Goal: Task Accomplishment & Management: Complete application form

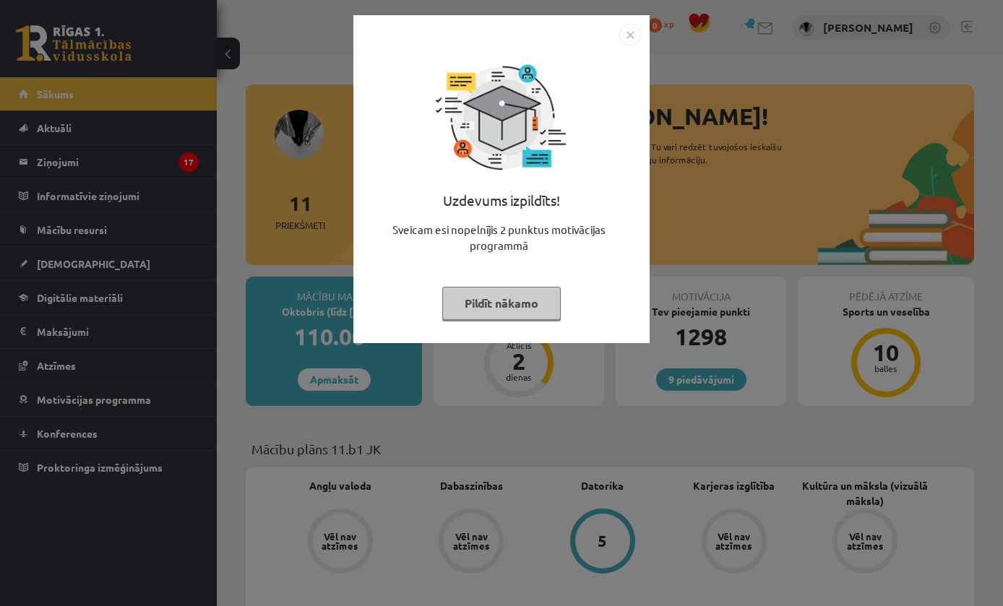
scroll to position [1059, 0]
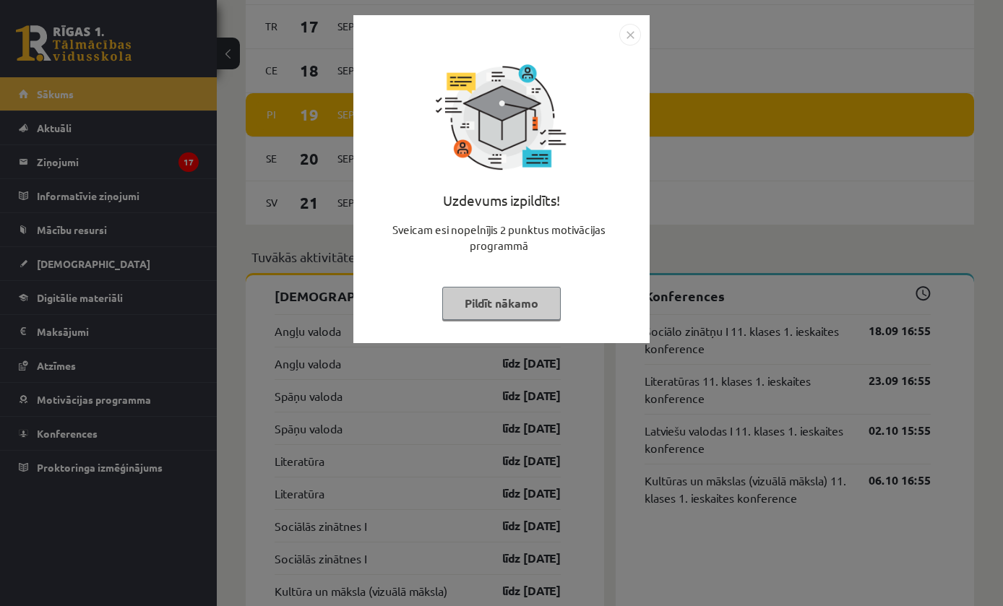
click at [553, 303] on button "Pildīt nākamo" at bounding box center [501, 303] width 118 height 33
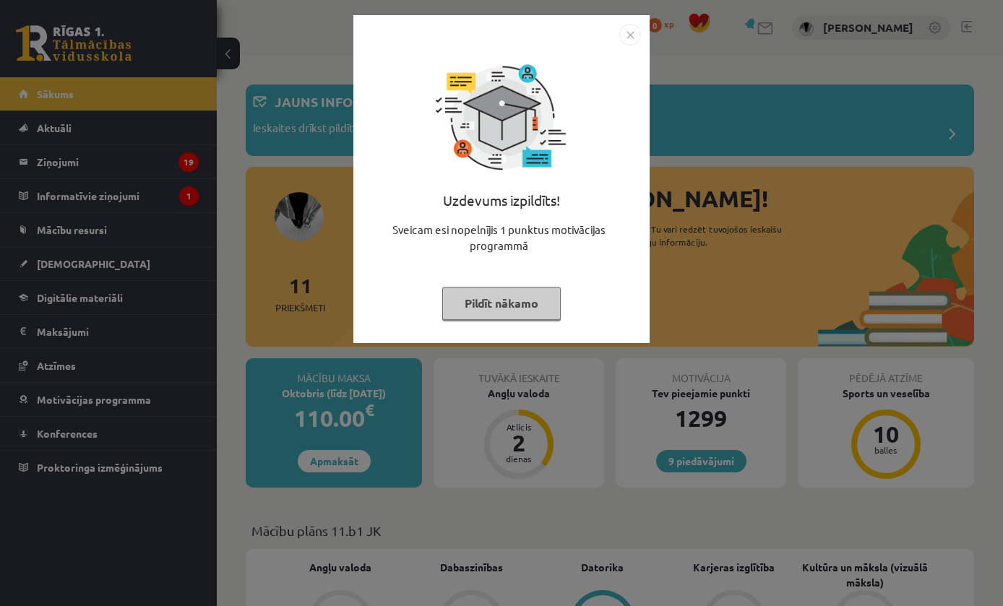
click at [561, 311] on button "Pildīt nākamo" at bounding box center [501, 303] width 118 height 33
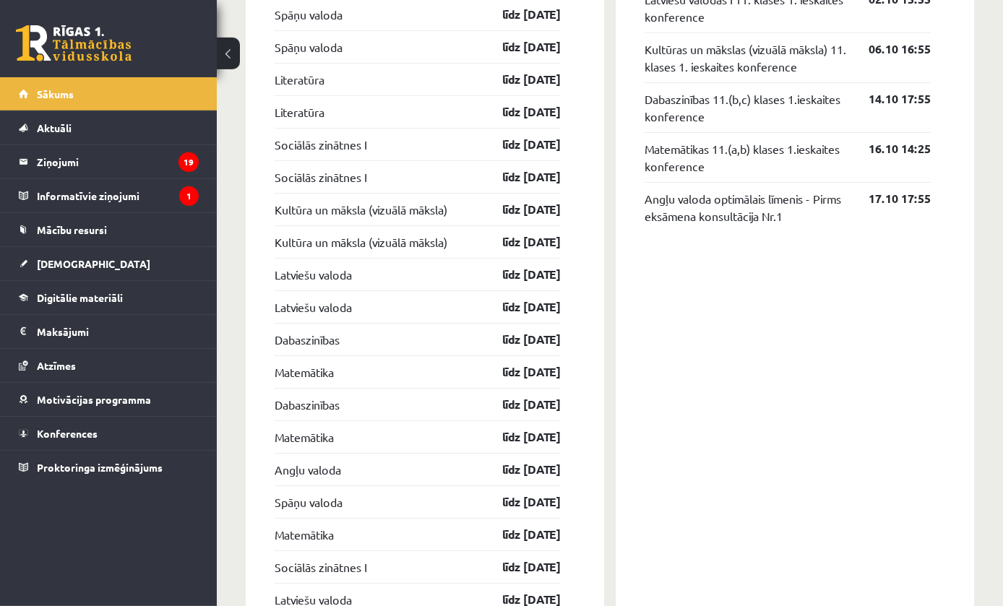
scroll to position [1524, 0]
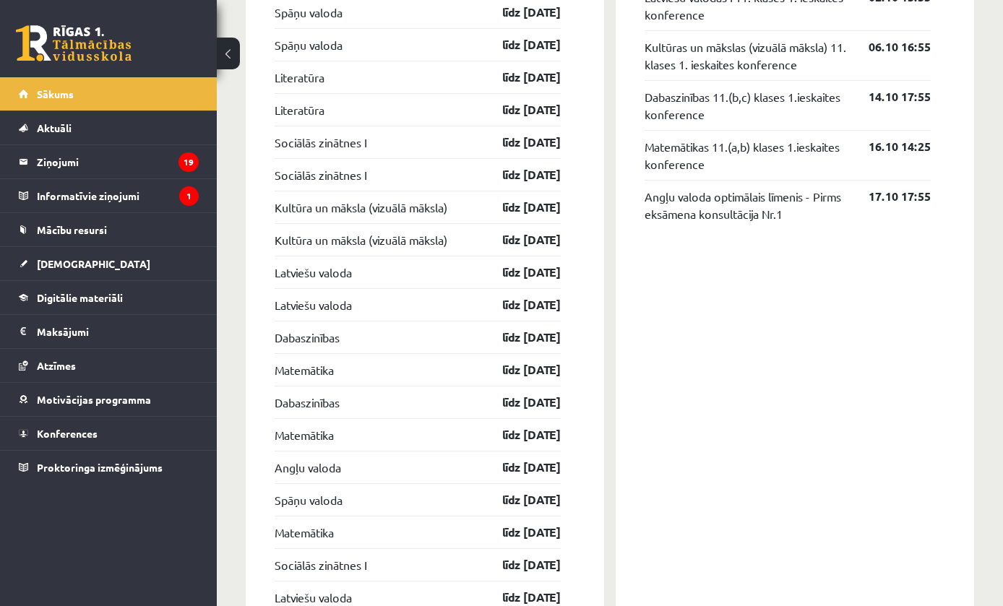
click at [92, 297] on span "Digitālie materiāli" at bounding box center [80, 297] width 86 height 13
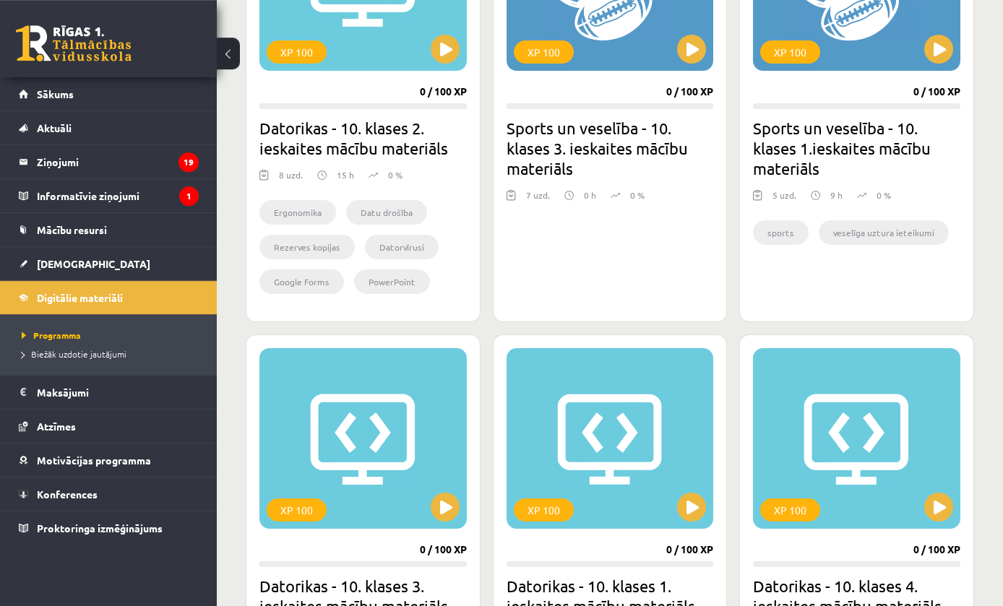
scroll to position [535, 0]
click at [46, 264] on span "[DEMOGRAPHIC_DATA]" at bounding box center [93, 263] width 113 height 13
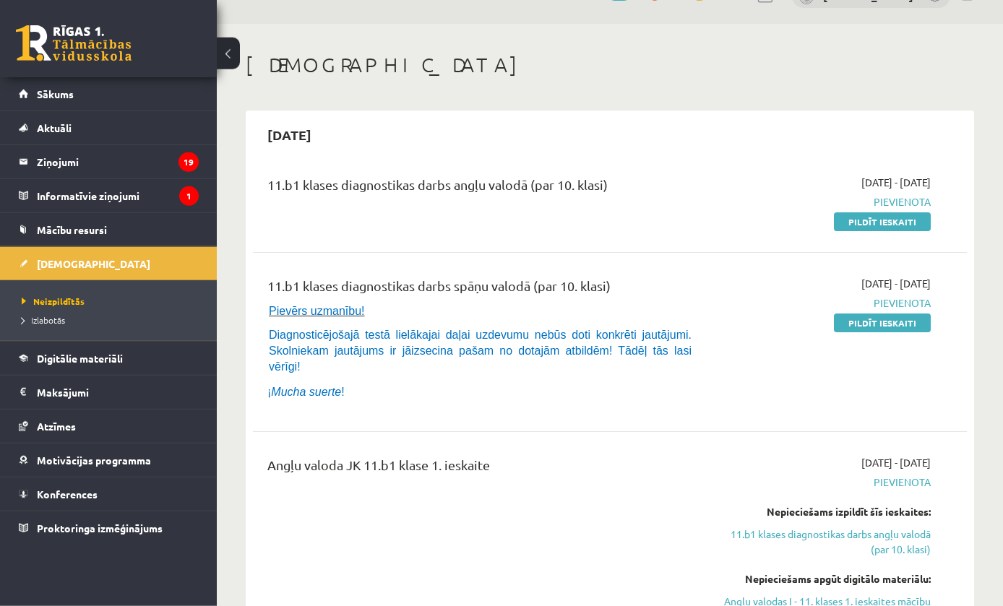
scroll to position [33, 0]
click at [895, 213] on link "Pildīt ieskaiti" at bounding box center [882, 221] width 97 height 19
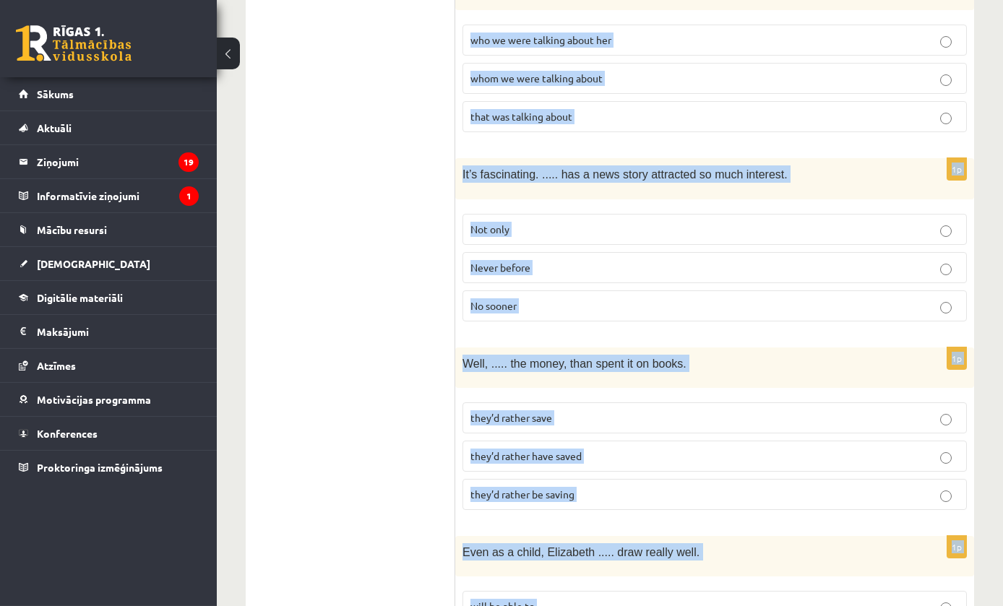
scroll to position [3535, 0]
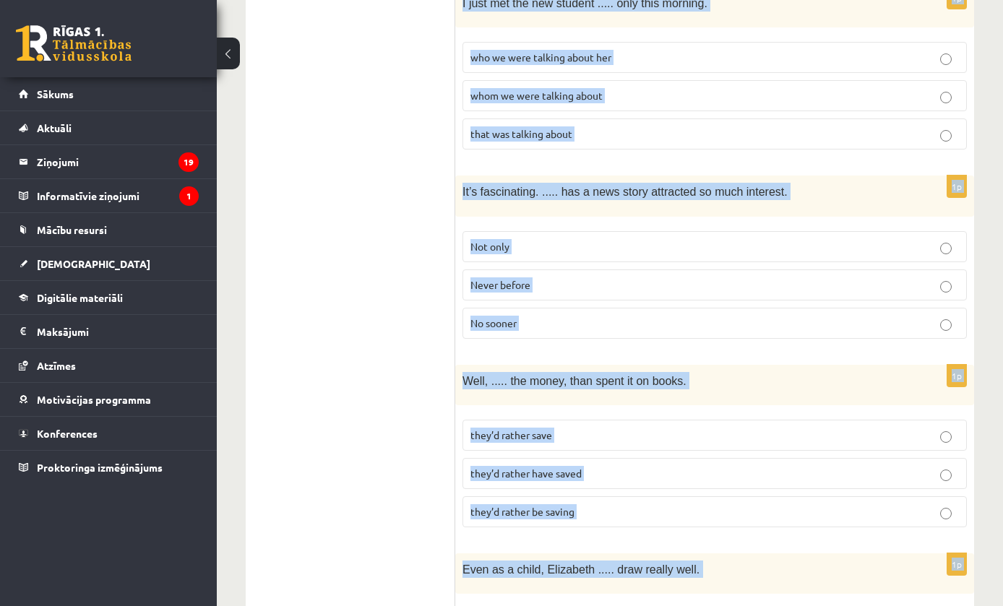
click at [973, 365] on div "Well, ..... the money, than spent it on books." at bounding box center [714, 385] width 519 height 40
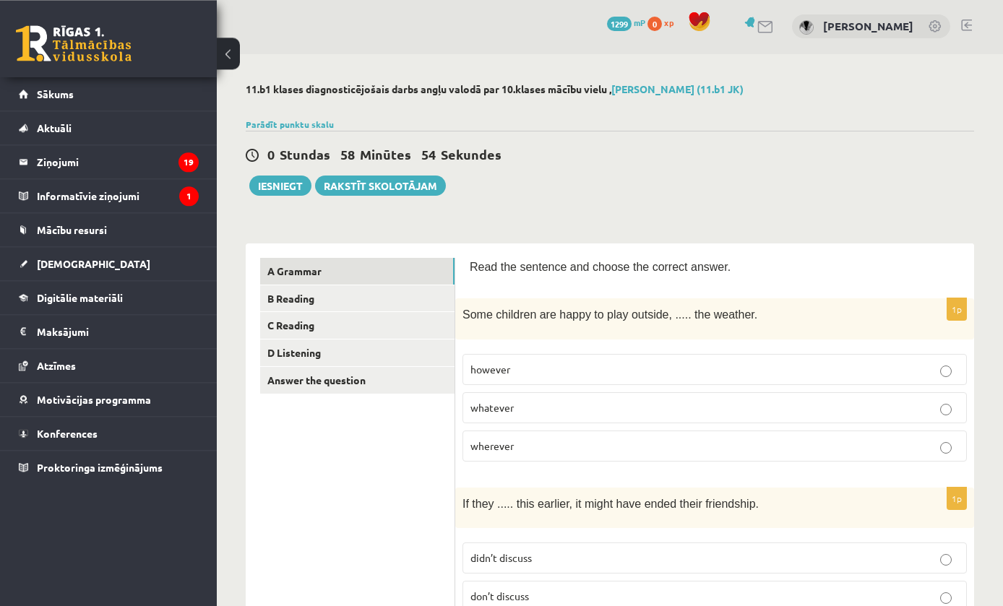
scroll to position [1, 0]
click at [799, 410] on p "whatever" at bounding box center [714, 407] width 488 height 15
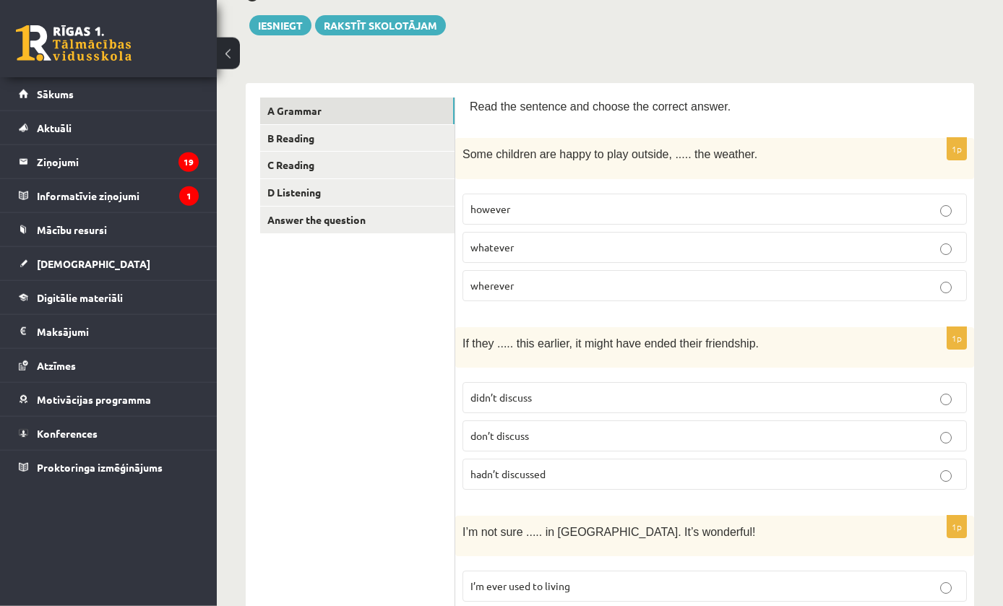
scroll to position [163, 0]
click at [830, 473] on p "hadn’t discussed" at bounding box center [714, 473] width 488 height 15
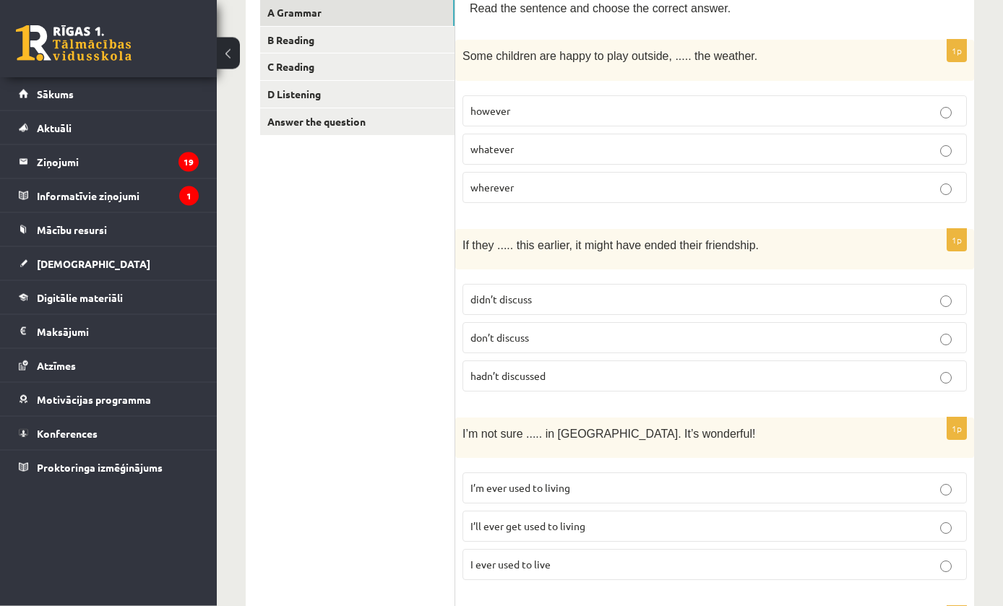
click at [814, 521] on p "I’ll ever get used to living" at bounding box center [714, 526] width 488 height 15
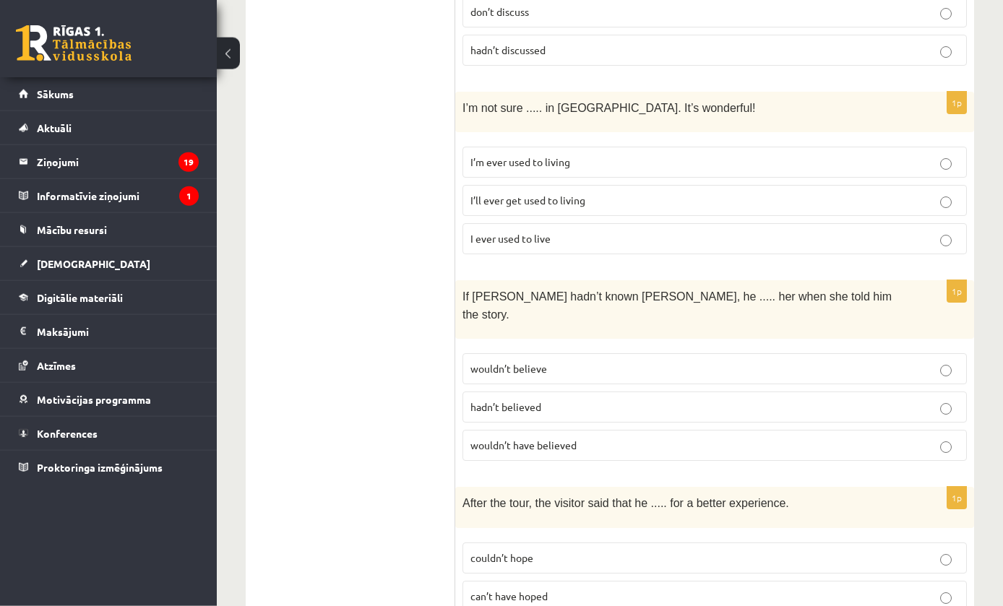
scroll to position [587, 0]
click at [880, 430] on label "wouldn’t have believed" at bounding box center [714, 444] width 504 height 31
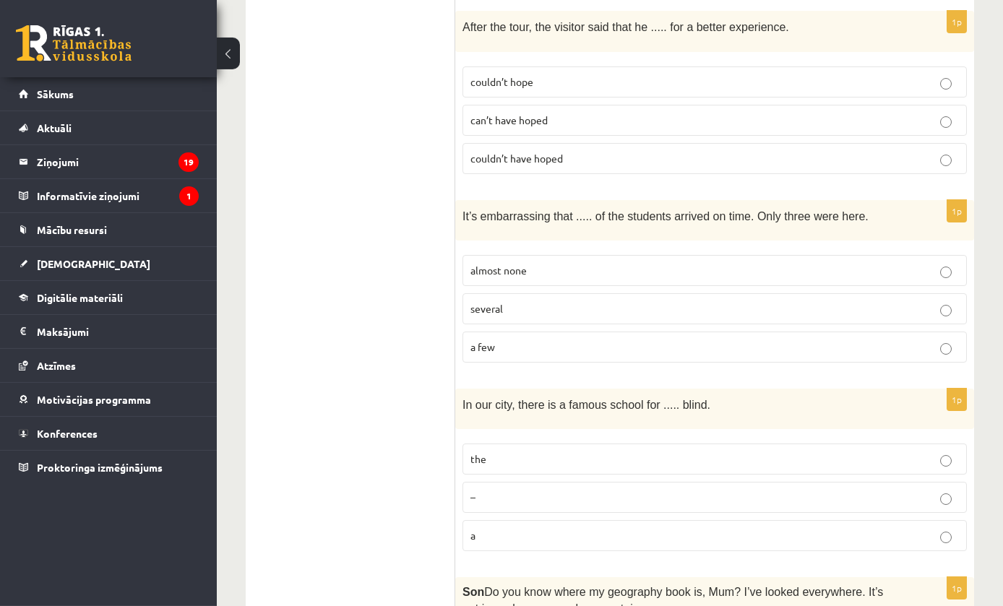
scroll to position [1063, 0]
click at [801, 254] on label "almost none" at bounding box center [714, 269] width 504 height 31
click at [829, 451] on p "the" at bounding box center [714, 458] width 488 height 15
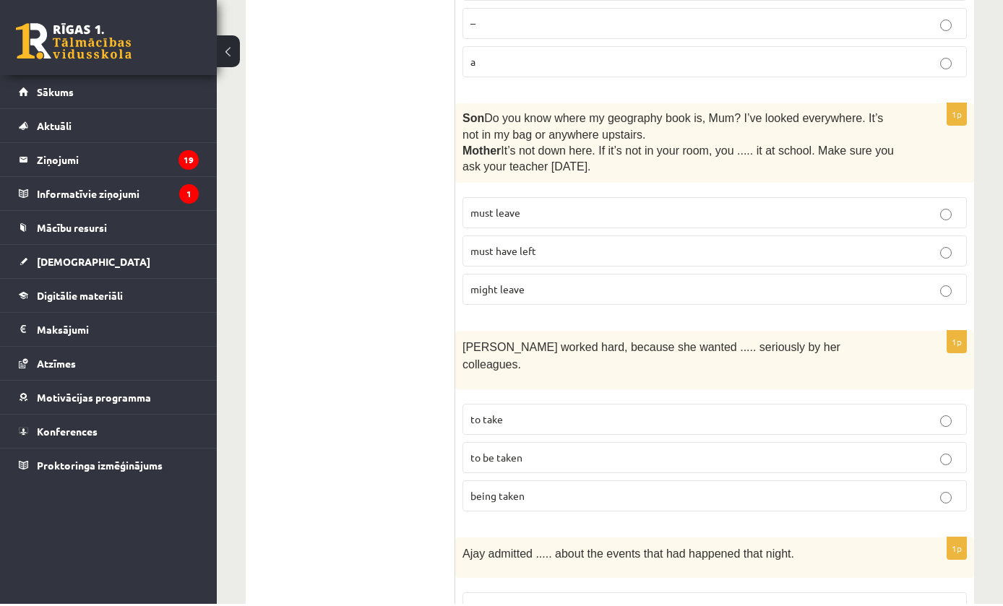
scroll to position [1536, 0]
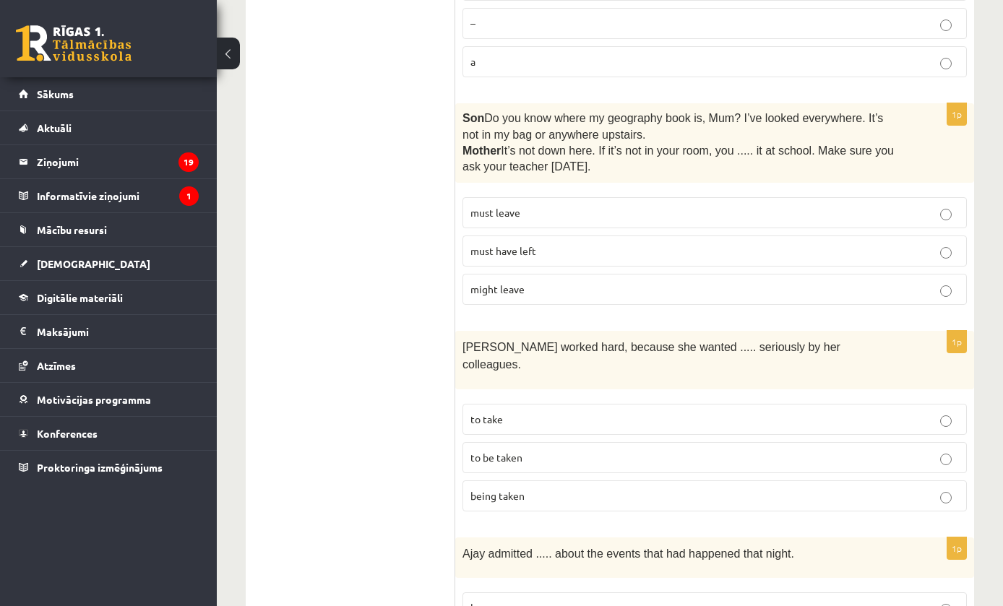
click at [826, 244] on p "must have left" at bounding box center [714, 251] width 488 height 15
click at [905, 450] on p "to be taken" at bounding box center [714, 457] width 488 height 15
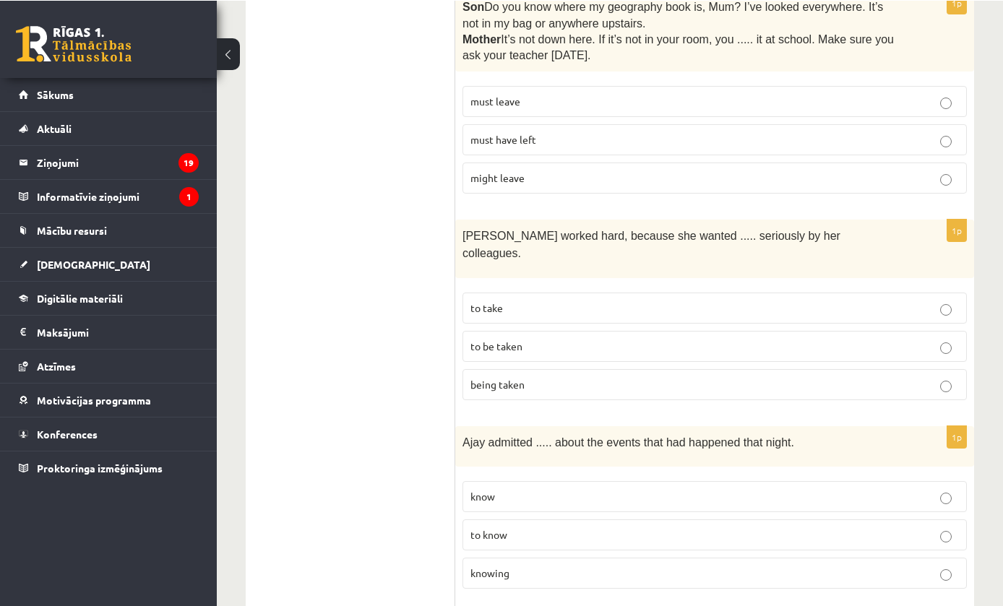
click at [827, 557] on label "knowing" at bounding box center [714, 572] width 504 height 31
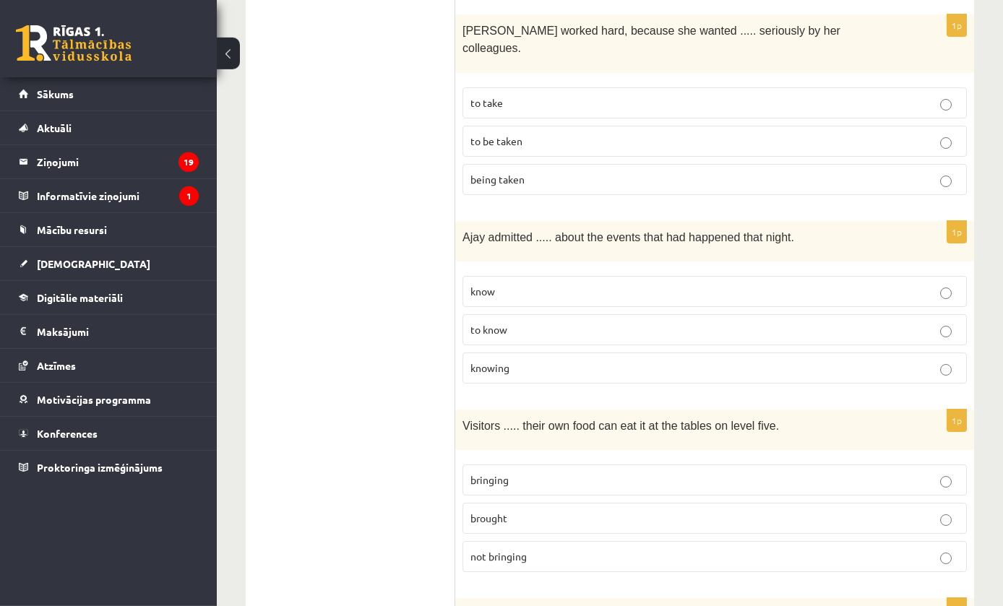
scroll to position [1853, 0]
click at [871, 472] on p "bringing" at bounding box center [714, 479] width 488 height 15
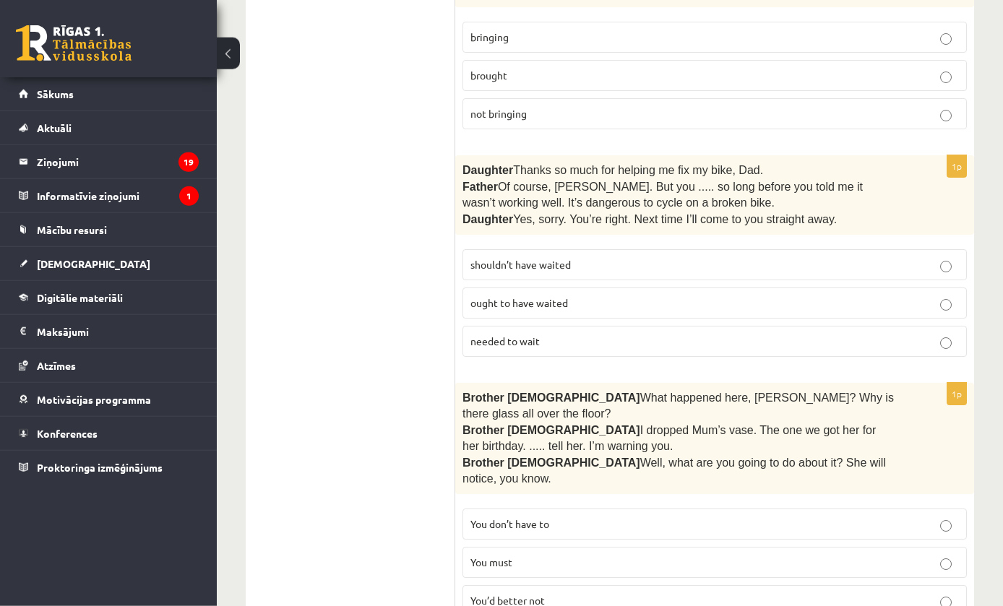
scroll to position [2296, 0]
click at [780, 257] on p "shouldn’t have waited" at bounding box center [714, 264] width 488 height 15
click at [815, 516] on p "You don’t have to" at bounding box center [714, 523] width 488 height 15
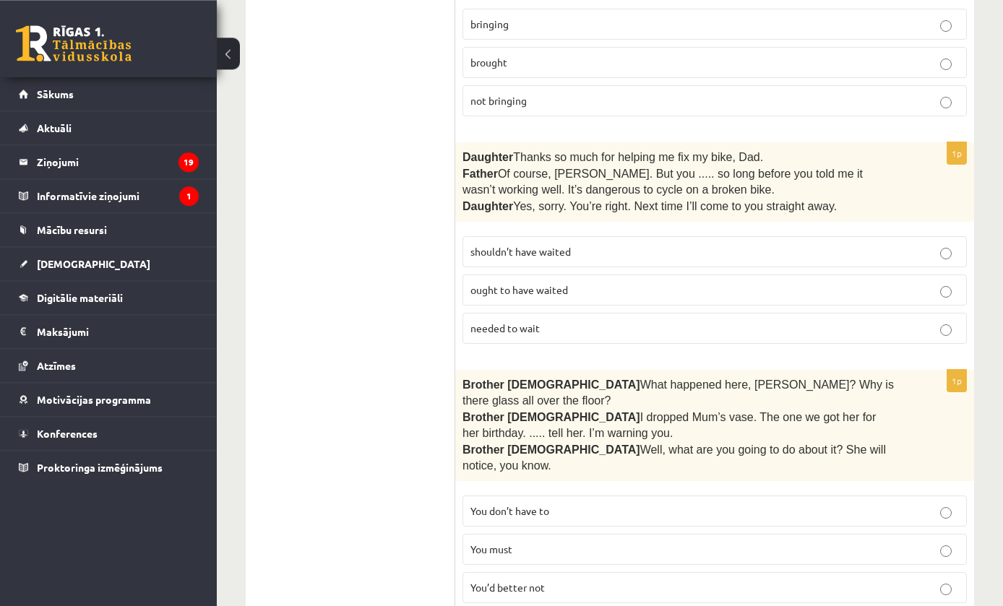
scroll to position [2309, 0]
click at [830, 572] on label "You’d better not" at bounding box center [714, 587] width 504 height 31
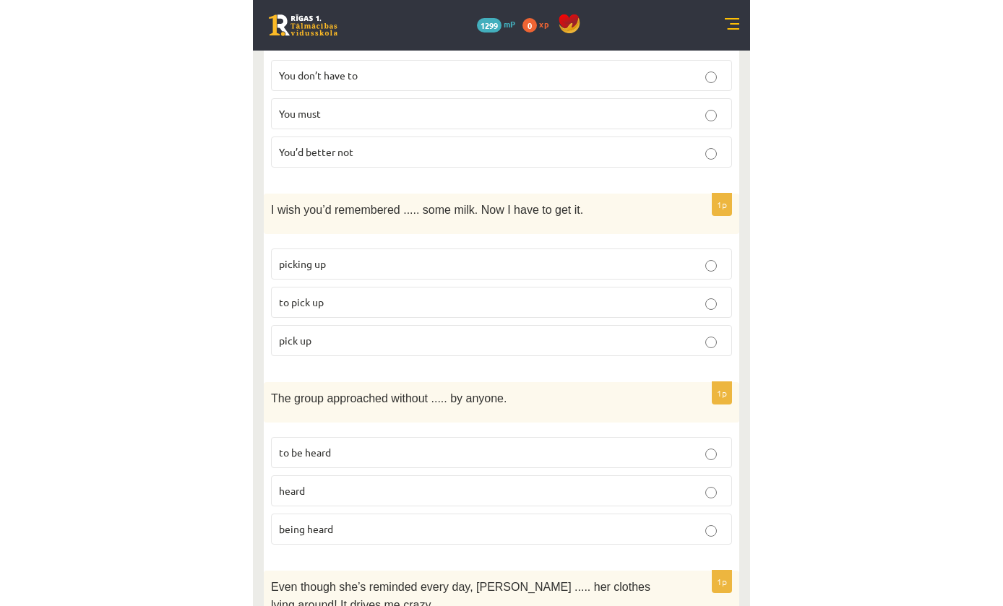
scroll to position [2709, 0]
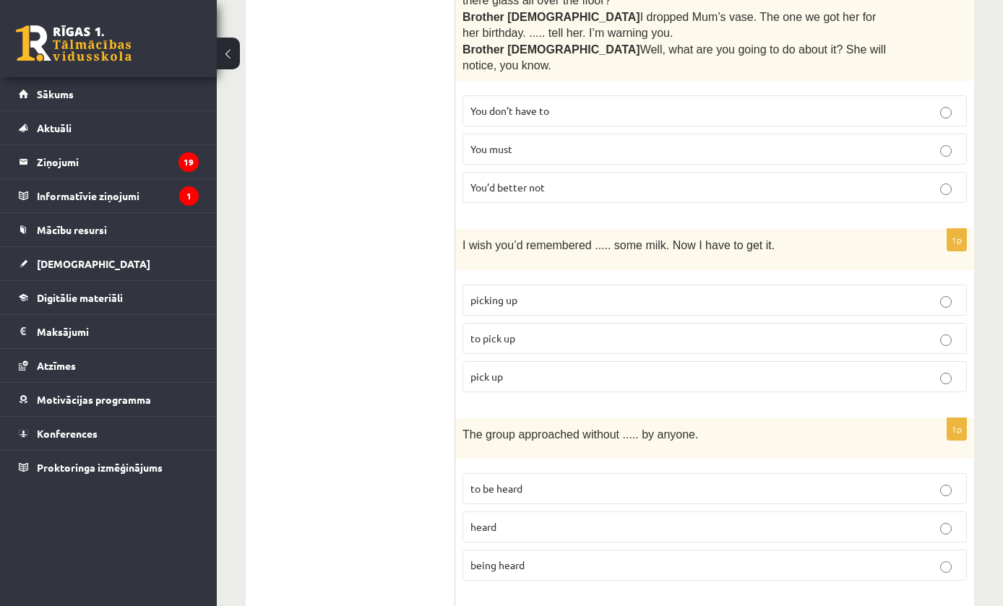
click at [579, 323] on label "to pick up" at bounding box center [714, 338] width 504 height 31
click at [662, 550] on label "being heard" at bounding box center [714, 565] width 504 height 31
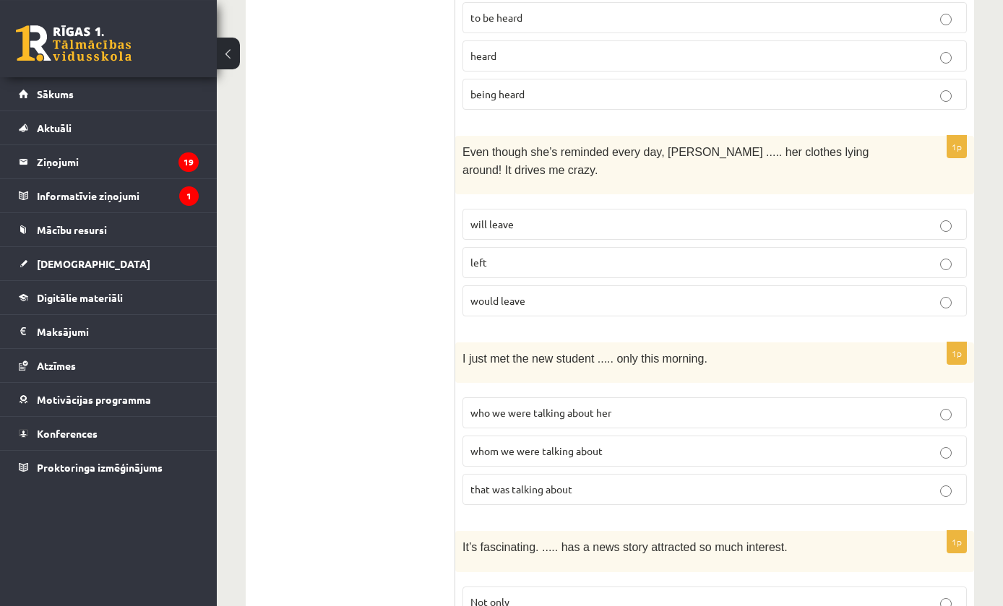
scroll to position [3180, 0]
click at [761, 217] on p "will leave" at bounding box center [714, 224] width 488 height 15
click at [494, 406] on span "who we were talking about her" at bounding box center [540, 412] width 141 height 13
click at [891, 342] on div "I just met the new student ..... only this morning." at bounding box center [714, 362] width 519 height 40
click at [872, 444] on p "whom we were talking about" at bounding box center [714, 451] width 488 height 15
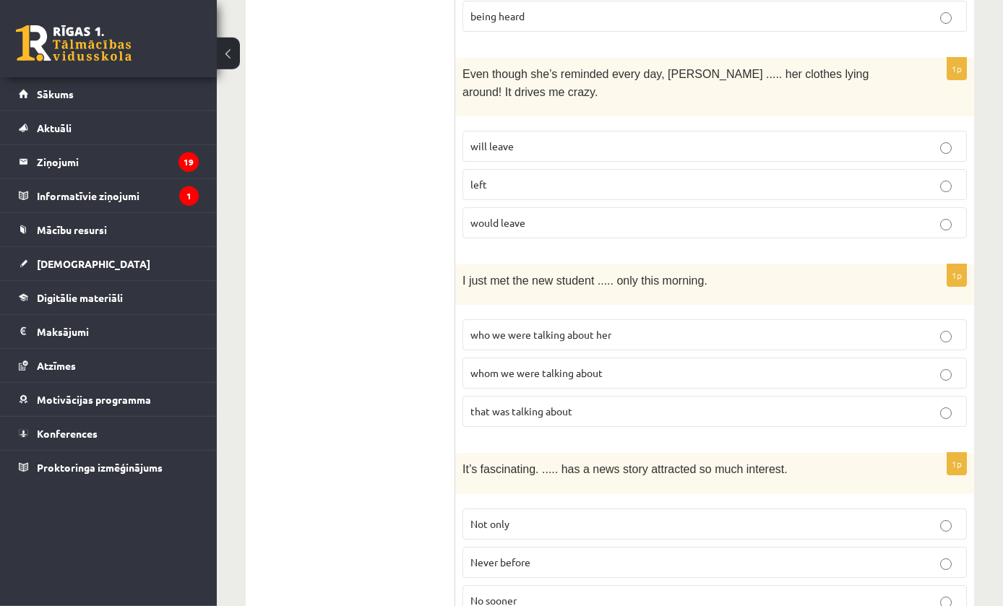
click at [875, 555] on p "Never before" at bounding box center [714, 562] width 488 height 15
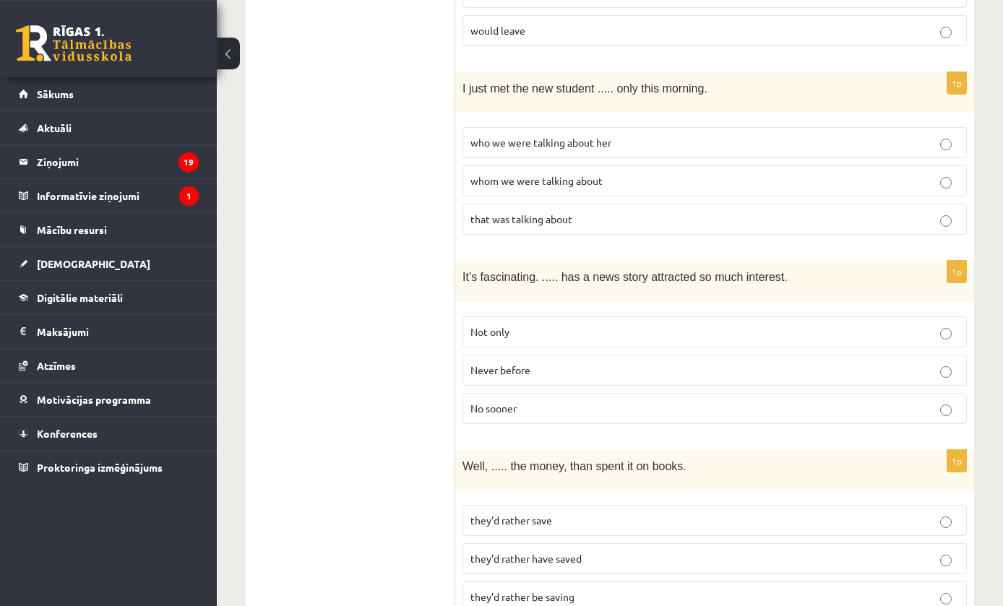
scroll to position [3450, 0]
click at [821, 551] on p "they’d rather have saved" at bounding box center [714, 558] width 488 height 15
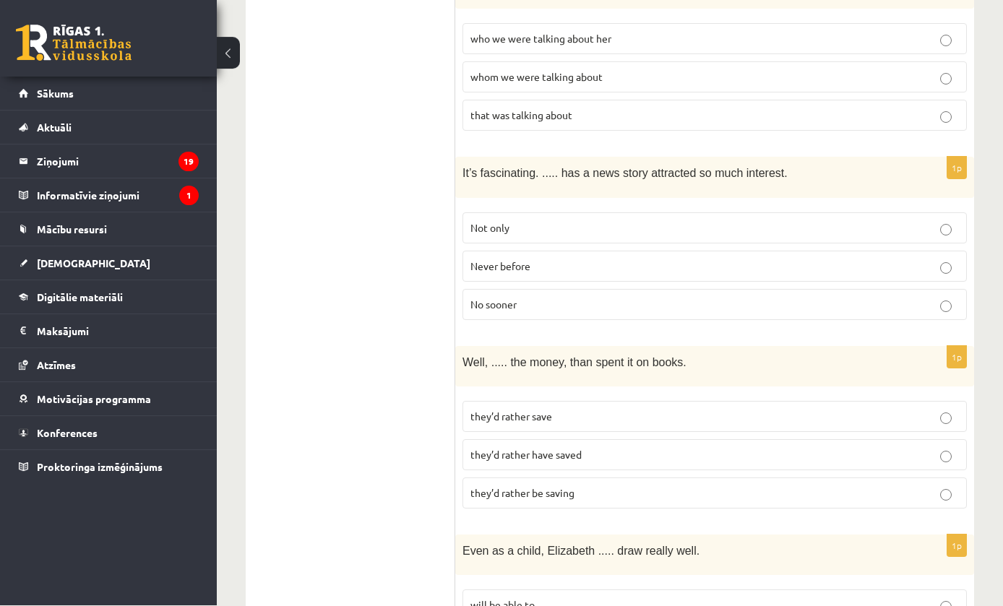
scroll to position [3554, 0]
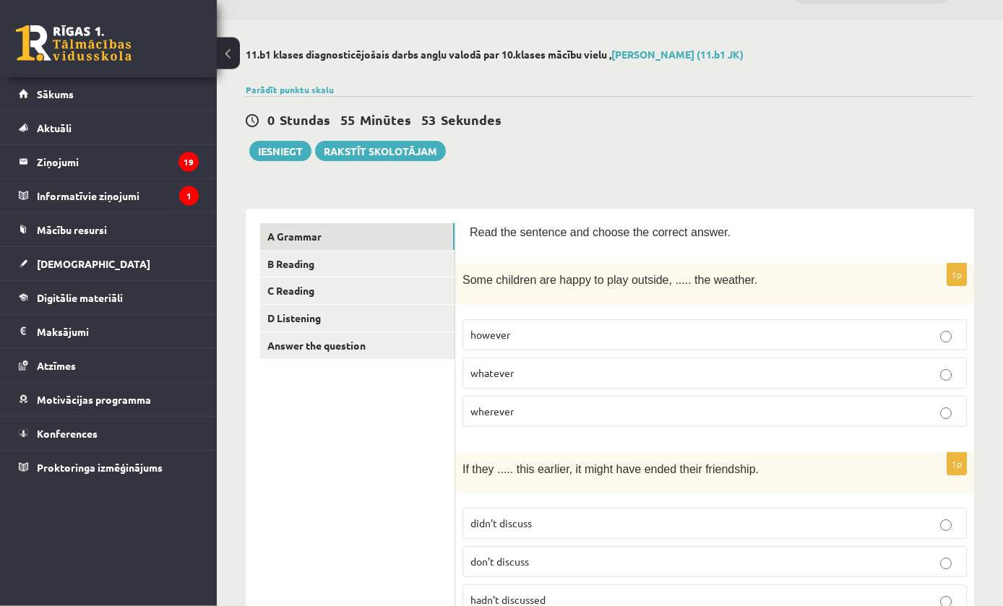
scroll to position [38, 0]
click at [308, 254] on link "B Reading" at bounding box center [357, 262] width 194 height 27
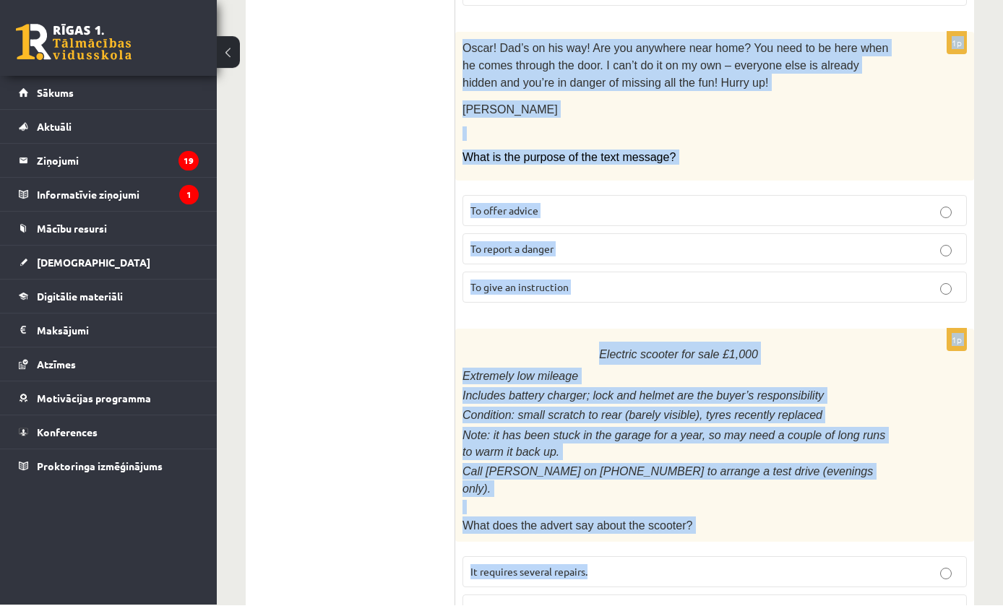
scroll to position [1658, 0]
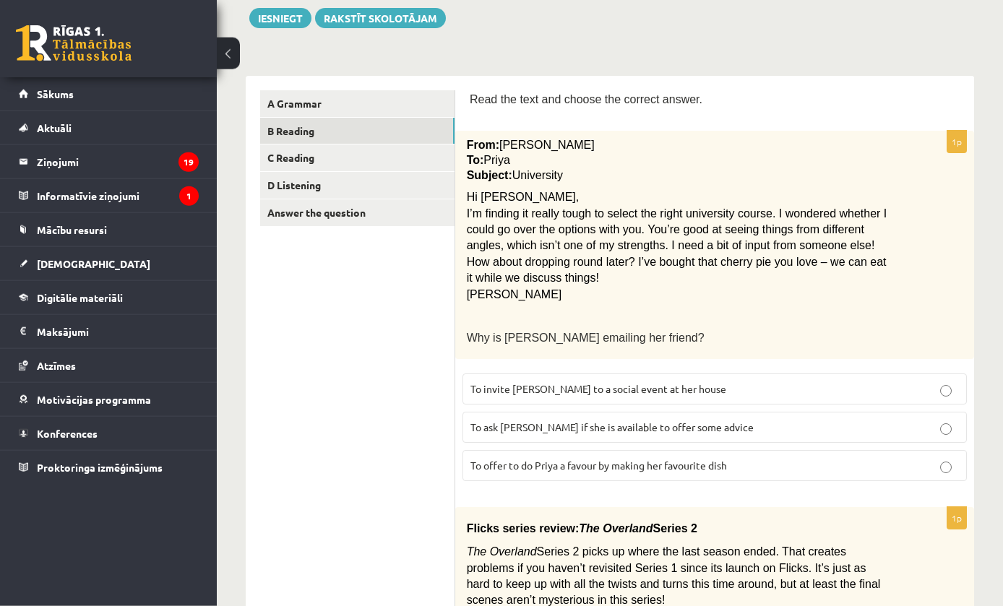
scroll to position [170, 0]
click at [678, 434] on label "To ask Priya if she is available to offer some advice" at bounding box center [714, 426] width 504 height 31
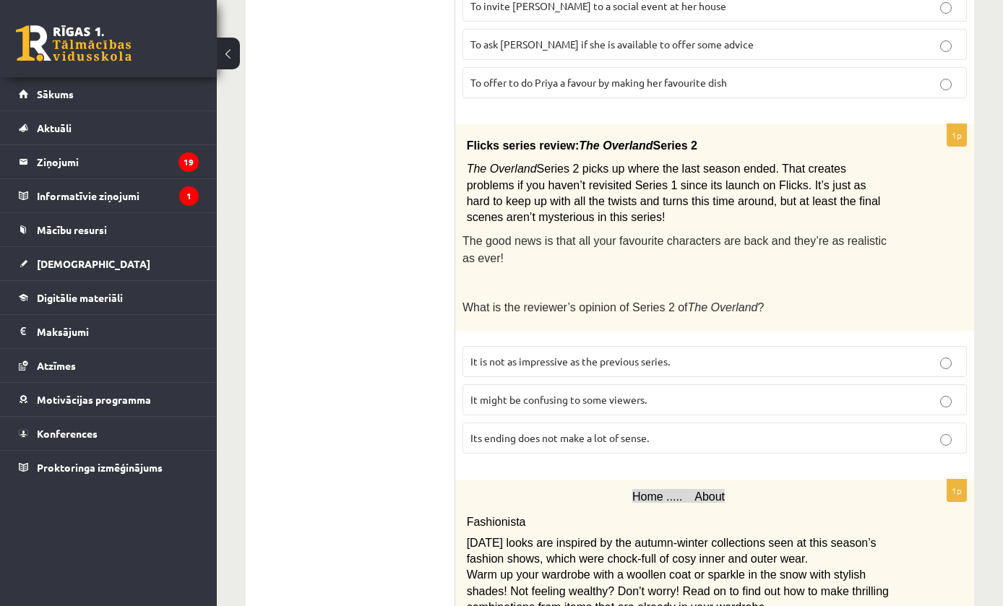
click at [862, 404] on label "It might be confusing to some viewers." at bounding box center [714, 399] width 504 height 31
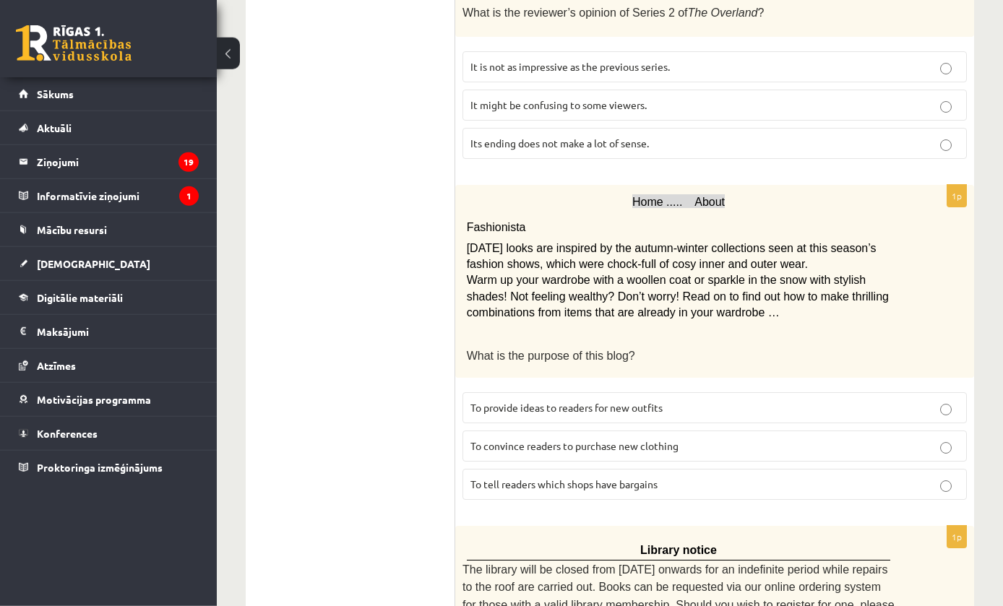
scroll to position [848, 0]
click at [881, 392] on label "To provide ideas to readers for new outfits" at bounding box center [714, 407] width 504 height 31
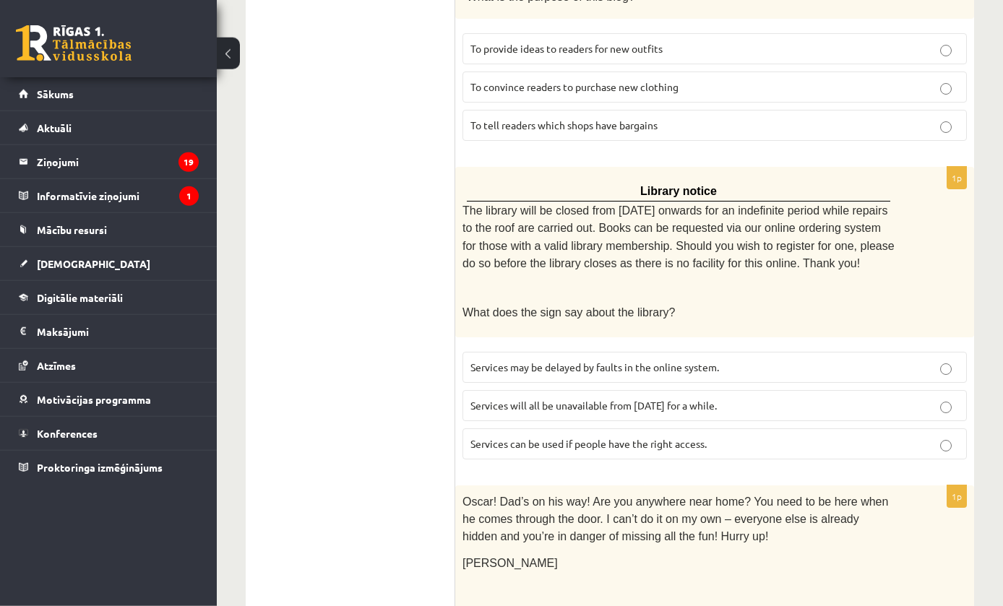
scroll to position [1207, 0]
click at [803, 434] on label "Services can be used if people have the right access." at bounding box center [714, 443] width 504 height 31
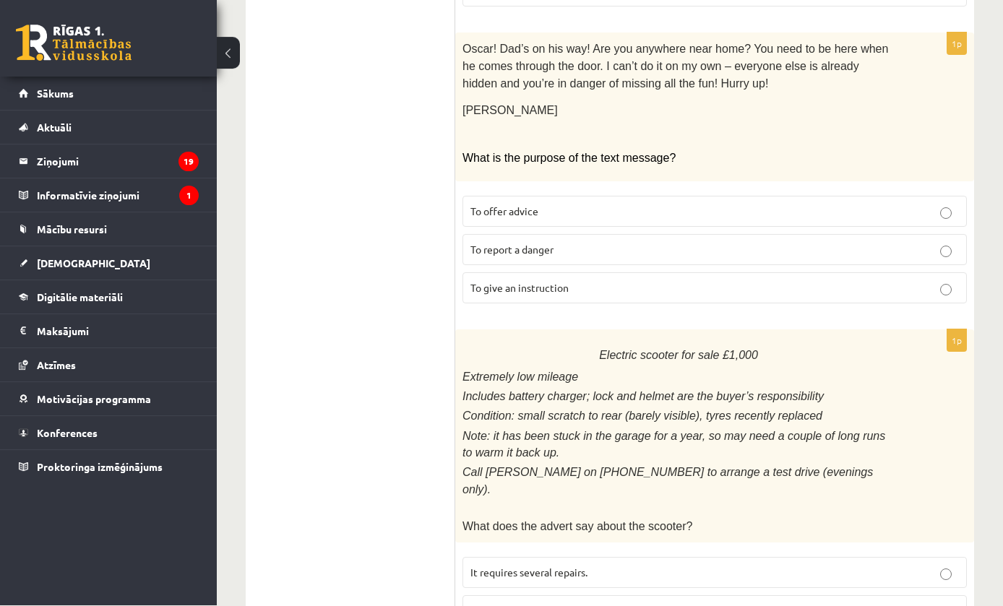
scroll to position [1658, 0]
click at [694, 275] on label "To give an instruction" at bounding box center [714, 288] width 504 height 31
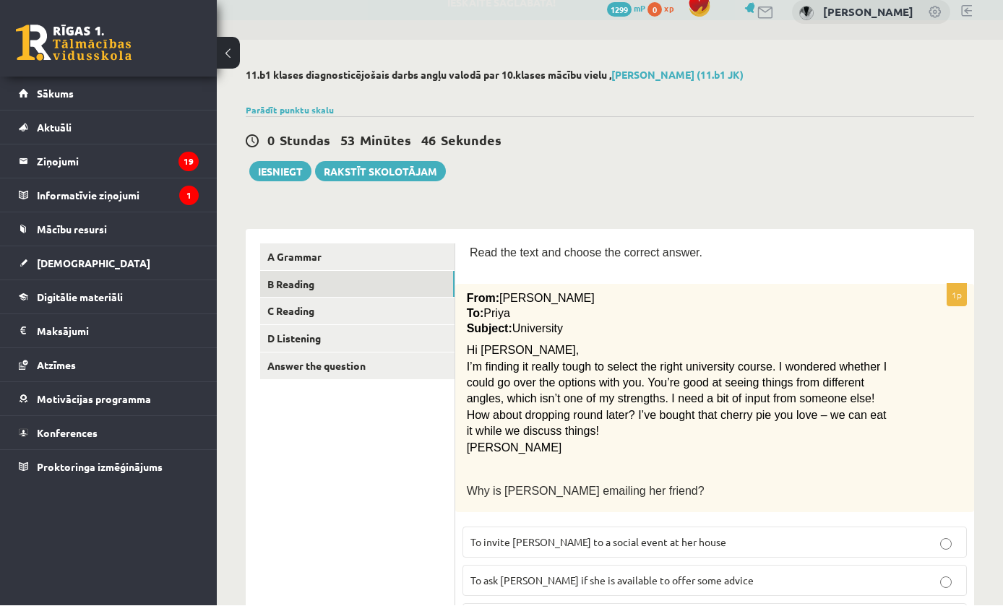
scroll to position [16, 0]
click at [335, 364] on link "Answer the question" at bounding box center [357, 366] width 194 height 27
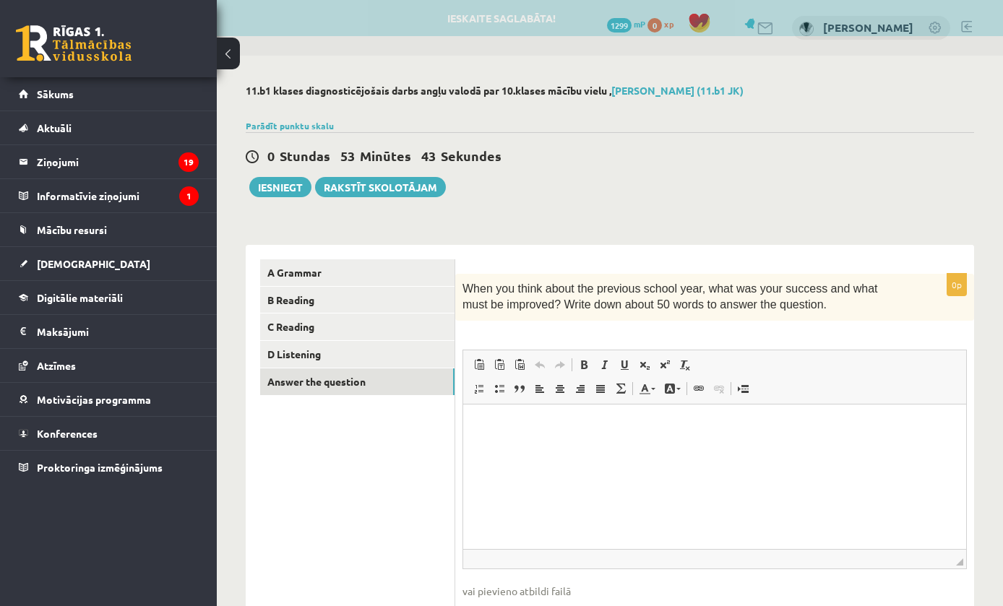
scroll to position [0, 0]
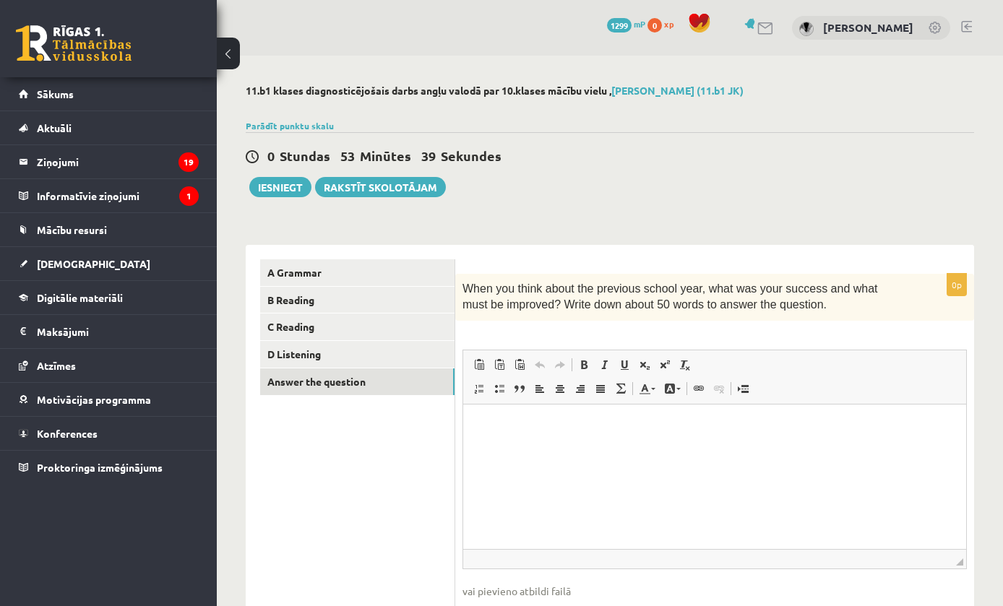
click at [303, 329] on link "C Reading" at bounding box center [357, 327] width 194 height 27
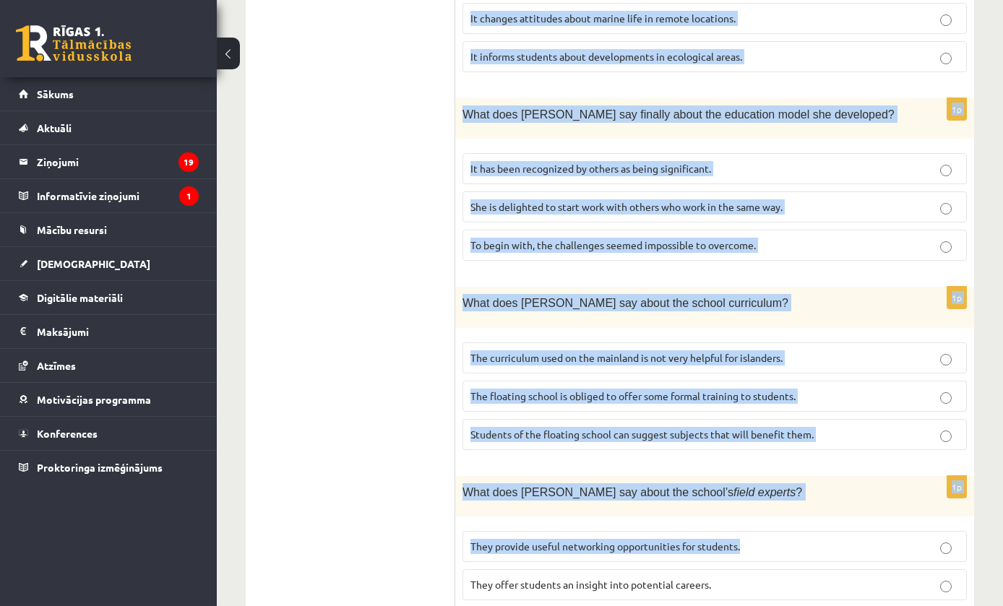
scroll to position [1415, 0]
click at [911, 569] on label "They offer students an insight into potential careers." at bounding box center [714, 584] width 504 height 31
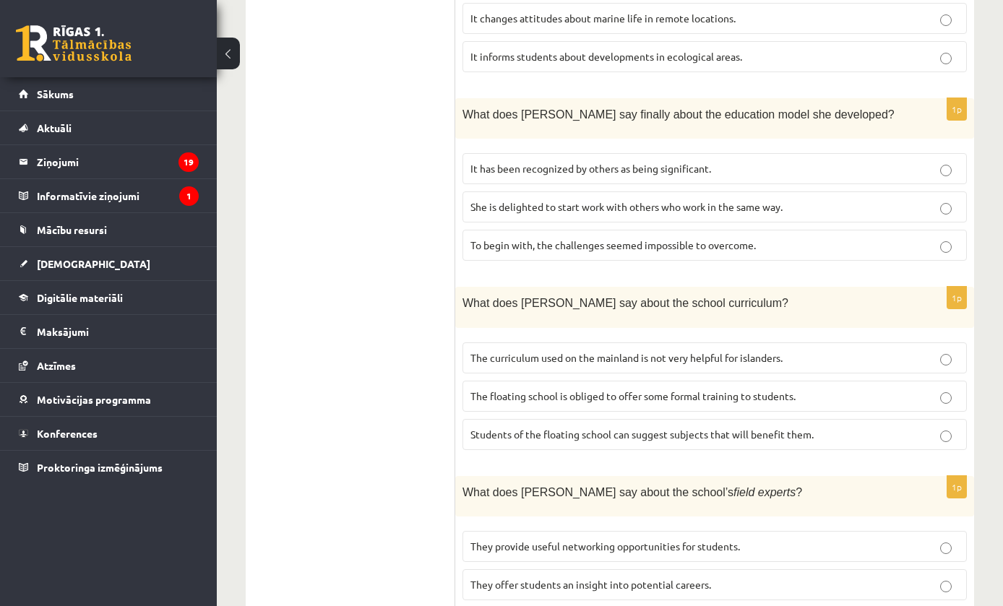
click at [934, 342] on label "The curriculum used on the mainland is not very helpful for islanders." at bounding box center [714, 357] width 504 height 31
click at [892, 161] on p "It has been recognized by others as being significant." at bounding box center [714, 168] width 488 height 15
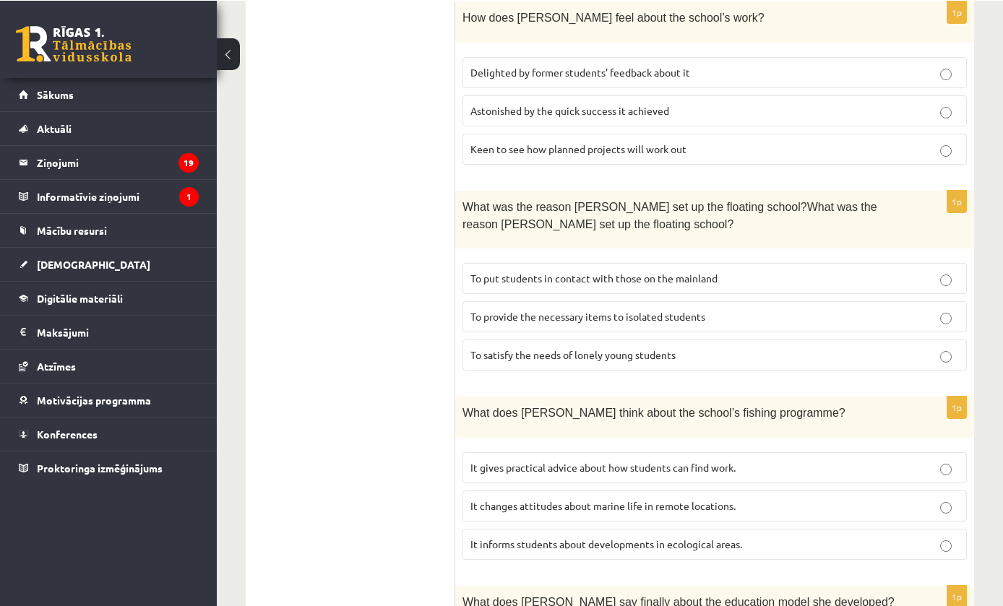
scroll to position [927, 0]
click at [831, 529] on label "It informs students about developments in ecological areas." at bounding box center [714, 544] width 504 height 31
click at [938, 309] on p "To provide the necessary items to isolated students" at bounding box center [714, 316] width 488 height 15
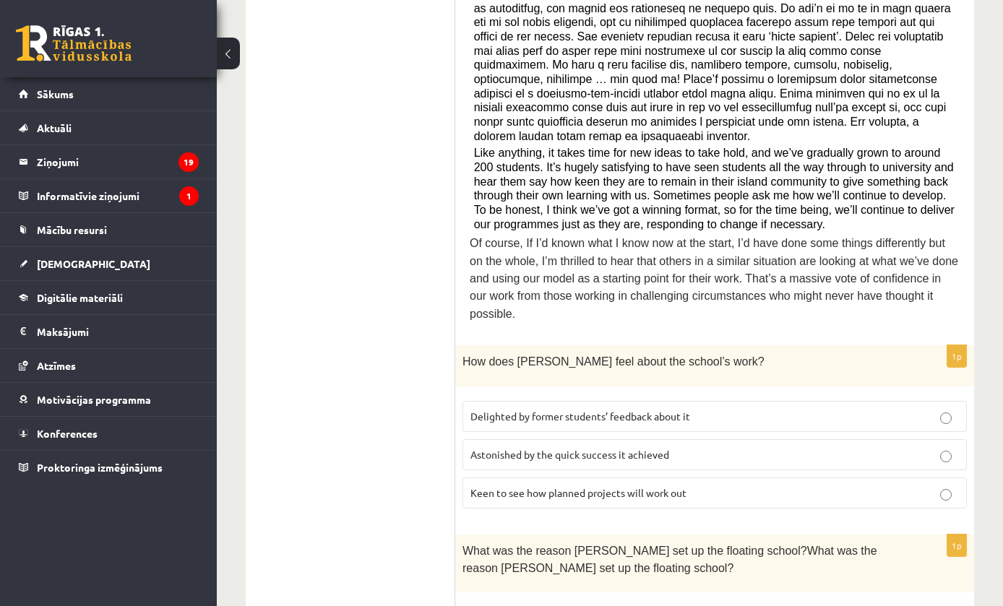
scroll to position [582, 0]
click at [908, 407] on label "Delighted by former students’ feedback about it" at bounding box center [714, 417] width 504 height 31
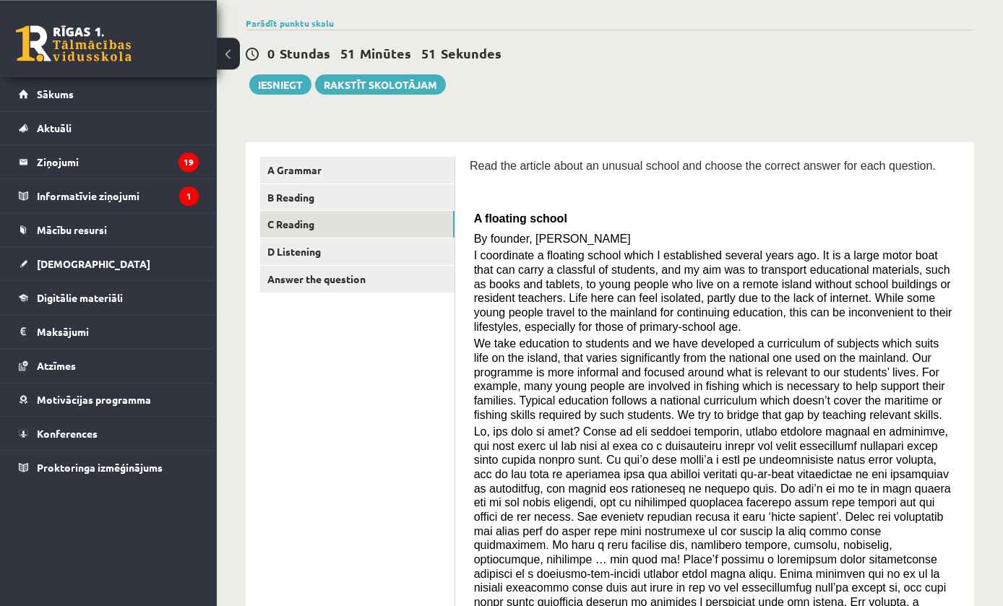
scroll to position [103, 0]
click at [360, 261] on link "D Listening" at bounding box center [357, 251] width 194 height 27
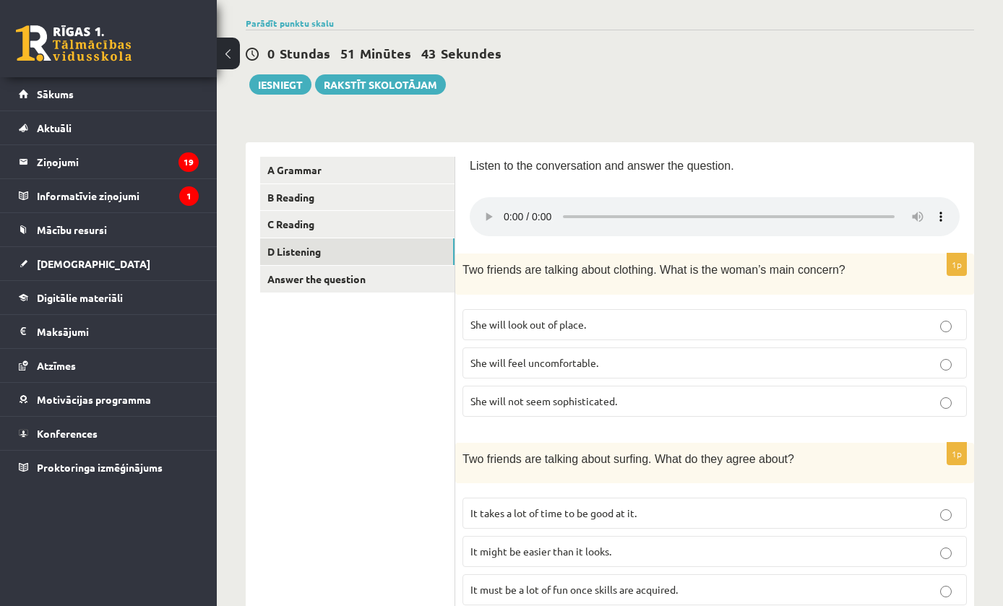
click at [510, 207] on audio at bounding box center [715, 216] width 490 height 39
click at [915, 354] on label "She will feel uncomfortable." at bounding box center [714, 363] width 504 height 31
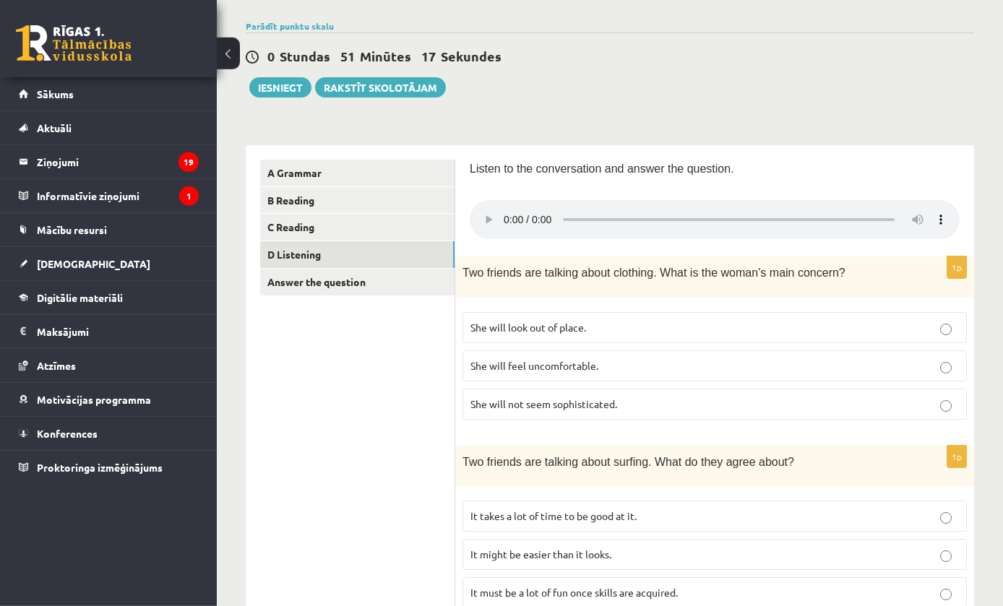
scroll to position [100, 0]
click at [519, 212] on audio at bounding box center [715, 219] width 490 height 39
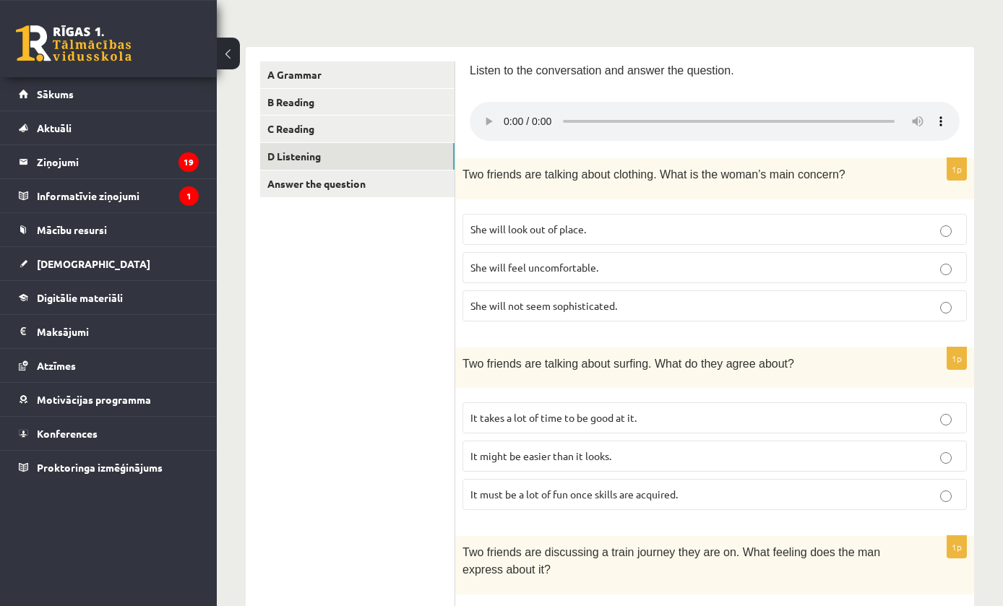
scroll to position [198, 0]
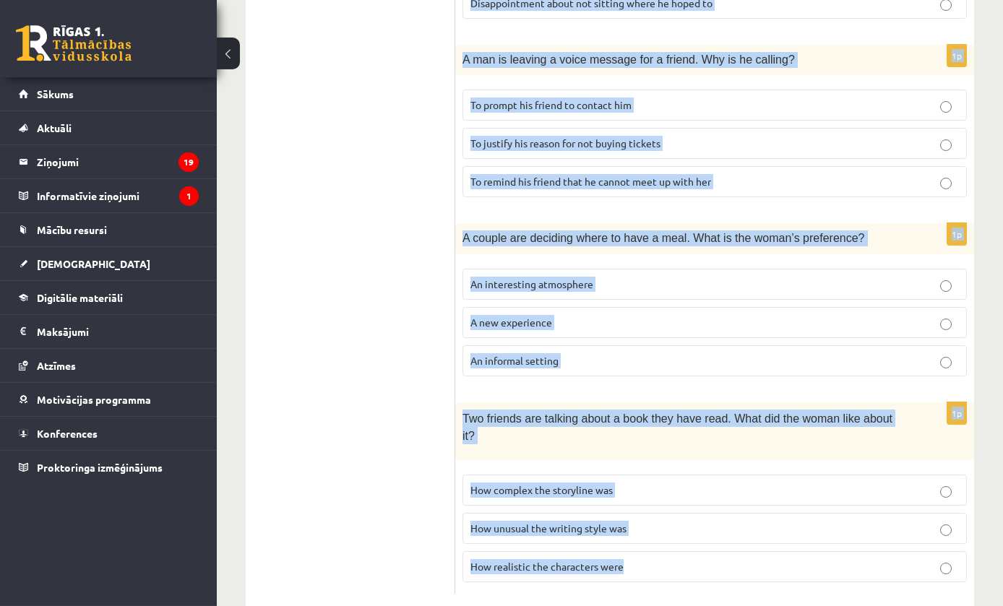
scroll to position [897, 0]
copy form "wo friends are talking about clothing. What is the woman’s main concern? She wi…"
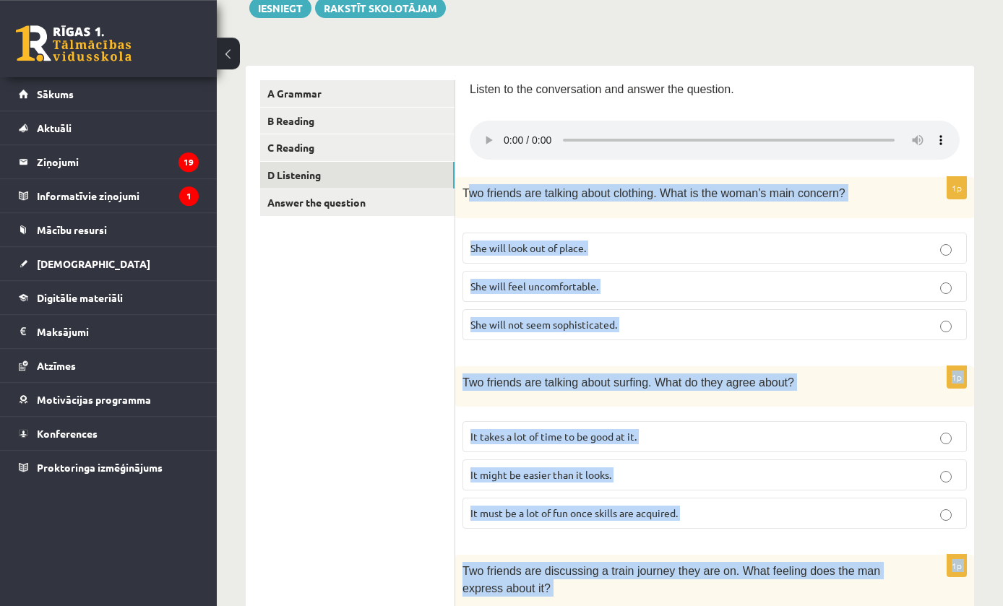
scroll to position [179, 0]
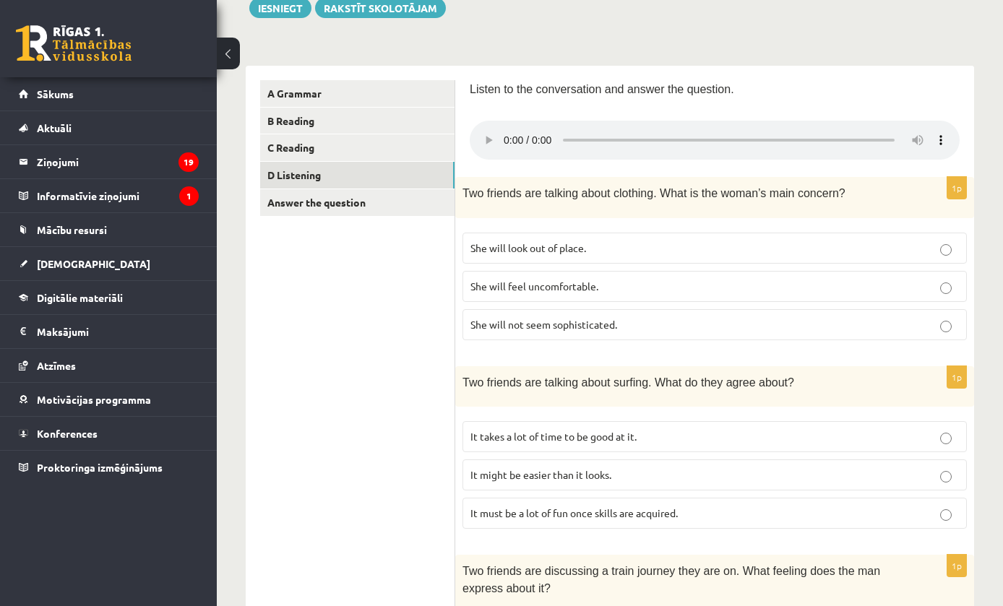
click at [596, 507] on span "It must be a lot of fun once skills are acquired." at bounding box center [573, 513] width 207 height 13
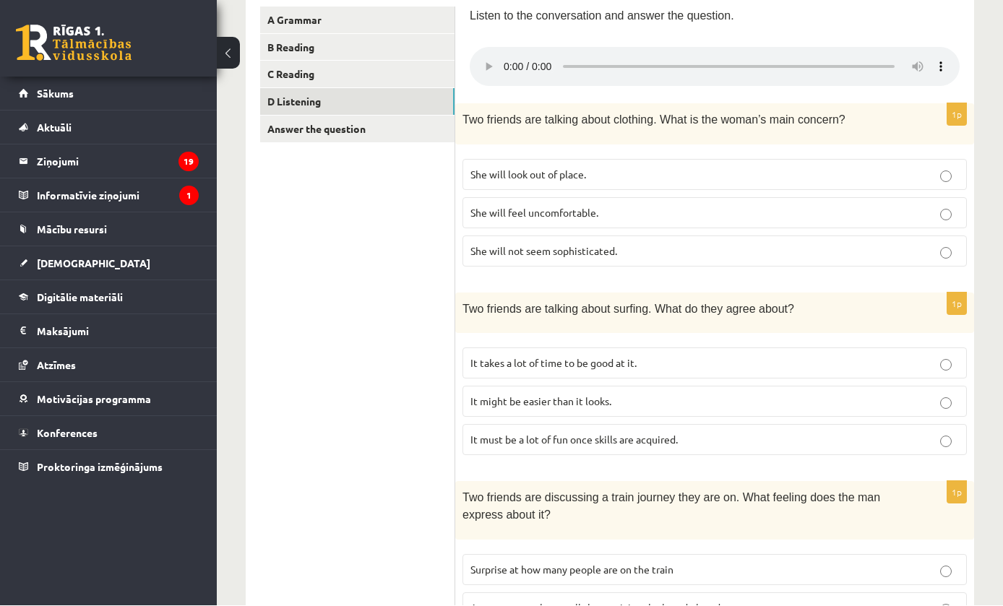
scroll to position [253, 0]
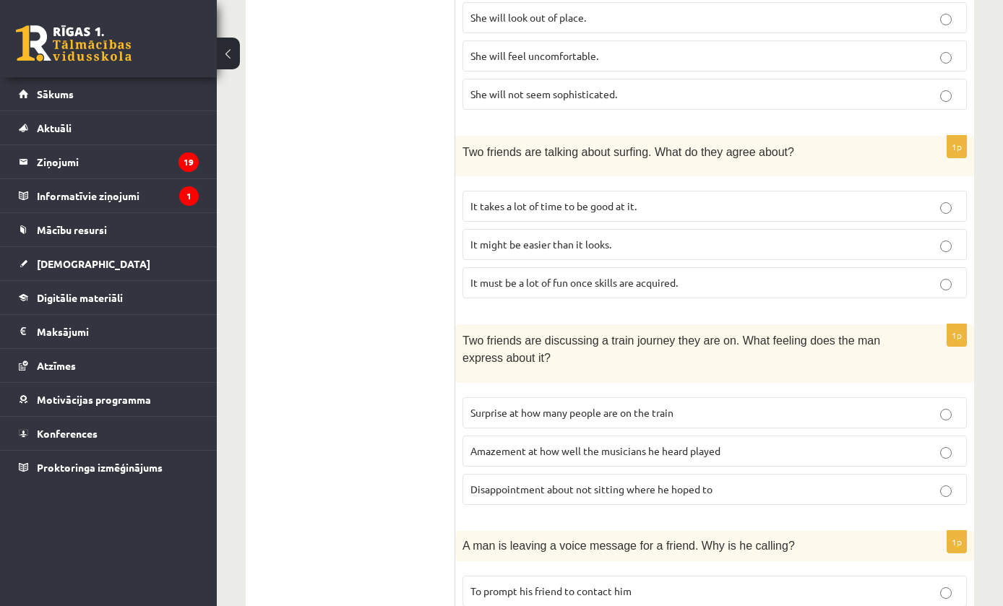
click at [837, 444] on p "Amazement at how well the musicians he heard played" at bounding box center [714, 451] width 488 height 15
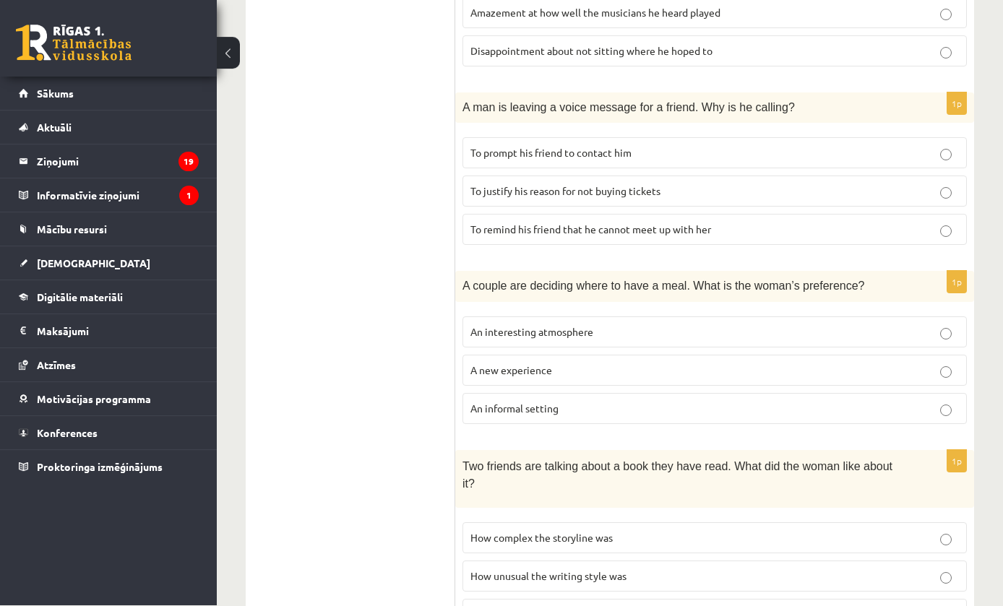
scroll to position [848, 0]
click at [741, 606] on p "How realistic the characters were" at bounding box center [714, 615] width 488 height 15
click at [901, 402] on p "An informal setting" at bounding box center [714, 409] width 488 height 15
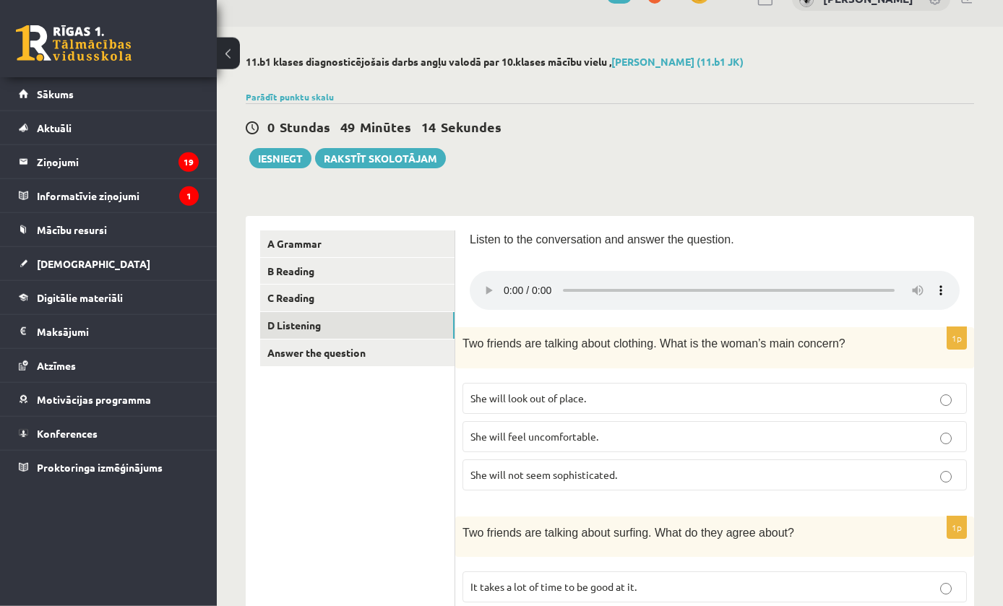
scroll to position [35, 0]
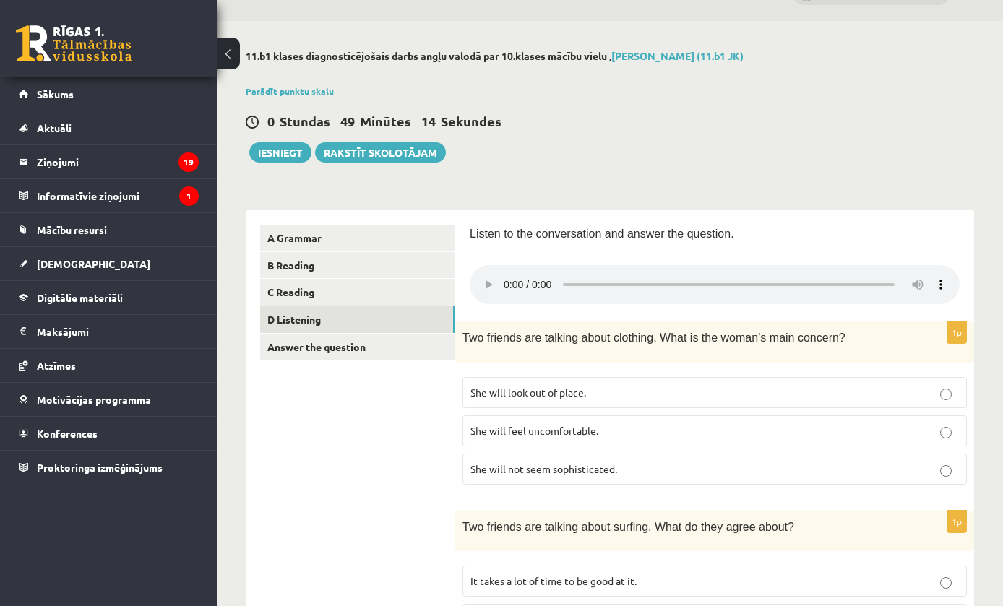
click at [358, 348] on link "Answer the question" at bounding box center [357, 347] width 194 height 27
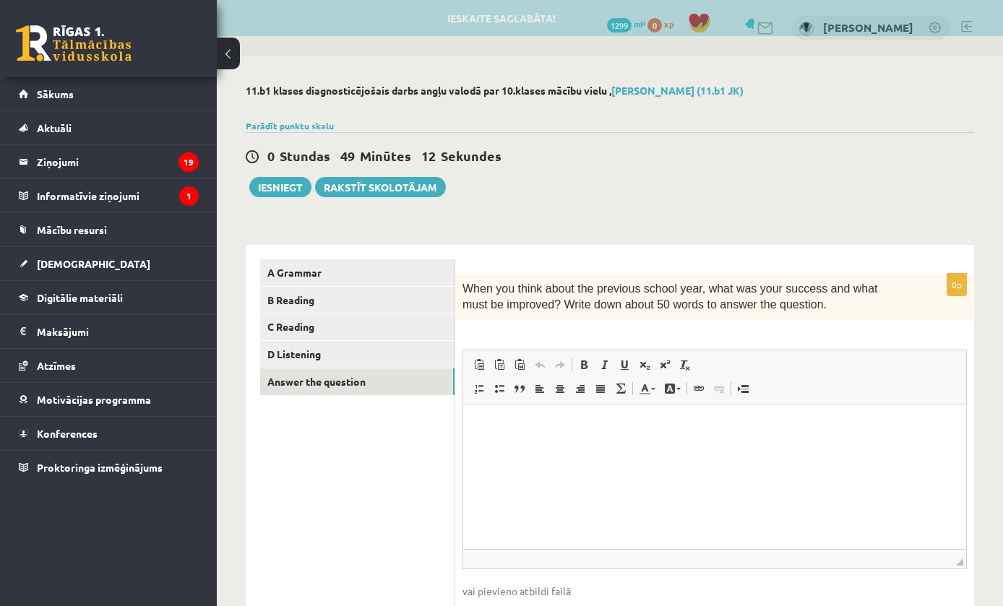
scroll to position [0, 0]
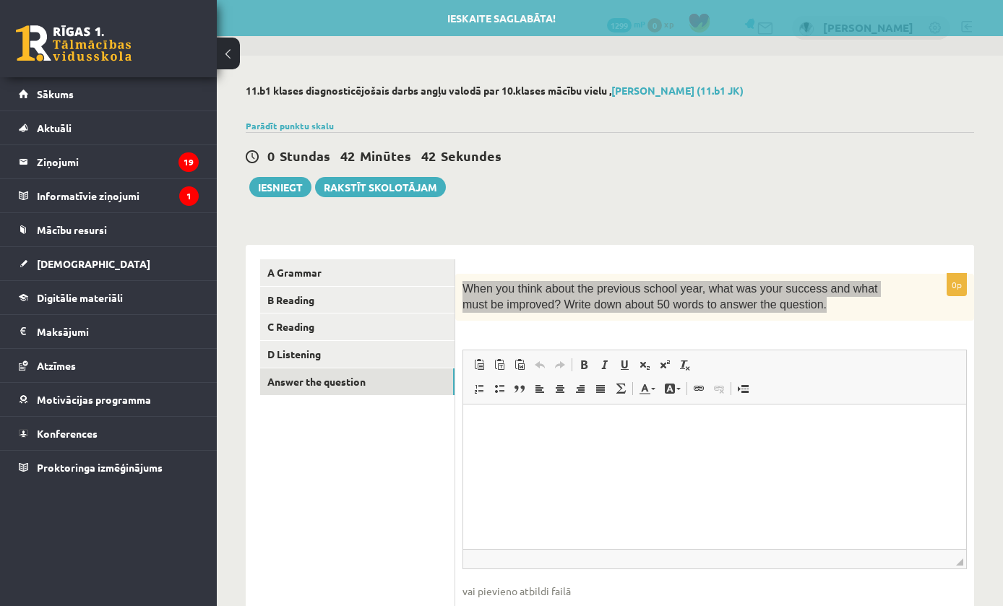
click at [752, 432] on p "Визуальный текстовый редактор, wiswyg-editor-user-answer-47434037256880" at bounding box center [715, 425] width 474 height 15
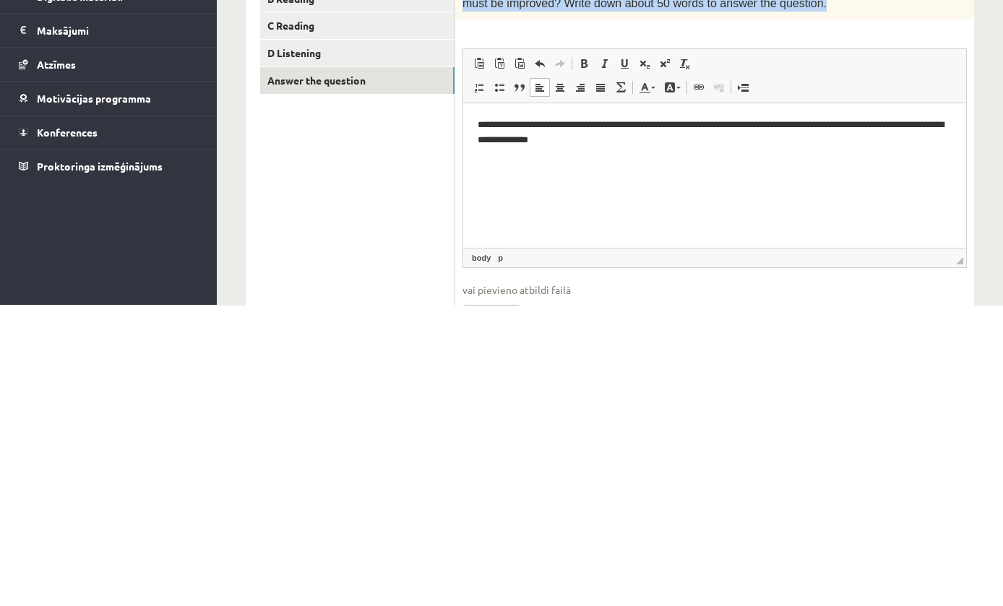
click at [987, 76] on div "**********" at bounding box center [610, 375] width 786 height 638
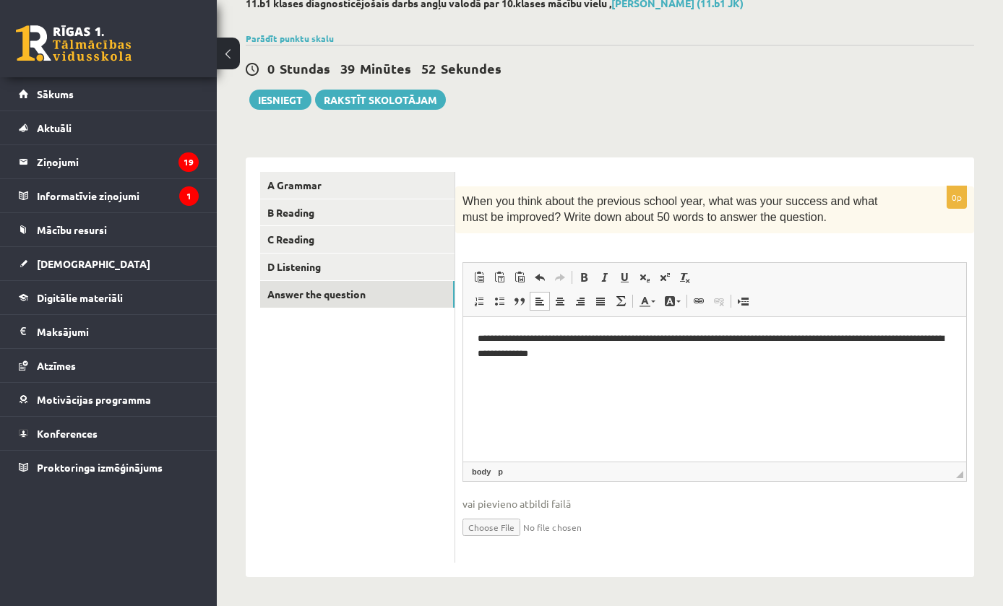
click at [677, 344] on p "**********" at bounding box center [715, 345] width 474 height 29
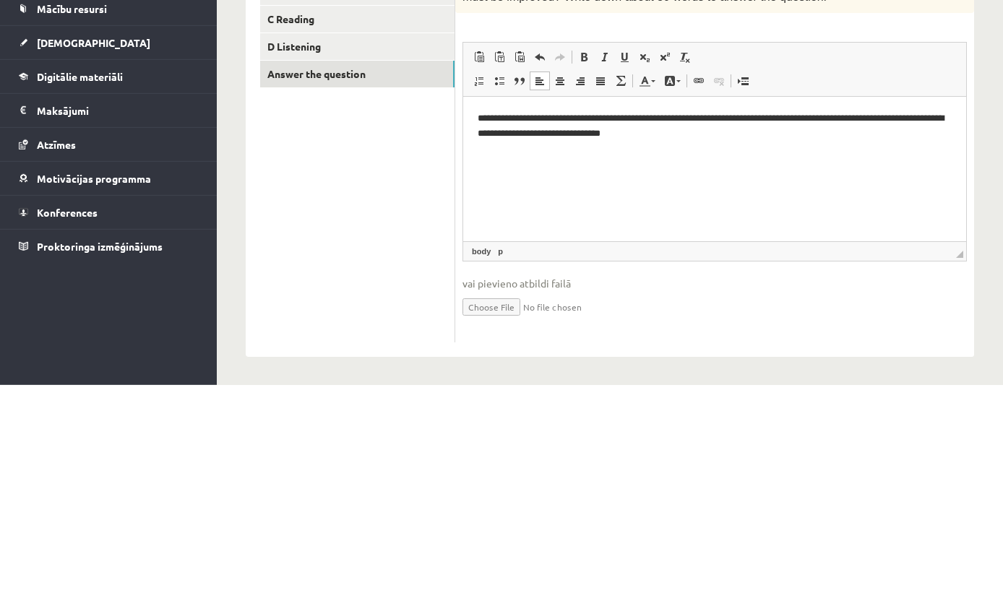
click at [772, 268] on span "Вставить Комбинация клавиш Command+V Вставить только текст Комбинация клавиш Co…" at bounding box center [714, 280] width 491 height 24
click at [862, 150] on html "**********" at bounding box center [714, 125] width 503 height 58
click at [841, 131] on p "**********" at bounding box center [715, 132] width 474 height 43
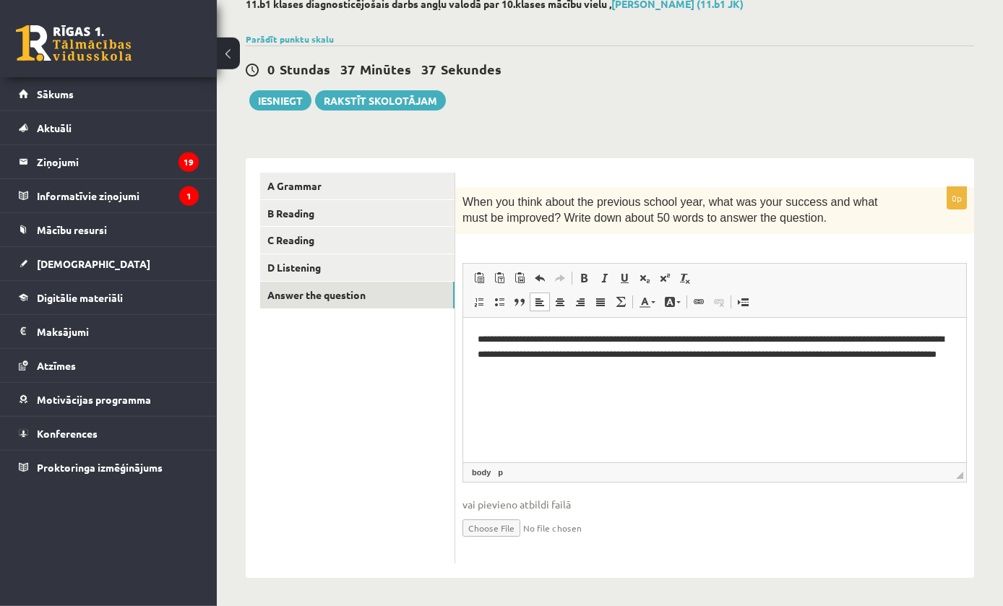
scroll to position [87, 0]
click at [280, 106] on button "Iesniegt" at bounding box center [280, 100] width 62 height 20
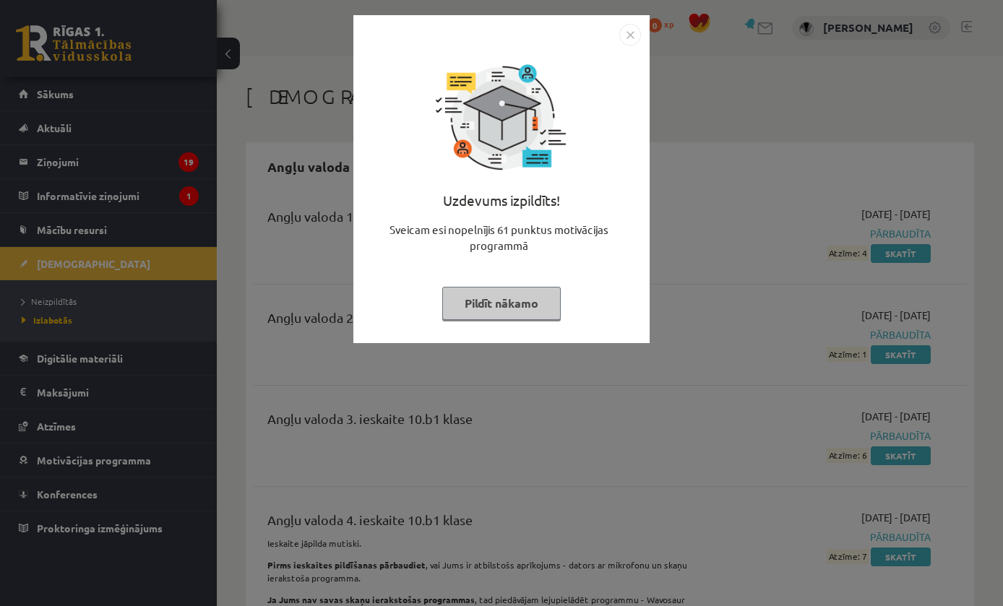
click at [552, 314] on button "Pildīt nākamo" at bounding box center [501, 303] width 118 height 33
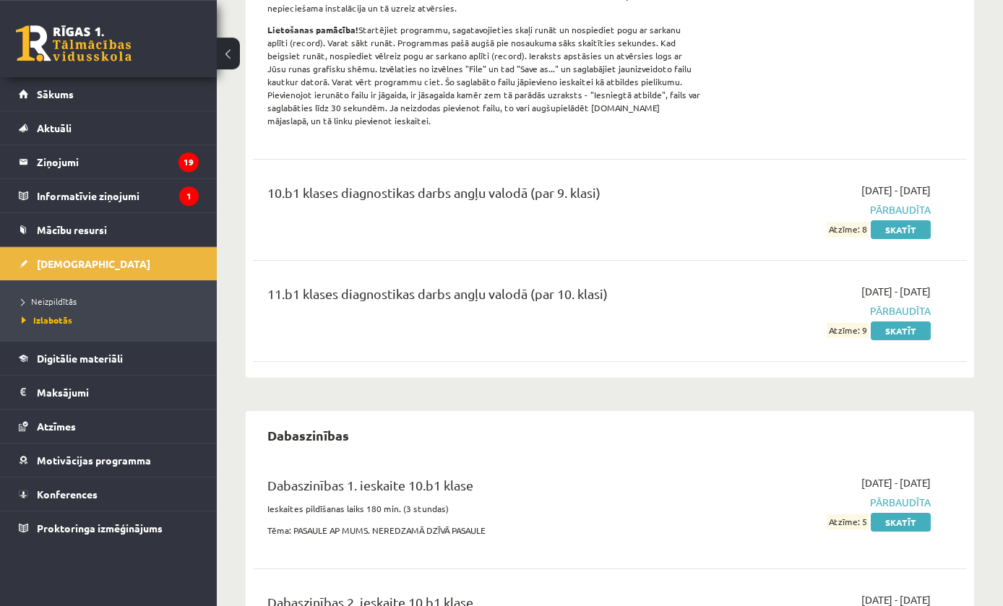
scroll to position [618, 0]
click at [66, 315] on span "Izlabotās" at bounding box center [47, 320] width 51 height 12
click at [62, 297] on span "Neizpildītās" at bounding box center [49, 302] width 55 height 12
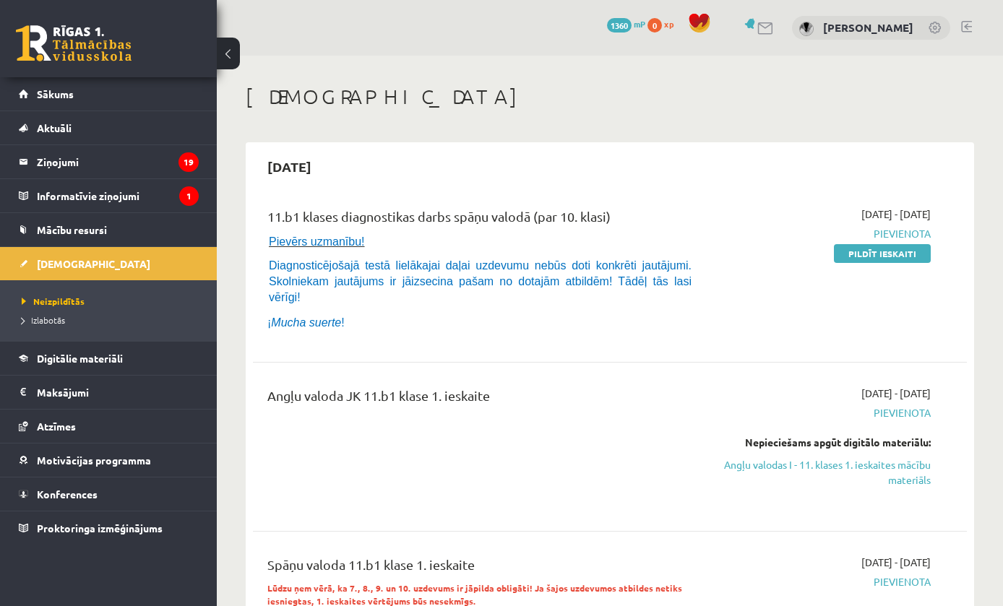
click at [876, 247] on link "Pildīt ieskaiti" at bounding box center [882, 253] width 97 height 19
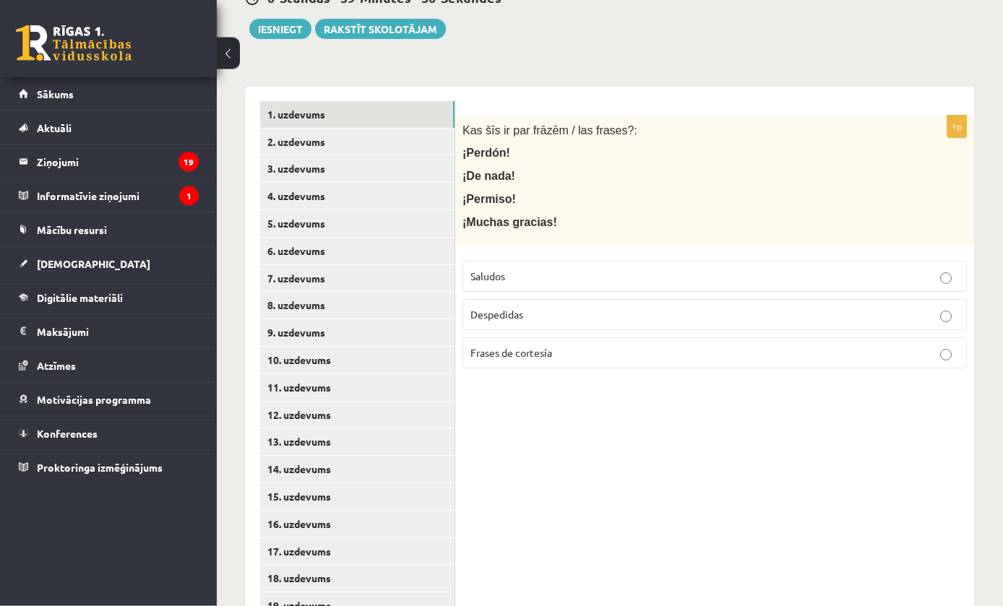
scroll to position [249, 0]
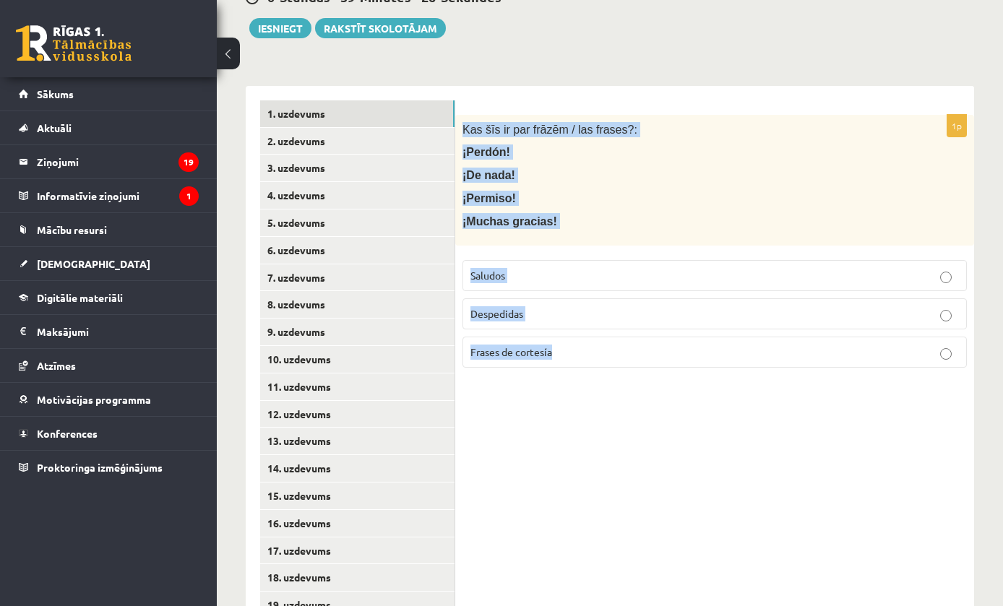
click at [748, 353] on p "Frases de cortesía" at bounding box center [714, 352] width 488 height 15
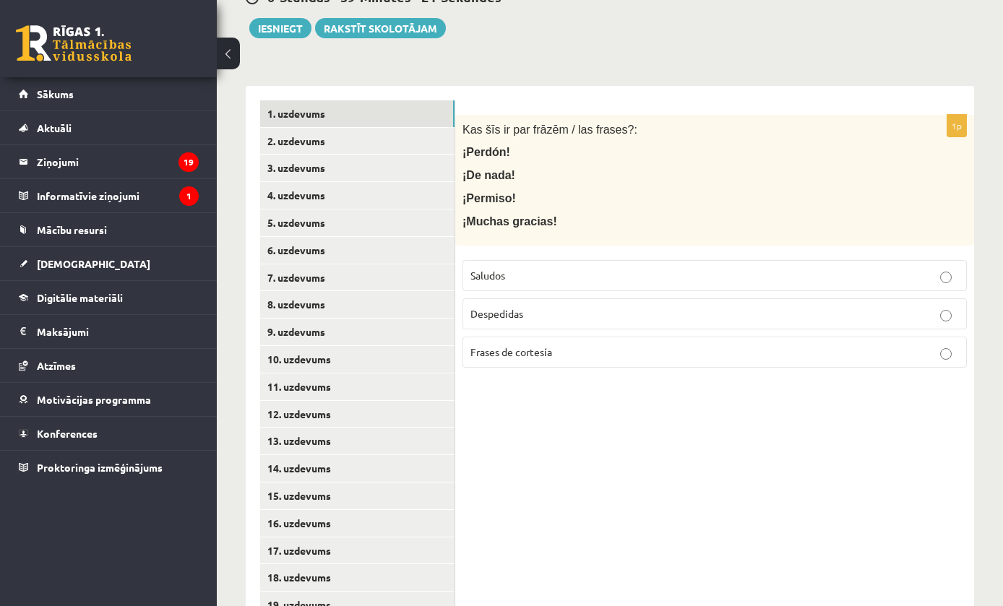
click at [279, 138] on link "2. uzdevums" at bounding box center [357, 141] width 194 height 27
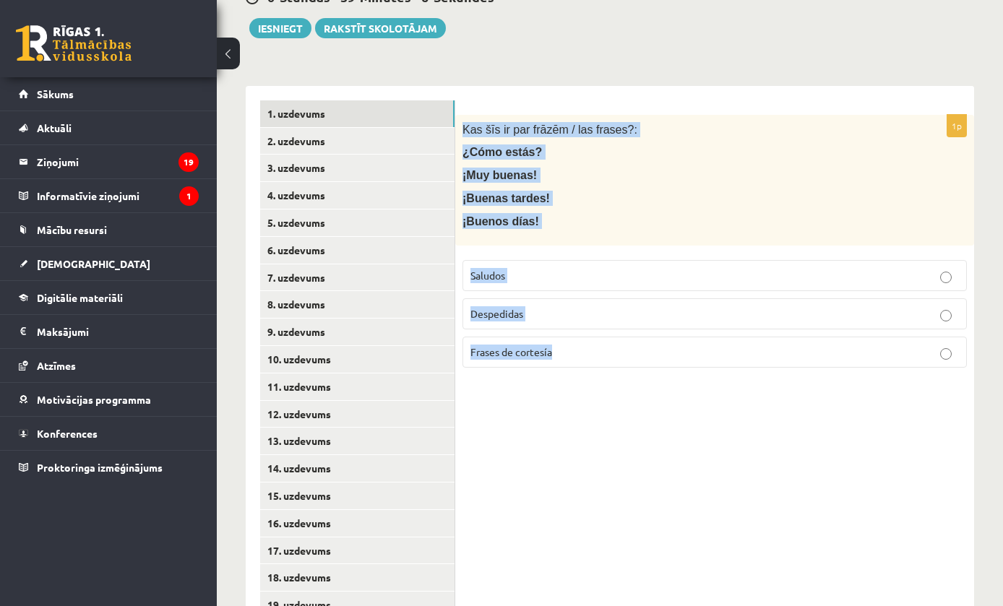
click at [803, 416] on div "1p Kas šīs ir par frāzēm / las frases?: ¿Cómo estás? ¡Muy buenas! ¡Buenas tarde…" at bounding box center [714, 510] width 519 height 848
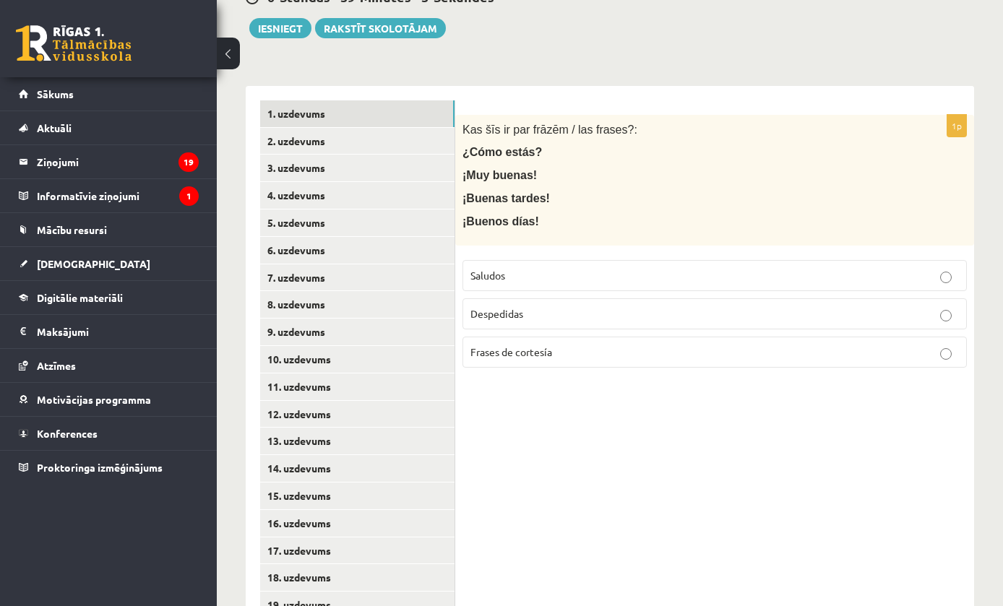
click at [693, 275] on p "Saludos" at bounding box center [714, 275] width 488 height 15
click at [907, 345] on p "Frases de cortesía" at bounding box center [714, 352] width 488 height 15
click at [261, 142] on link "2. uzdevums" at bounding box center [357, 141] width 194 height 27
click at [642, 307] on p "Despedidas" at bounding box center [714, 313] width 488 height 15
click at [913, 348] on p "Frases de cortesía" at bounding box center [714, 352] width 488 height 15
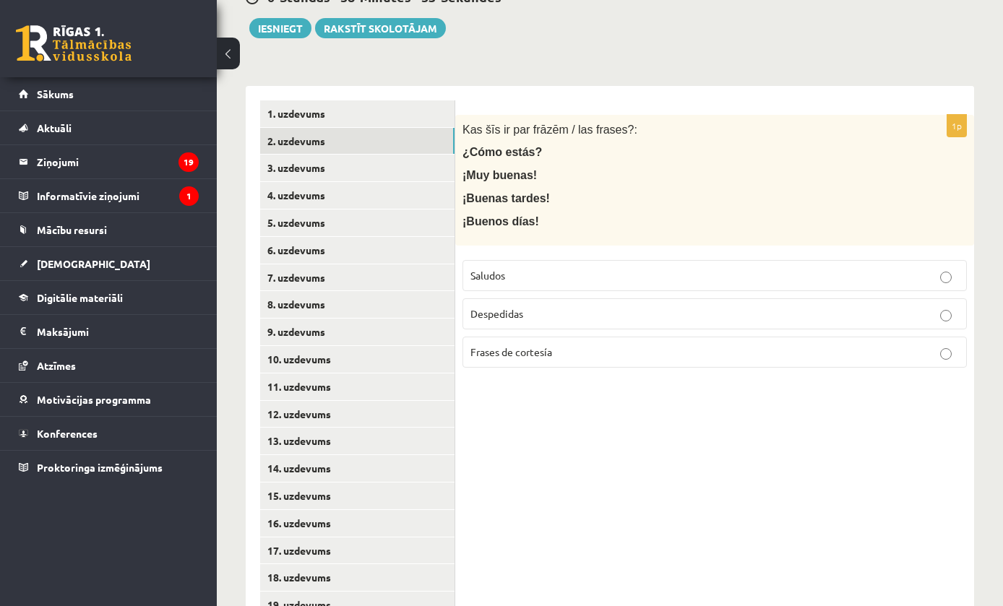
click at [673, 278] on label "Saludos" at bounding box center [714, 275] width 504 height 31
click at [274, 111] on link "1. uzdevums" at bounding box center [357, 113] width 194 height 27
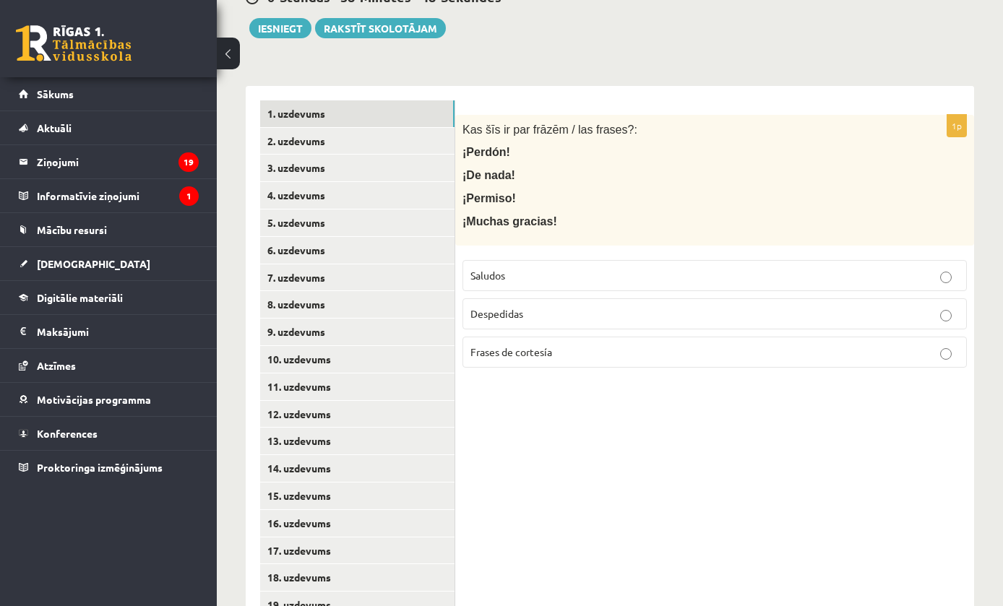
click at [275, 139] on link "2. uzdevums" at bounding box center [357, 141] width 194 height 27
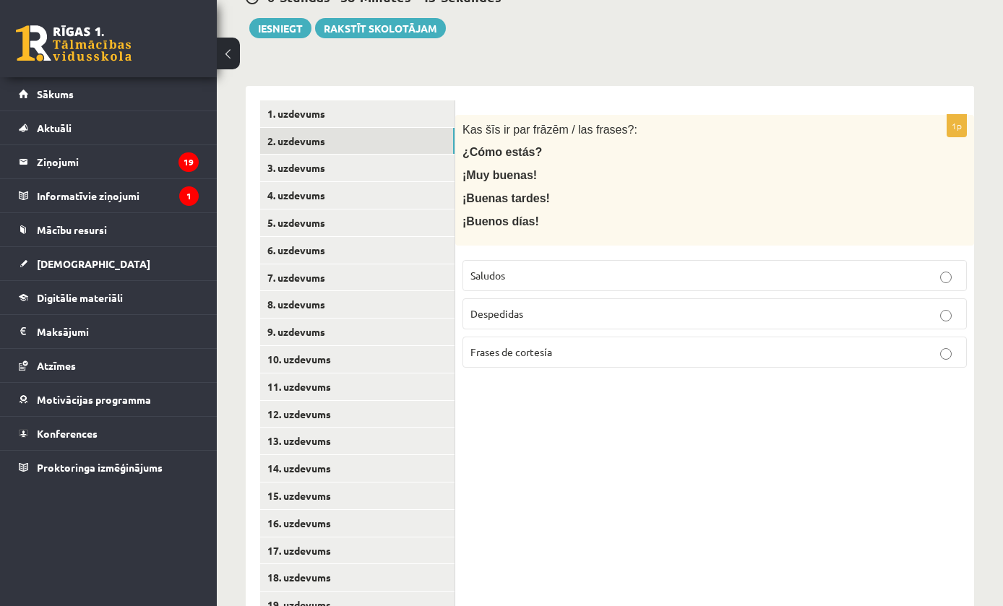
click at [283, 168] on link "3. uzdevums" at bounding box center [357, 168] width 194 height 27
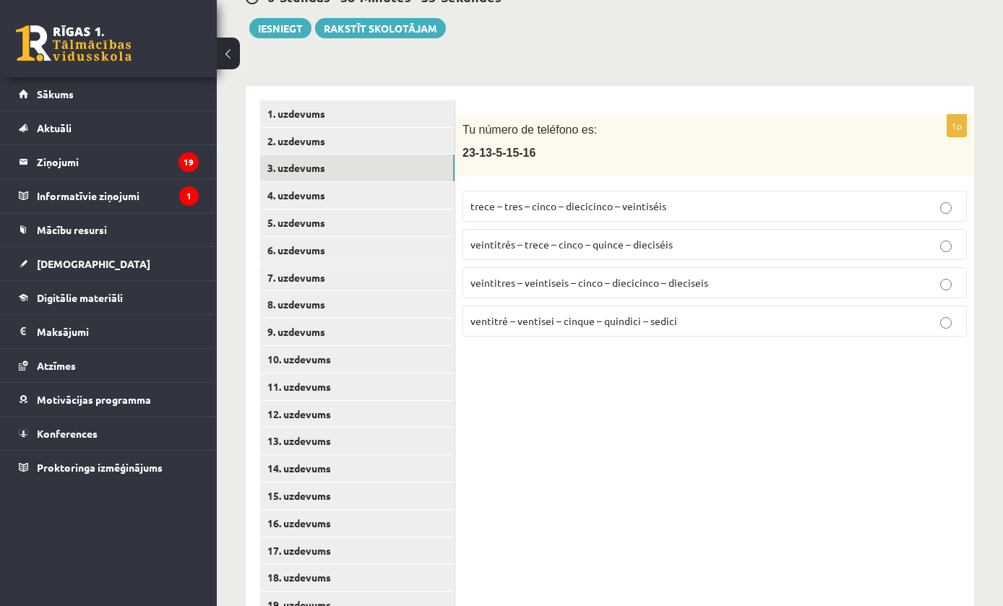
click at [473, 124] on span "Tu número de teléfono es:" at bounding box center [529, 130] width 134 height 12
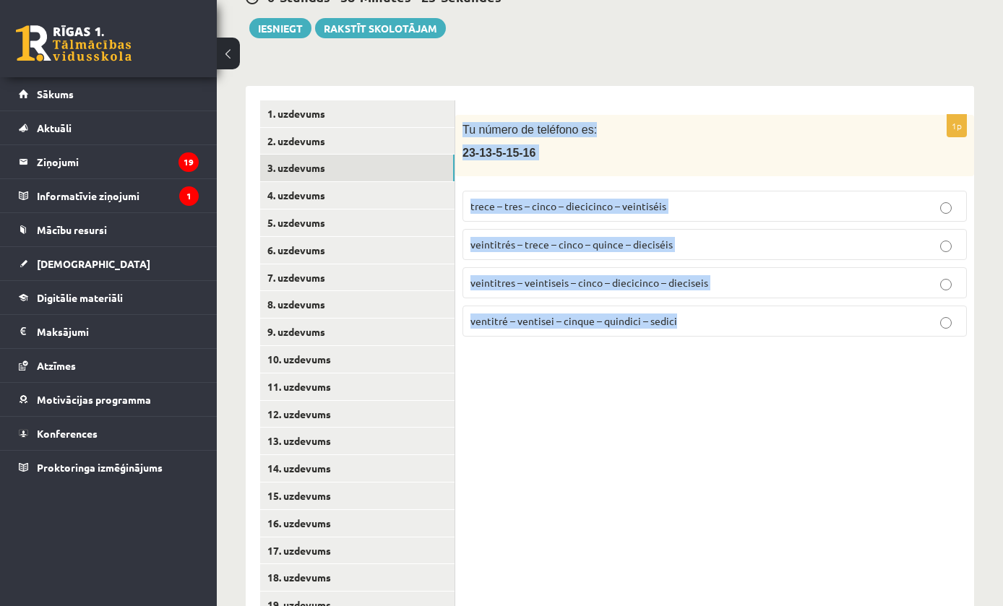
copy div "Tu número de teléfono es: 23-13-5-15-16 trece – tres – cinco – diecicinco – vei…"
click at [784, 367] on div "1p Tu número de teléfono es: 23-13-5-15-16 trece – tres – cinco – diecicinco – …" at bounding box center [714, 510] width 519 height 848
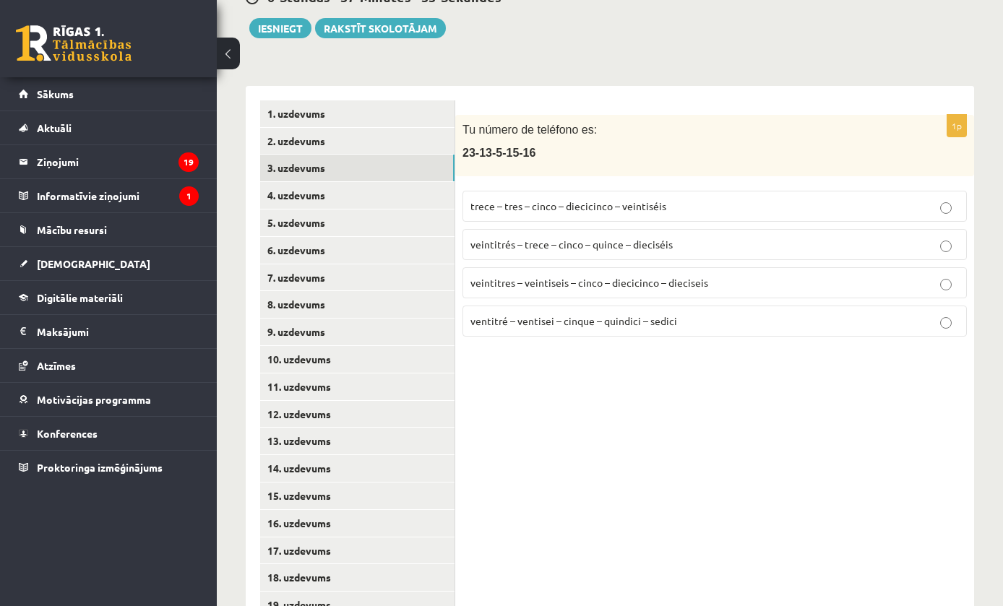
click at [892, 244] on p "veintitrés – trece – cinco – quince – dieciséis" at bounding box center [714, 244] width 488 height 15
click at [366, 189] on link "4. uzdevums" at bounding box center [357, 195] width 194 height 27
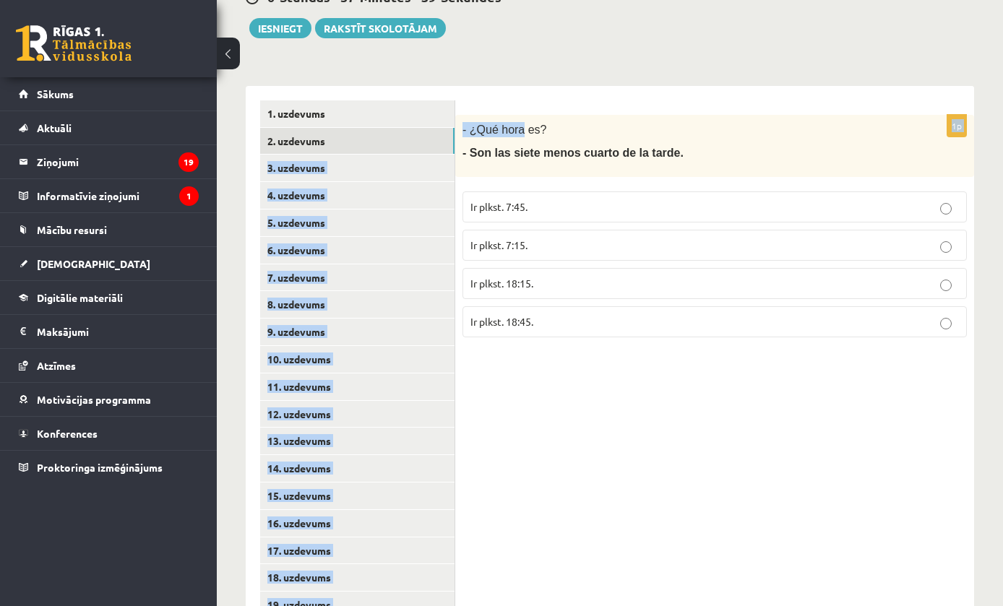
click at [579, 131] on p "- ¿Qué hora es?" at bounding box center [678, 129] width 432 height 15
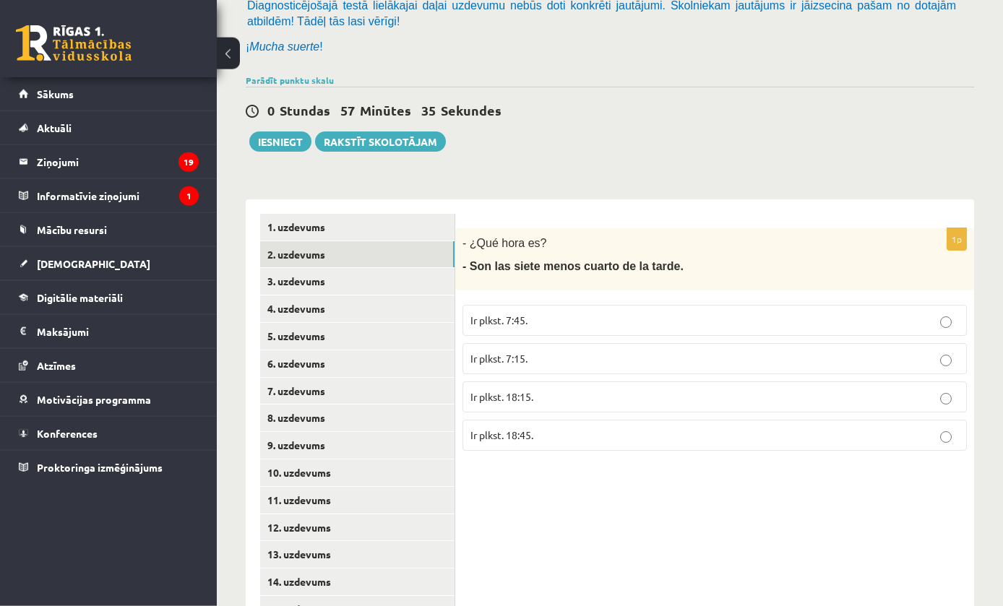
scroll to position [135, 0]
click at [408, 280] on link "3. uzdevums" at bounding box center [357, 281] width 194 height 27
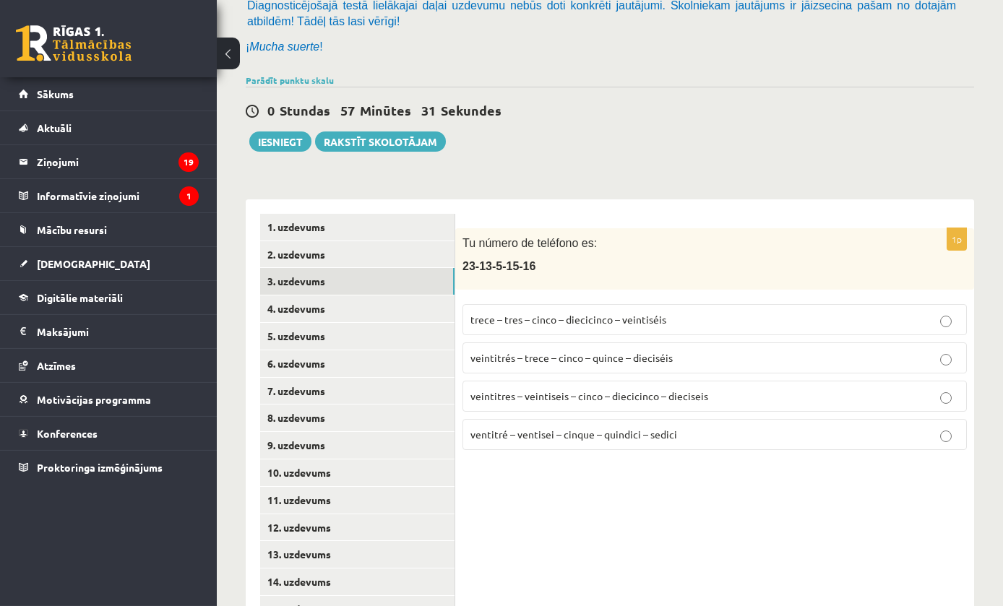
click at [409, 256] on link "2. uzdevums" at bounding box center [357, 254] width 194 height 27
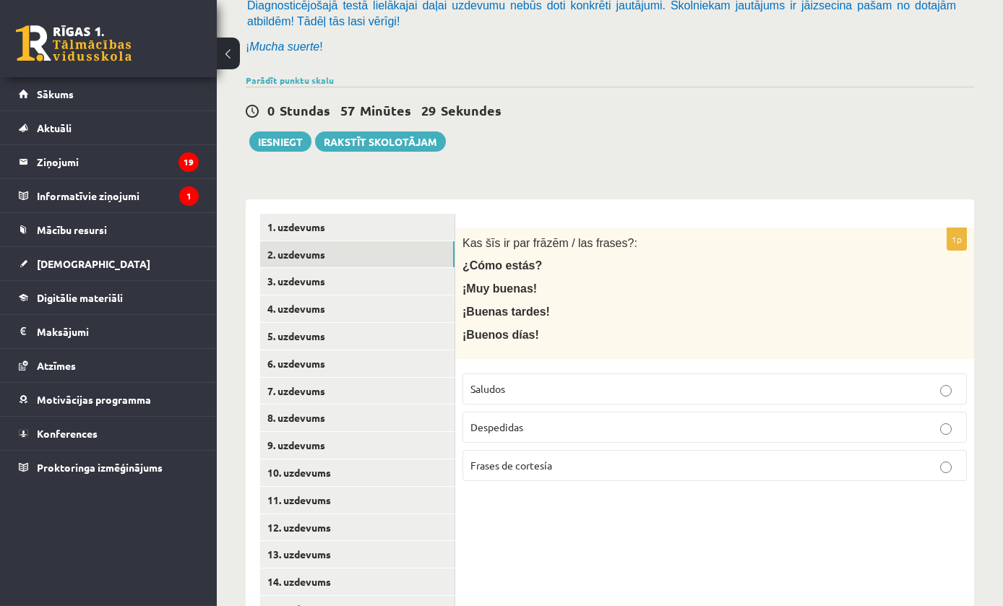
click at [339, 323] on link "5. uzdevums" at bounding box center [357, 336] width 194 height 27
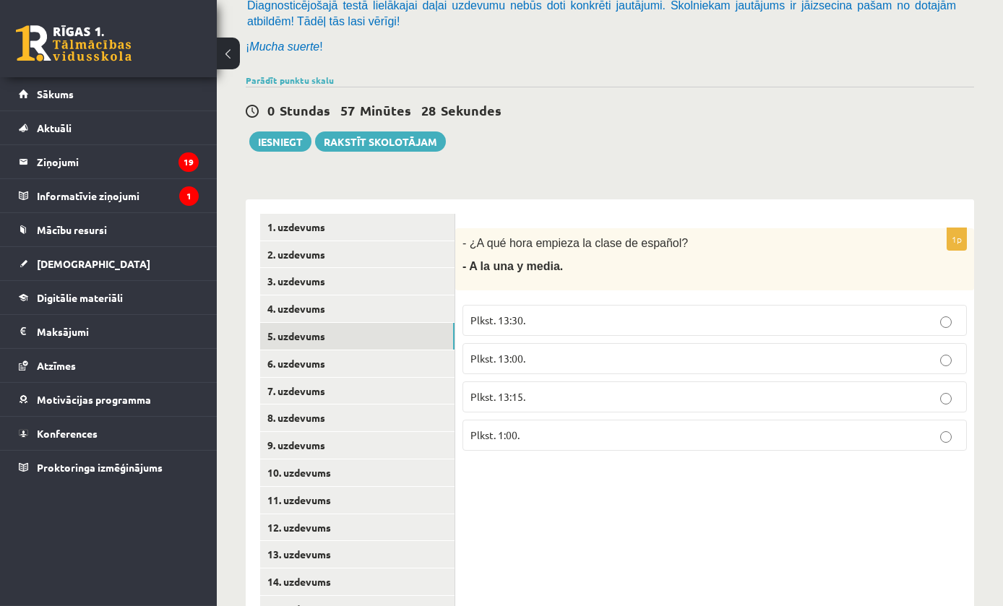
click at [354, 311] on link "4. uzdevums" at bounding box center [357, 309] width 194 height 27
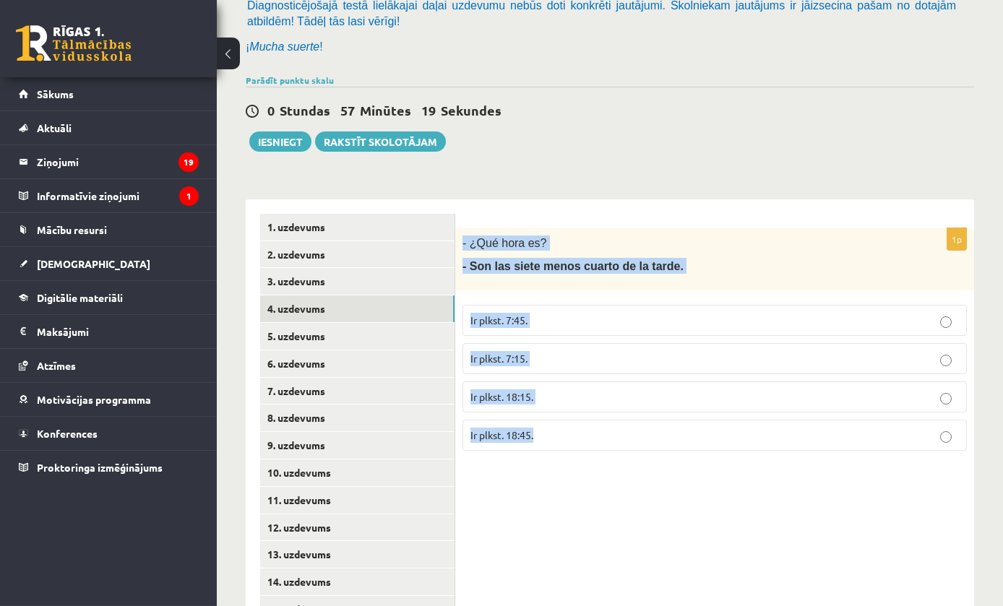
scroll to position [136, 0]
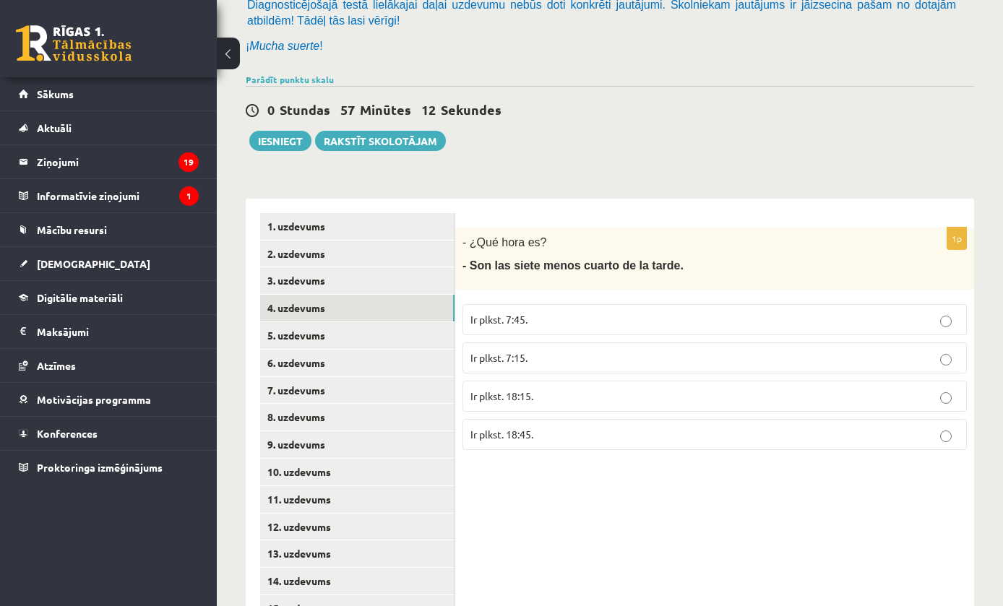
click at [820, 389] on p "Ir plkst. 18:15." at bounding box center [714, 396] width 488 height 15
click at [322, 336] on link "5. uzdevums" at bounding box center [357, 335] width 194 height 27
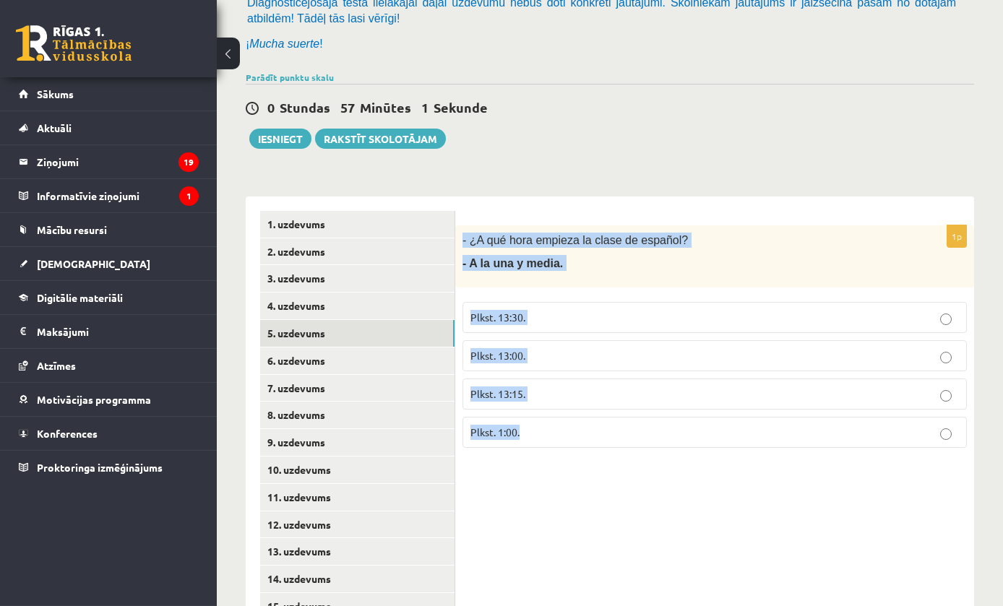
scroll to position [138, 0]
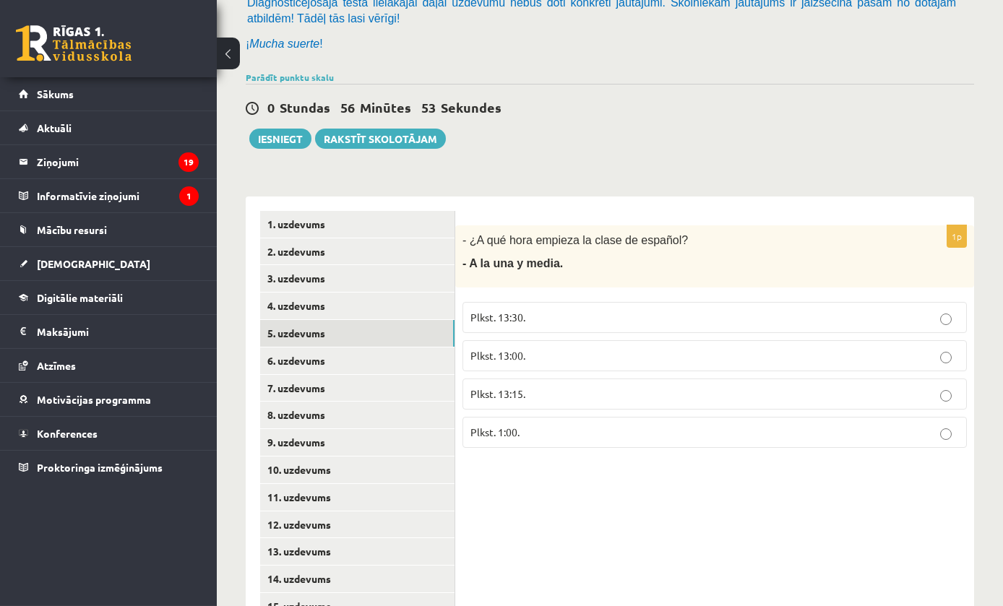
click at [856, 310] on p "Plkst. 13:30." at bounding box center [714, 317] width 488 height 15
click at [390, 352] on link "6. uzdevums" at bounding box center [357, 361] width 194 height 27
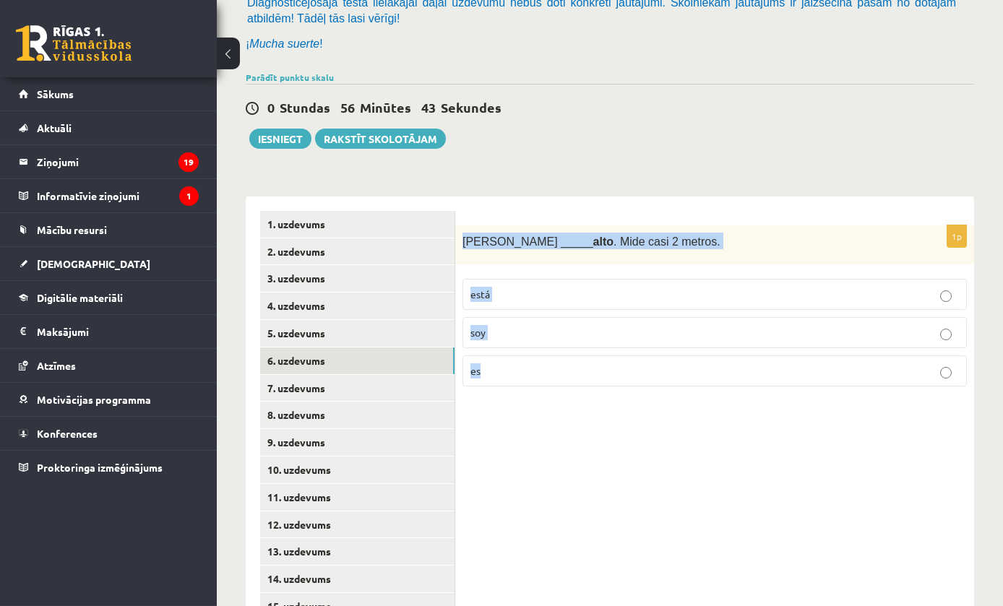
scroll to position [139, 0]
click at [569, 378] on label "es" at bounding box center [714, 370] width 504 height 31
click at [361, 386] on link "7. uzdevums" at bounding box center [357, 387] width 194 height 27
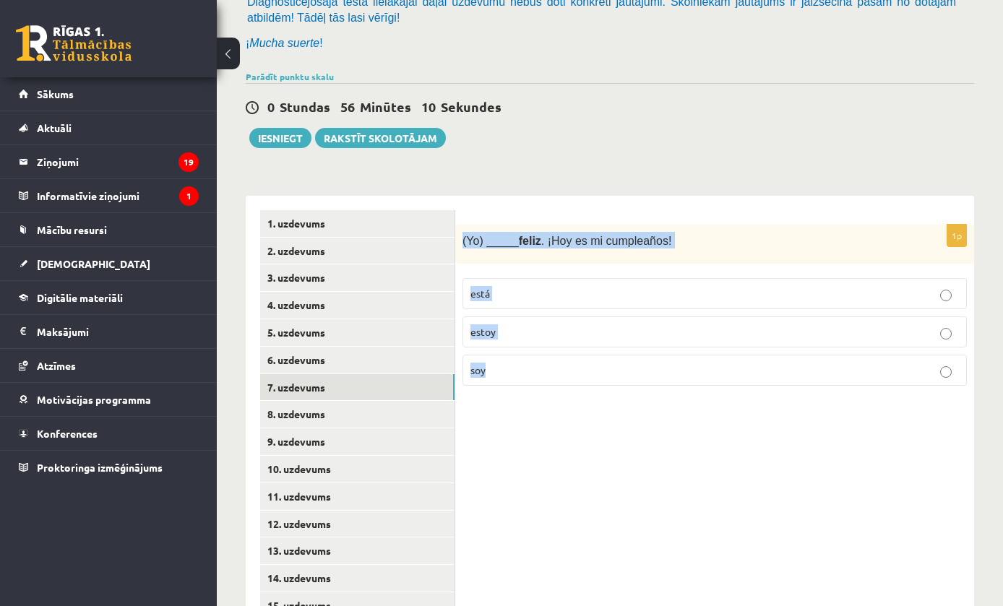
click at [614, 335] on p "estoy" at bounding box center [714, 331] width 488 height 15
click at [415, 408] on link "8. uzdevums" at bounding box center [357, 414] width 194 height 27
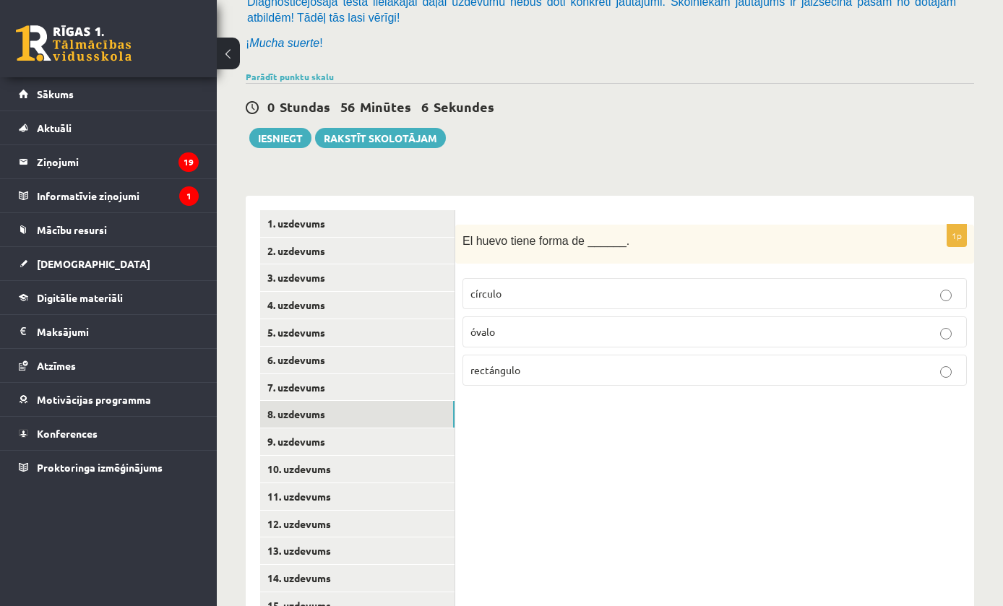
click at [444, 388] on link "7. uzdevums" at bounding box center [357, 387] width 194 height 27
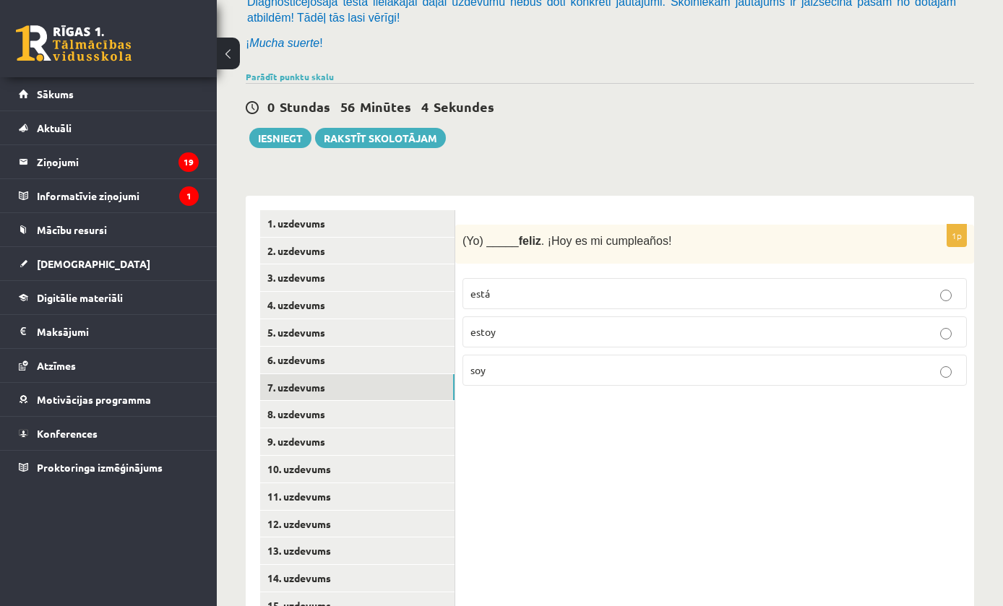
click at [423, 415] on link "8. uzdevums" at bounding box center [357, 414] width 194 height 27
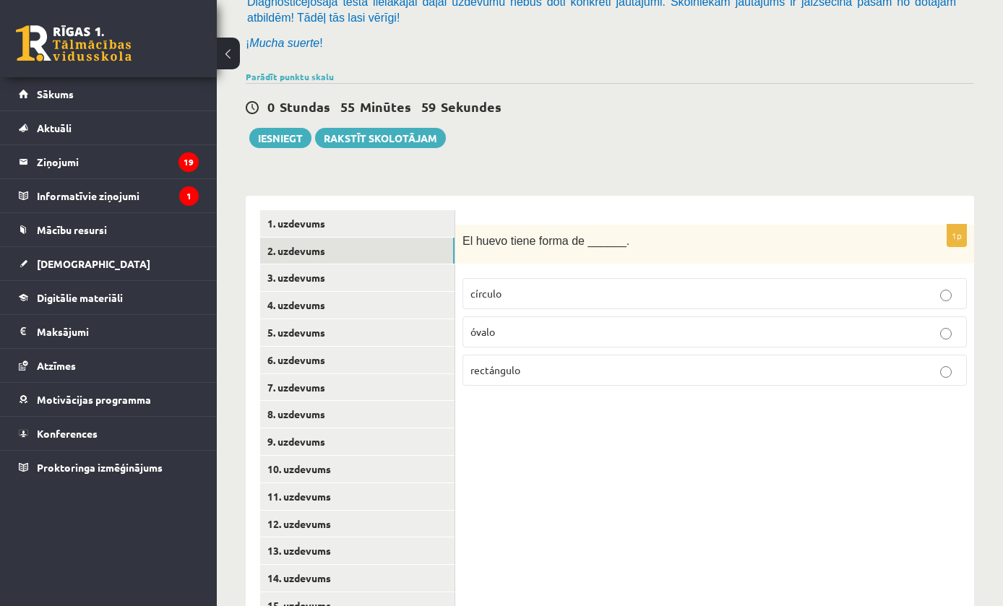
click at [431, 387] on link "7. uzdevums" at bounding box center [357, 387] width 194 height 27
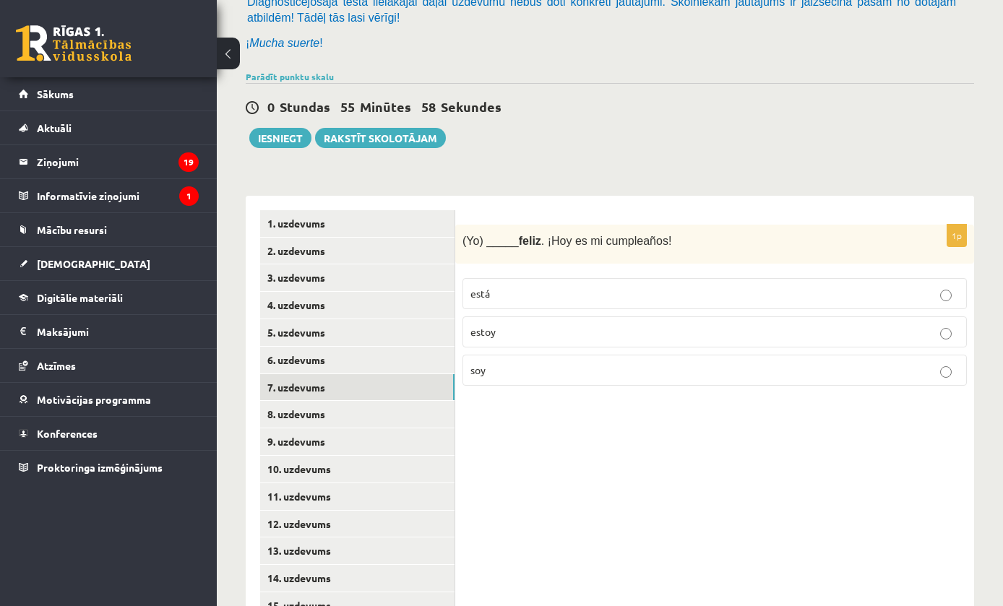
click at [421, 419] on link "8. uzdevums" at bounding box center [357, 414] width 194 height 27
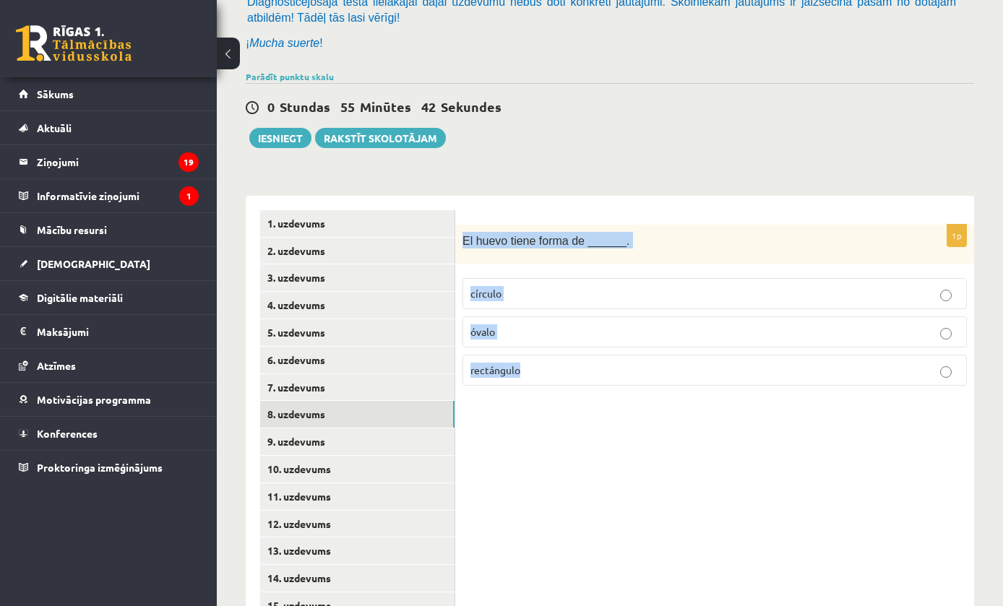
click at [536, 339] on label "óvalo" at bounding box center [714, 331] width 504 height 31
click at [423, 442] on link "9. uzdevums" at bounding box center [357, 441] width 194 height 27
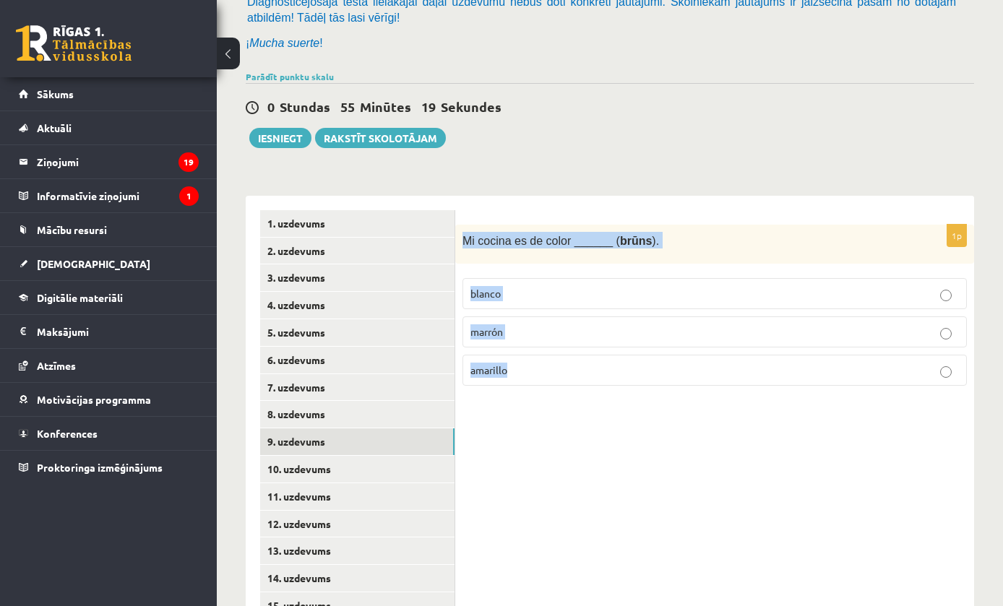
click at [584, 337] on label "marrón" at bounding box center [714, 331] width 504 height 31
click at [382, 465] on link "10. uzdevums" at bounding box center [357, 469] width 194 height 27
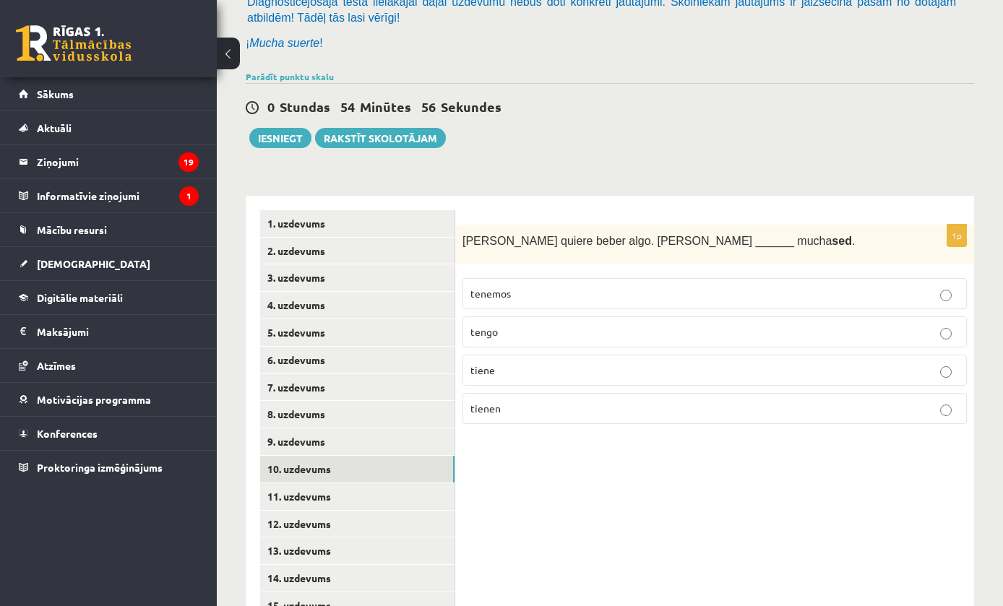
click at [559, 378] on label "tiene" at bounding box center [714, 370] width 504 height 31
click at [396, 489] on link "11. uzdevums" at bounding box center [357, 496] width 194 height 27
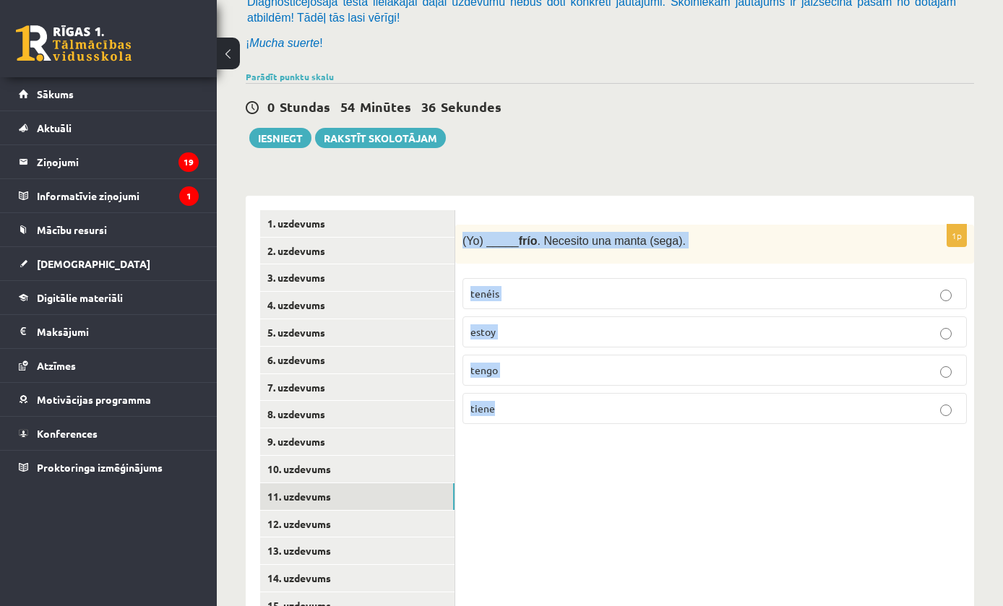
click at [798, 357] on label "tengo" at bounding box center [714, 370] width 504 height 31
click at [397, 516] on link "12. uzdevums" at bounding box center [357, 524] width 194 height 27
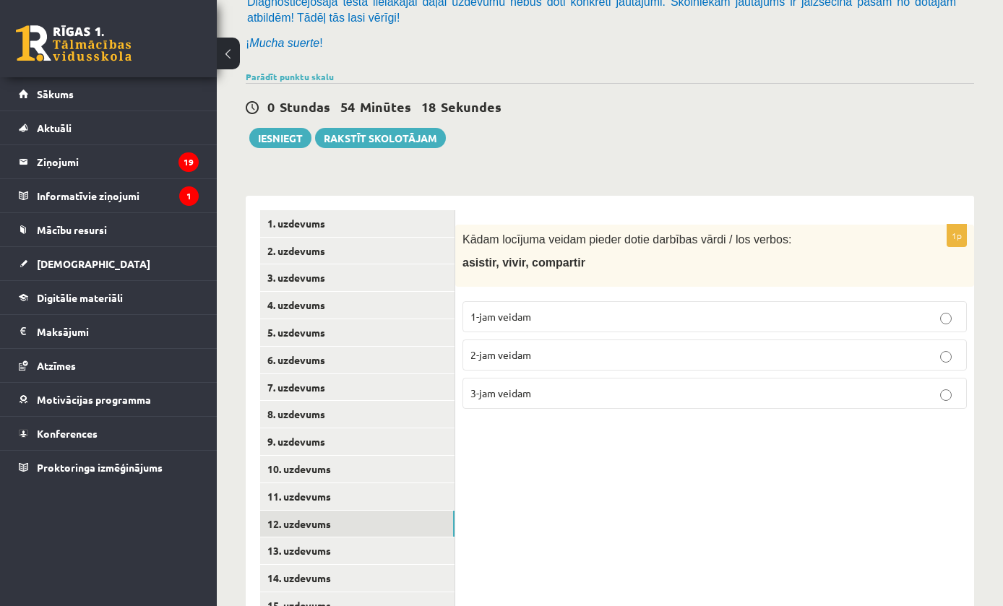
click at [751, 381] on label "3-jam veidam" at bounding box center [714, 393] width 504 height 31
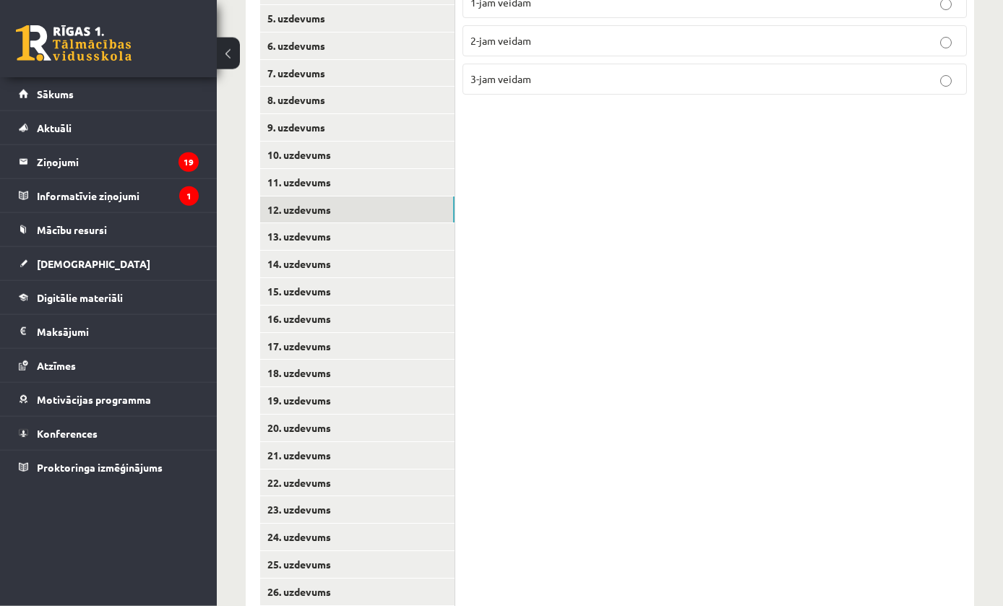
scroll to position [453, 0]
click at [408, 227] on link "13. uzdevums" at bounding box center [357, 236] width 194 height 27
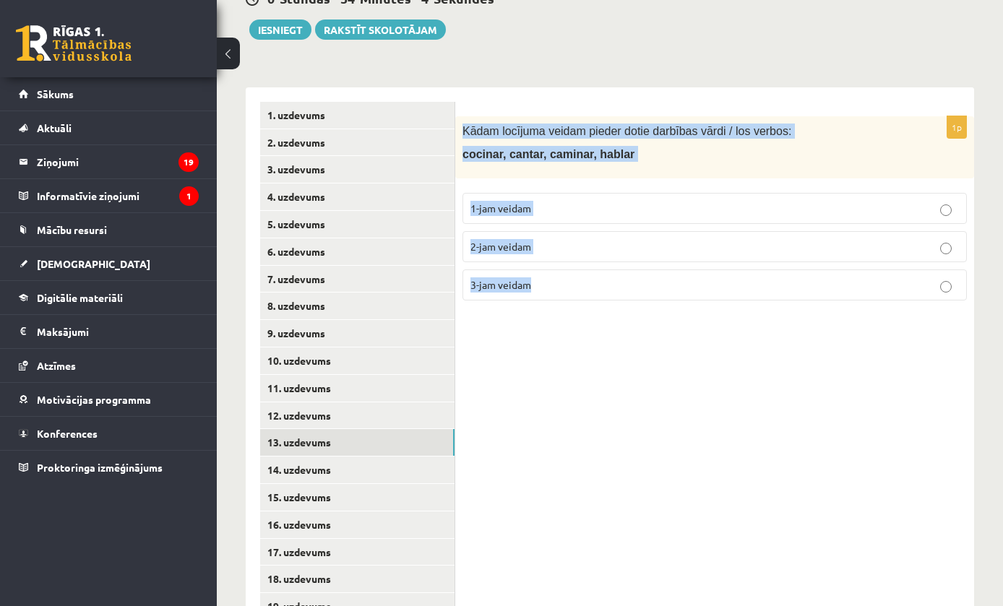
scroll to position [246, 0]
click at [691, 461] on div "1p Kādam locījuma veidam pieder dotie darbības vārdi / los verbos: cocinar, can…" at bounding box center [714, 512] width 519 height 848
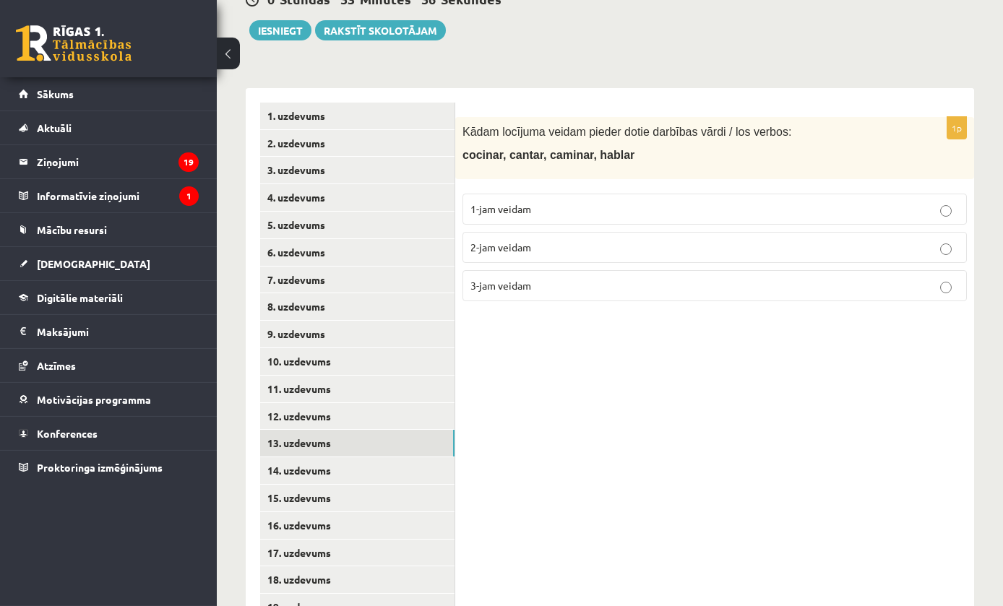
click at [681, 213] on label "1-jam veidam" at bounding box center [714, 209] width 504 height 31
click at [384, 460] on link "14. uzdevums" at bounding box center [357, 470] width 194 height 27
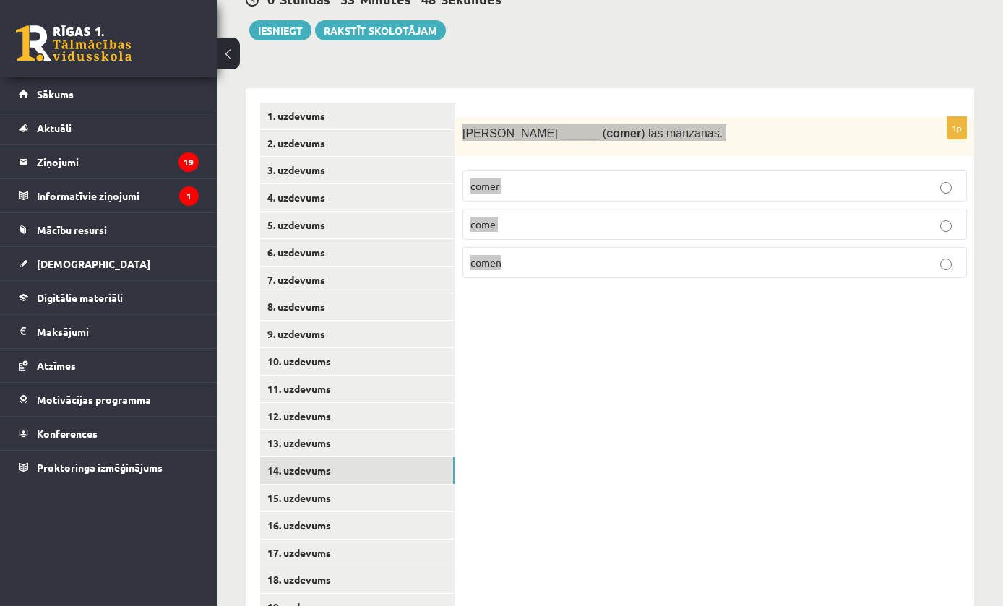
scroll to position [247, 0]
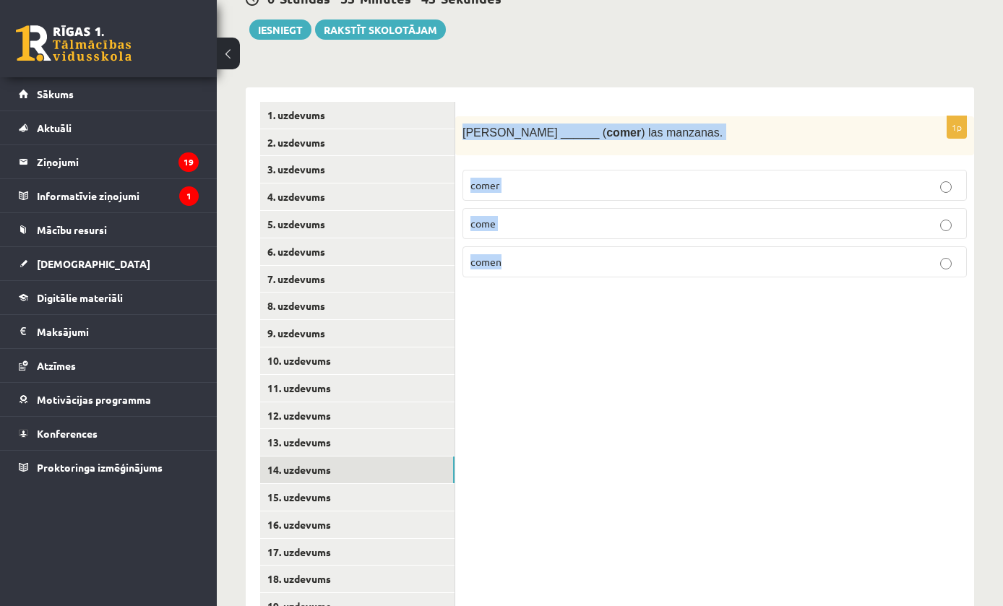
click at [720, 452] on div "1p Susana ______ ( comer ) las manzanas. comer come comen" at bounding box center [714, 511] width 519 height 848
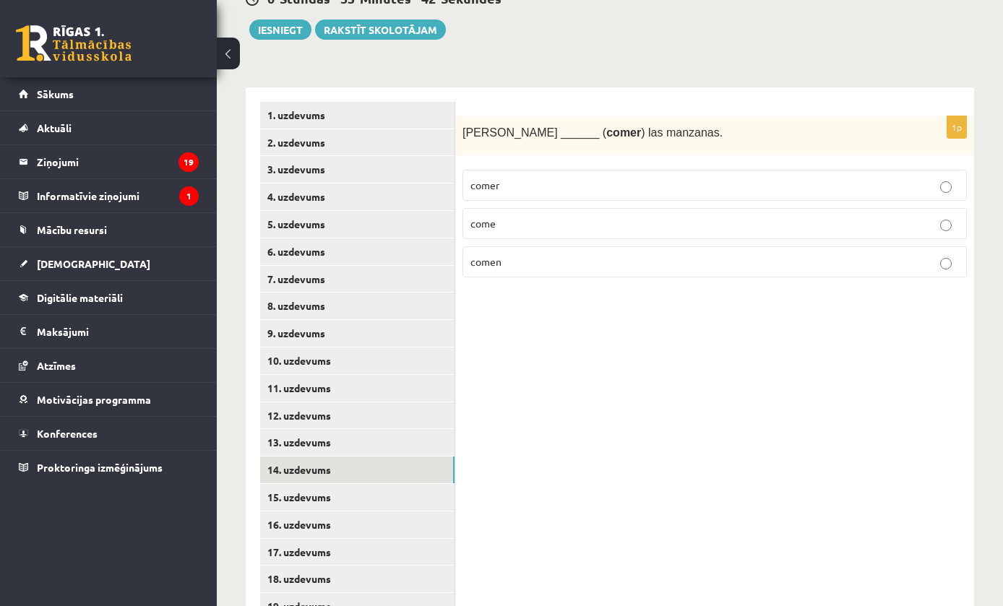
click at [653, 226] on p "come" at bounding box center [714, 223] width 488 height 15
click at [397, 485] on link "15. uzdevums" at bounding box center [357, 497] width 194 height 27
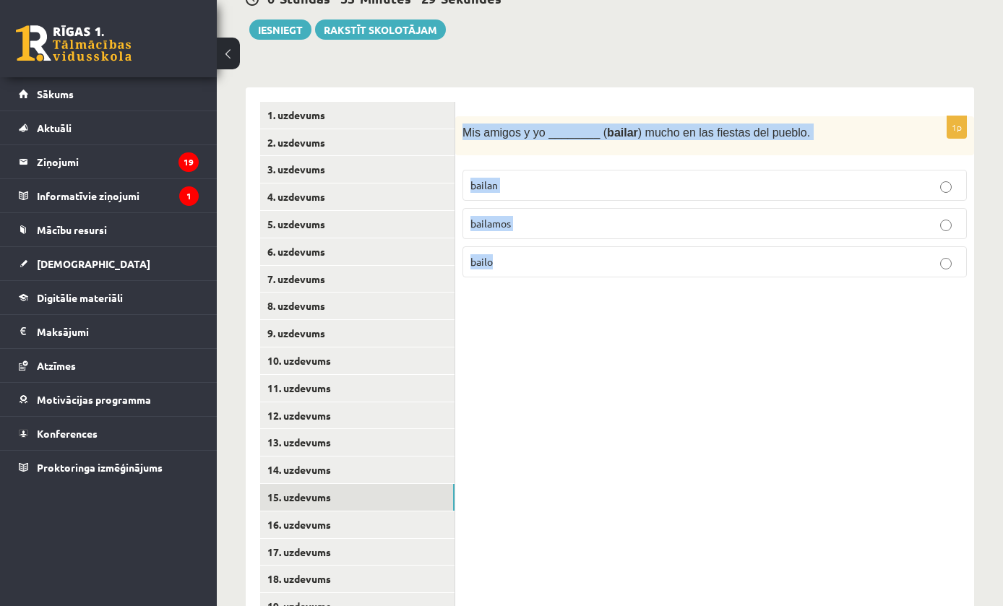
click at [509, 310] on div "1p Mis amigos y yo ________ ( bailar ) mucho en las fiestas del pueblo. bailan …" at bounding box center [714, 511] width 519 height 848
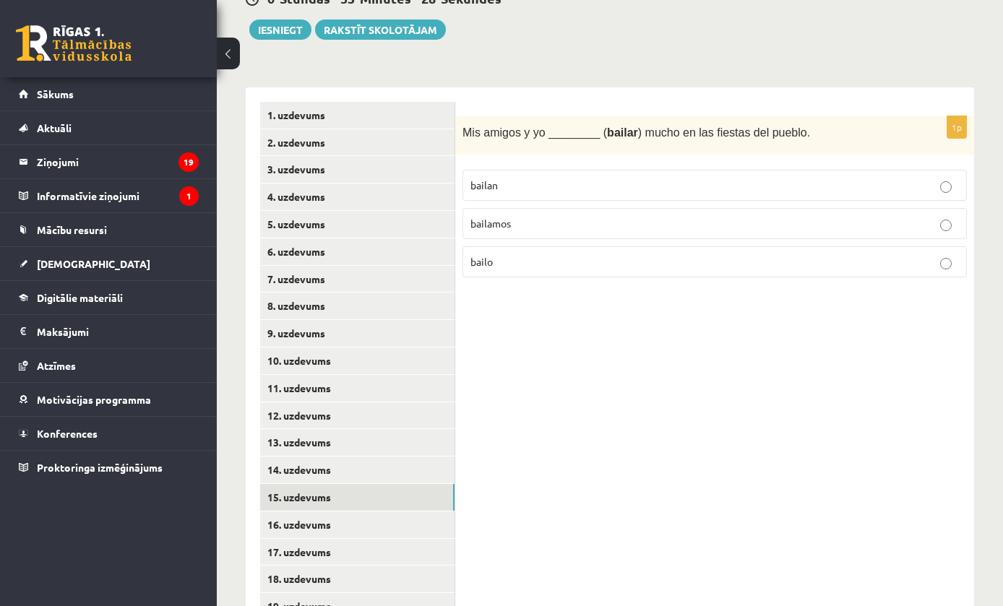
click at [619, 219] on p "bailamos" at bounding box center [714, 223] width 488 height 15
click at [397, 512] on link "16. uzdevums" at bounding box center [357, 525] width 194 height 27
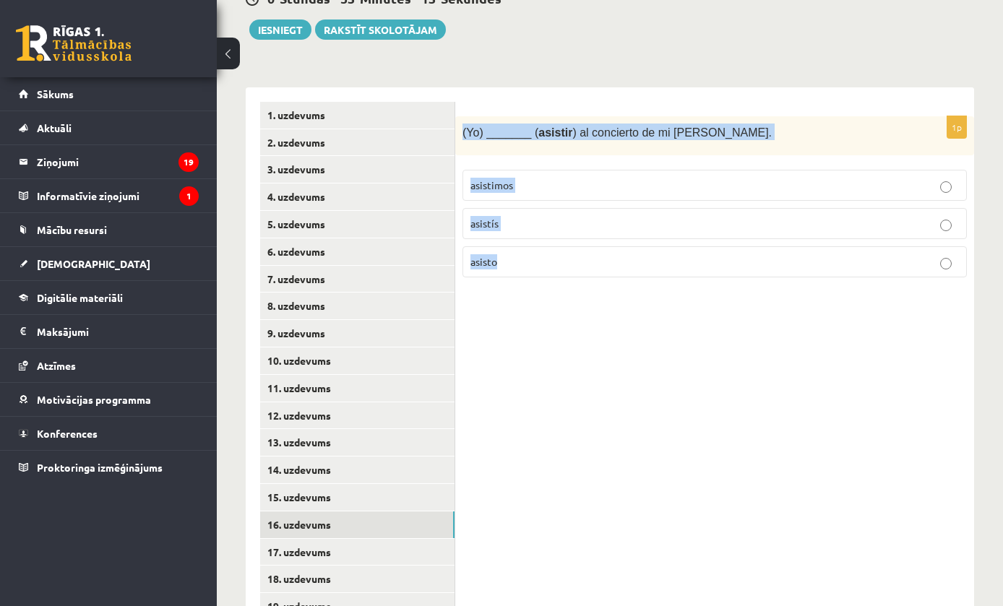
click at [540, 309] on div "1p (Yo) _______ ( asistir ) al concierto de mi abuela Mónica. asistimos asistís…" at bounding box center [714, 511] width 519 height 848
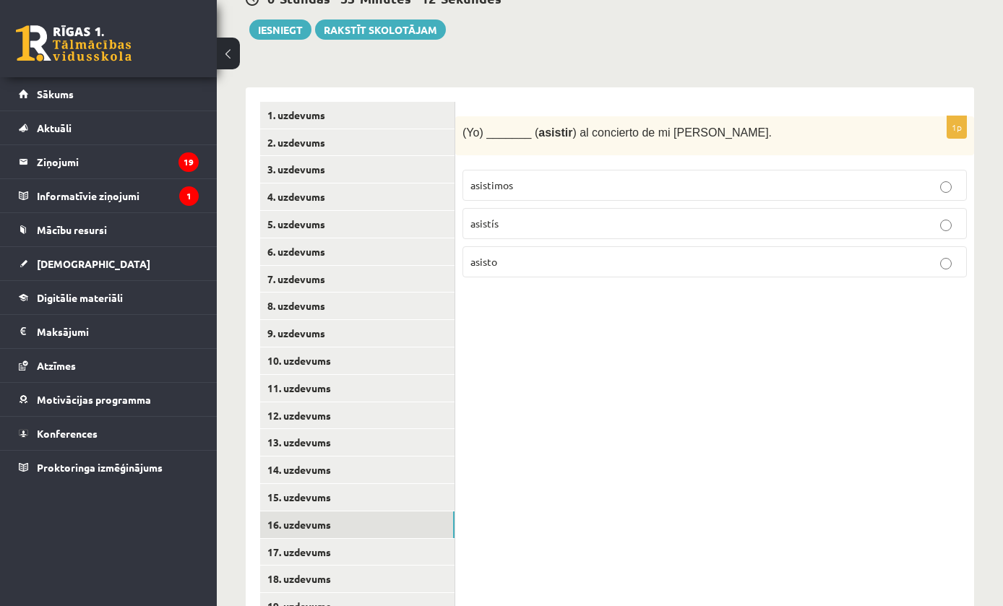
click at [562, 274] on label "asisto" at bounding box center [714, 261] width 504 height 31
click at [333, 539] on link "17. uzdevums" at bounding box center [357, 552] width 194 height 27
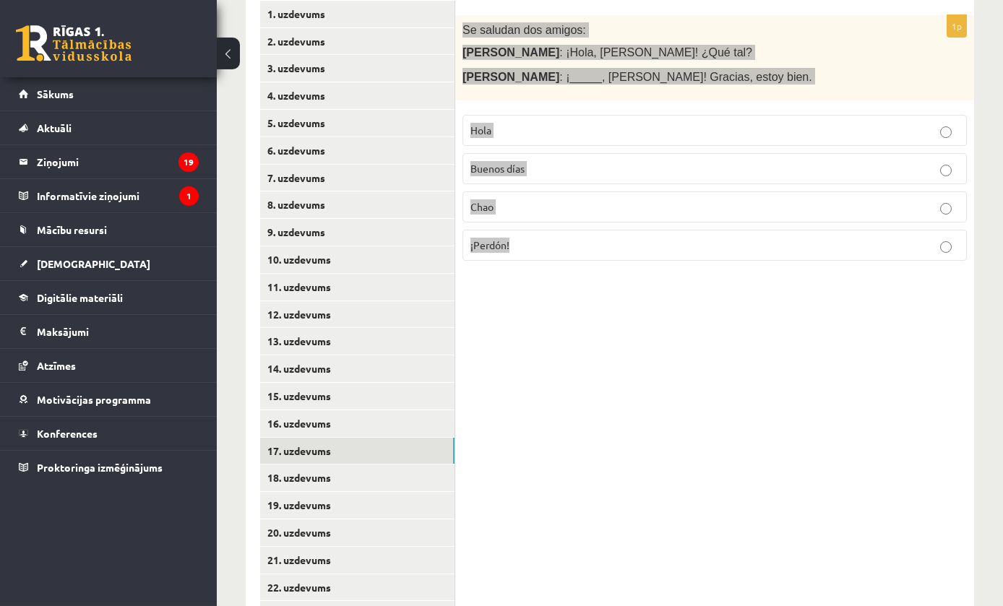
scroll to position [349, 0]
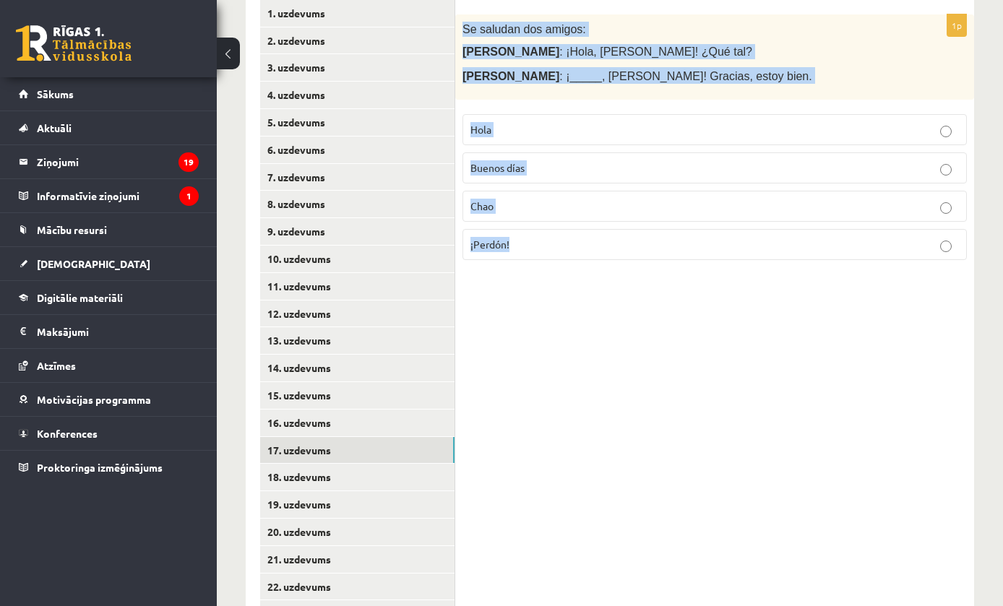
click at [628, 472] on div "1p Se saludan dos amigos: María : ¡Hola, Juan! ¿Qué tal? Juan : ¡_____, María! …" at bounding box center [714, 410] width 519 height 848
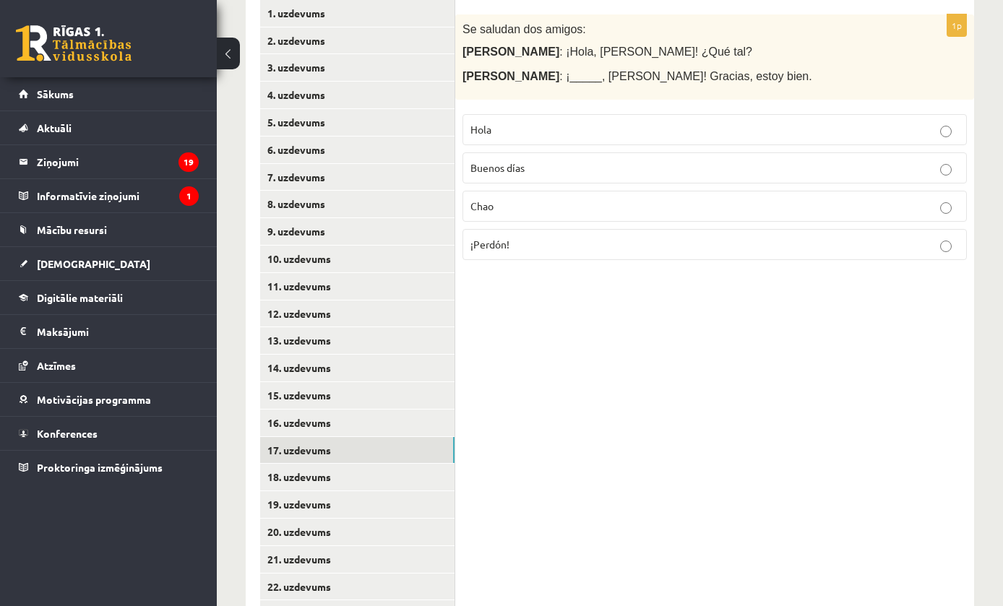
click at [735, 129] on p "Hola" at bounding box center [714, 129] width 488 height 15
click at [370, 469] on link "18. uzdevums" at bounding box center [357, 477] width 194 height 27
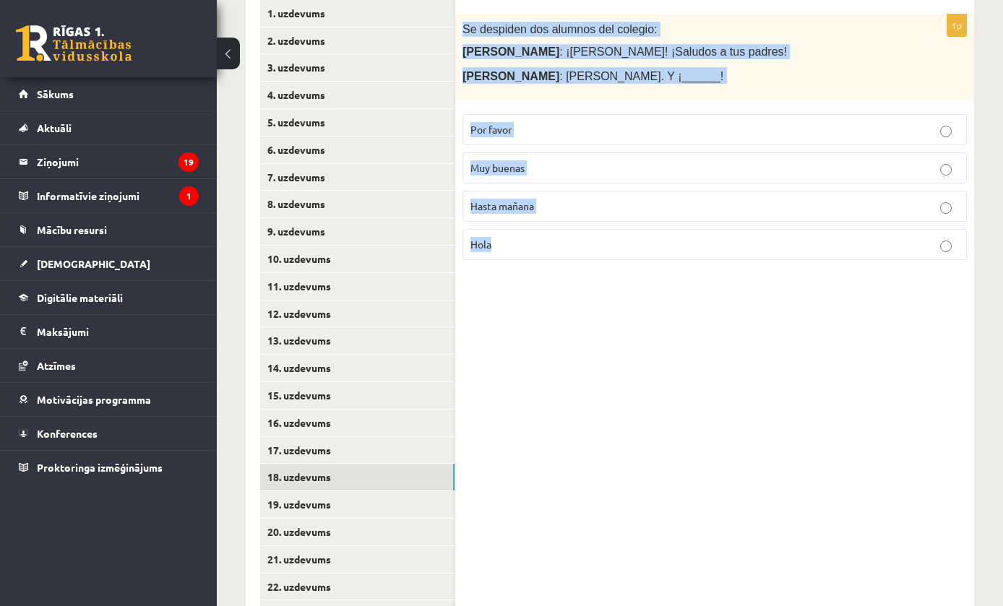
click at [537, 288] on div "1p Se despiden dos alumnos del colegio: Marta : ¡Chao, José! ¡Saludos a tus pad…" at bounding box center [714, 410] width 519 height 848
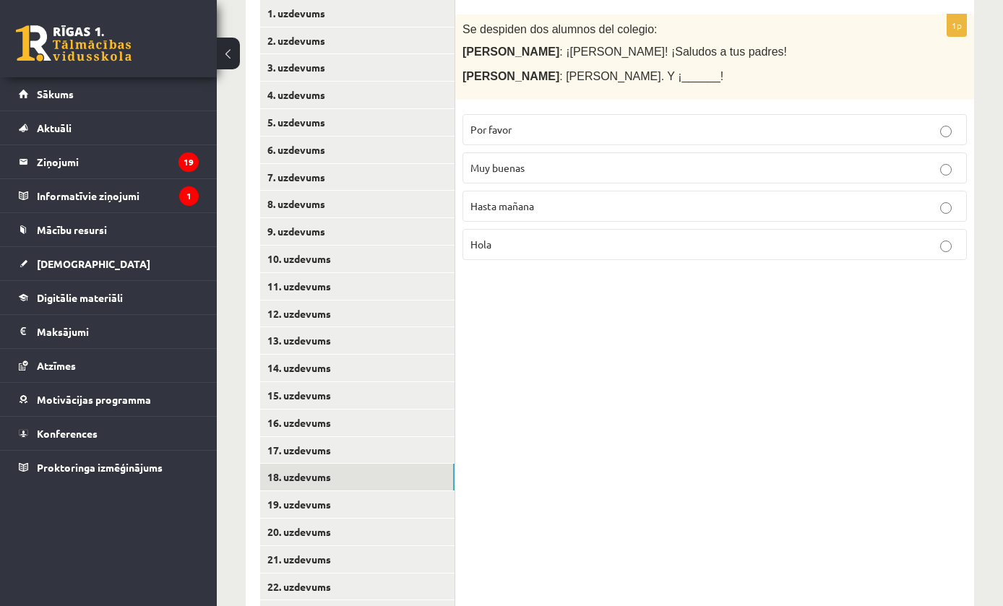
click at [656, 209] on p "Hasta mañana" at bounding box center [714, 206] width 488 height 15
click at [384, 491] on link "19. uzdevums" at bounding box center [357, 504] width 194 height 27
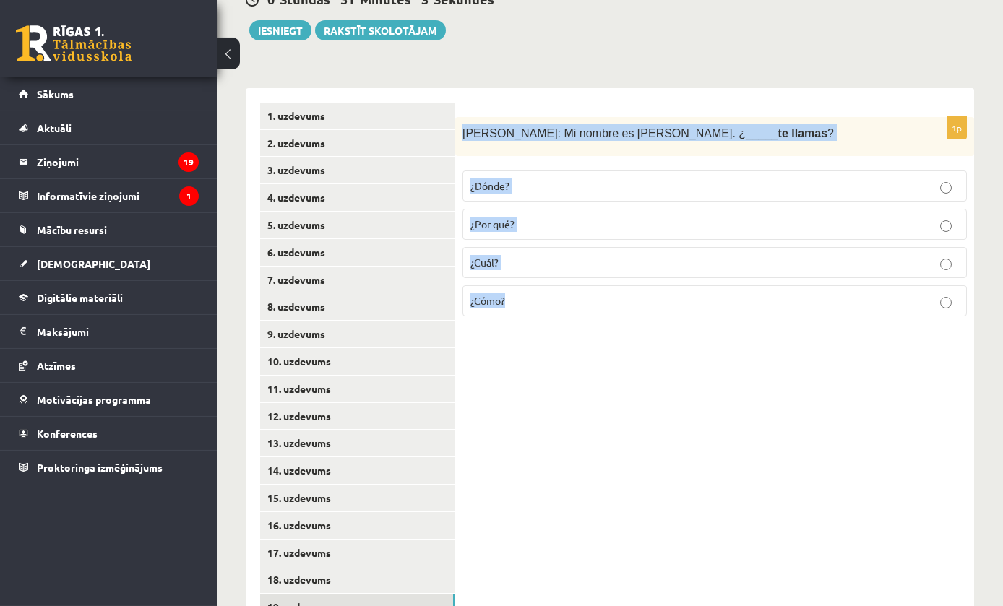
scroll to position [247, 0]
click at [614, 549] on div "1p Patricia: Mi nombre es Patricia. ¿_____ te llamas ? ¿Dónde? ¿Por qué? ¿Cuál?…" at bounding box center [714, 511] width 519 height 848
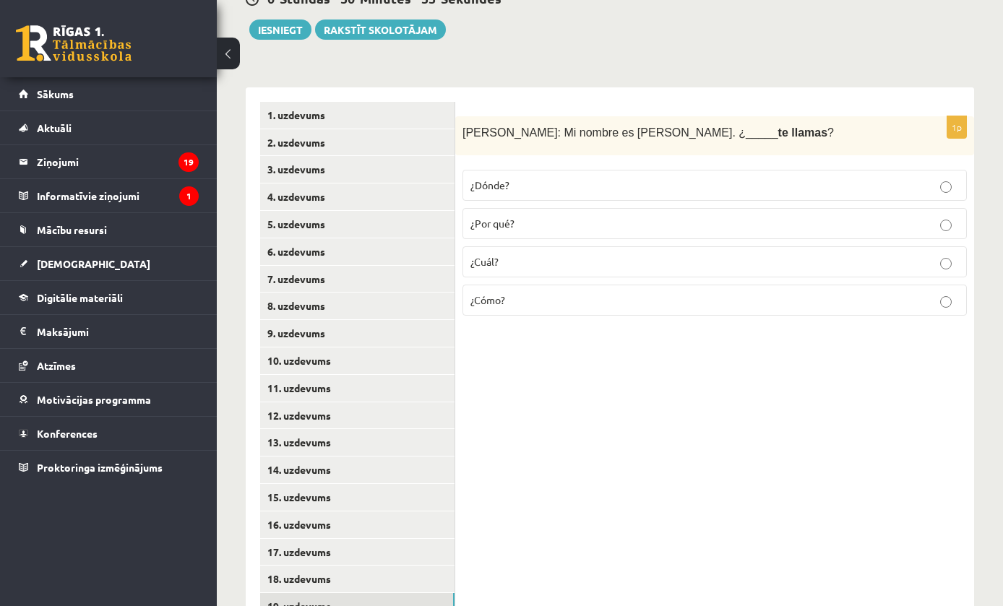
click at [618, 543] on div "1p Patricia: Mi nombre es Patricia. ¿_____ te llamas ? ¿Dónde? ¿Por qué? ¿Cuál?…" at bounding box center [714, 511] width 519 height 848
click at [564, 311] on label "¿Cómo?" at bounding box center [714, 300] width 504 height 31
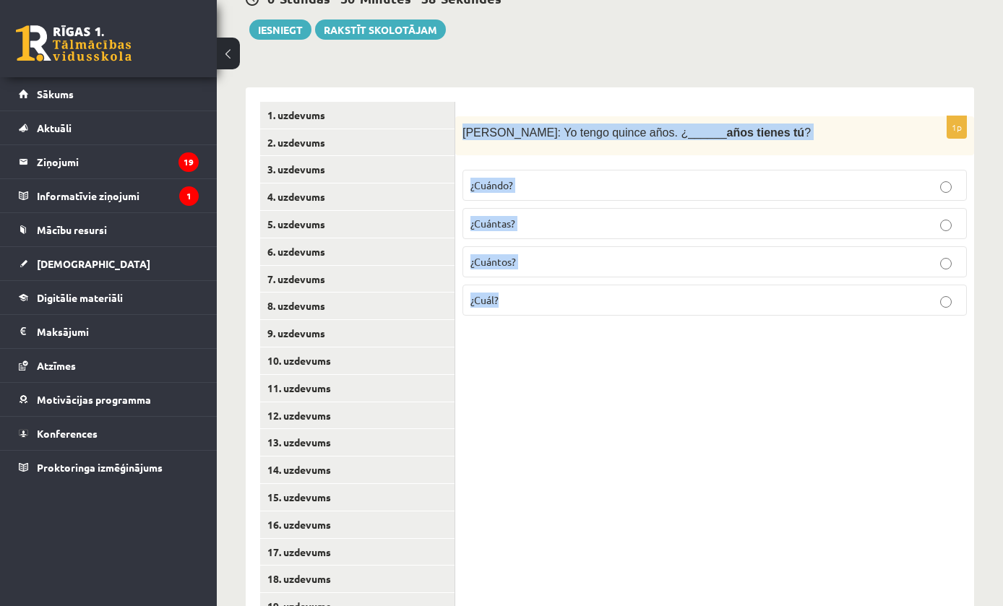
click at [691, 483] on div "1p Inés: Yo tengo quince años. ¿______ años tienes tú ? ¿Cuándo? ¿Cuántas? ¿Cuá…" at bounding box center [714, 511] width 519 height 848
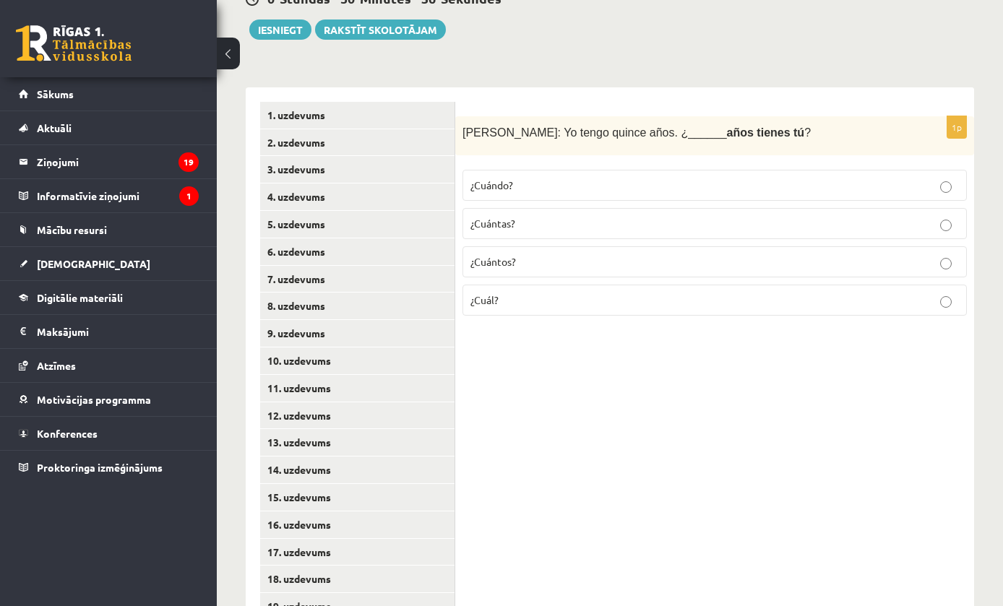
click at [650, 267] on label "¿Cuántos?" at bounding box center [714, 261] width 504 height 31
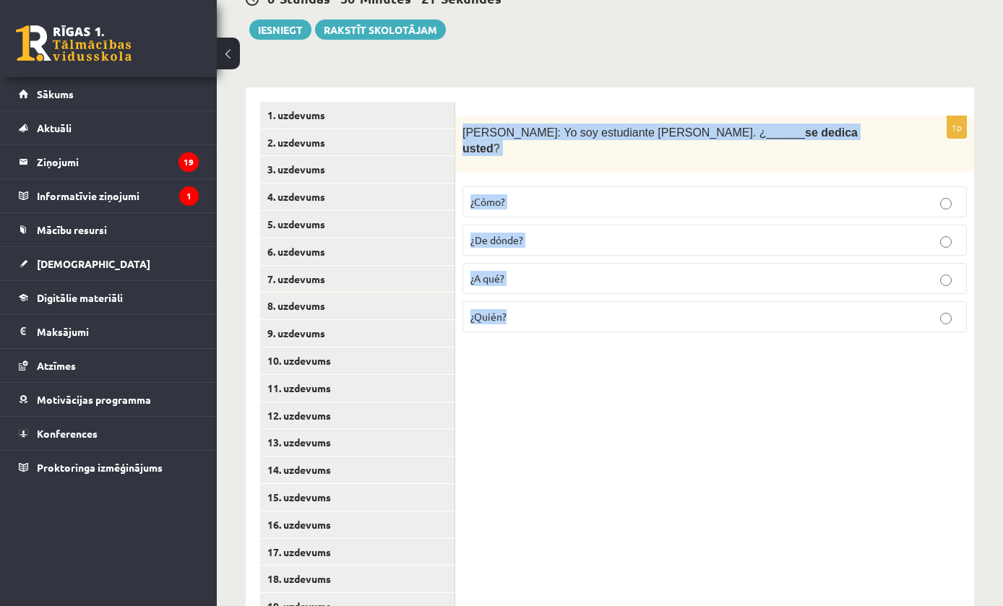
click at [633, 469] on div "1p Sara: Yo soy estudiante de inglés. ¿______ se dedica usted ? ¿Cómo? ¿De dónd…" at bounding box center [714, 511] width 519 height 848
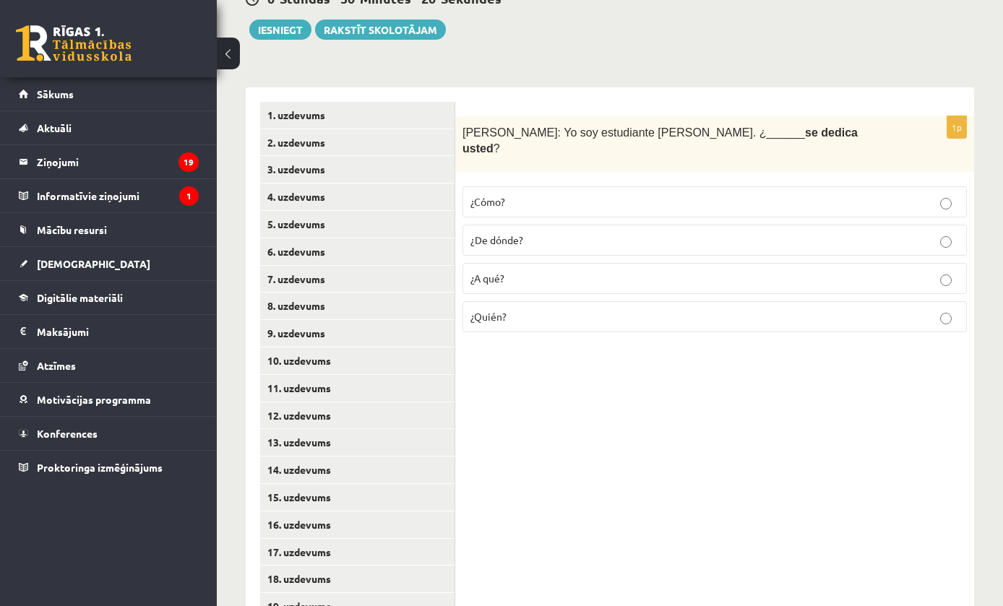
click at [553, 269] on label "¿A qué?" at bounding box center [714, 278] width 504 height 31
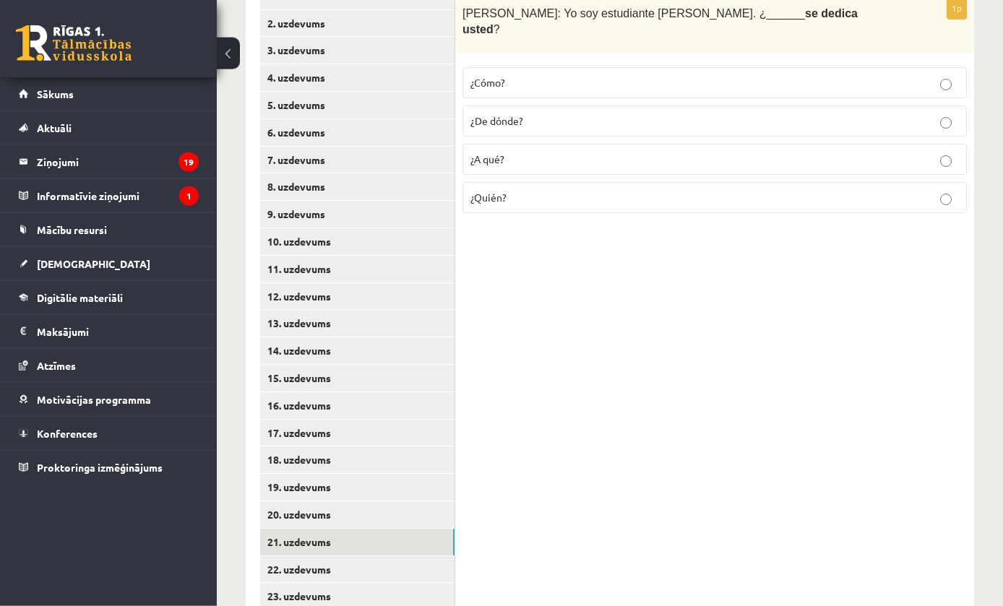
scroll to position [366, 0]
click at [367, 556] on link "22. uzdevums" at bounding box center [357, 569] width 194 height 27
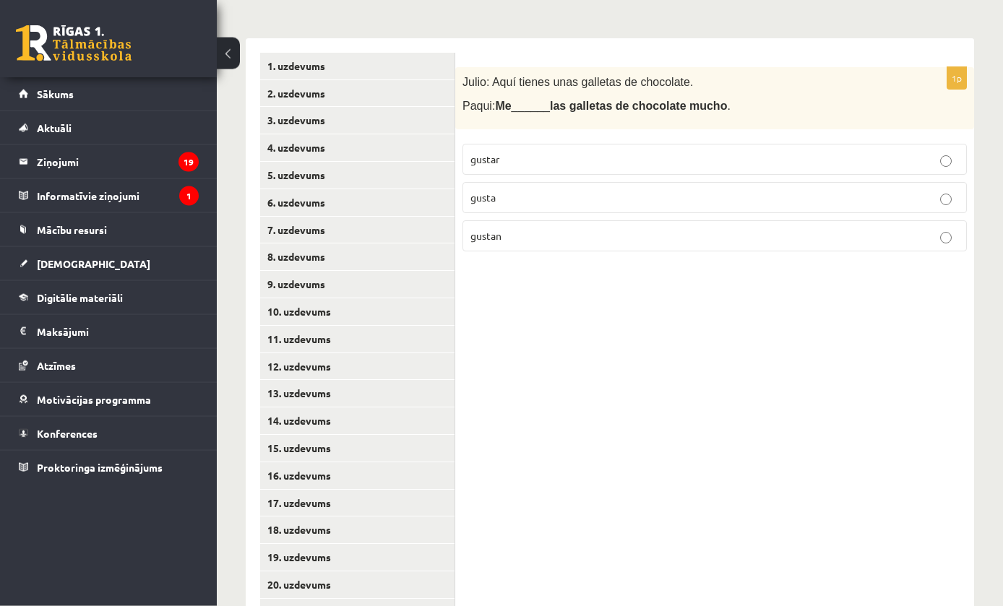
scroll to position [296, 0]
click at [803, 114] on div "Julio: Aquí tienes unas galletas de chocolate. Paqui: Me ______ las galletas de…" at bounding box center [714, 98] width 519 height 62
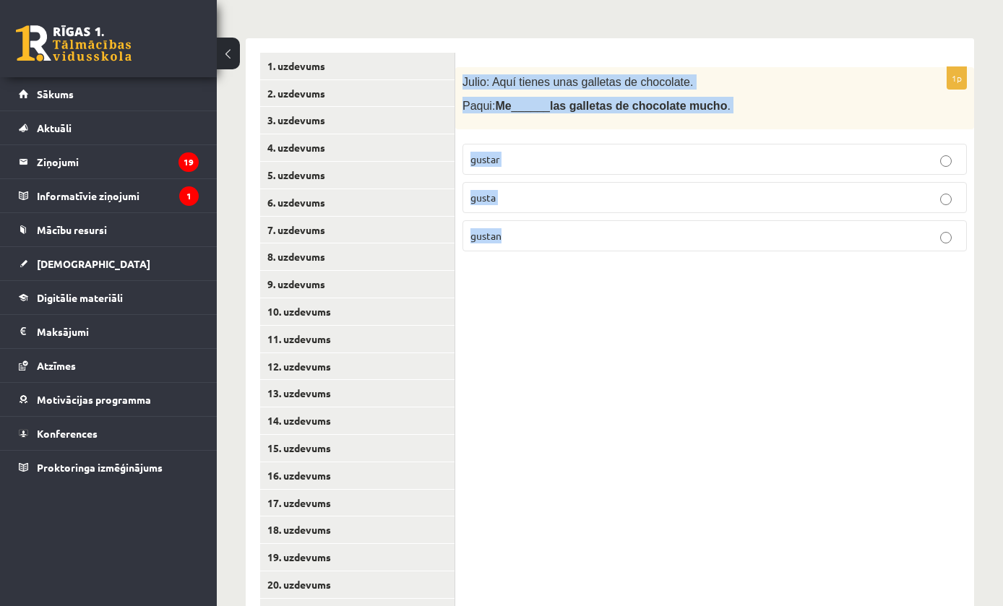
copy div "Julio: Aquí tienes unas galletas de chocolate. Paqui: Me ______ las galletas de…"
click at [591, 494] on div "1p Julio: Aquí tienes unas galletas de chocolate. Paqui: Me ______ las galletas…" at bounding box center [714, 462] width 519 height 848
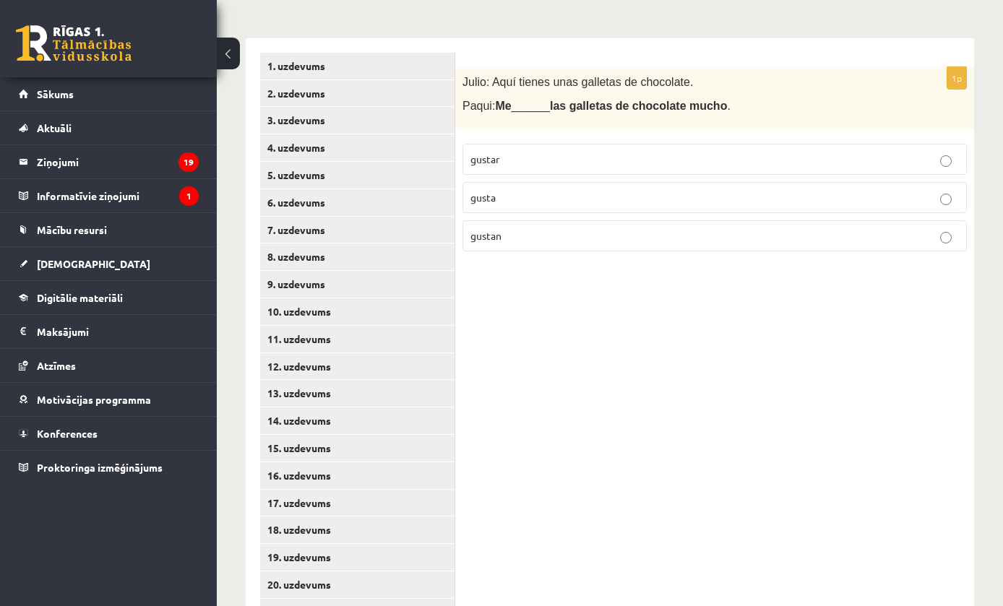
click at [569, 240] on label "gustan" at bounding box center [714, 235] width 504 height 31
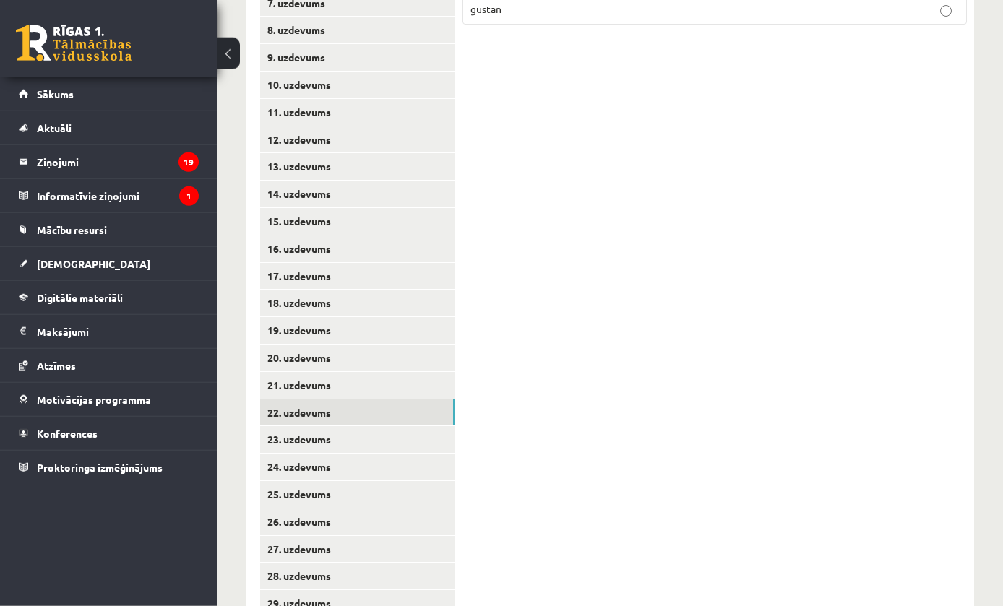
scroll to position [528, 0]
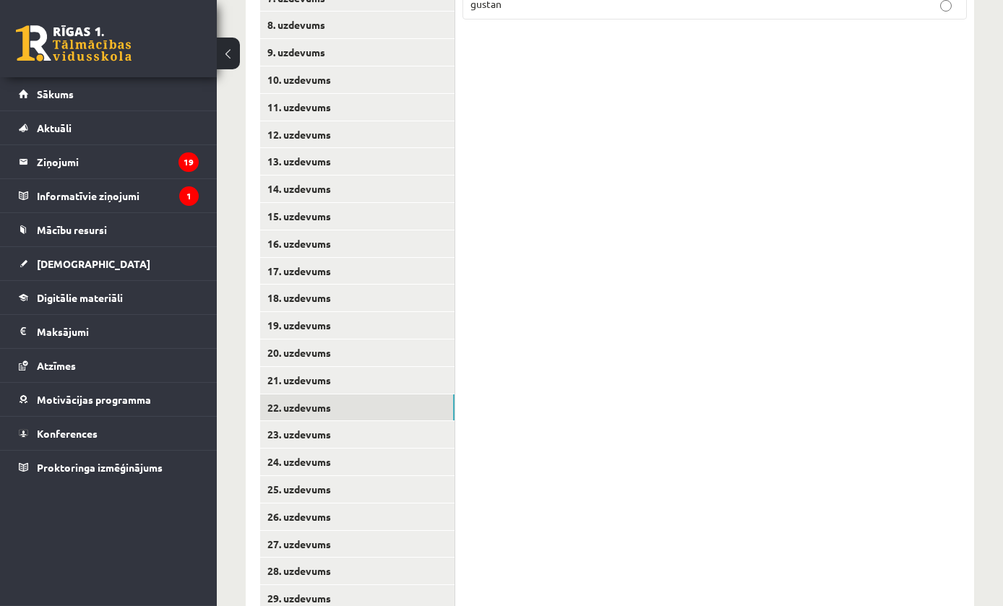
click at [405, 422] on link "23. uzdevums" at bounding box center [357, 434] width 194 height 27
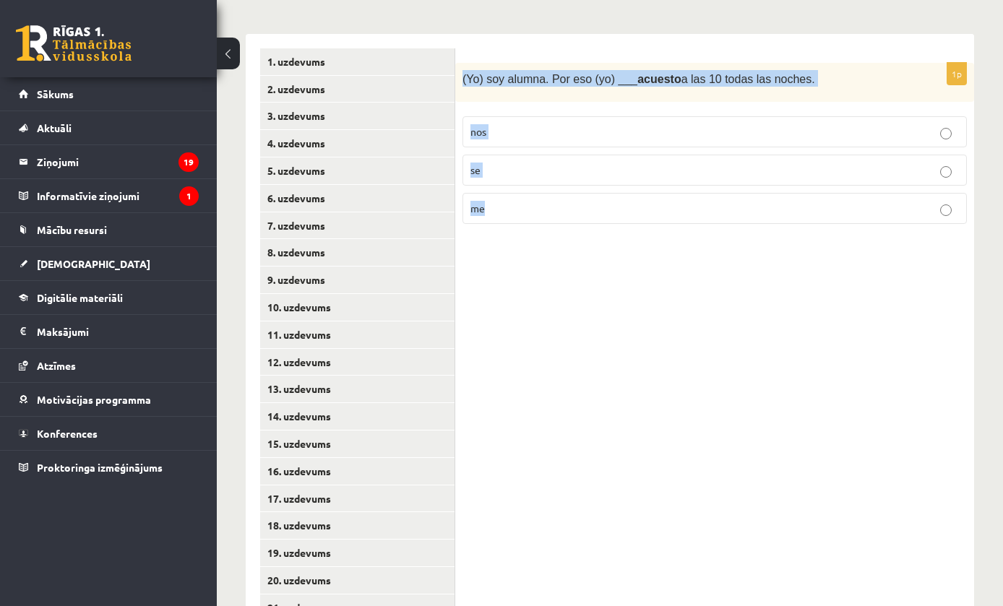
scroll to position [303, 0]
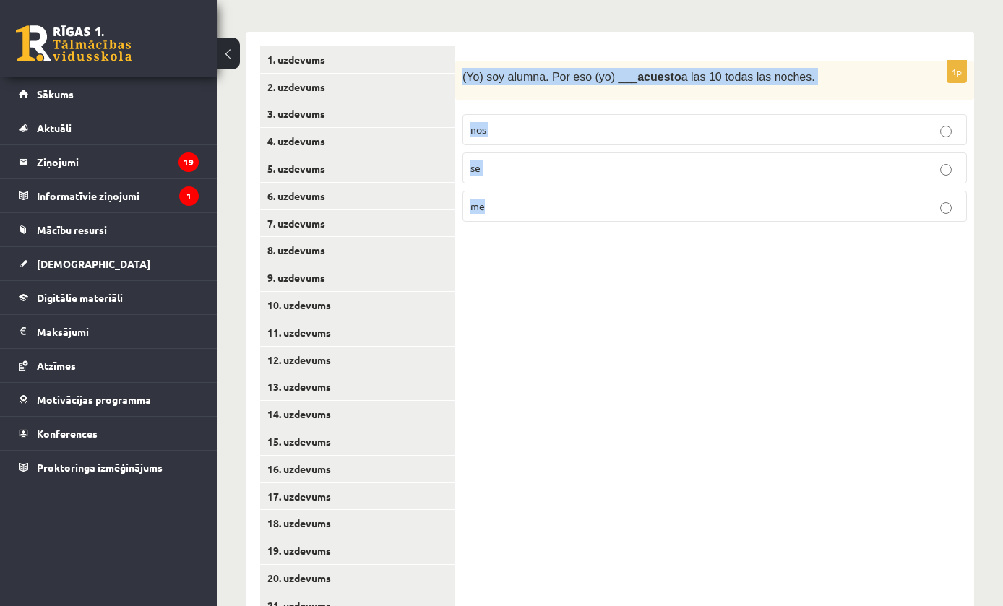
click at [638, 212] on label "me" at bounding box center [714, 206] width 504 height 31
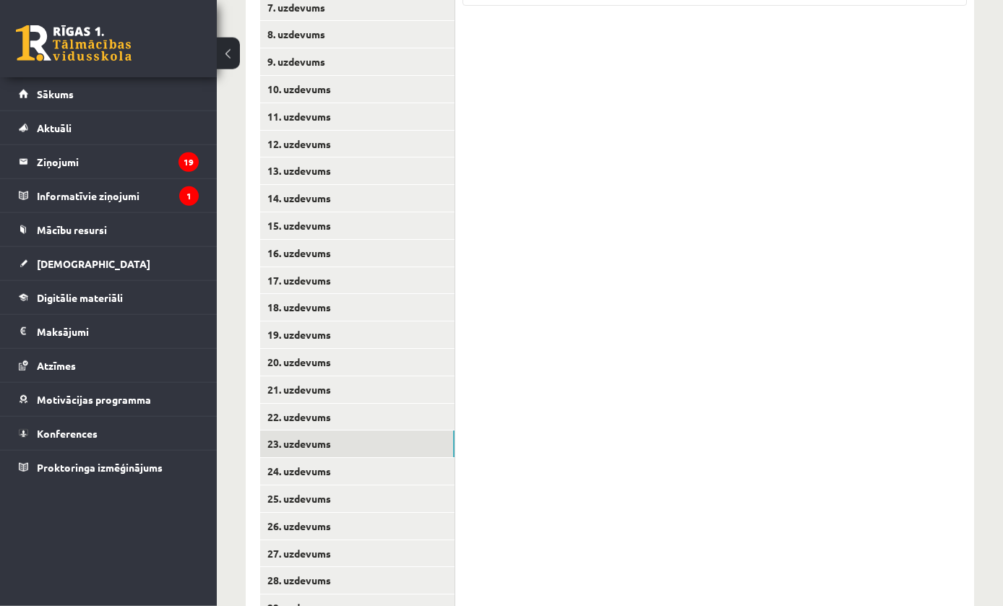
click at [360, 458] on link "24. uzdevums" at bounding box center [357, 471] width 194 height 27
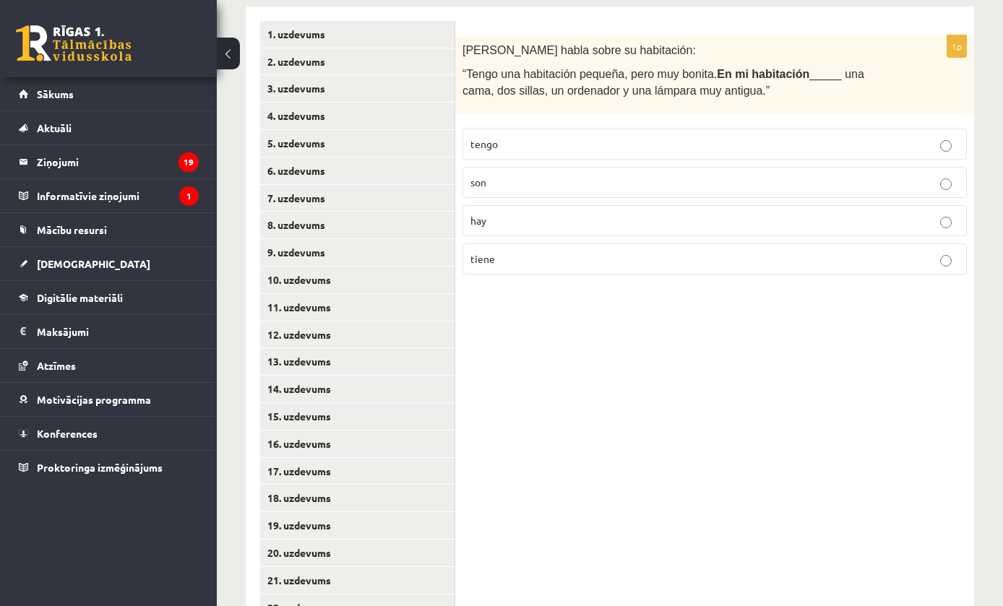
scroll to position [328, 0]
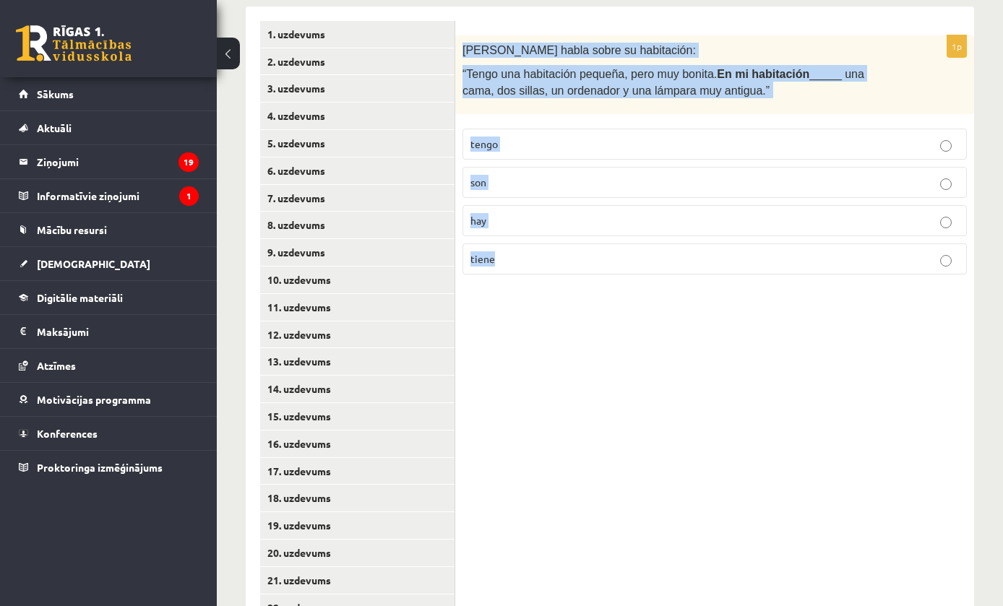
click at [662, 434] on div "1p Pilar habla sobre su habitación: “Tengo una habitación pequeña, pero muy bon…" at bounding box center [714, 431] width 519 height 848
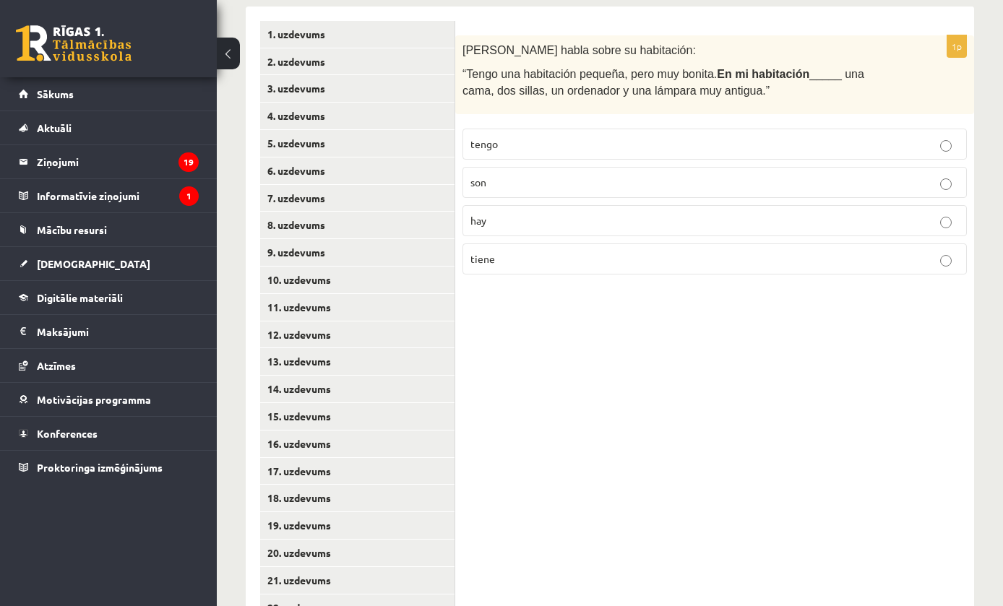
click at [566, 227] on label "hay" at bounding box center [714, 220] width 504 height 31
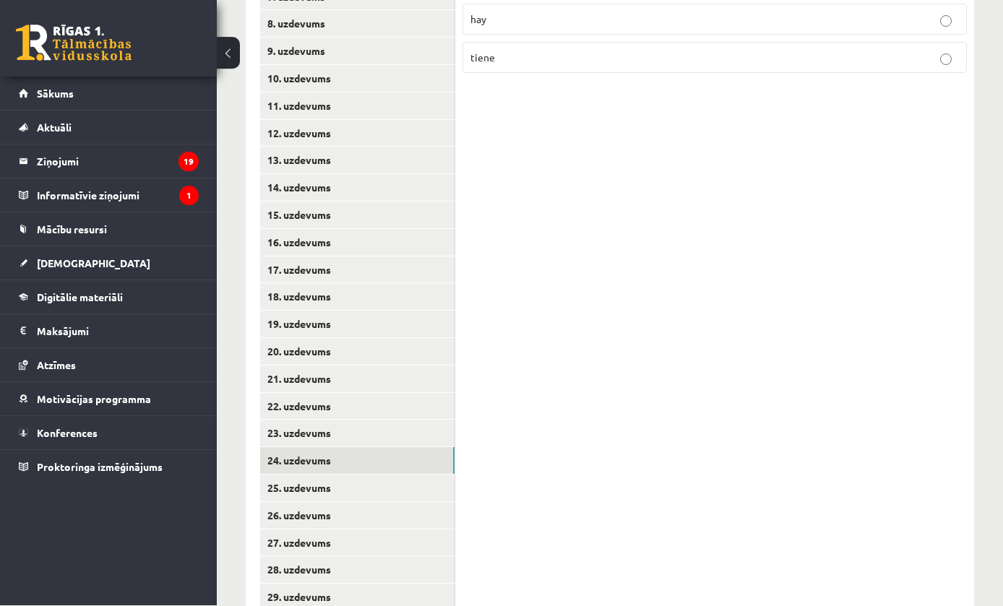
scroll to position [529, 0]
click at [370, 475] on link "25. uzdevums" at bounding box center [357, 488] width 194 height 27
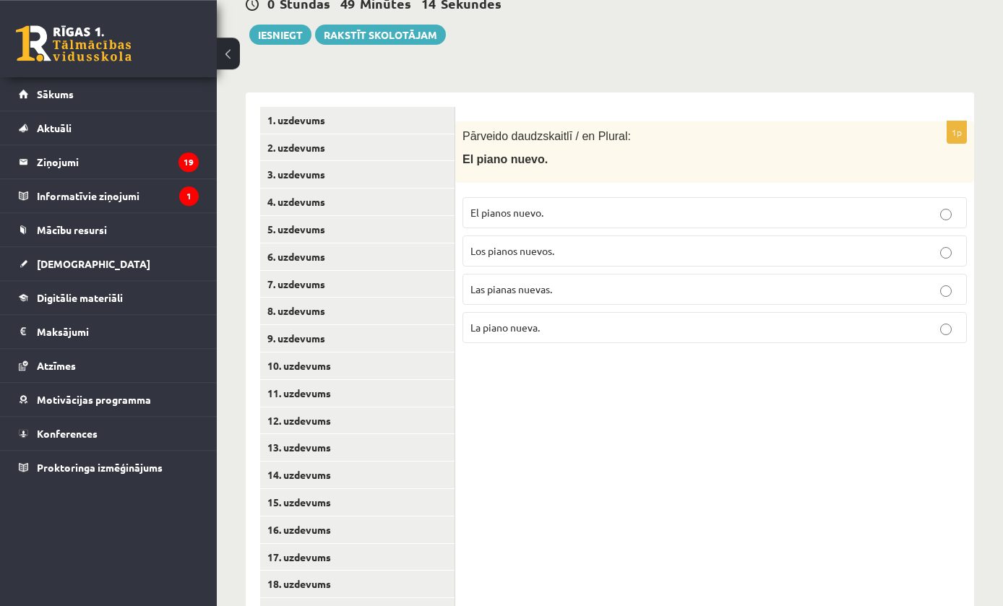
scroll to position [244, 0]
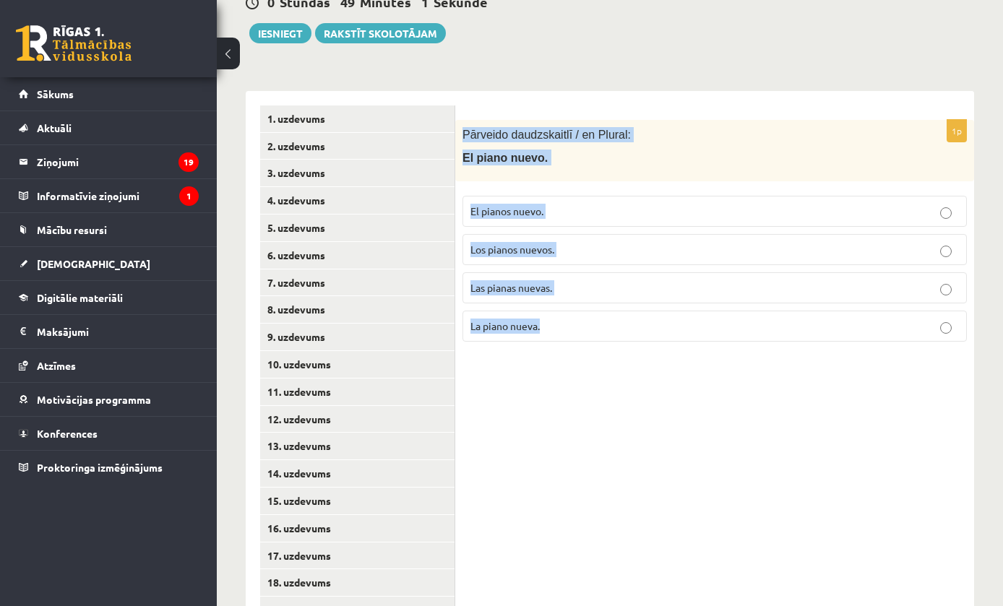
click at [662, 468] on div "1p Pārveido daudzskaitlī / en Plural: El piano nuevo. El pianos nuevo. Los pian…" at bounding box center [714, 515] width 519 height 848
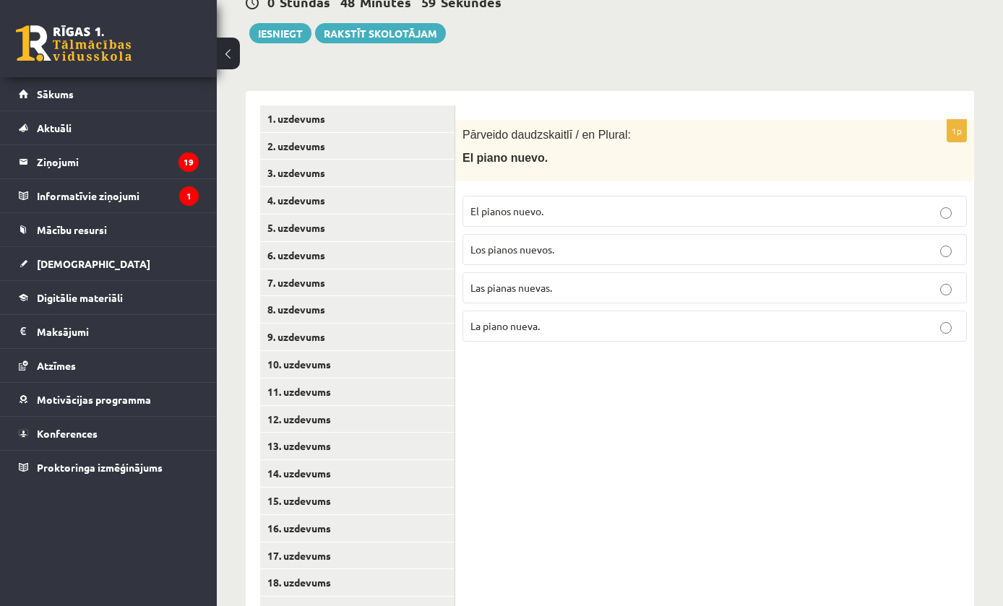
click at [546, 252] on p "Los pianos nuevos." at bounding box center [714, 249] width 488 height 15
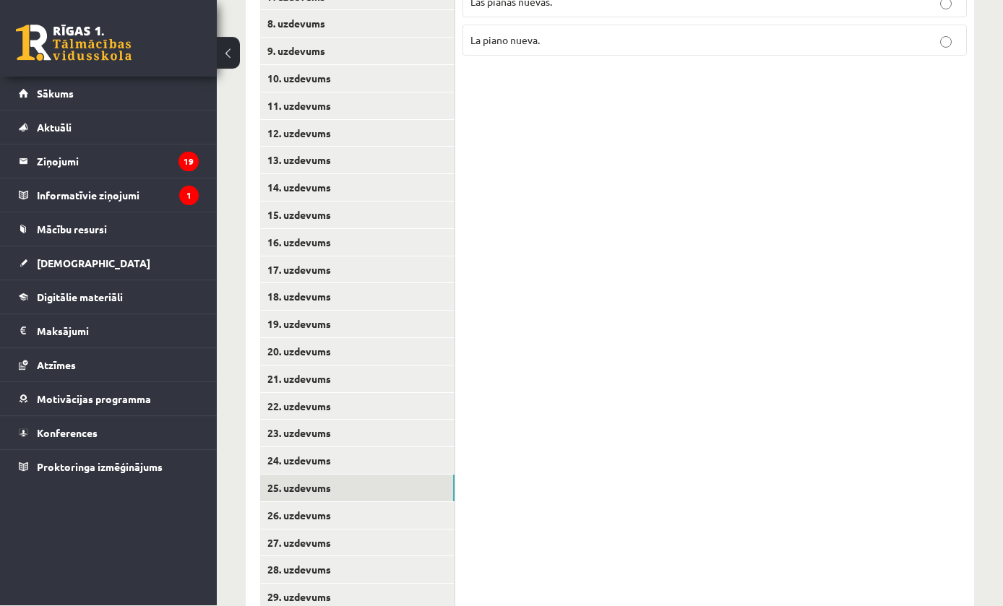
scroll to position [529, 0]
click at [415, 503] on link "26. uzdevums" at bounding box center [357, 516] width 194 height 27
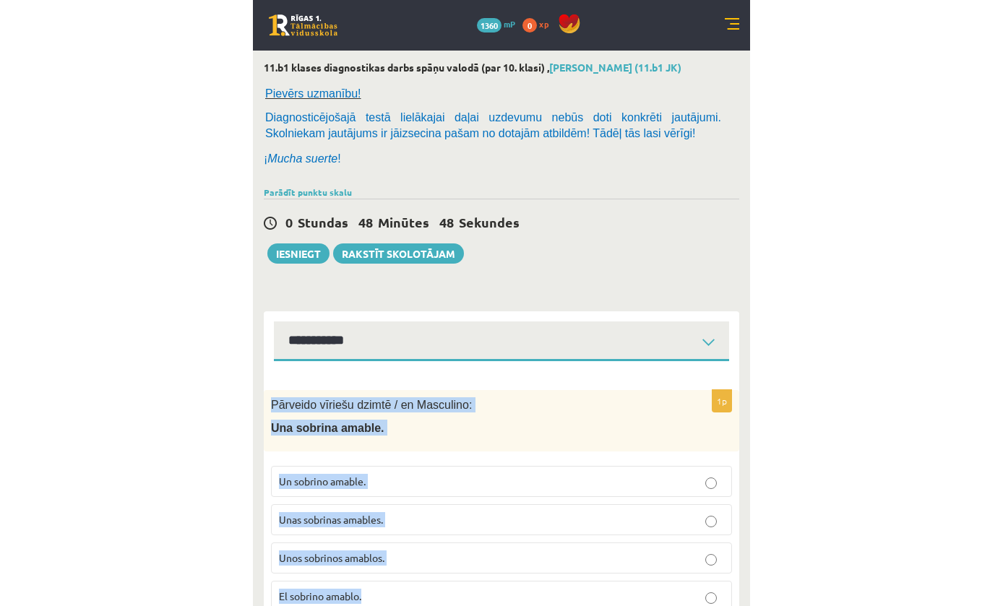
scroll to position [243, 0]
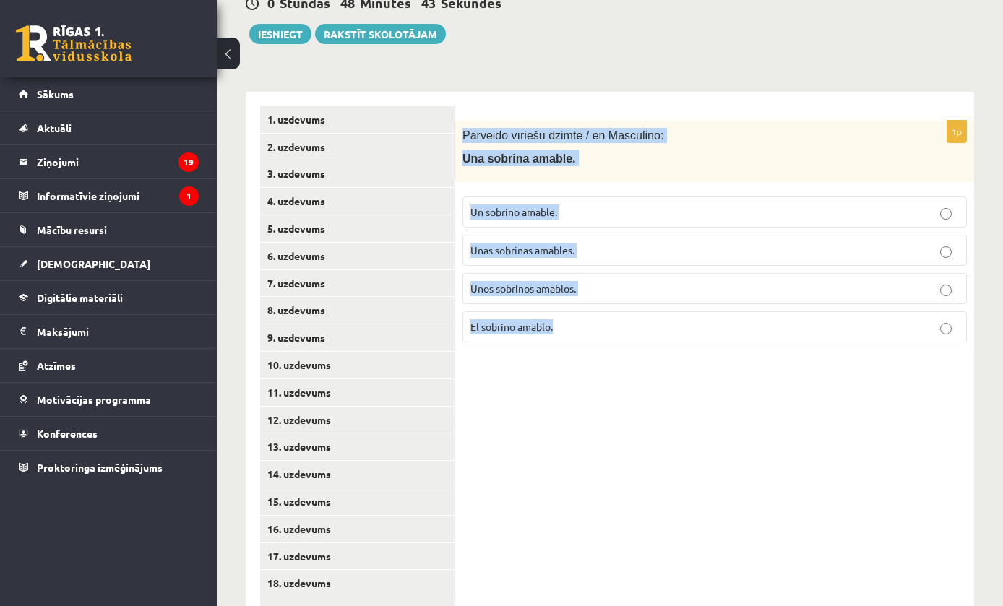
click at [685, 436] on div "1p Pārveido vīriešu dzimtē / en Masculino: Una sobrina amable. Un sobrino amabl…" at bounding box center [714, 516] width 519 height 848
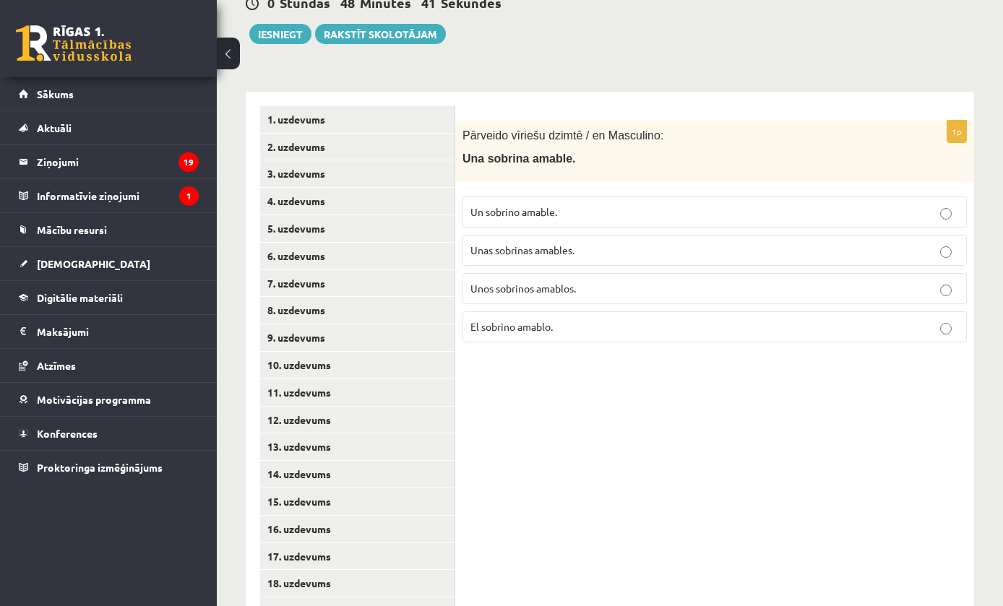
click at [626, 212] on p "Un sobrino amable." at bounding box center [714, 211] width 488 height 15
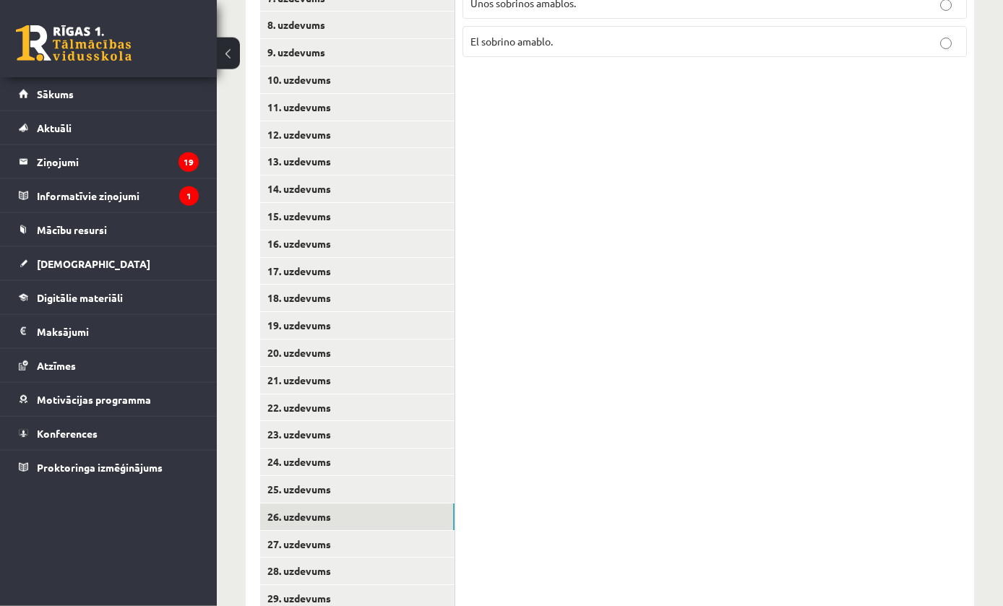
scroll to position [529, 0]
click at [432, 530] on link "27. uzdevums" at bounding box center [357, 543] width 194 height 27
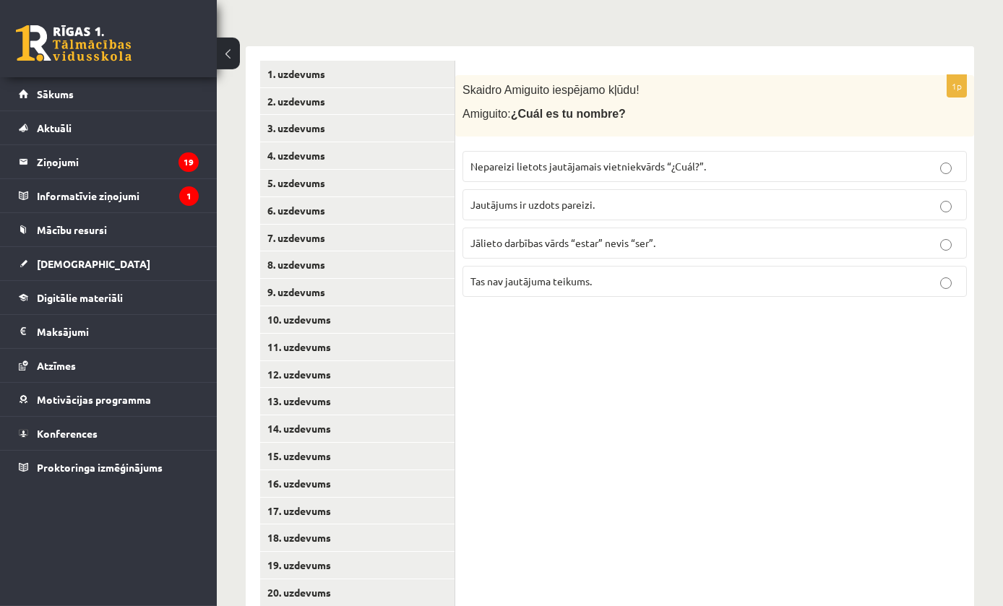
scroll to position [289, 0]
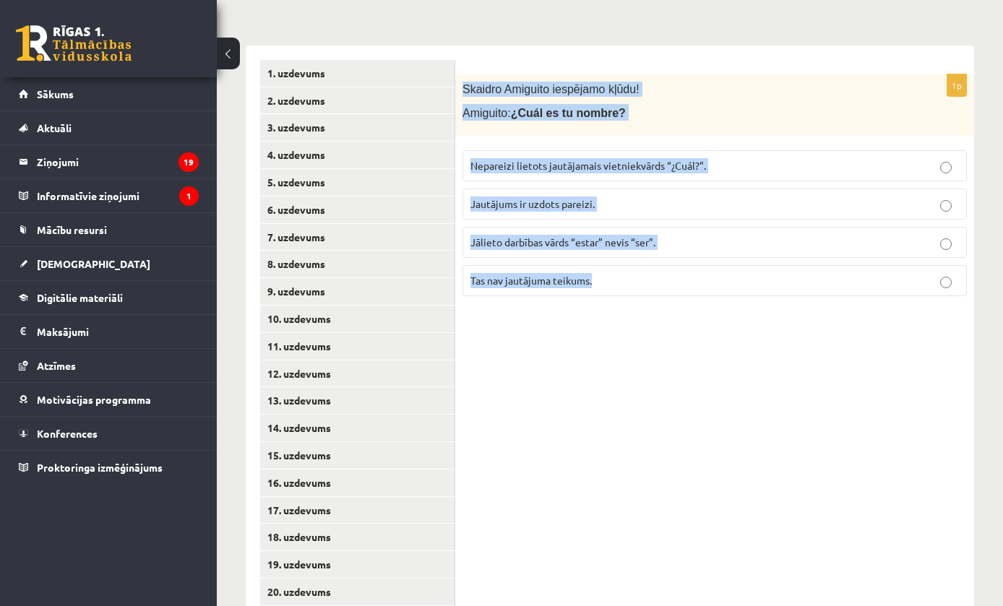
click at [711, 433] on div "1p Skaidro Amiguito iespējamo kļūdu! Amiguito: ¿Cuál es tu nombre? Nepareizi li…" at bounding box center [714, 470] width 519 height 848
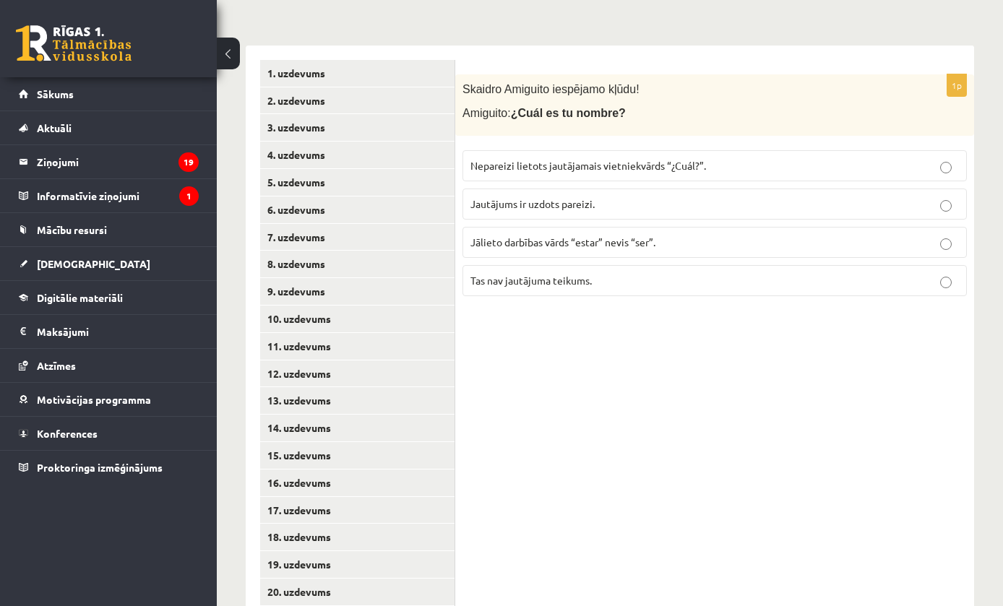
click at [762, 158] on p "Nepareizi lietots jautājamais vietniekvārds “¿Cuál?”." at bounding box center [714, 165] width 488 height 15
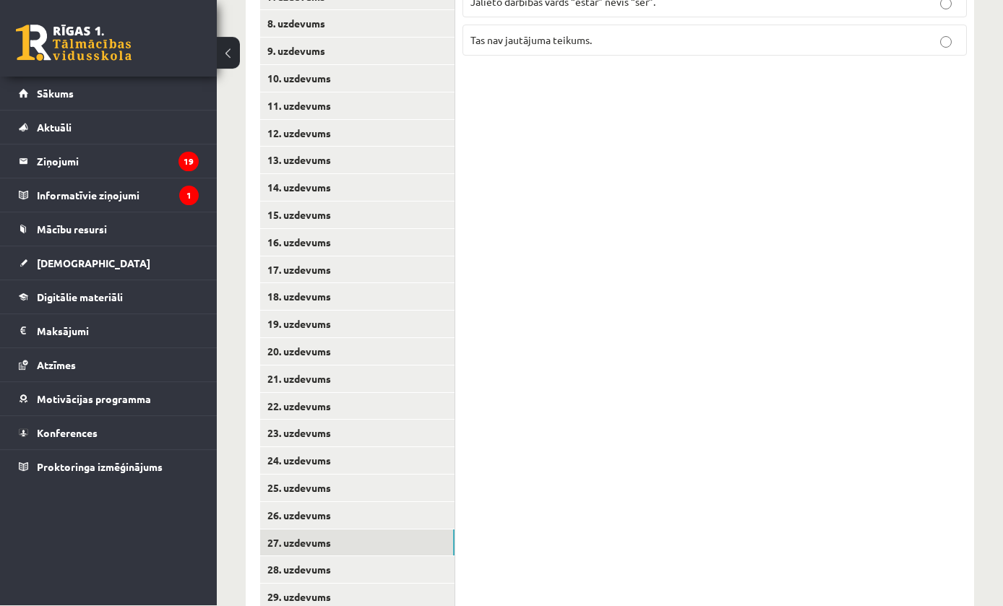
scroll to position [529, 0]
click at [421, 557] on link "28. uzdevums" at bounding box center [357, 570] width 194 height 27
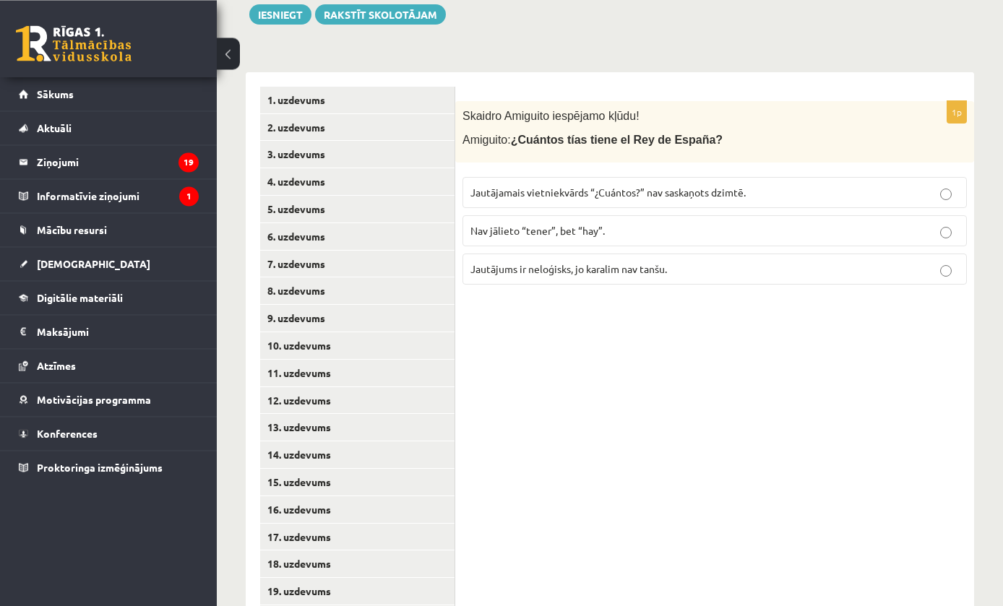
scroll to position [262, 0]
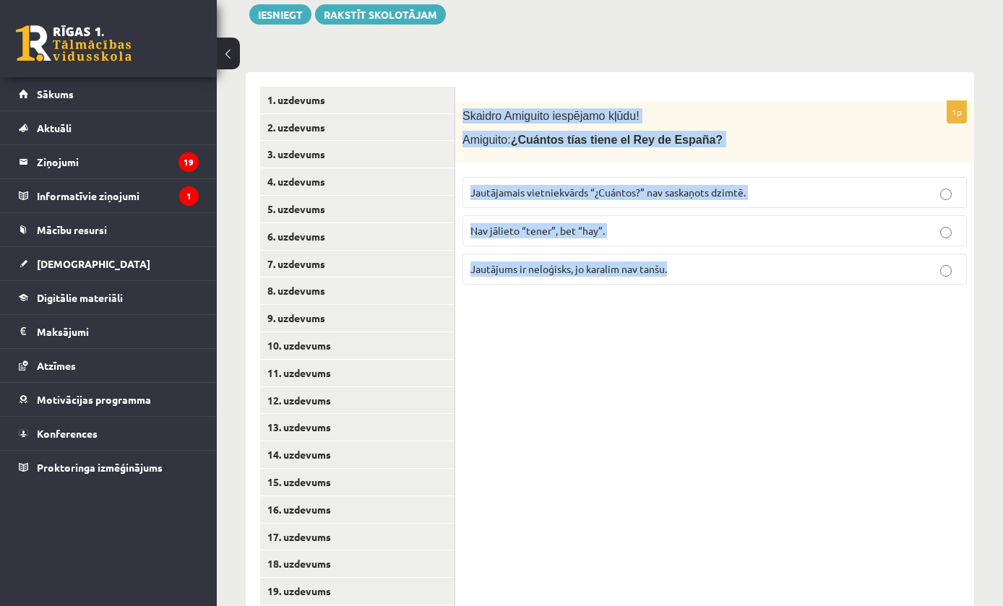
click at [783, 370] on div "1p Skaidro Amiguito iespējamo kļūdu! Amiguito: ¿Cuántos tías tiene el Rey de Es…" at bounding box center [714, 496] width 519 height 848
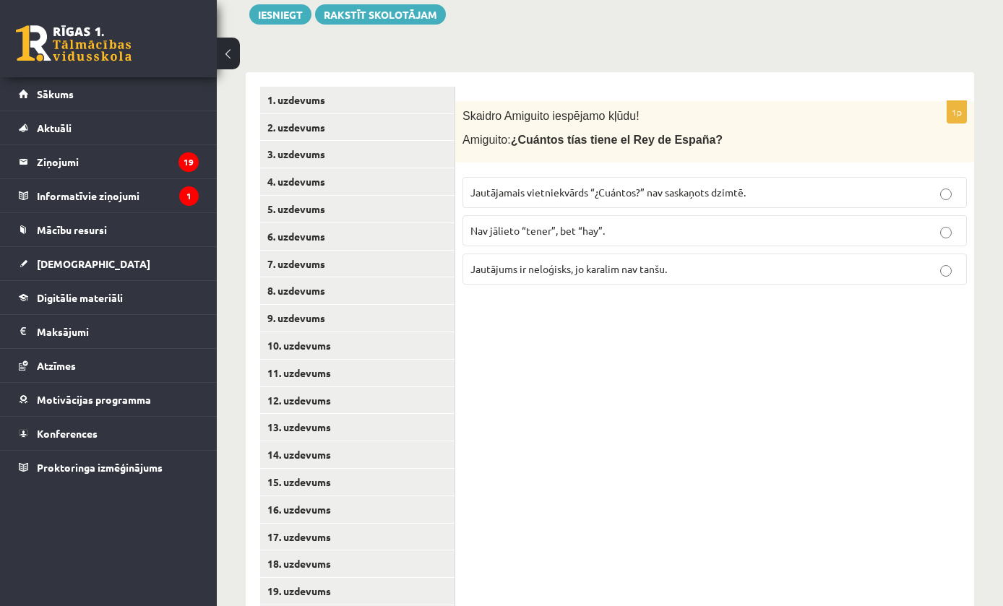
click at [695, 191] on span "Jautājamais vietniekvārds “¿Cuántos?” nav saskaņots dzimtē." at bounding box center [607, 192] width 275 height 13
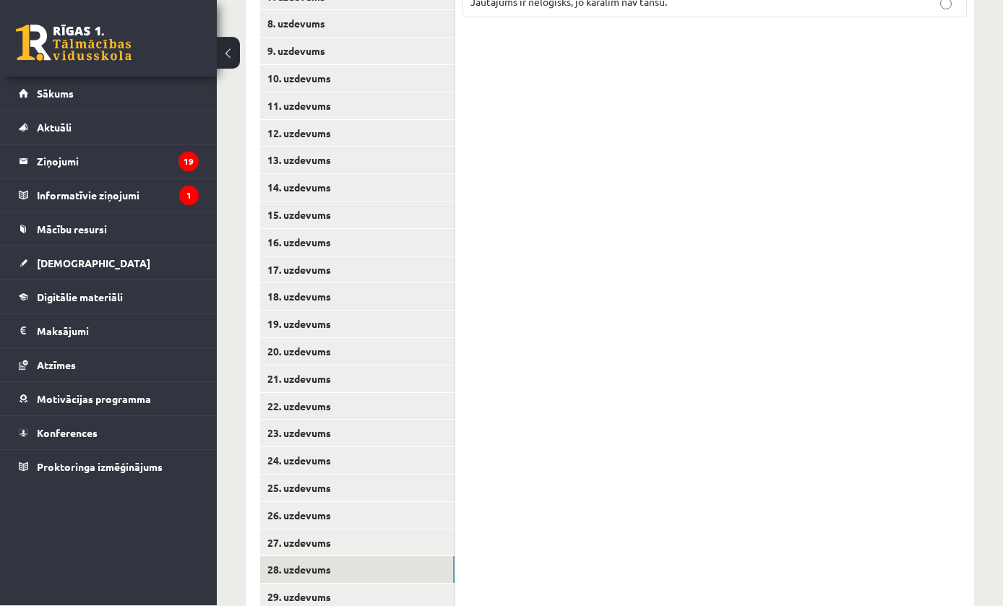
scroll to position [529, 0]
click at [428, 585] on link "29. uzdevums" at bounding box center [357, 598] width 194 height 27
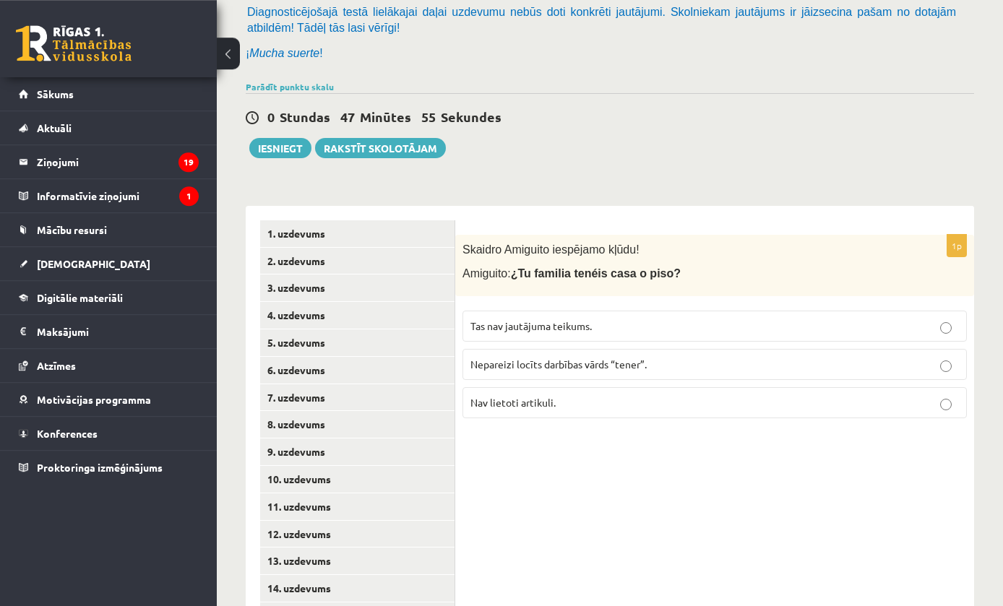
scroll to position [129, 0]
click at [499, 245] on span "Skaidro Amiguito iespējamo kļūdu!" at bounding box center [550, 250] width 177 height 12
click at [486, 249] on span "Skaidro Amiguito iespējamo kļūdu!" at bounding box center [550, 250] width 177 height 12
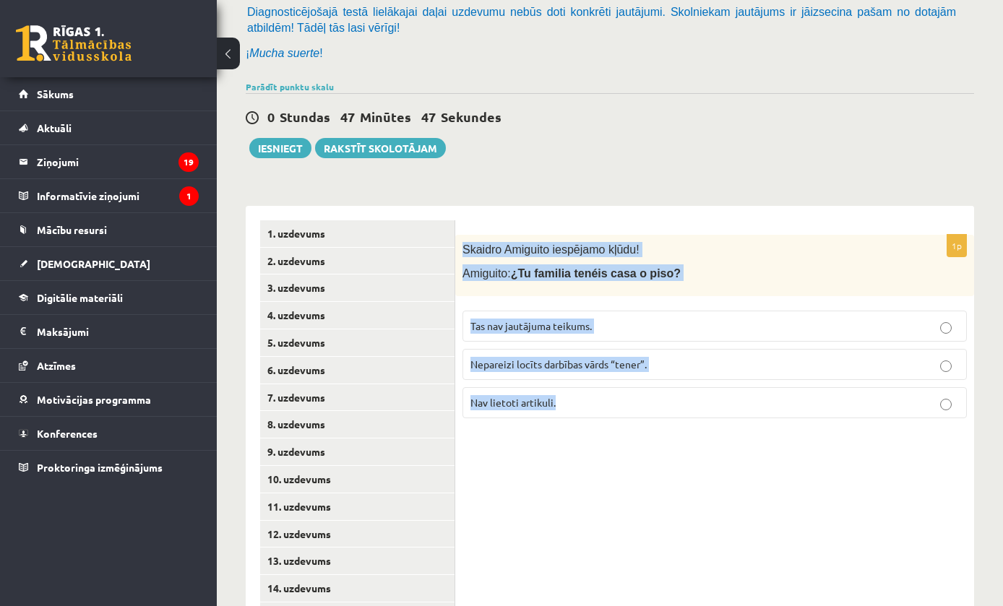
copy div "Skaidro Amiguito iespējamo kļūdu! Amiguito: ¿Tu familia tenéis casa o piso? Tas…"
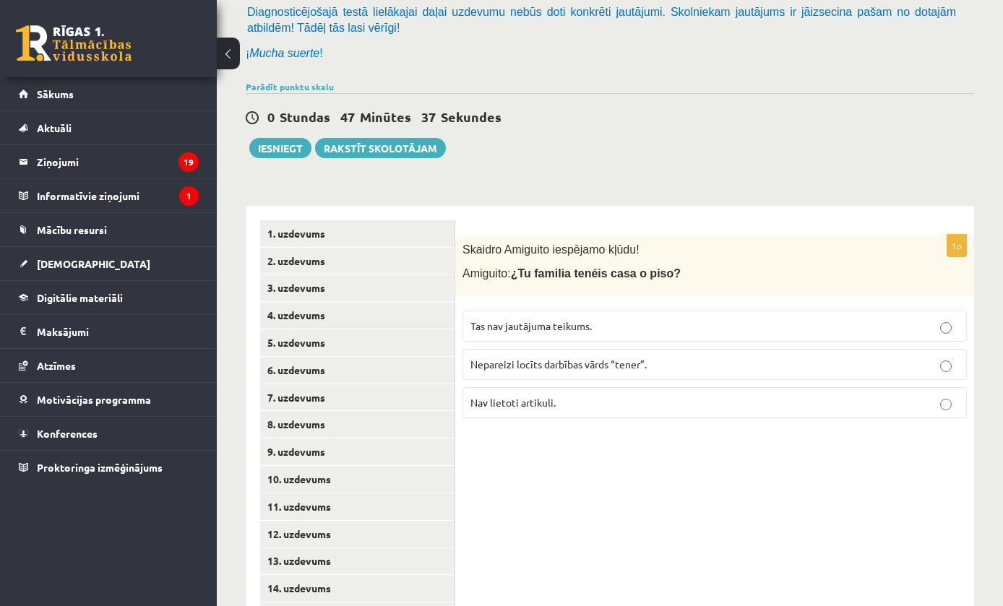
click at [836, 353] on label "Nepareizi locīts darbības vārds “tener”." at bounding box center [714, 364] width 504 height 31
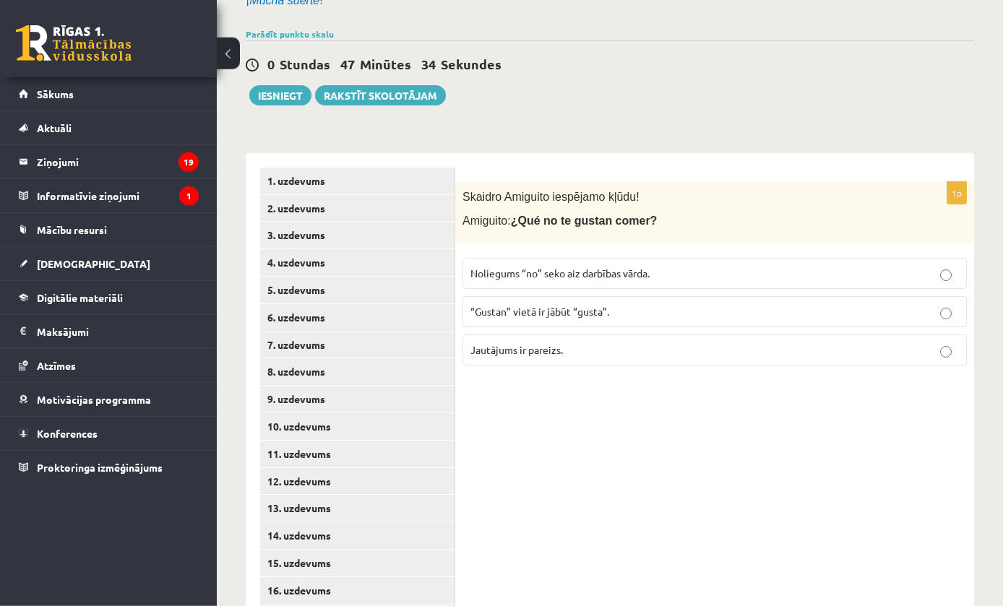
scroll to position [182, 0]
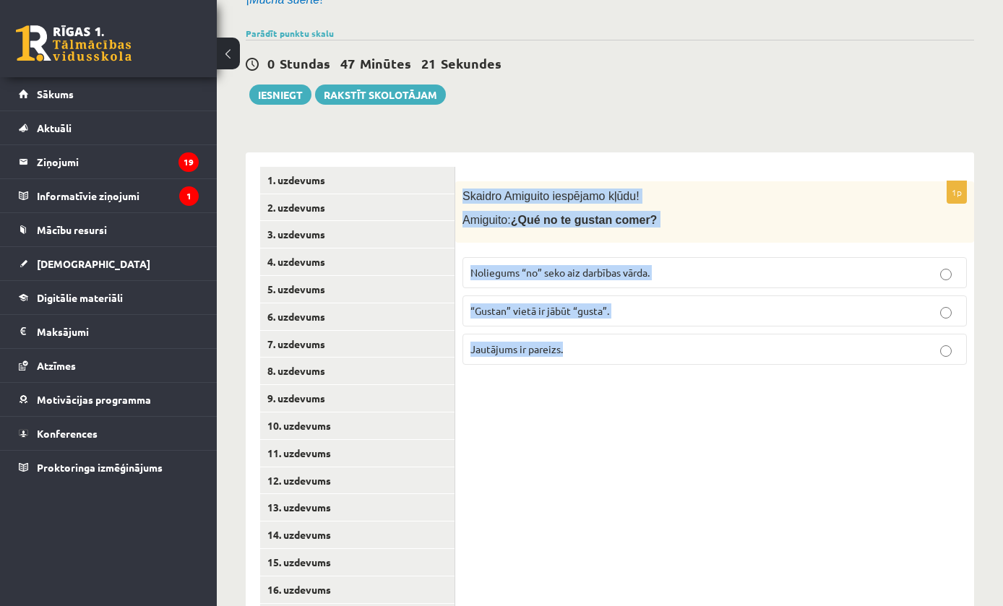
click at [811, 393] on div "1p Skaidro Amiguito iespējamo kļūdu! Amiguito: ¿Qué no te gustan comer? Noliegu…" at bounding box center [714, 576] width 519 height 848
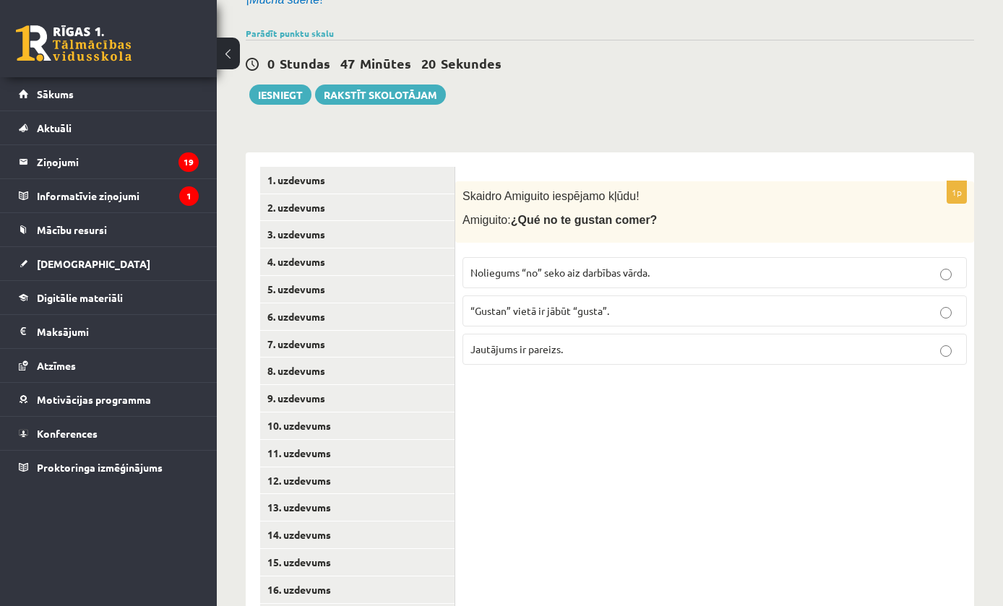
click at [869, 311] on p "“Gustan” vietā ir jābūt “gusta”." at bounding box center [714, 310] width 488 height 15
click at [299, 100] on button "Iesniegt" at bounding box center [280, 95] width 62 height 20
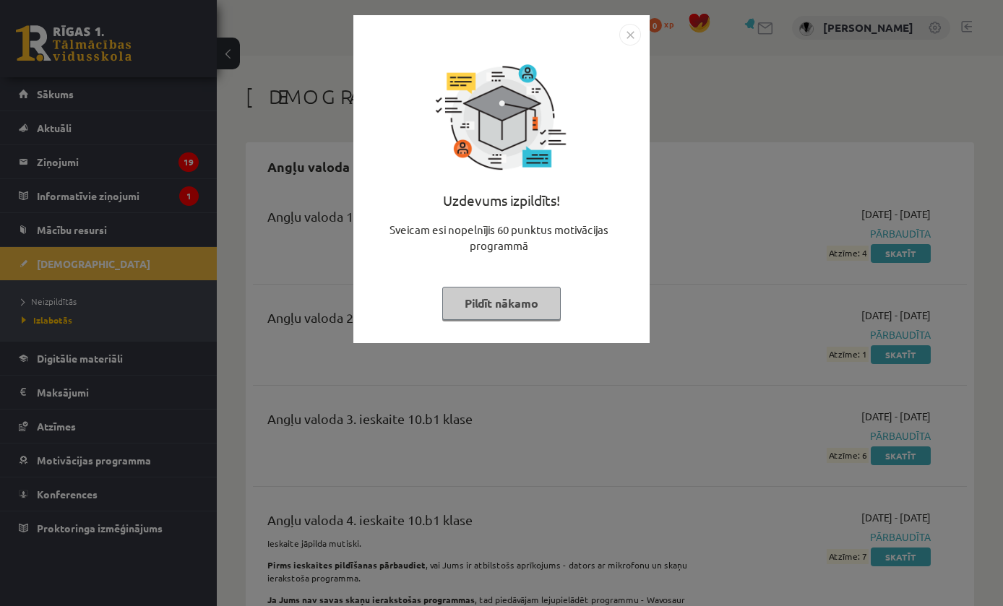
click at [537, 306] on button "Pildīt nākamo" at bounding box center [501, 303] width 118 height 33
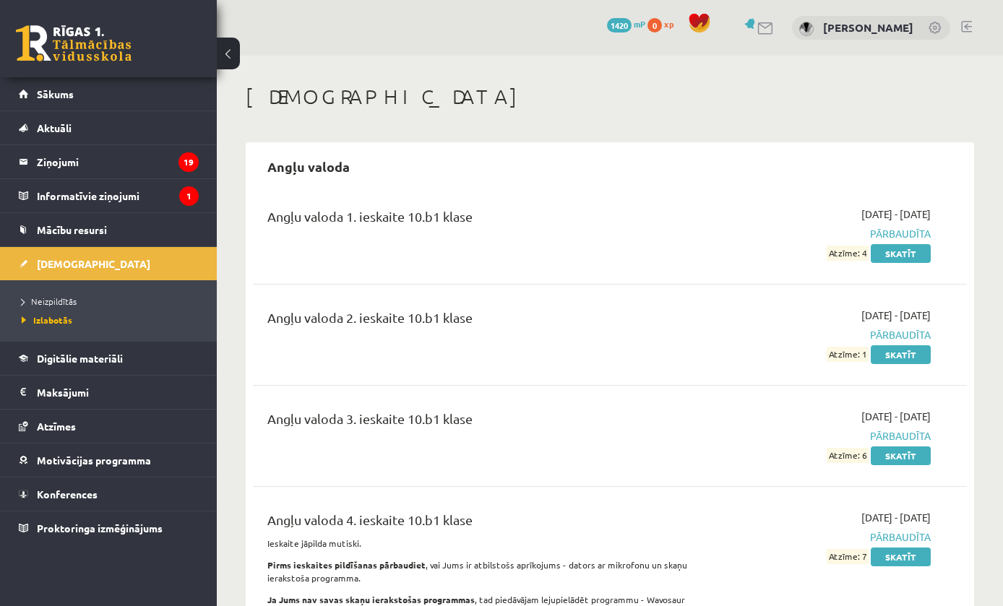
click at [56, 298] on span "Neizpildītās" at bounding box center [49, 302] width 55 height 12
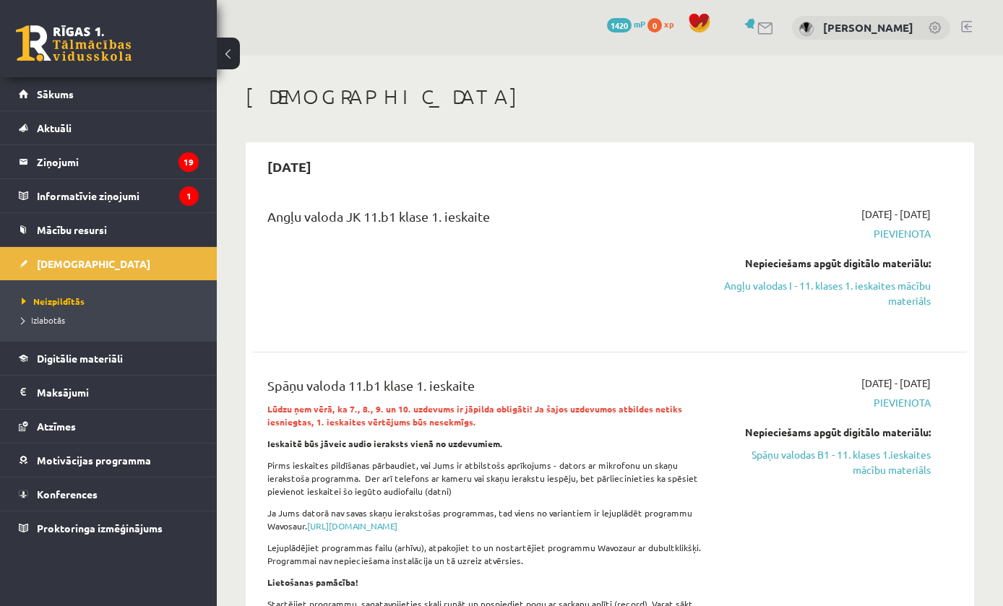
click at [879, 290] on link "Angļu valodas I - 11. klases 1. ieskaites mācību materiāls" at bounding box center [827, 293] width 207 height 30
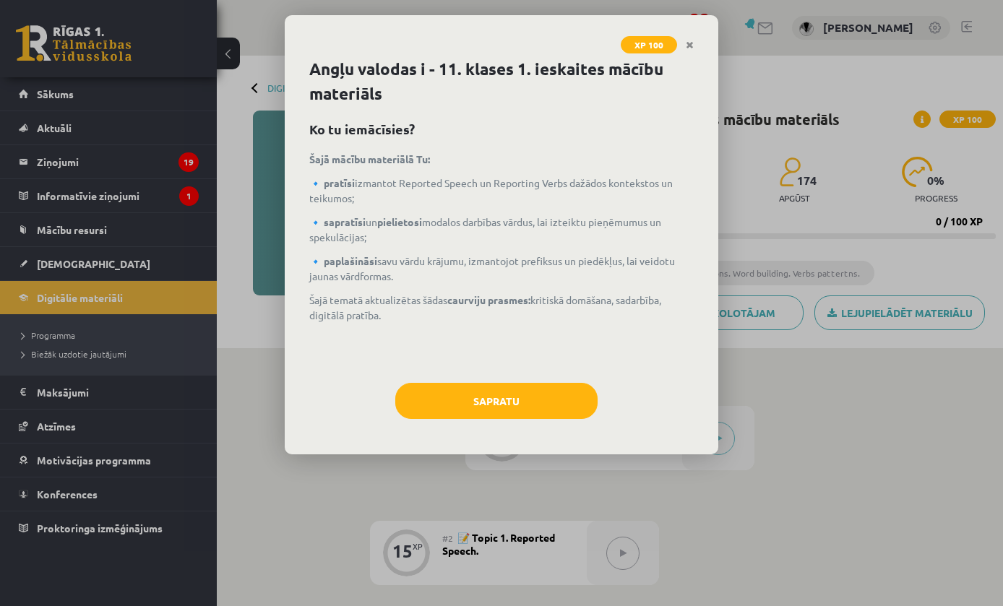
click at [569, 397] on button "Sapratu" at bounding box center [496, 401] width 202 height 36
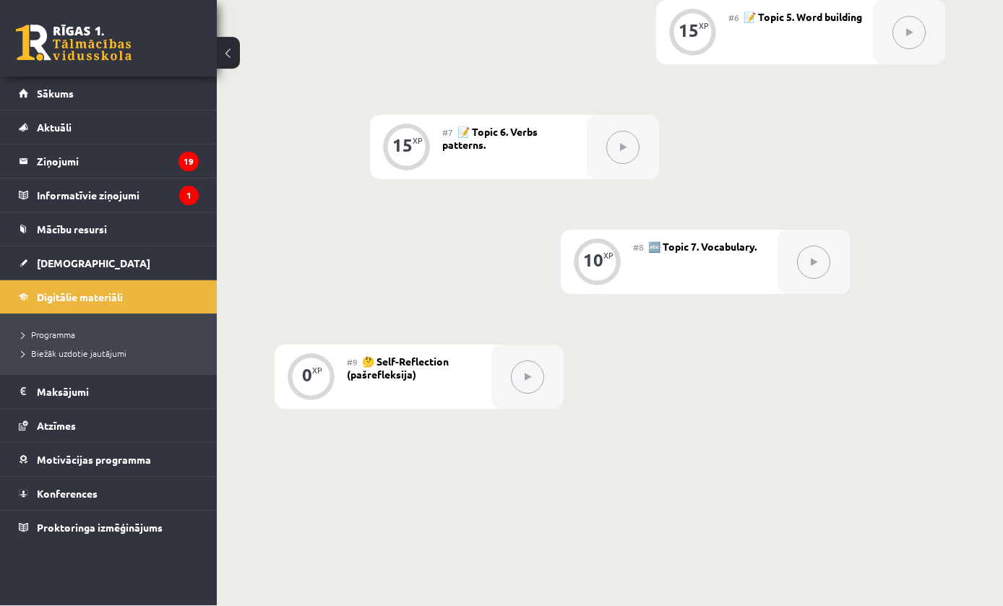
scroll to position [980, 0]
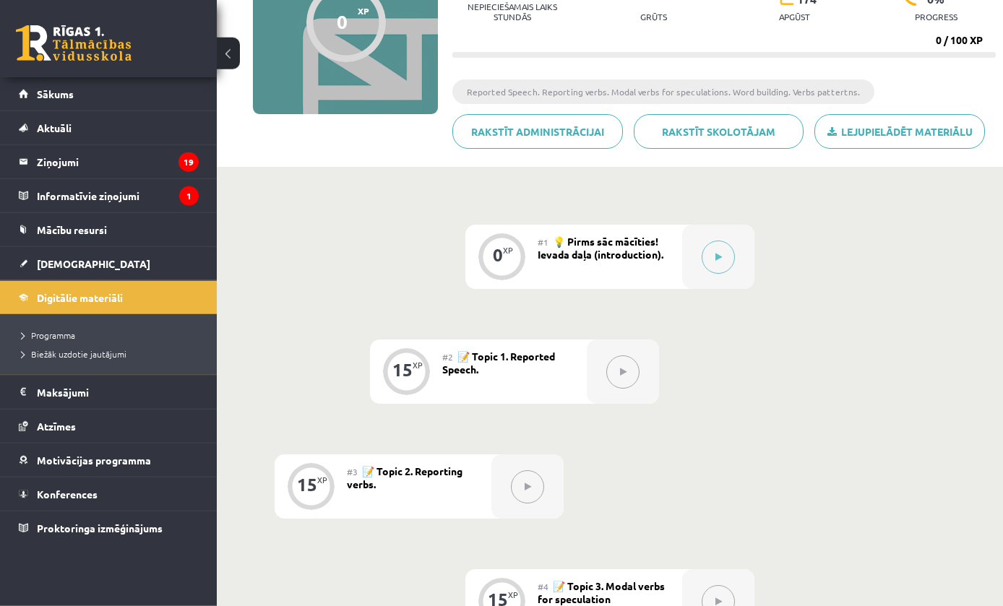
click at [734, 260] on button at bounding box center [718, 257] width 33 height 33
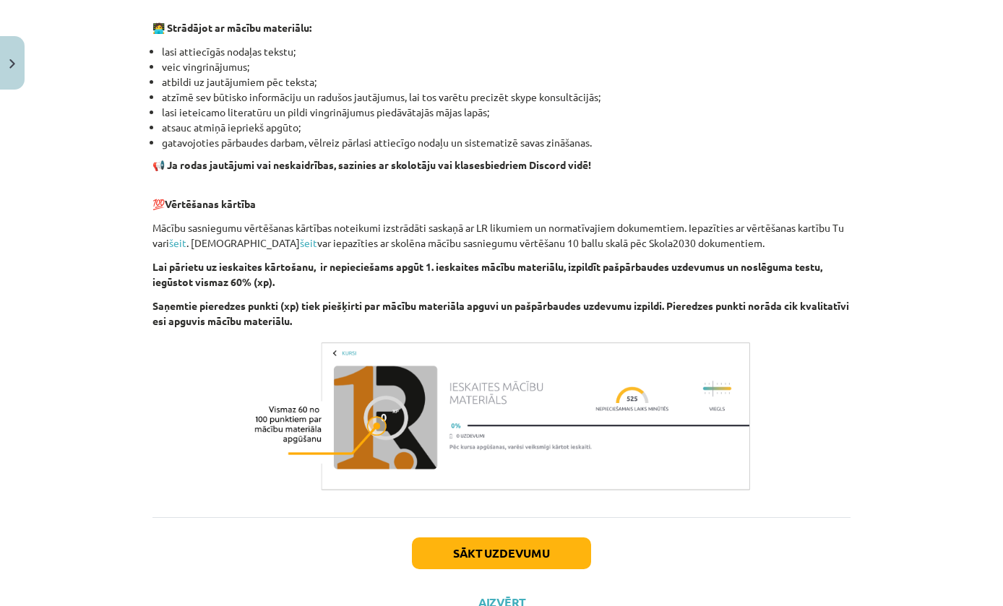
scroll to position [856, 0]
click at [452, 553] on button "Sākt uzdevumu" at bounding box center [501, 554] width 179 height 32
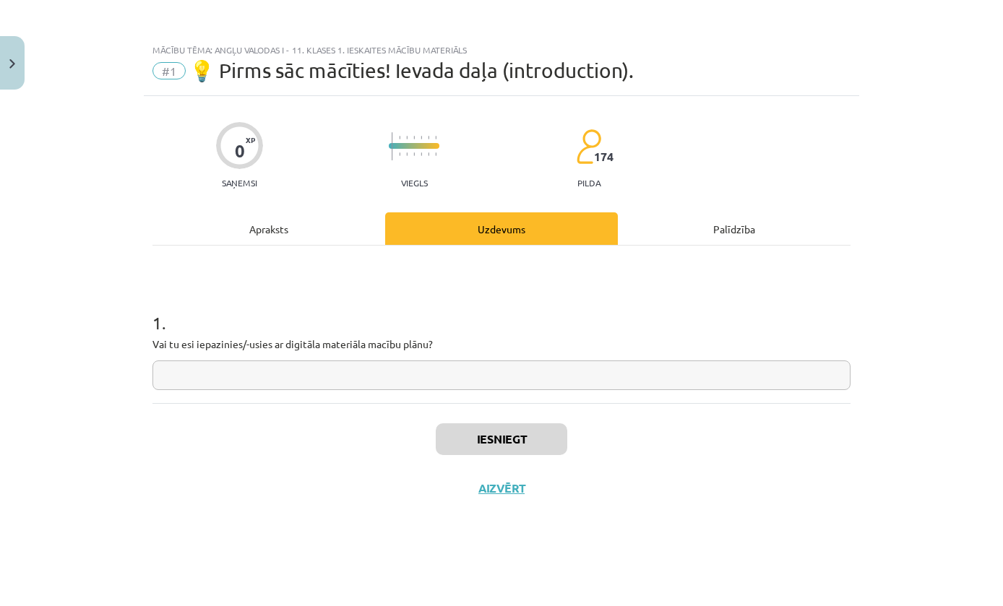
click at [582, 383] on input "text" at bounding box center [501, 376] width 698 height 30
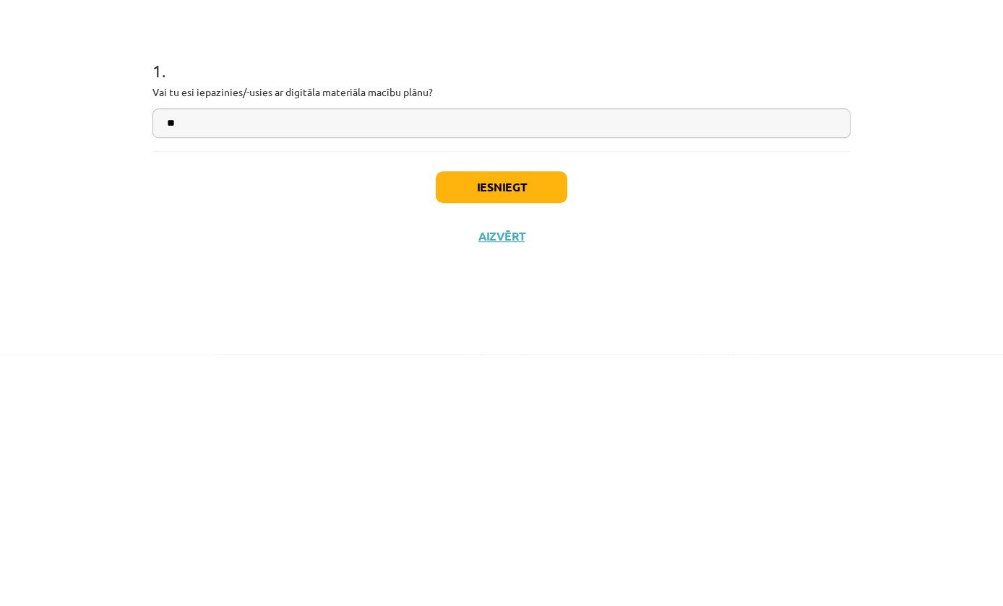
type input "*"
type input "**********"
click at [532, 423] on button "Iesniegt" at bounding box center [502, 439] width 132 height 32
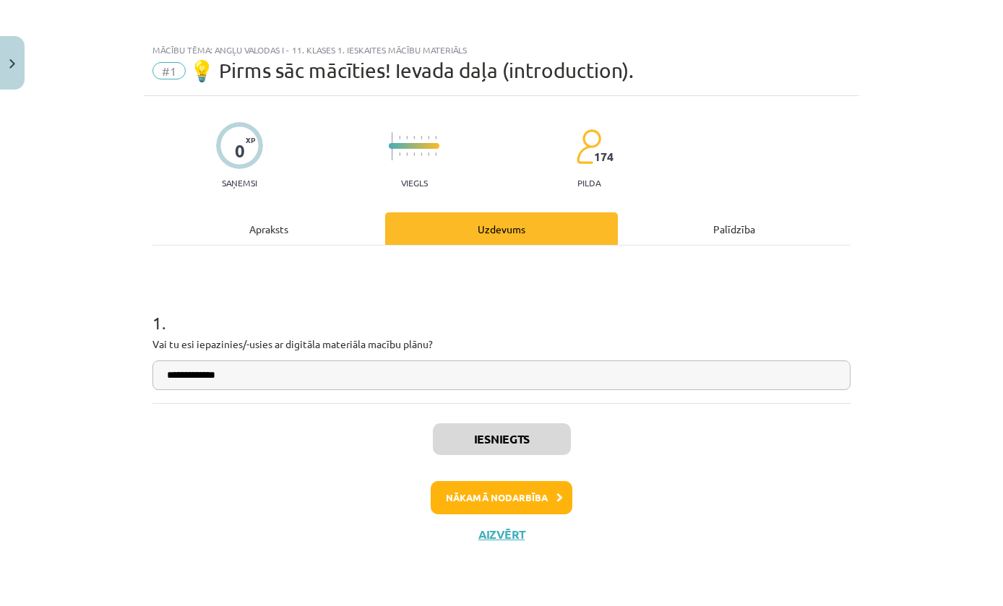
click at [509, 494] on button "Nākamā nodarbība" at bounding box center [502, 497] width 142 height 33
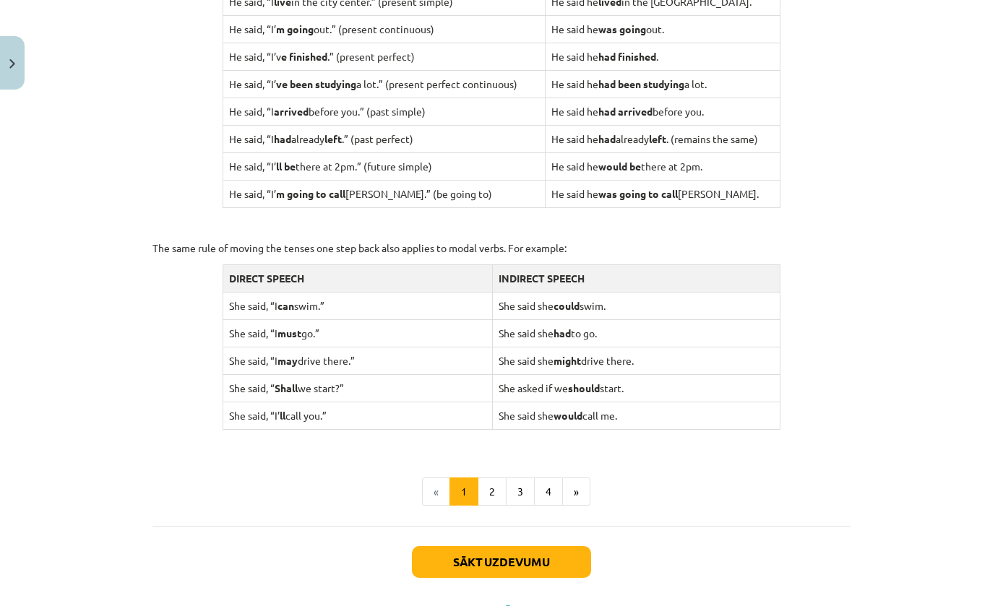
click at [531, 546] on button "Sākt uzdevumu" at bounding box center [501, 562] width 179 height 32
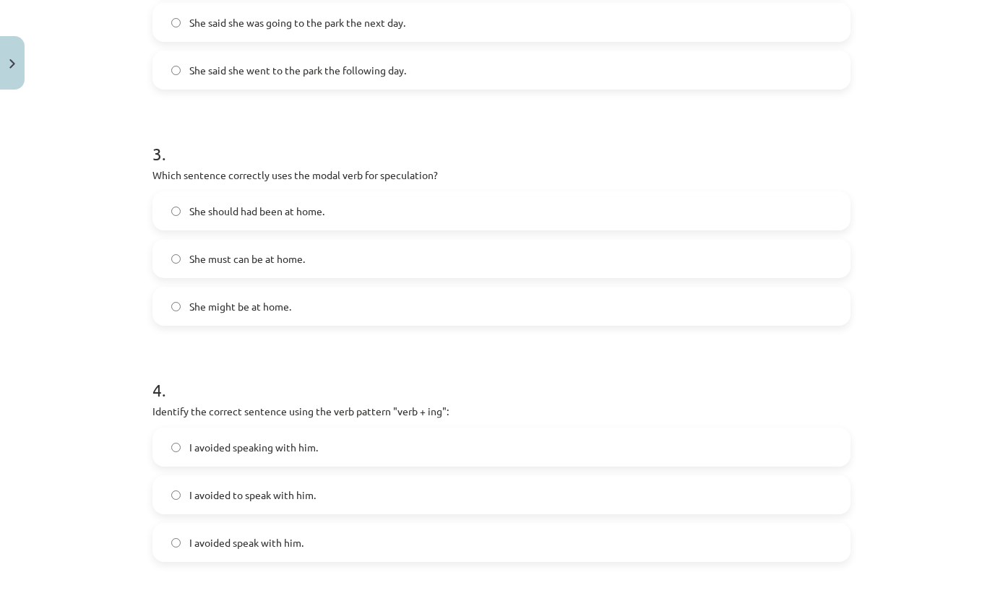
scroll to position [504, 0]
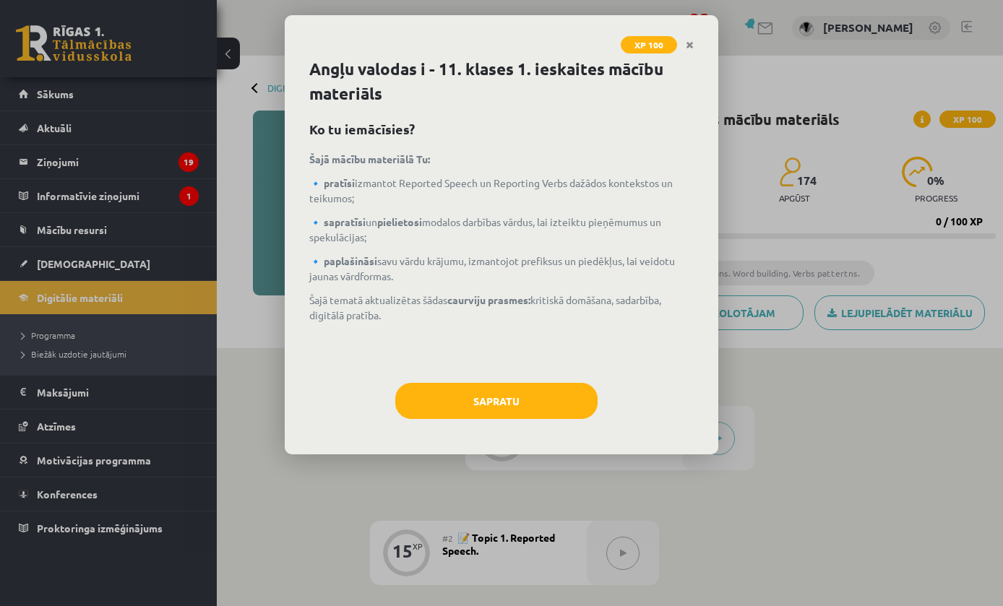
scroll to position [595, 0]
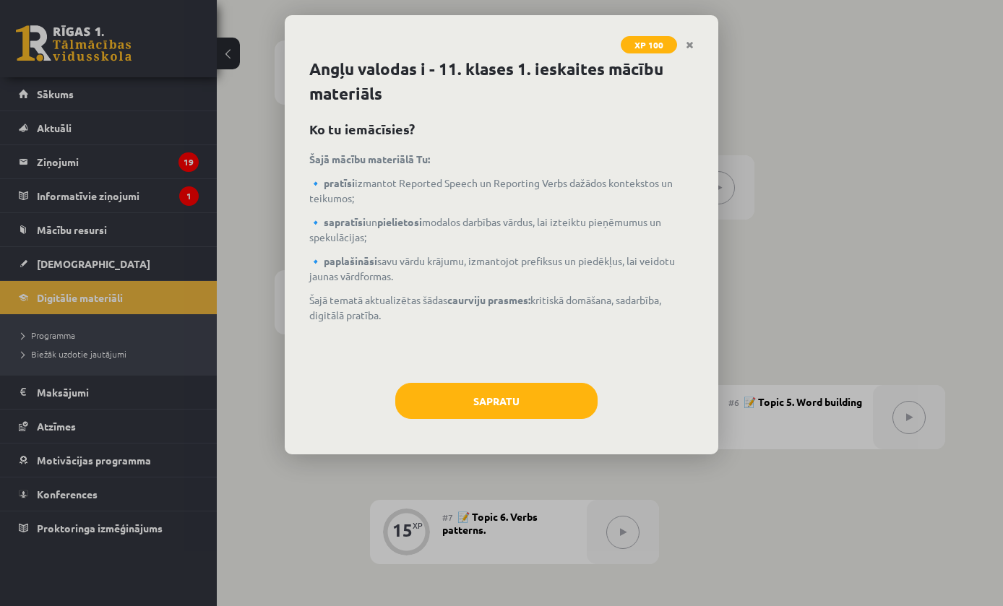
click at [548, 390] on button "Sapratu" at bounding box center [496, 401] width 202 height 36
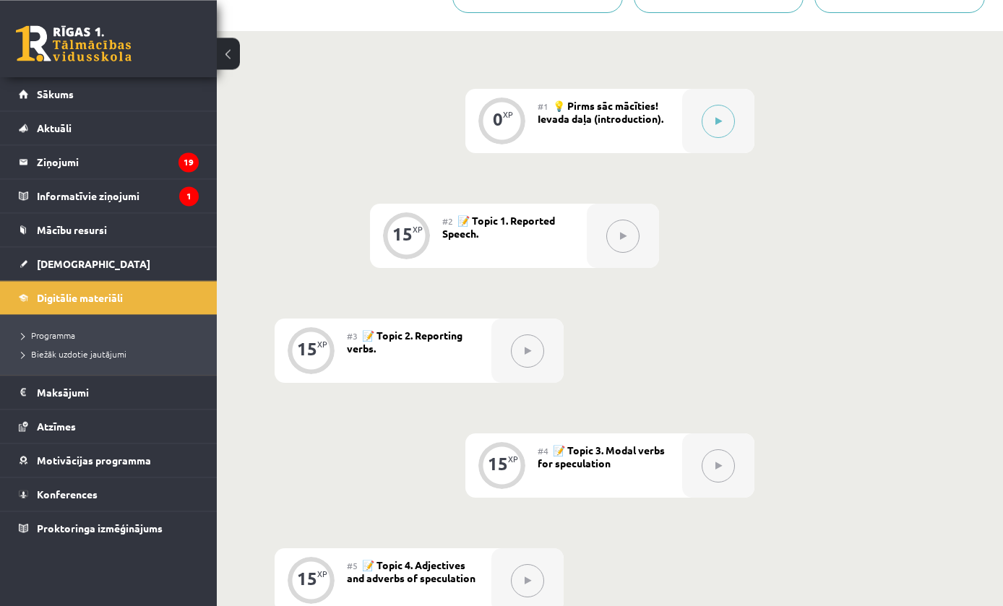
scroll to position [235, 0]
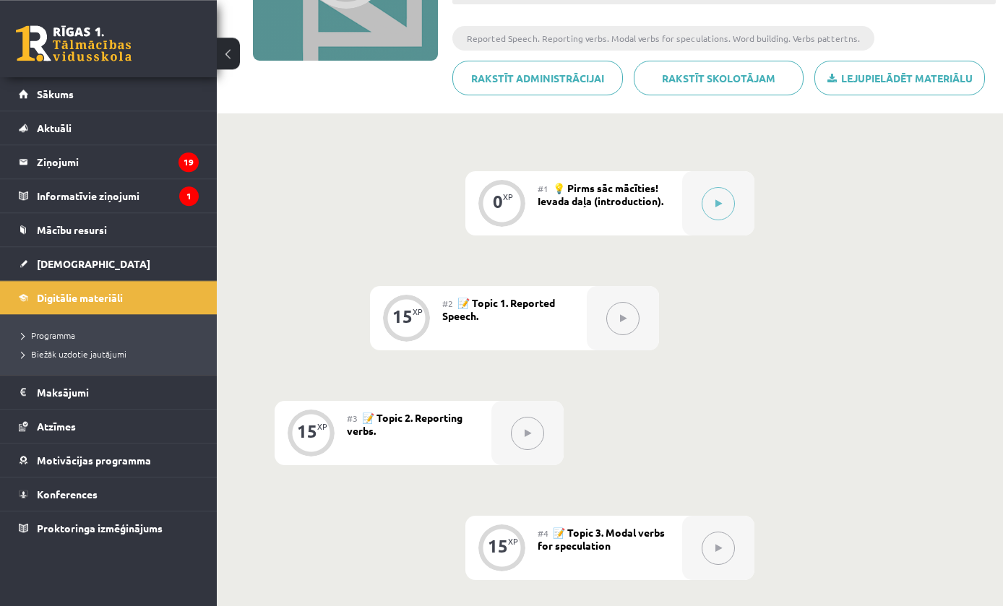
click at [624, 327] on button at bounding box center [622, 318] width 33 height 33
click at [611, 308] on button at bounding box center [622, 318] width 33 height 33
click at [624, 311] on button at bounding box center [622, 318] width 33 height 33
click at [629, 305] on button at bounding box center [622, 318] width 33 height 33
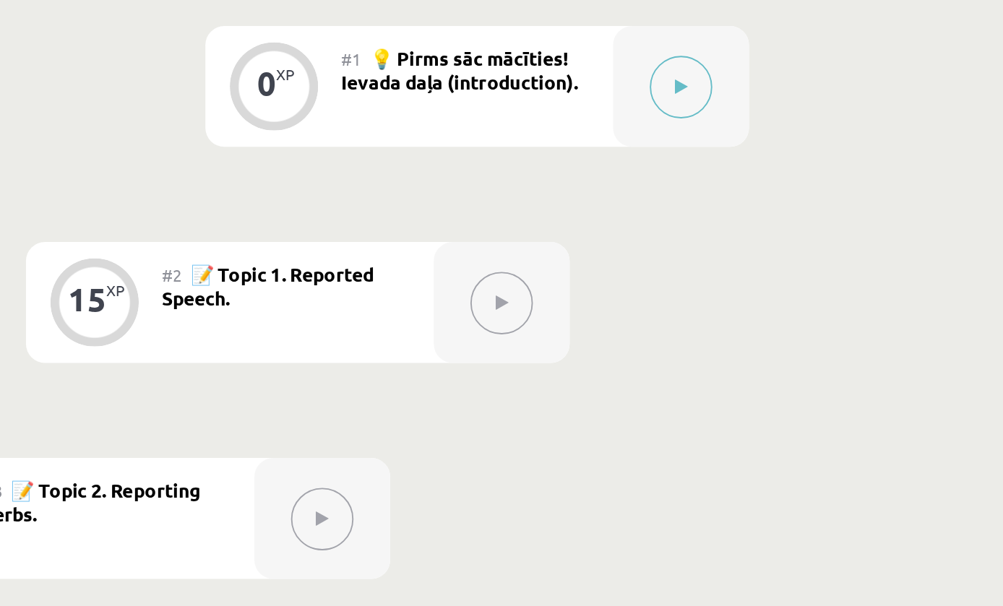
click at [702, 187] on button at bounding box center [718, 203] width 33 height 33
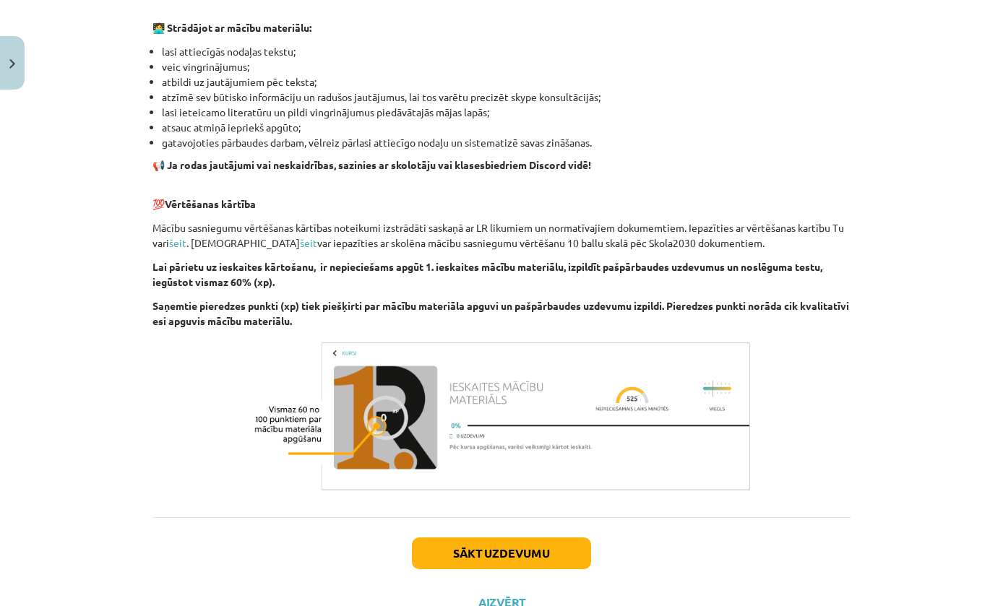
scroll to position [856, 0]
click at [548, 559] on button "Sākt uzdevumu" at bounding box center [501, 554] width 179 height 32
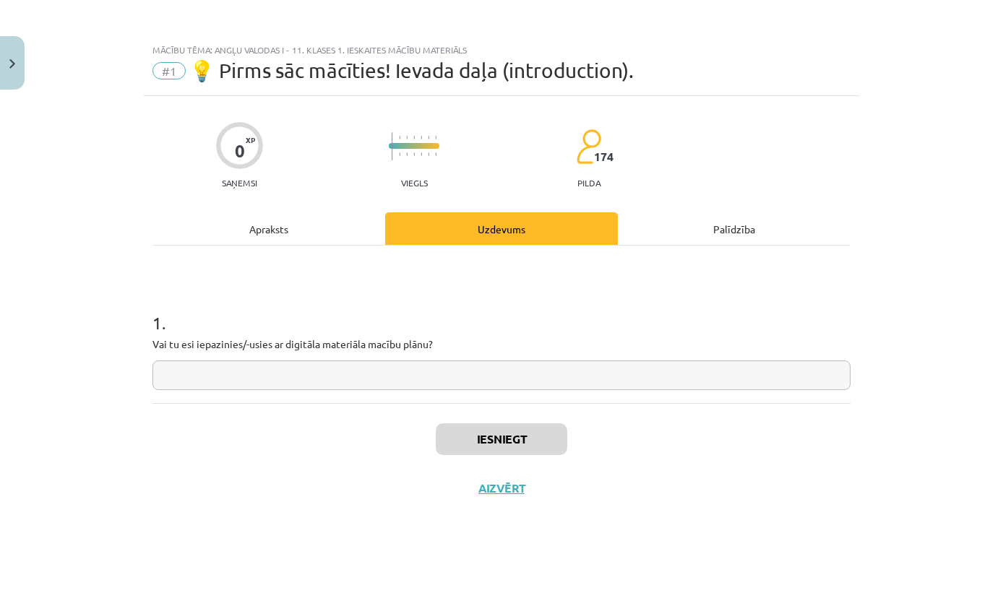
scroll to position [0, 0]
click at [471, 380] on input "text" at bounding box center [501, 376] width 698 height 30
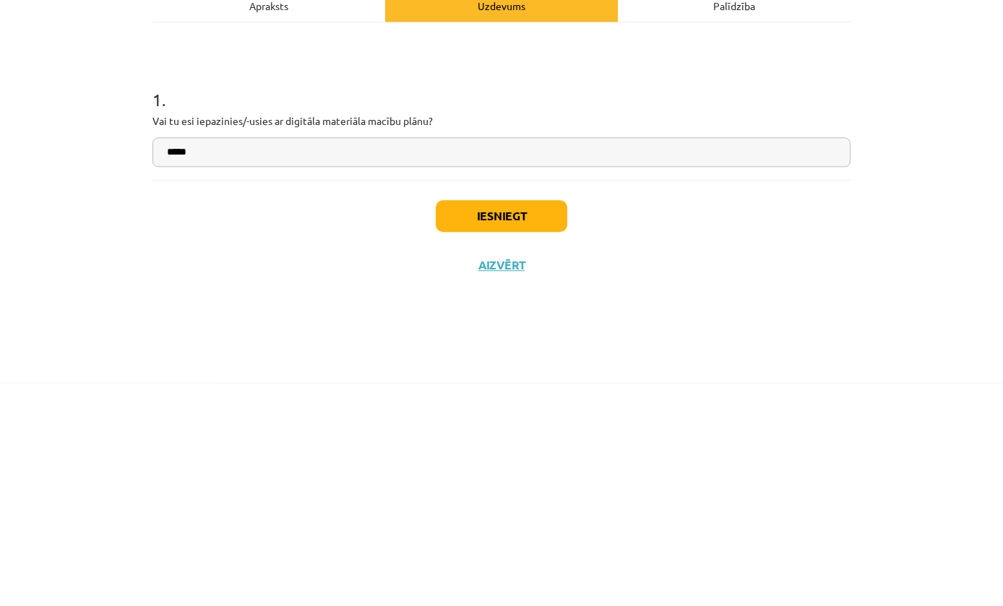
type input "*****"
click at [526, 423] on button "Iesniegt" at bounding box center [502, 439] width 132 height 32
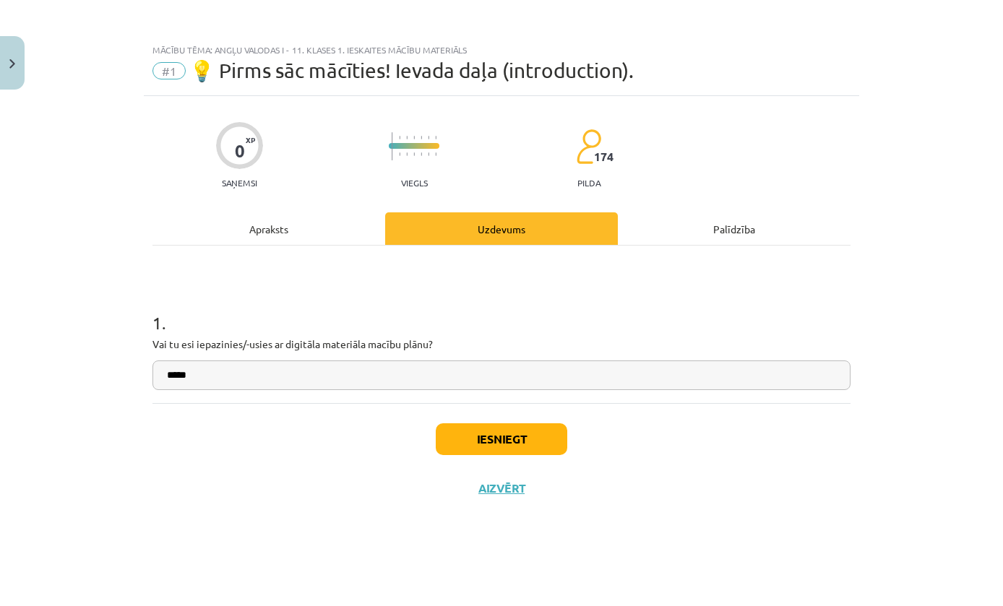
click at [553, 444] on button "Iesniegt" at bounding box center [502, 439] width 132 height 32
click at [544, 442] on button "Iesniegt" at bounding box center [502, 439] width 132 height 32
click at [541, 446] on button "Iesniegt" at bounding box center [502, 439] width 132 height 32
click at [553, 440] on button "Iesniegt" at bounding box center [502, 439] width 132 height 32
click at [553, 443] on button "Iesniegt" at bounding box center [502, 439] width 132 height 32
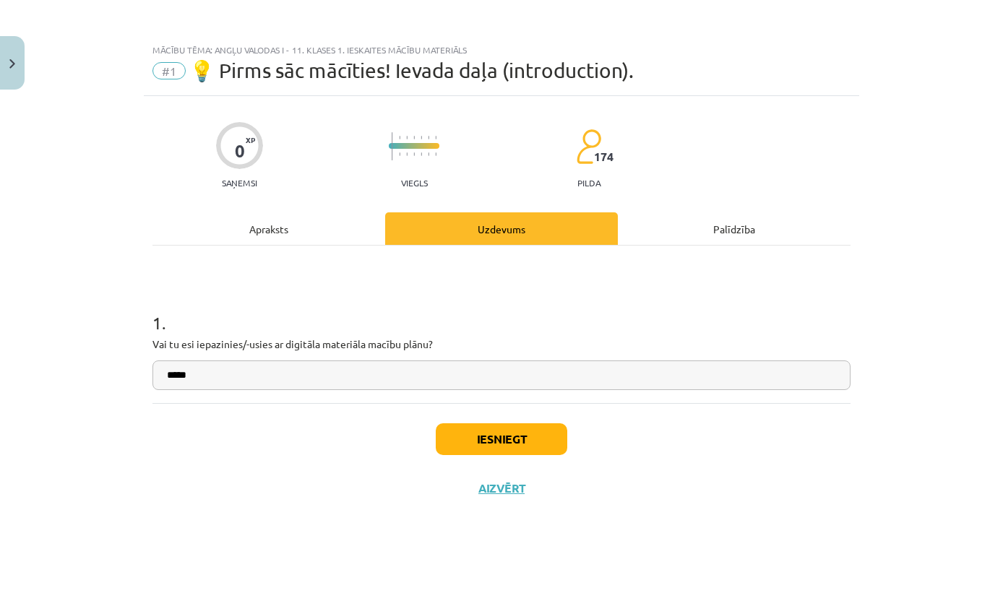
click at [553, 444] on button "Iesniegt" at bounding box center [502, 439] width 132 height 32
click at [553, 442] on button "Iesniegt" at bounding box center [502, 439] width 132 height 32
click at [553, 444] on button "Iesniegt" at bounding box center [502, 439] width 132 height 32
click at [553, 443] on button "Iesniegt" at bounding box center [502, 439] width 132 height 32
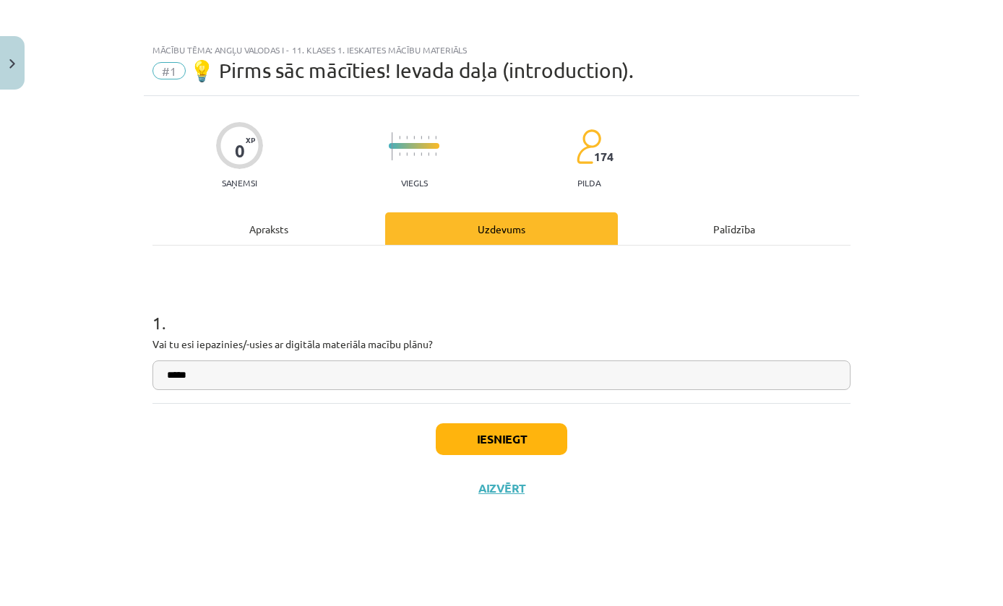
click at [553, 444] on button "Iesniegt" at bounding box center [502, 439] width 132 height 32
click at [553, 443] on button "Iesniegt" at bounding box center [502, 439] width 132 height 32
click at [553, 444] on button "Iesniegt" at bounding box center [502, 439] width 132 height 32
click at [554, 444] on button "Iesniegt" at bounding box center [502, 439] width 132 height 32
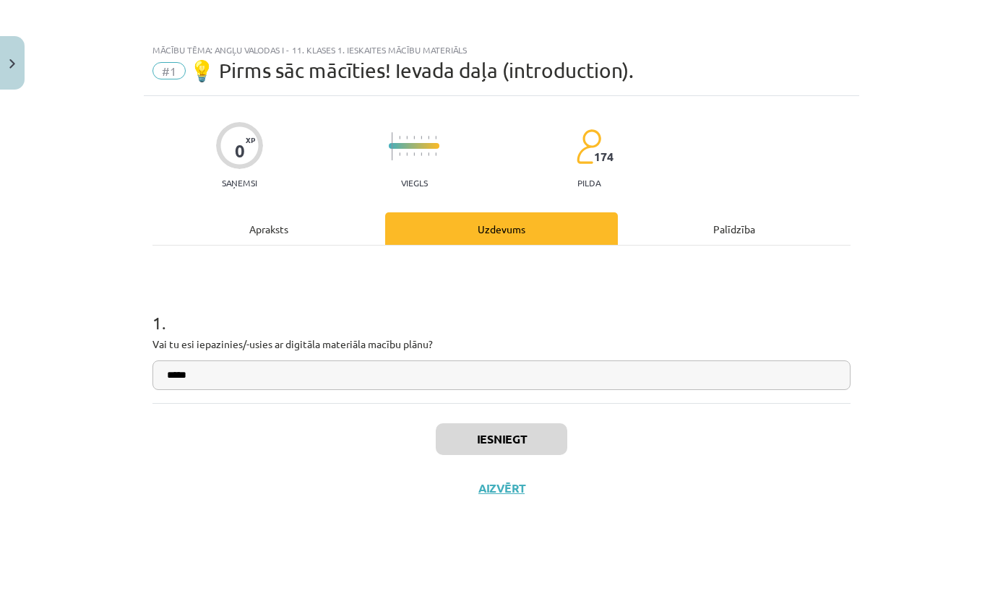
click at [555, 443] on button "Iesniegt" at bounding box center [502, 439] width 132 height 32
click at [861, 397] on div "Mācību tēma: Angļu valodas i - 11. klases 1. ieskaites mācību materiāls #1 💡 Pi…" at bounding box center [501, 303] width 1003 height 606
click at [860, 398] on div "Mācību tēma: Angļu valodas i - 11. klases 1. ieskaites mācību materiāls #1 💡 Pi…" at bounding box center [501, 303] width 1003 height 606
click at [536, 447] on button "Iesniegt" at bounding box center [502, 439] width 132 height 32
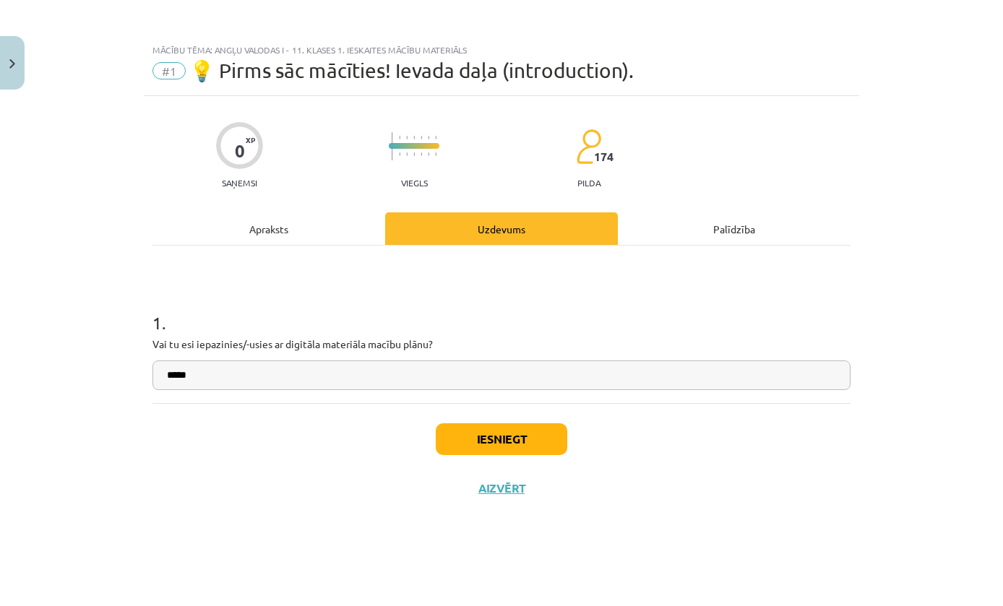
click at [23, 46] on button "Close" at bounding box center [12, 62] width 25 height 53
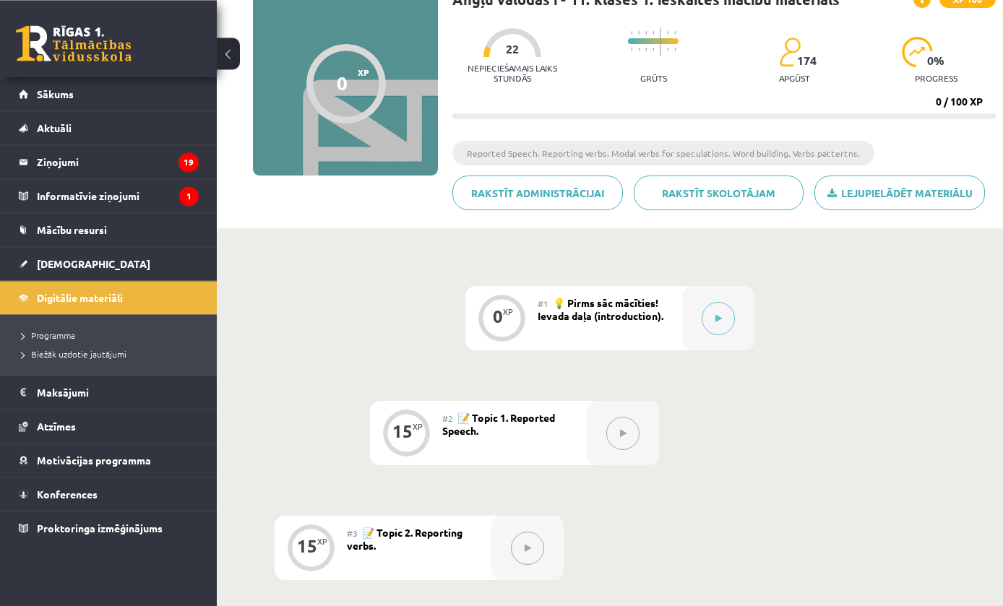
scroll to position [145, 0]
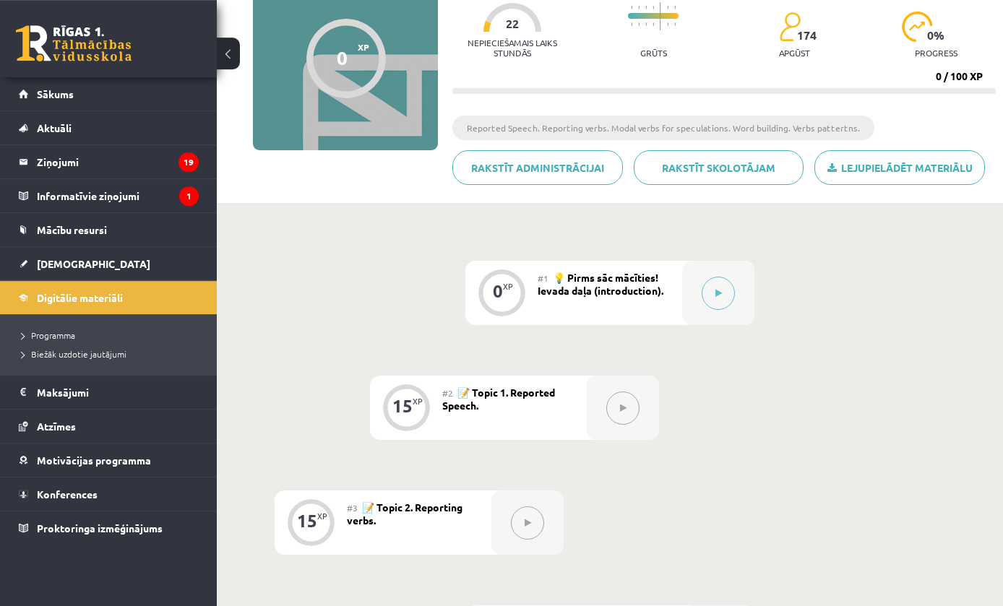
click at [710, 307] on button at bounding box center [718, 293] width 33 height 33
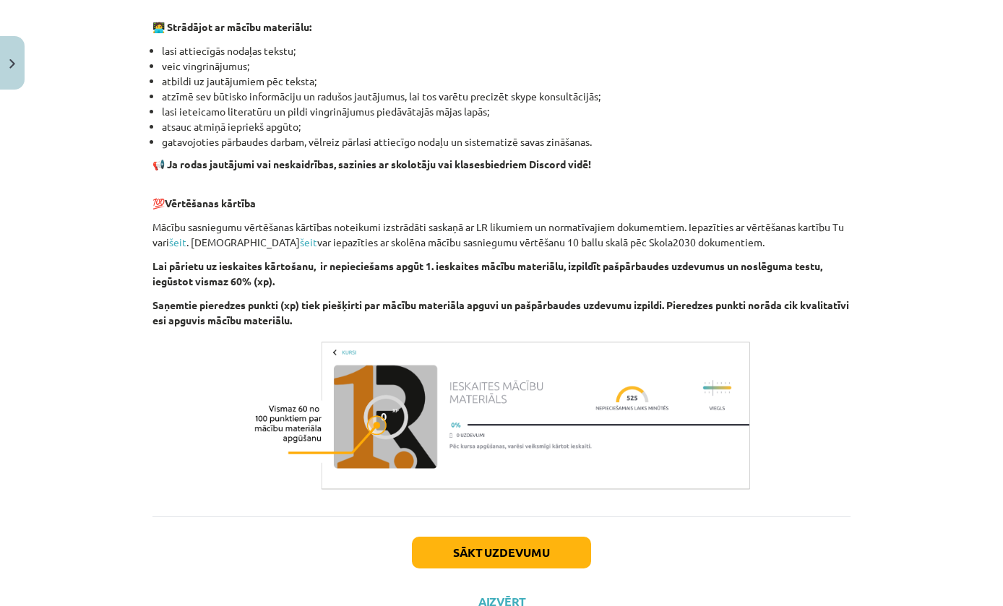
scroll to position [856, 0]
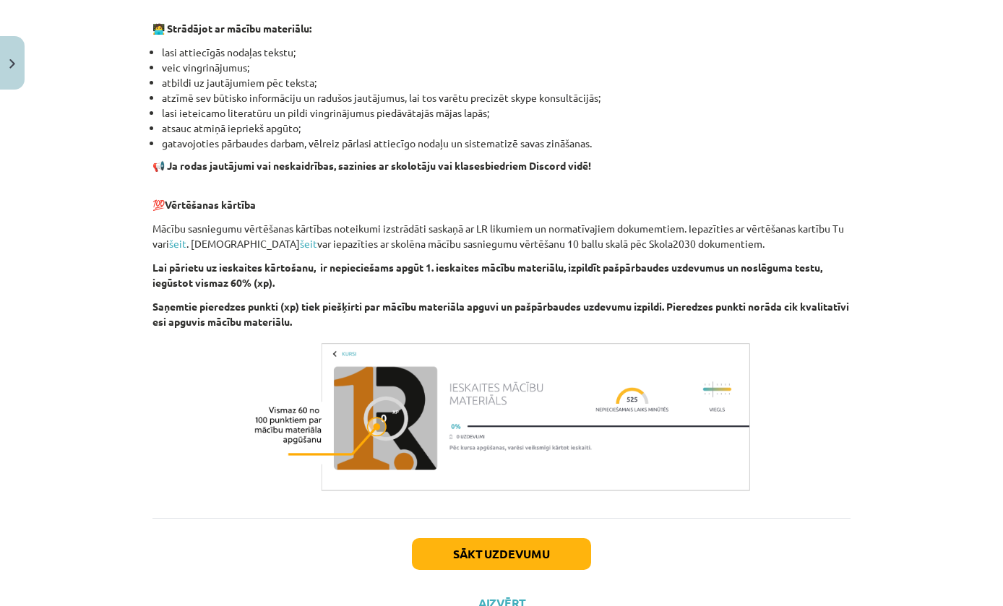
click at [459, 552] on button "Sākt uzdevumu" at bounding box center [501, 554] width 179 height 32
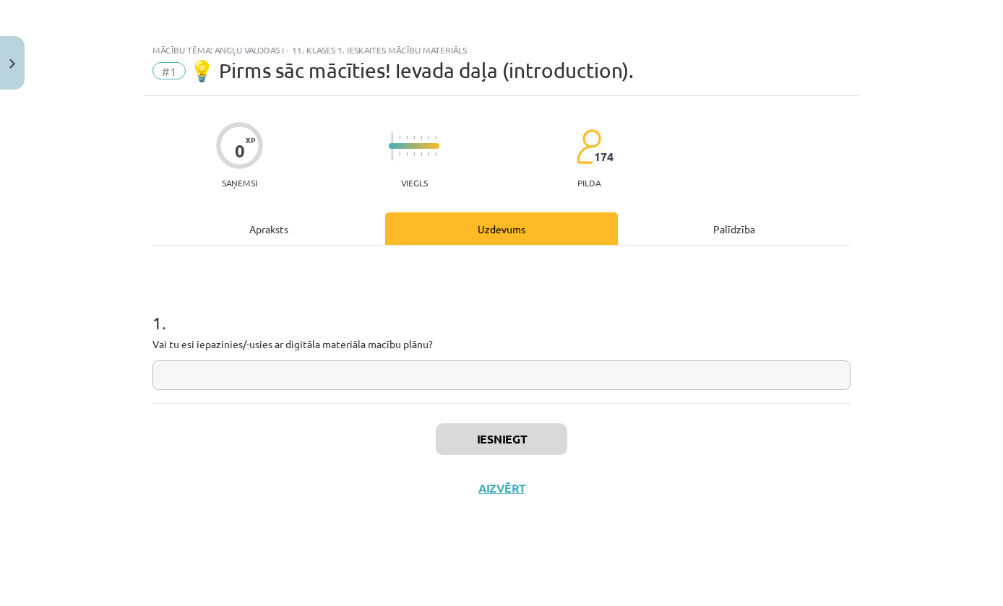
scroll to position [0, 0]
click at [601, 371] on input "text" at bounding box center [501, 376] width 698 height 30
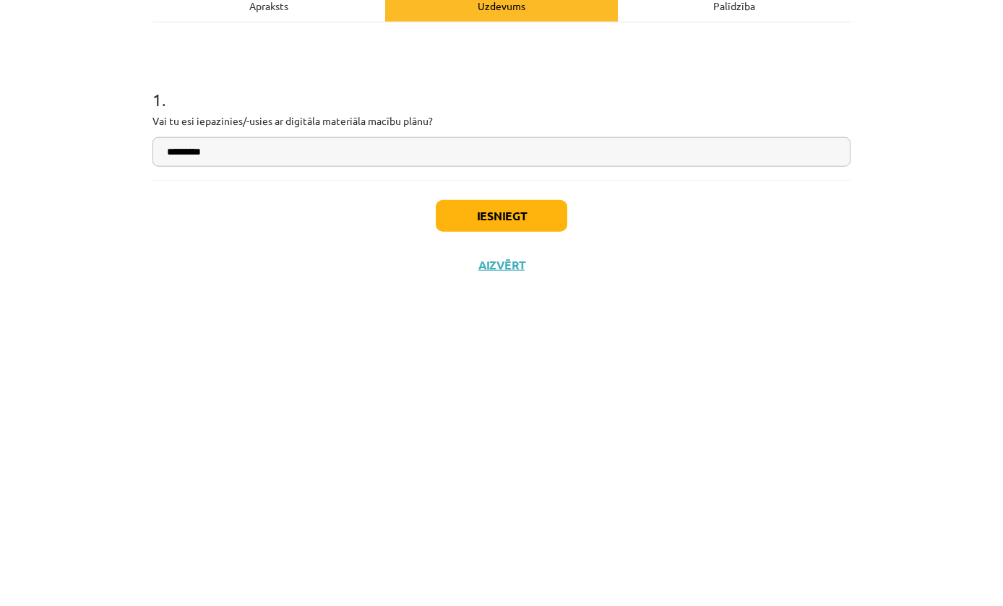
type input "*********"
click at [512, 423] on button "Iesniegt" at bounding box center [502, 439] width 132 height 32
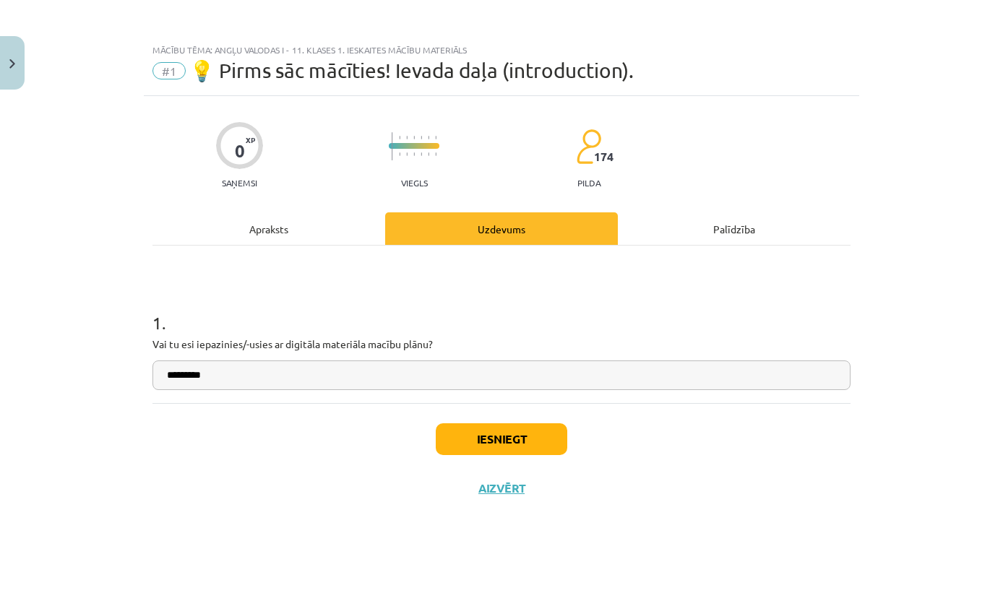
click at [512, 442] on button "Iesniegt" at bounding box center [502, 439] width 132 height 32
click at [540, 444] on button "Iesniegt" at bounding box center [502, 439] width 132 height 32
click at [542, 445] on button "Iesniegt" at bounding box center [502, 439] width 132 height 32
click at [548, 440] on button "Iesniegt" at bounding box center [502, 439] width 132 height 32
click at [534, 441] on button "Iesniegt" at bounding box center [502, 439] width 132 height 32
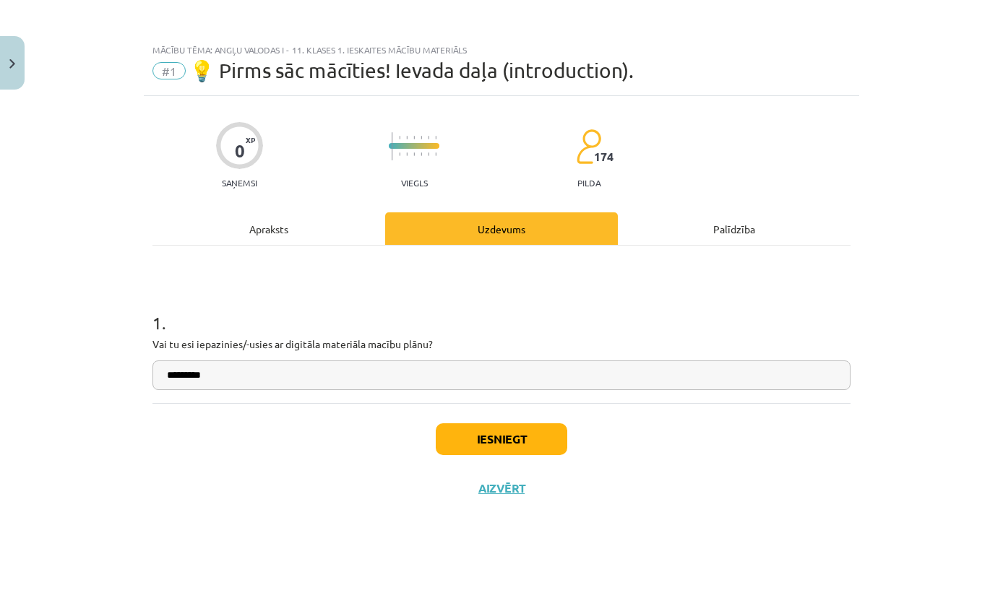
click at [546, 437] on button "Iesniegt" at bounding box center [502, 439] width 132 height 32
click at [543, 441] on button "Iesniegt" at bounding box center [502, 439] width 132 height 32
click at [540, 442] on button "Iesniegt" at bounding box center [502, 439] width 132 height 32
click at [10, 88] on button "Close" at bounding box center [12, 62] width 25 height 53
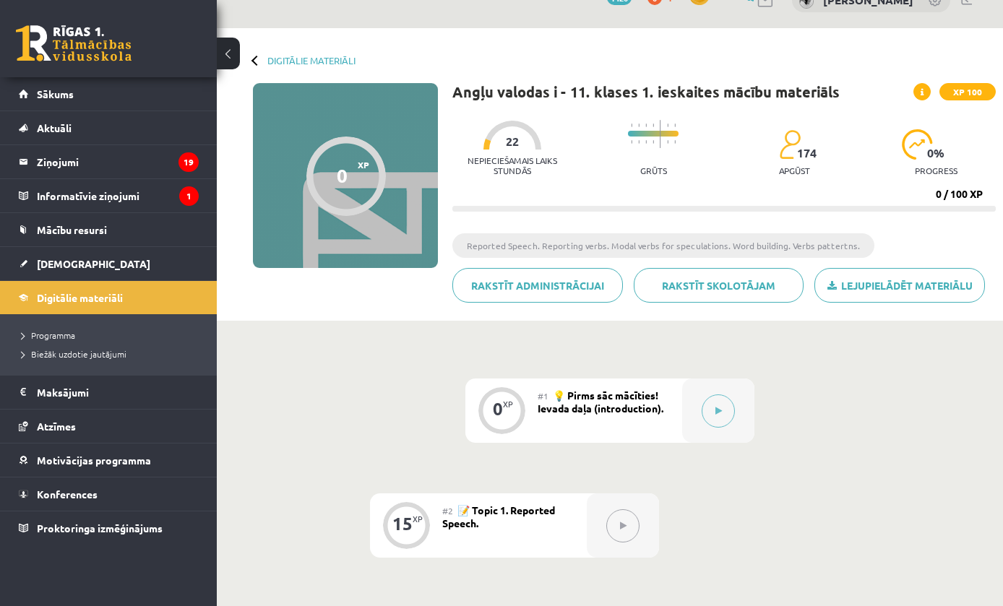
scroll to position [30, 0]
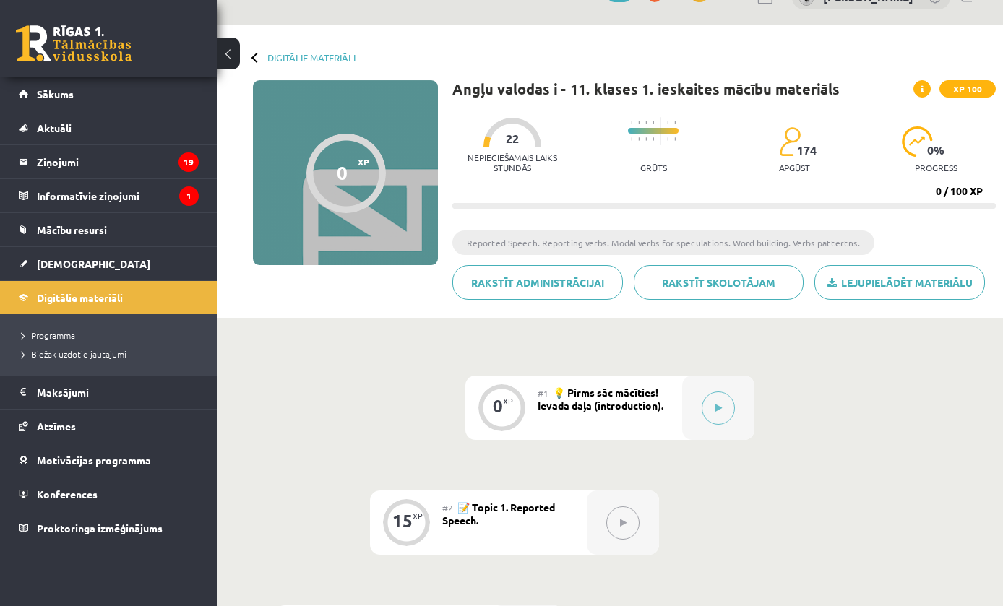
click at [727, 401] on button at bounding box center [718, 408] width 33 height 33
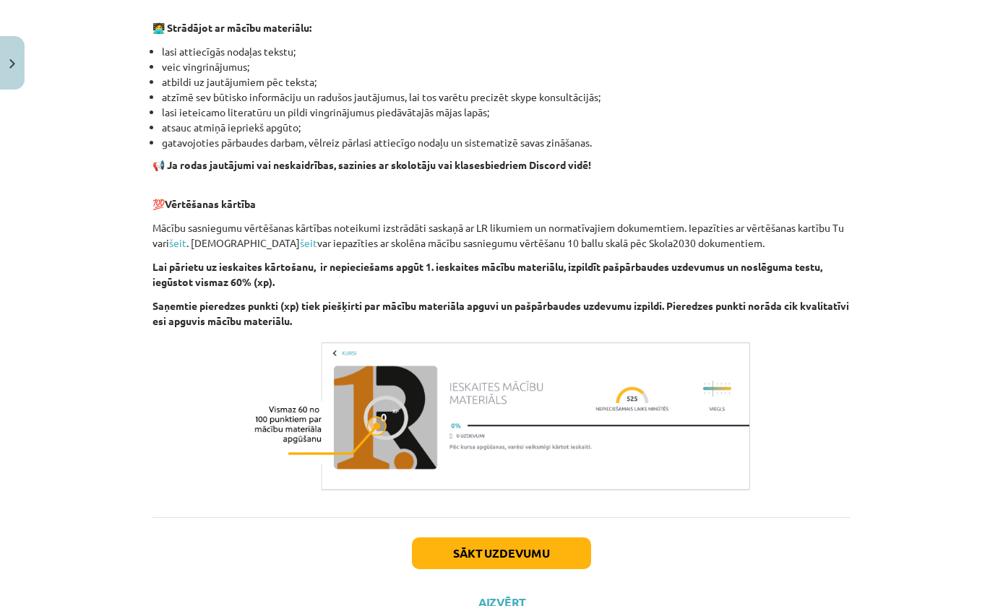
scroll to position [856, 0]
click at [536, 554] on button "Sākt uzdevumu" at bounding box center [501, 554] width 179 height 32
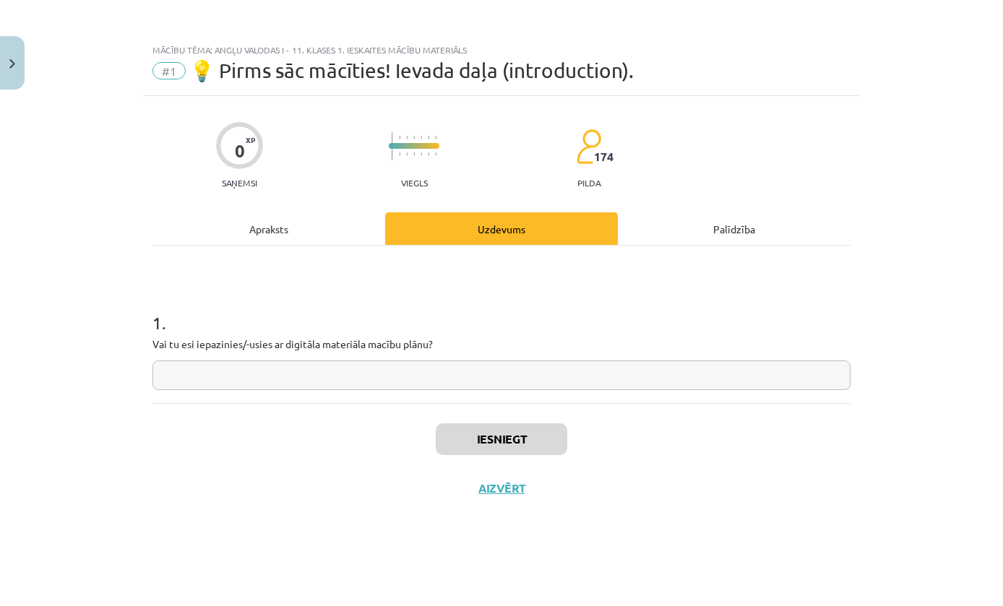
scroll to position [0, 0]
click at [734, 371] on input "text" at bounding box center [501, 376] width 698 height 30
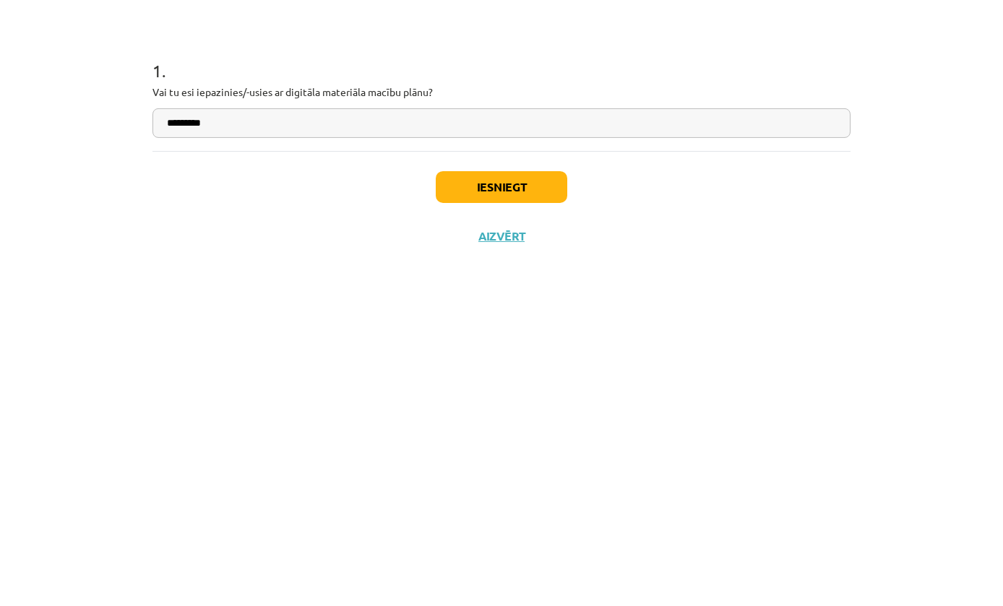
type input "*********"
click at [546, 423] on button "Iesniegt" at bounding box center [502, 439] width 132 height 32
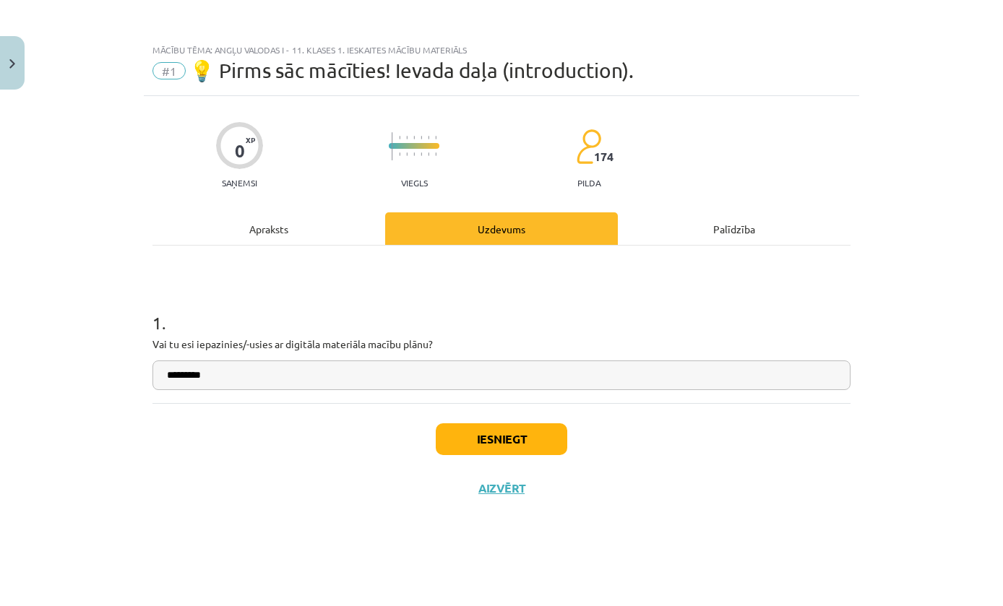
click at [551, 434] on button "Iesniegt" at bounding box center [502, 439] width 132 height 32
click at [553, 436] on button "Iesniegt" at bounding box center [502, 439] width 132 height 32
click at [540, 441] on button "Iesniegt" at bounding box center [502, 439] width 132 height 32
click at [544, 439] on button "Iesniegt" at bounding box center [502, 439] width 132 height 32
click at [527, 437] on button "Iesniegt" at bounding box center [502, 439] width 132 height 32
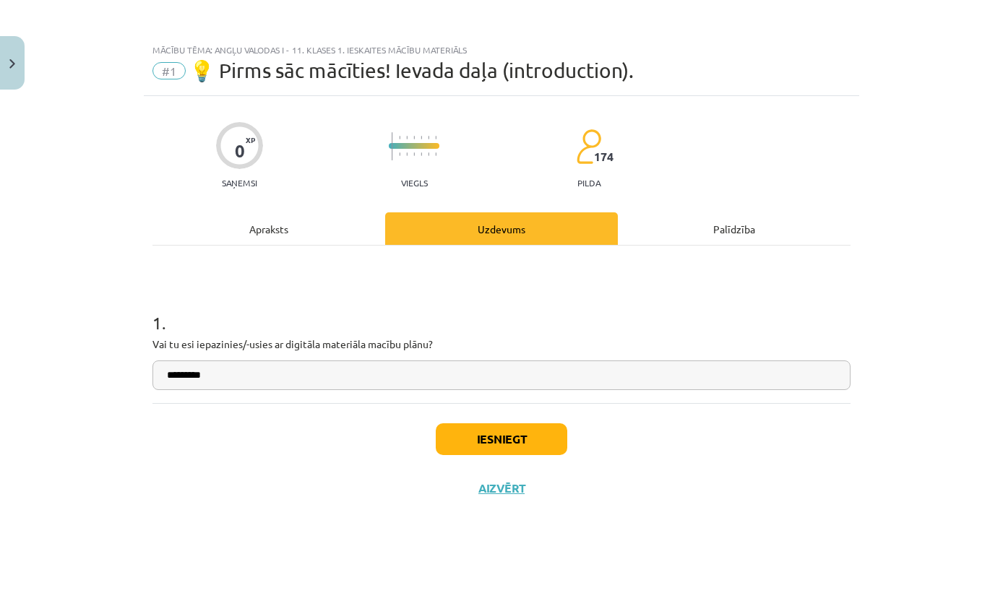
click at [533, 441] on button "Iesniegt" at bounding box center [502, 439] width 132 height 32
click at [534, 439] on button "Iesniegt" at bounding box center [502, 439] width 132 height 32
click at [542, 436] on button "Iesniegt" at bounding box center [502, 439] width 132 height 32
click at [539, 441] on button "Iesniegt" at bounding box center [502, 439] width 132 height 32
click at [534, 436] on button "Iesniegt" at bounding box center [502, 439] width 132 height 32
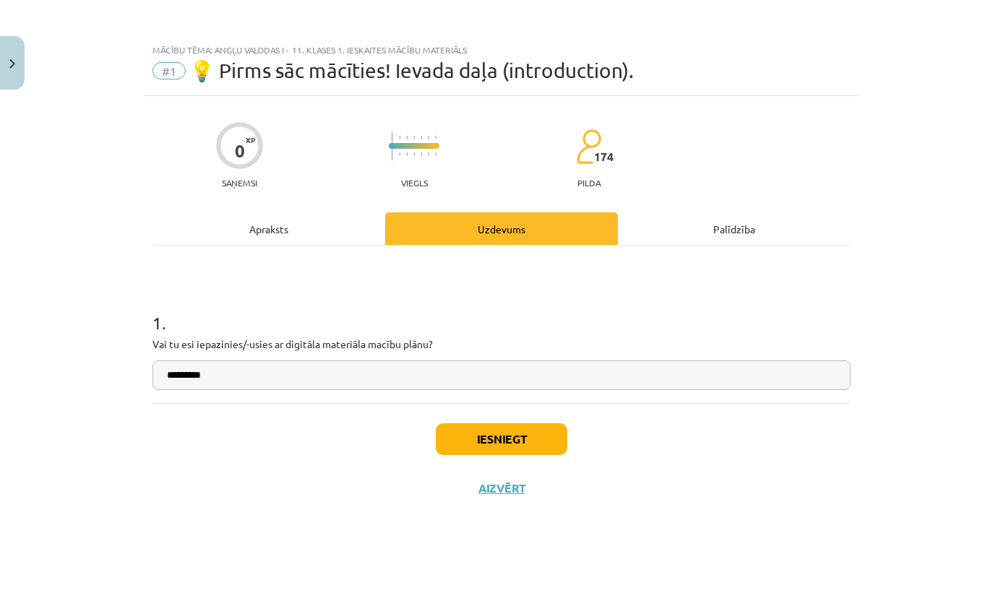
click at [529, 439] on button "Iesniegt" at bounding box center [502, 439] width 132 height 32
click at [707, 298] on h1 "1 ." at bounding box center [501, 310] width 698 height 45
click at [532, 442] on button "Iesniegt" at bounding box center [502, 439] width 132 height 32
click at [540, 441] on button "Iesniegt" at bounding box center [502, 439] width 132 height 32
click at [540, 444] on button "Iesniegt" at bounding box center [502, 439] width 132 height 32
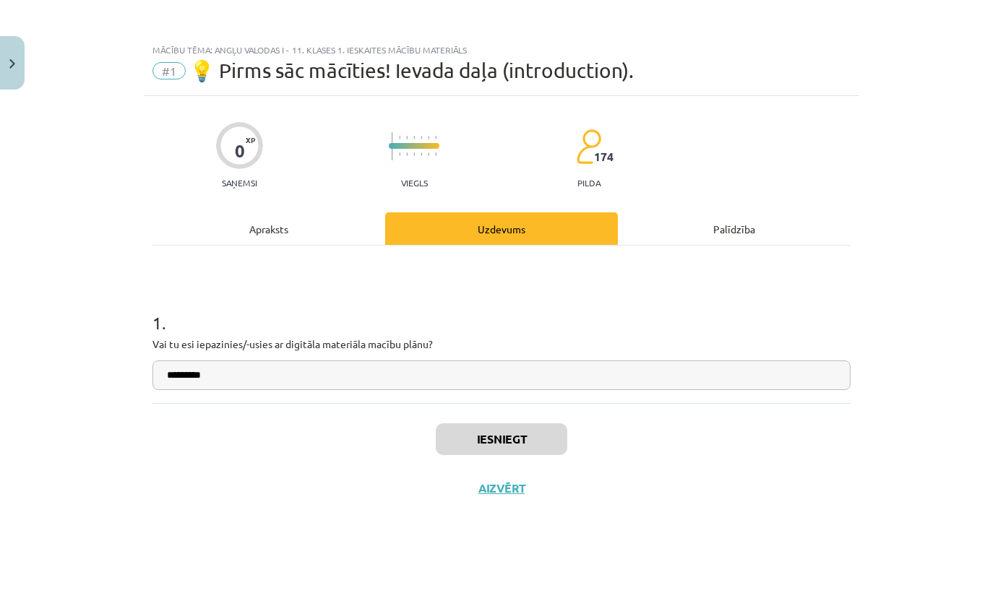
click at [539, 441] on button "Iesniegt" at bounding box center [502, 439] width 132 height 32
click at [540, 440] on button "Iesniegt" at bounding box center [502, 439] width 132 height 32
click at [540, 437] on button "Iesniegt" at bounding box center [502, 439] width 132 height 32
click at [542, 438] on button "Iesniegt" at bounding box center [502, 439] width 132 height 32
click at [9, 48] on button "Close" at bounding box center [12, 62] width 25 height 53
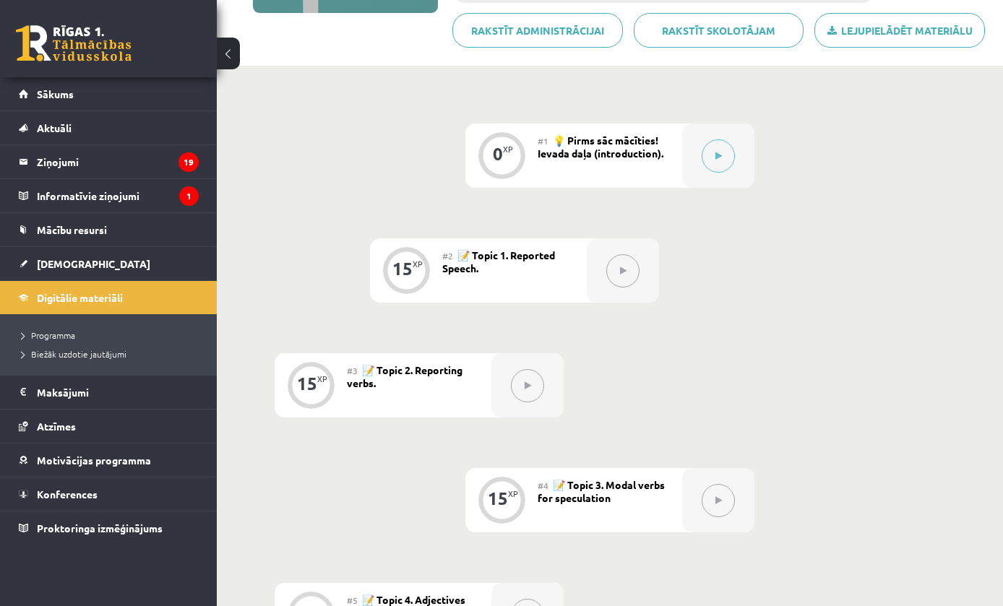
click at [51, 291] on span "Digitālie materiāli" at bounding box center [80, 297] width 86 height 13
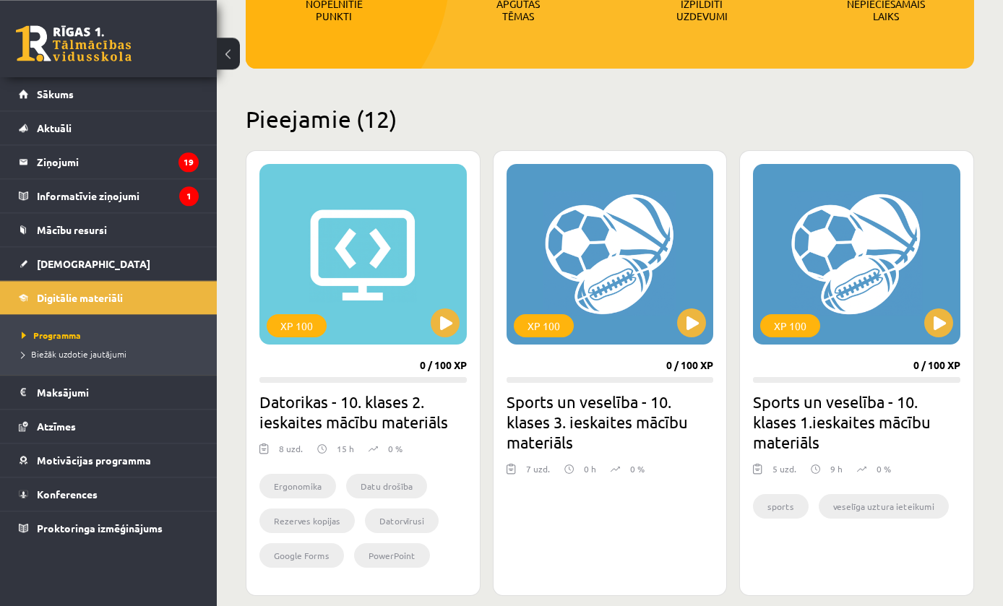
scroll to position [262, 0]
click at [27, 267] on link "[DEMOGRAPHIC_DATA]" at bounding box center [109, 263] width 180 height 33
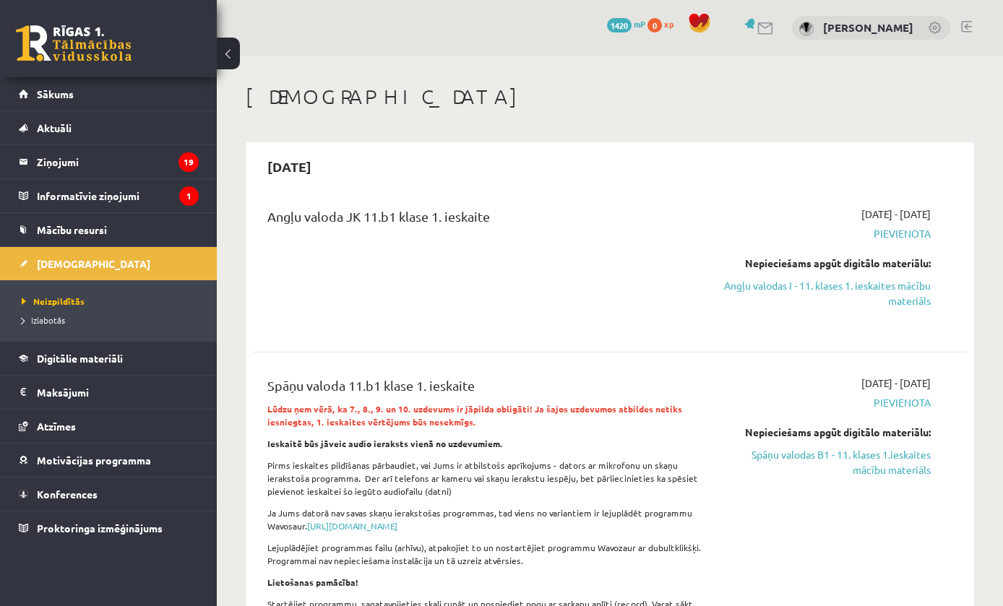
click at [834, 279] on link "Angļu valodas I - 11. klases 1. ieskaites mācību materiāls" at bounding box center [827, 293] width 207 height 30
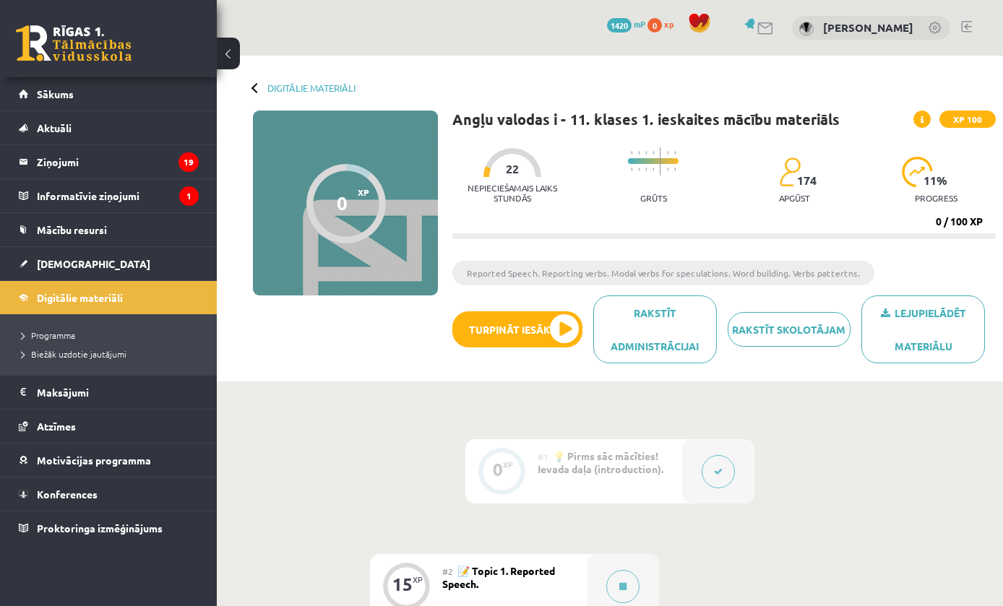
click at [554, 332] on button "Turpināt iesākto" at bounding box center [517, 329] width 130 height 36
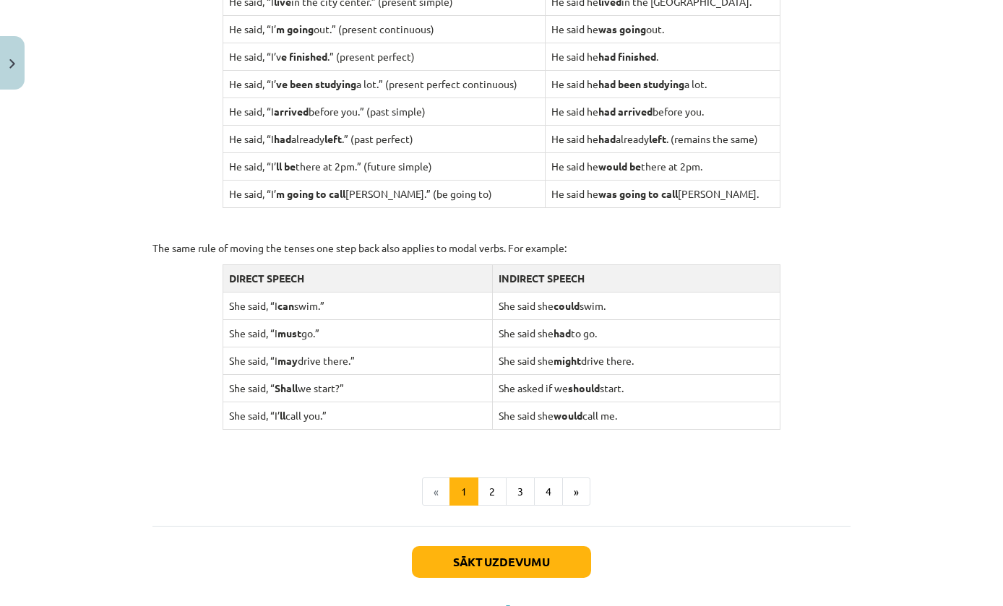
click at [462, 556] on button "Sākt uzdevumu" at bounding box center [501, 562] width 179 height 32
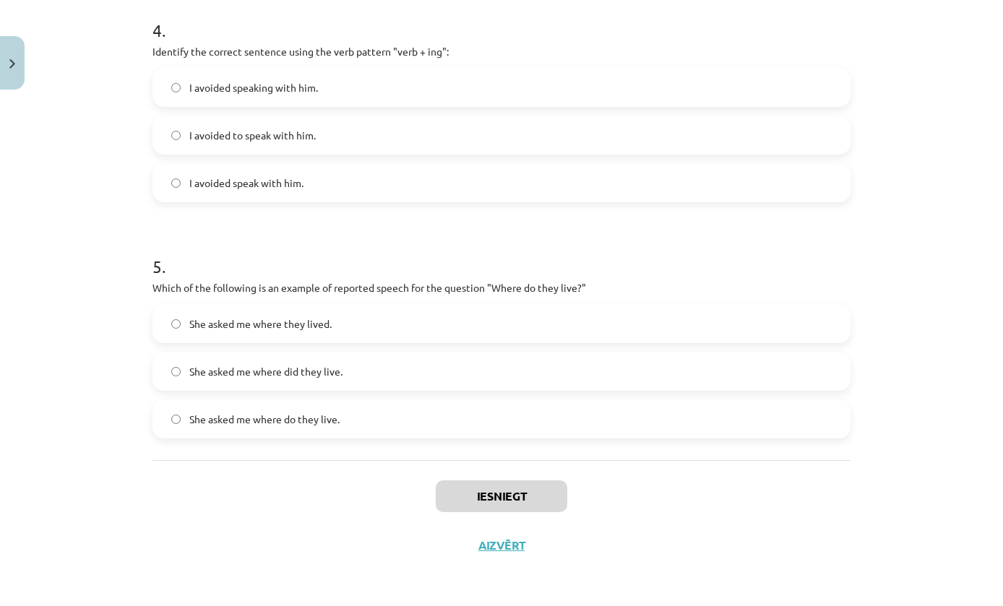
scroll to position [944, 0]
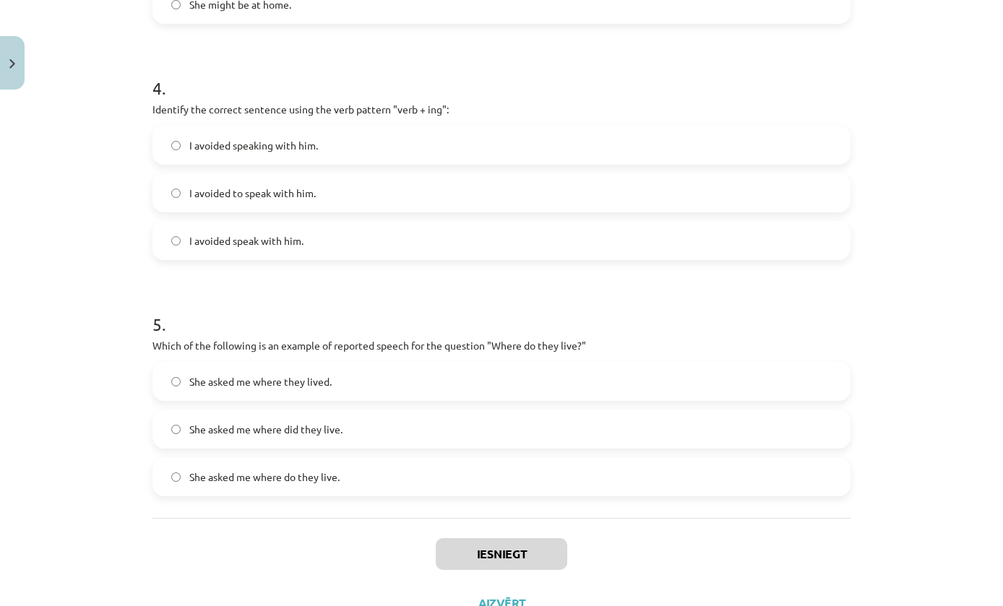
click at [611, 379] on label "She asked me where they lived." at bounding box center [501, 381] width 695 height 36
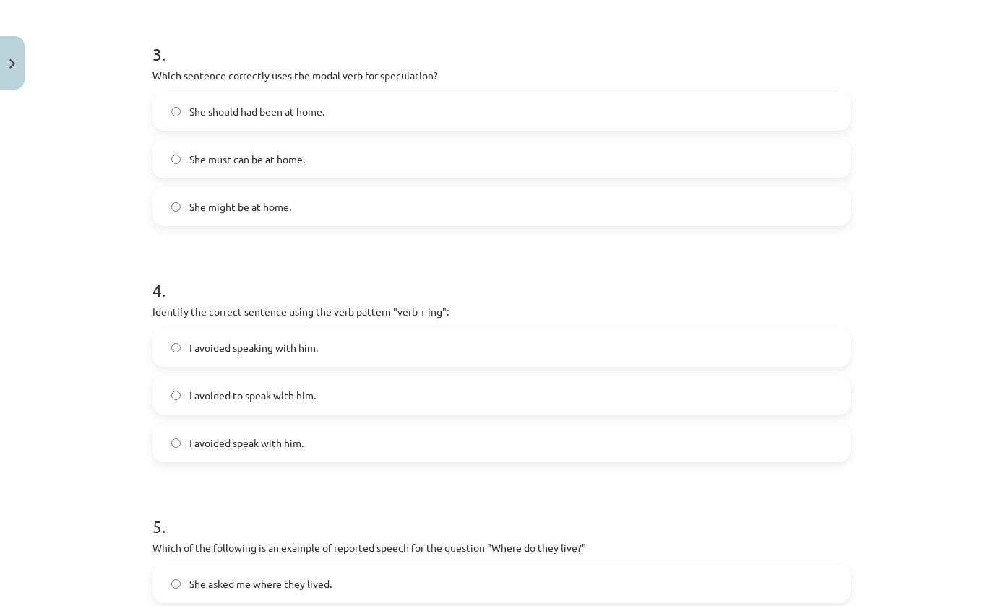
scroll to position [757, 0]
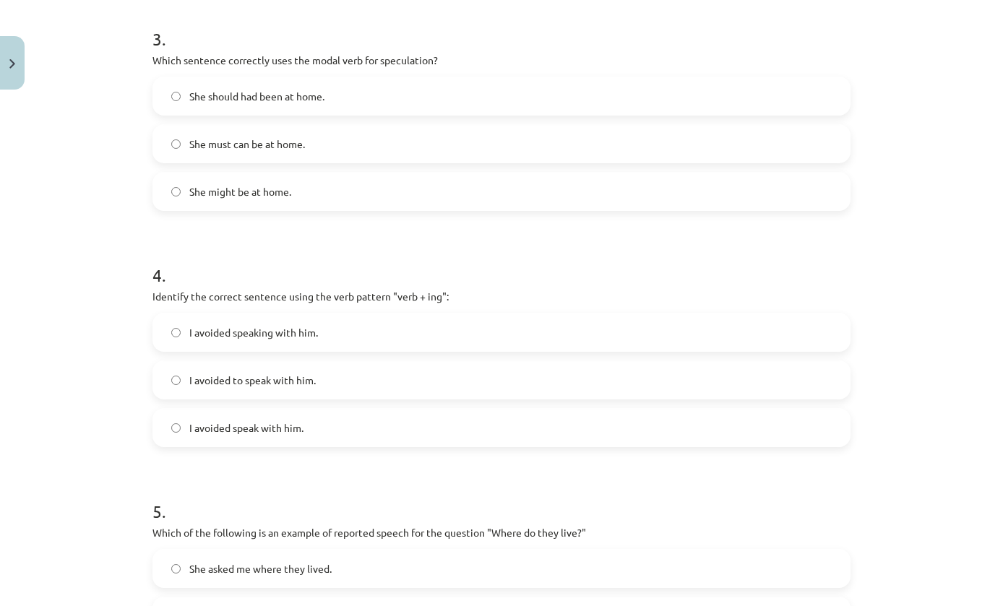
click at [796, 314] on label "I avoided speaking with him." at bounding box center [501, 332] width 695 height 36
click at [780, 325] on label "I avoided speaking with him." at bounding box center [501, 332] width 695 height 36
click at [761, 341] on label "I avoided speaking with him." at bounding box center [501, 332] width 695 height 36
click at [637, 191] on label "She might be at home." at bounding box center [501, 191] width 695 height 36
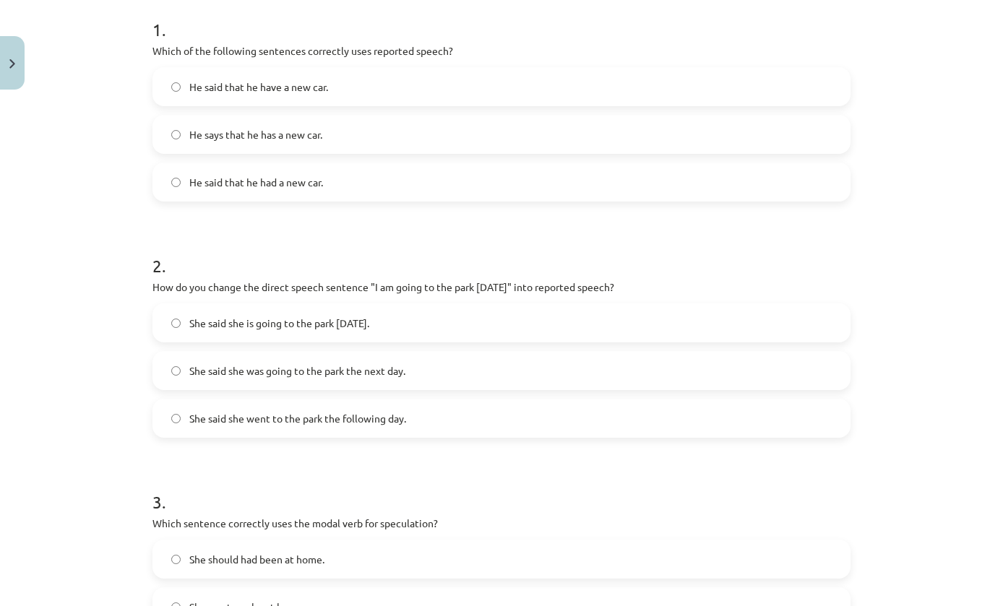
scroll to position [280, 0]
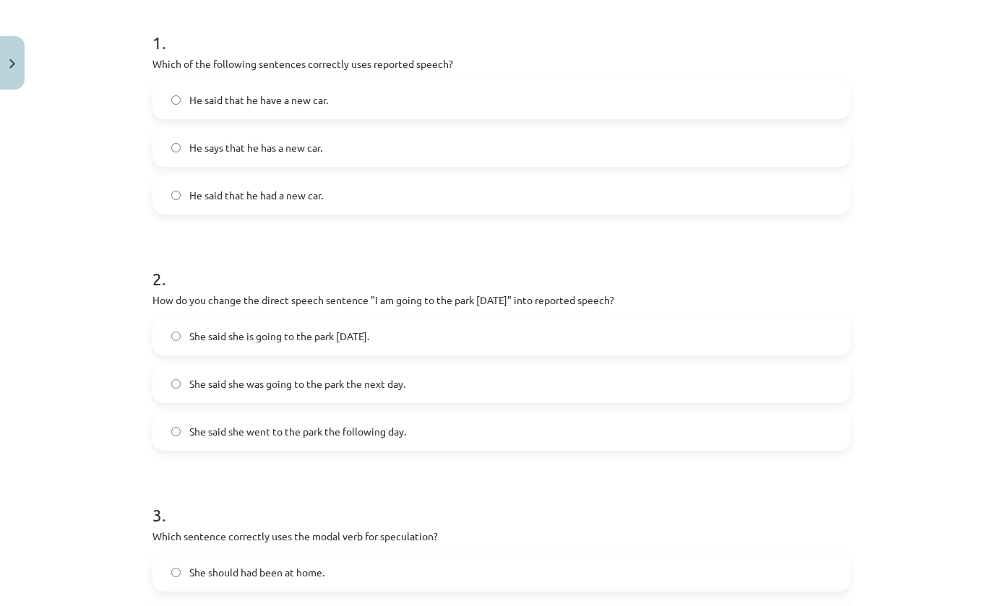
click at [778, 394] on label "She said she was going to the park the next day." at bounding box center [501, 384] width 695 height 36
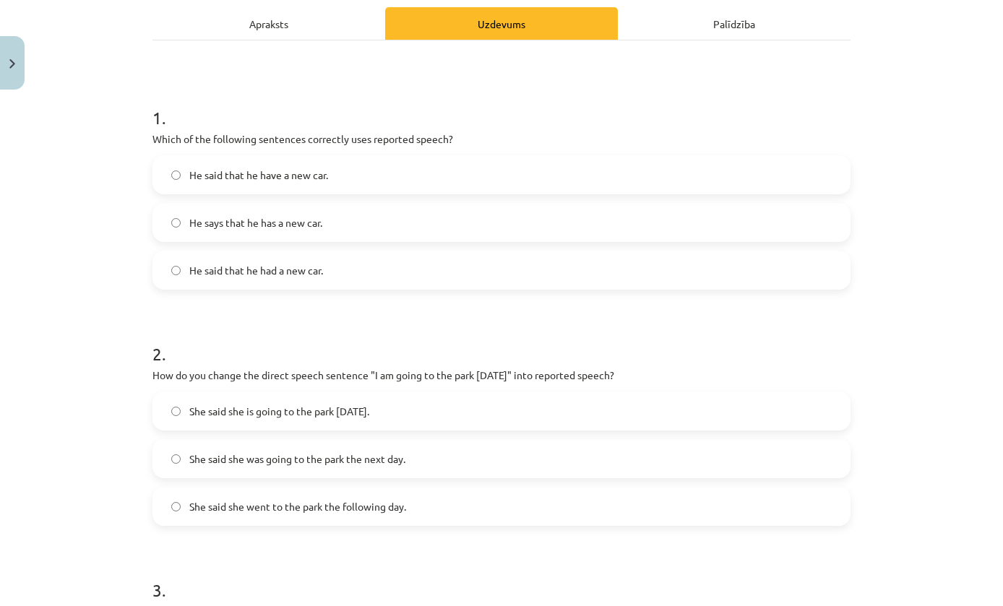
scroll to position [195, 0]
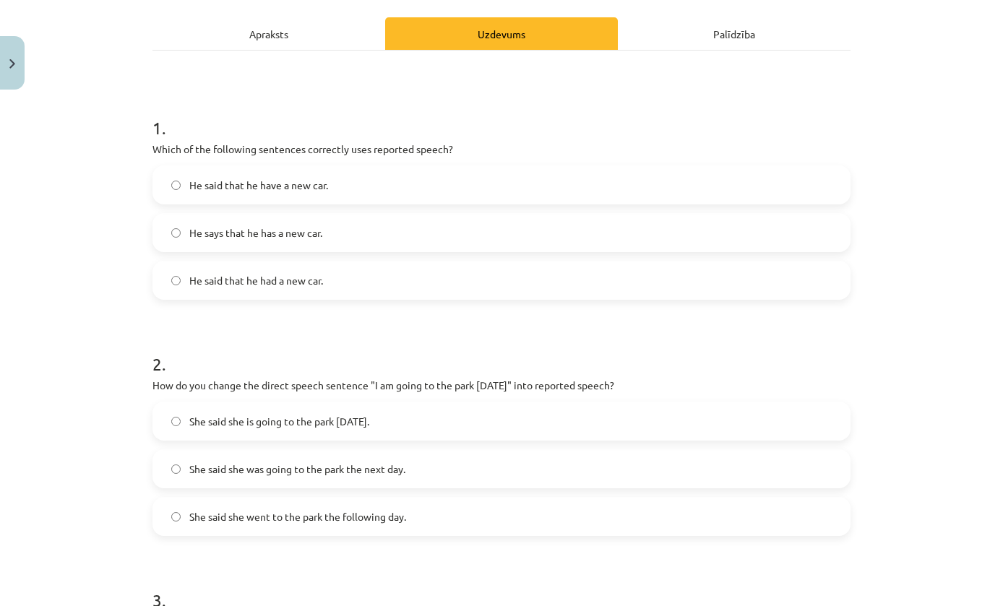
click at [495, 292] on label "He said that he had a new car." at bounding box center [501, 280] width 695 height 36
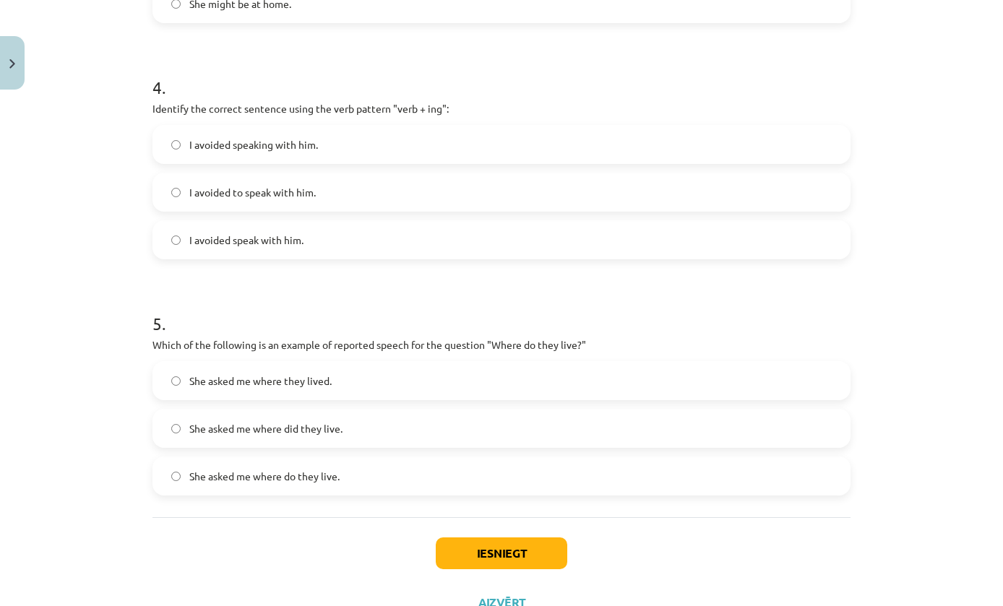
click at [523, 543] on button "Iesniegt" at bounding box center [502, 554] width 132 height 32
click at [983, 217] on div "Mācību tēma: Angļu valodas i - 11. klases 1. ieskaites mācību materiāls #2 📝 To…" at bounding box center [501, 303] width 1003 height 606
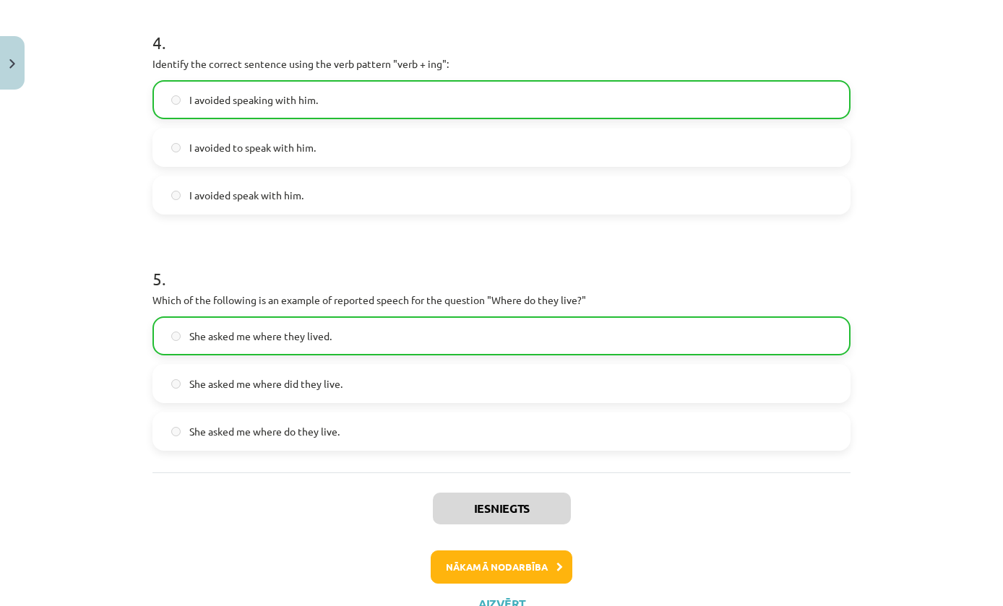
click at [512, 567] on button "Nākamā nodarbība" at bounding box center [502, 567] width 142 height 33
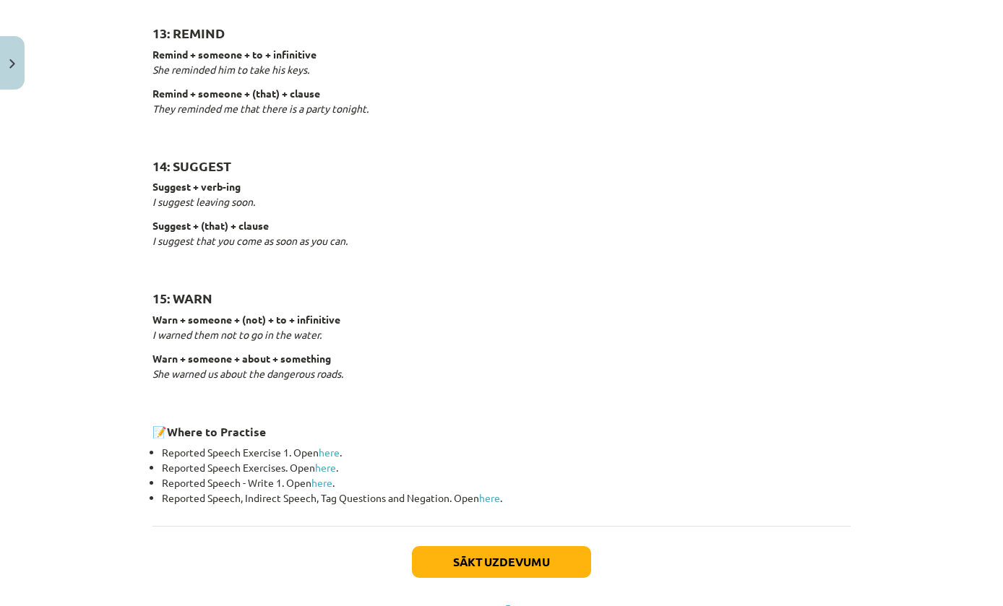
scroll to position [2118, 0]
click at [508, 548] on button "Sākt uzdevumu" at bounding box center [501, 563] width 179 height 32
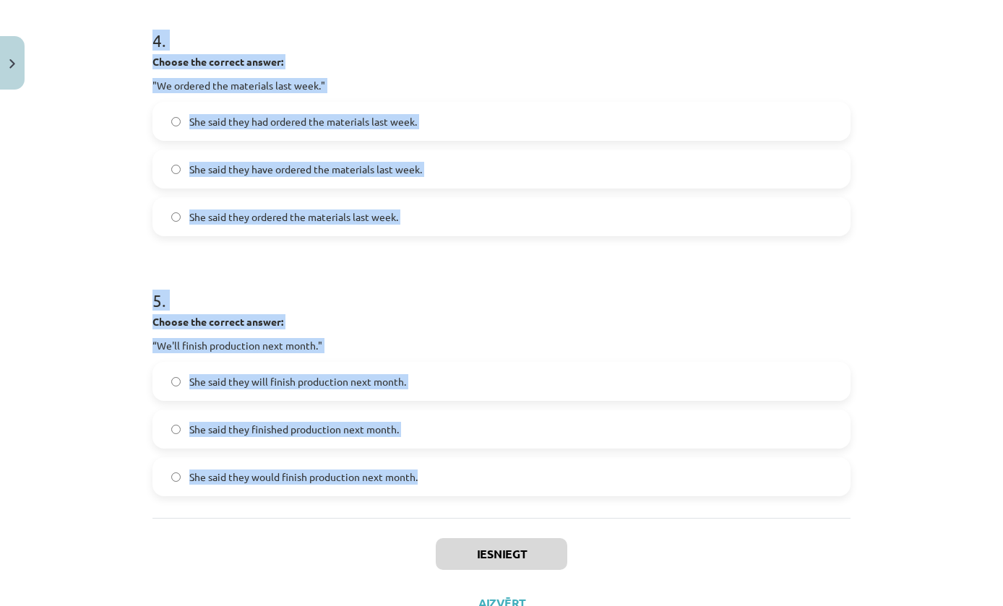
scroll to position [1008, 0]
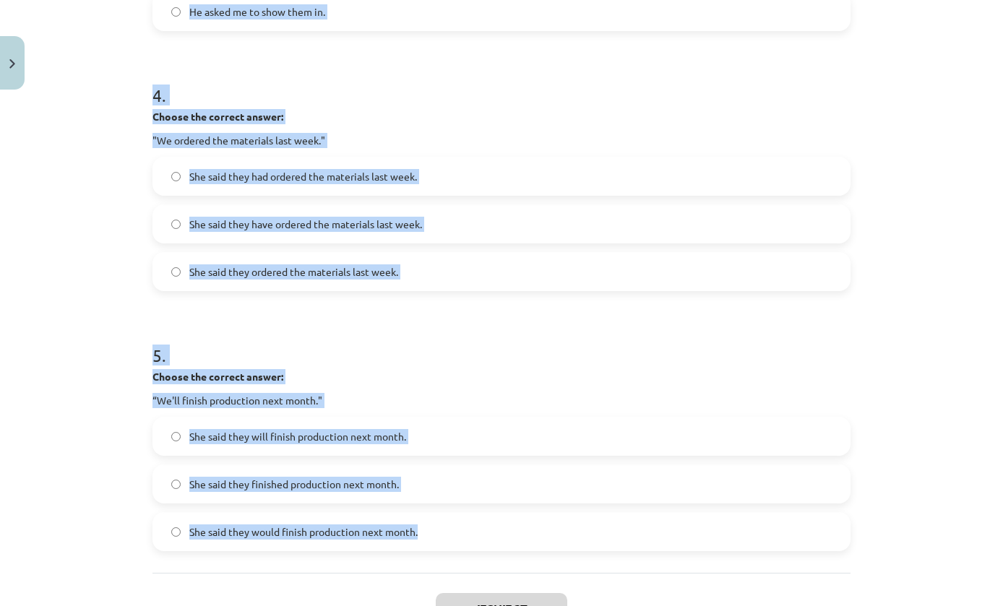
click at [964, 262] on div "Mācību tēma: Angļu valodas i - 11. klases 1. ieskaites mācību materiāls #3 📝 To…" at bounding box center [501, 303] width 1003 height 606
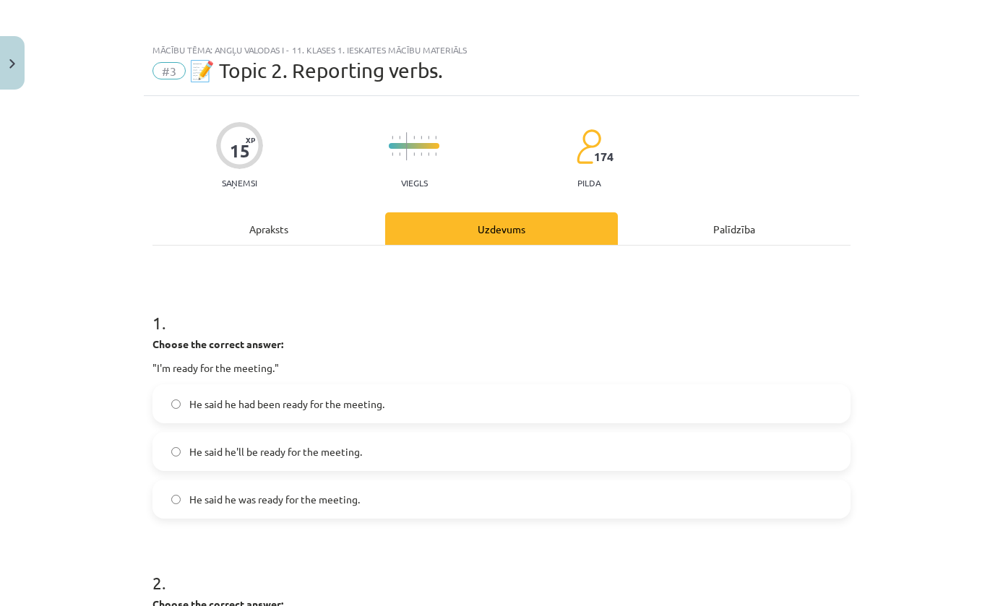
scroll to position [0, 0]
click at [660, 468] on label "He said he'll be ready for the meeting." at bounding box center [501, 452] width 695 height 36
click at [635, 507] on label "He said he was ready for the meeting." at bounding box center [501, 499] width 695 height 36
click at [658, 493] on label "He said he was ready for the meeting." at bounding box center [501, 499] width 695 height 36
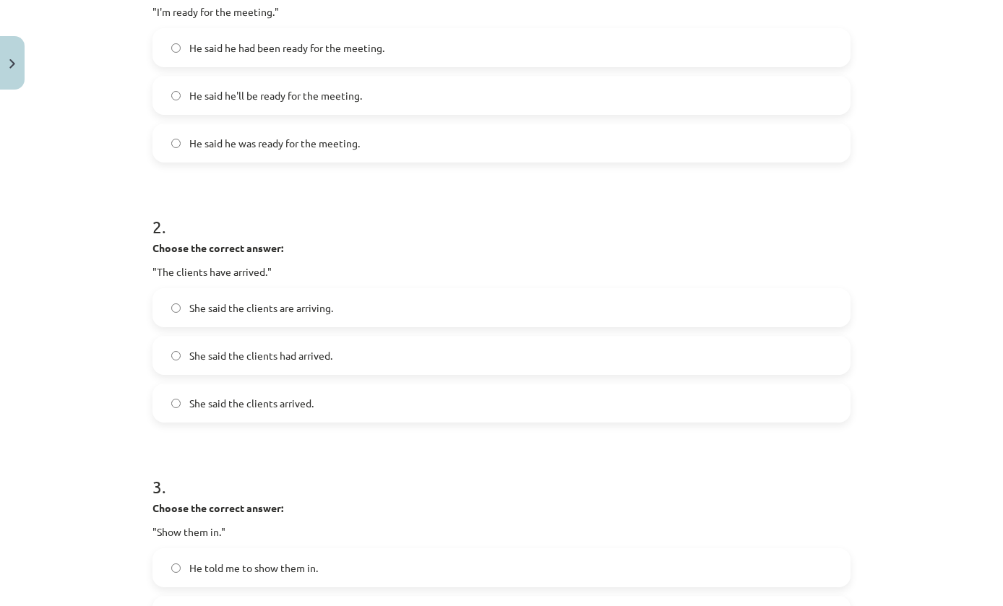
scroll to position [357, 0]
click at [831, 345] on label "She said the clients had arrived." at bounding box center [501, 355] width 695 height 36
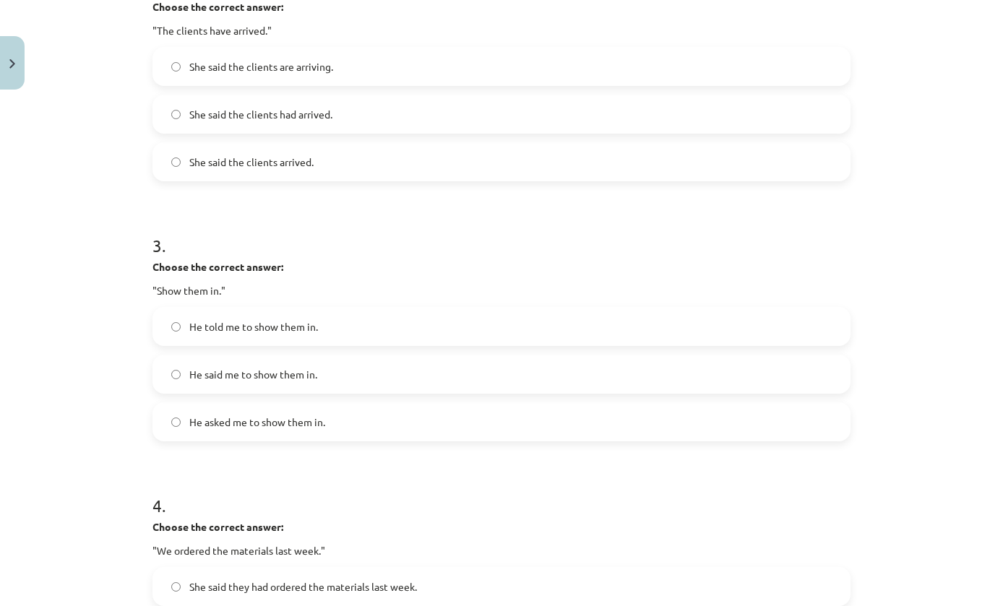
scroll to position [622, 0]
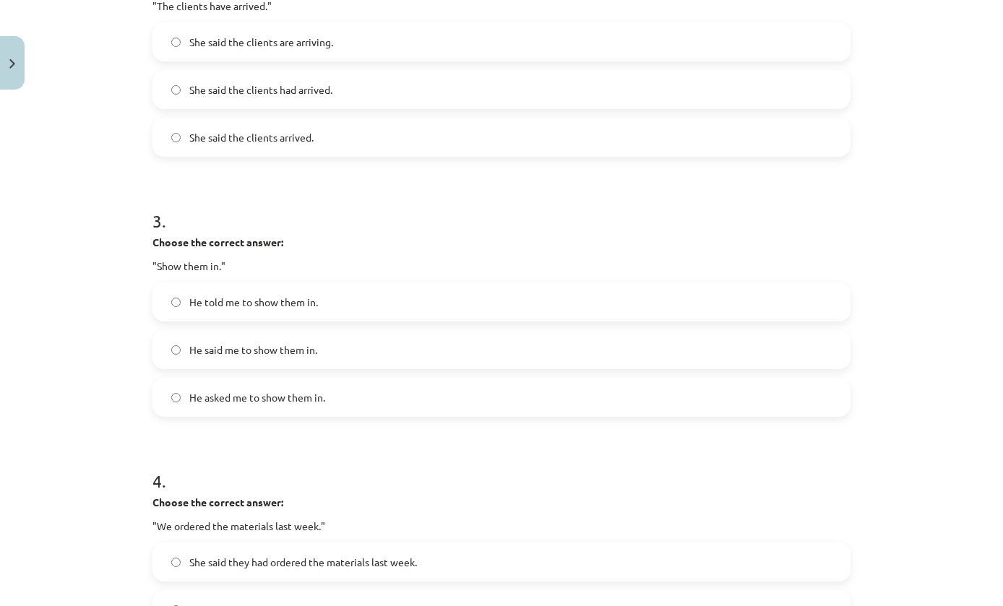
click at [461, 351] on label "He said me to show them in." at bounding box center [501, 350] width 695 height 36
click at [485, 290] on label "He told me to show them in." at bounding box center [501, 302] width 695 height 36
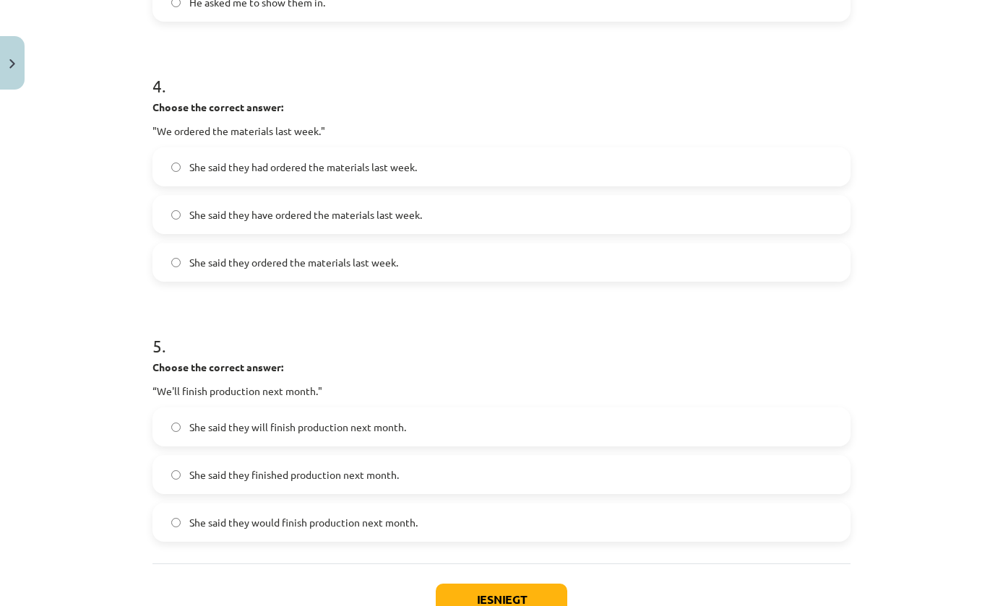
scroll to position [1008, 0]
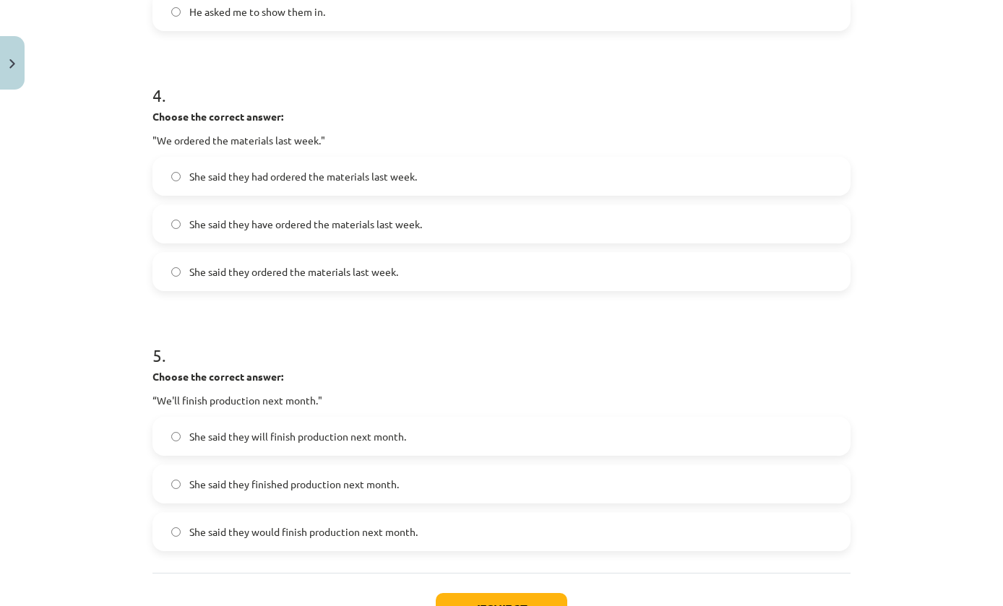
click at [746, 159] on label "She said they had ordered the materials last week." at bounding box center [501, 176] width 695 height 36
click at [629, 537] on label "She said they would finish production next month." at bounding box center [501, 532] width 695 height 36
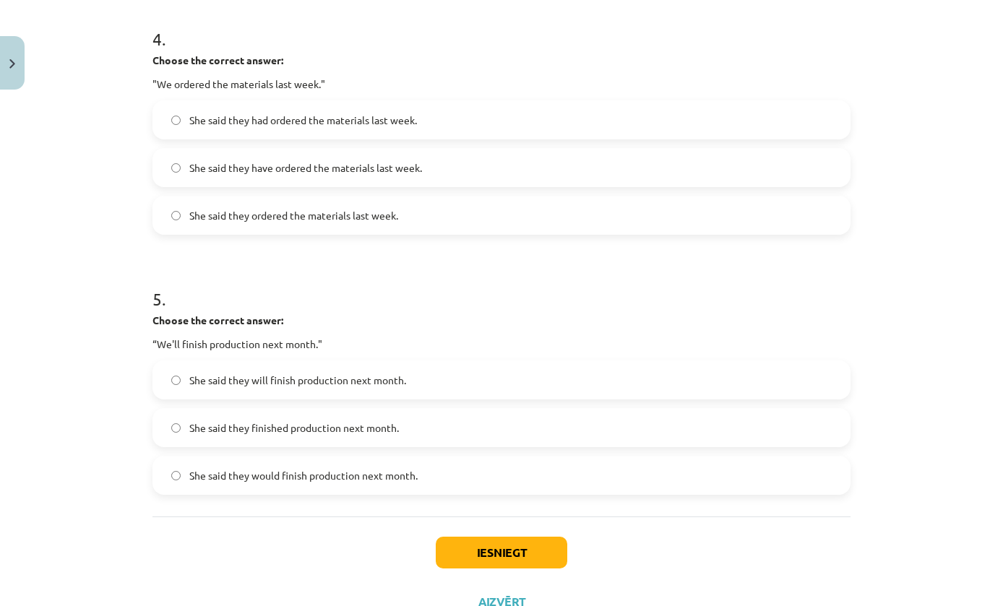
scroll to position [1063, 0]
click at [534, 551] on button "Iesniegt" at bounding box center [502, 554] width 132 height 32
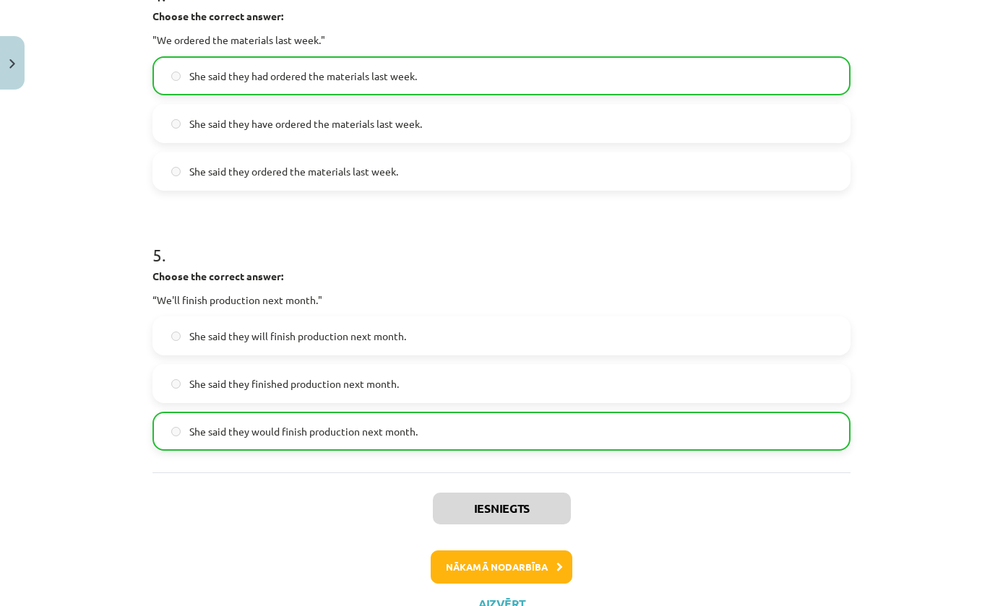
click at [557, 561] on button "Nākamā nodarbība" at bounding box center [502, 567] width 142 height 33
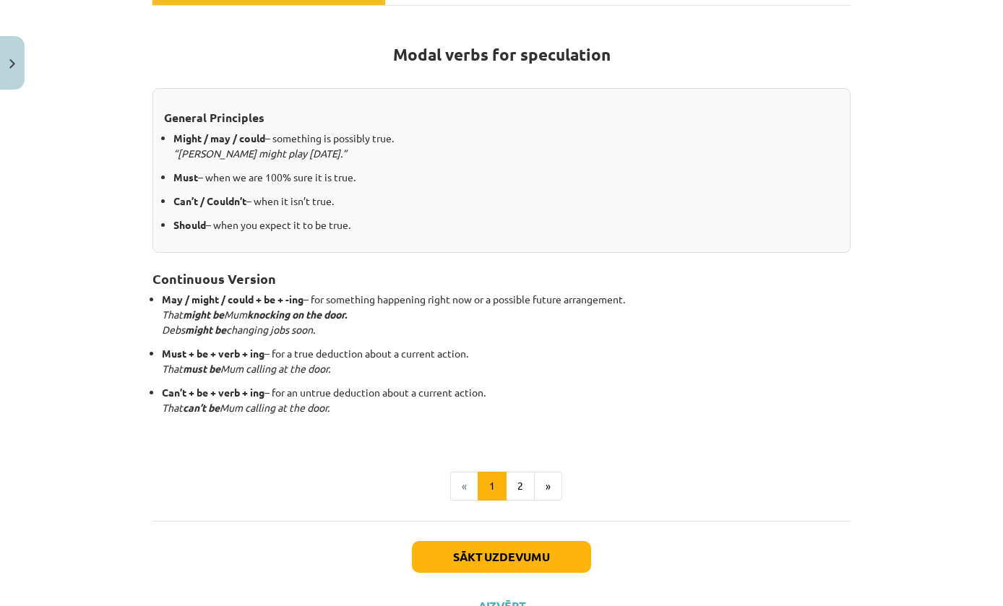
click at [553, 561] on button "Sākt uzdevumu" at bounding box center [501, 557] width 179 height 32
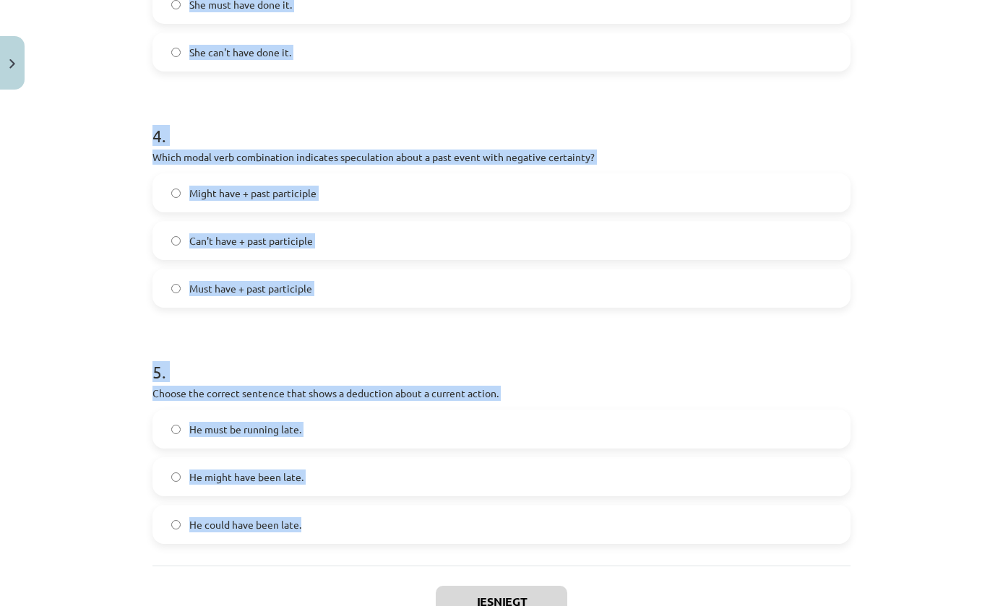
scroll to position [889, 0]
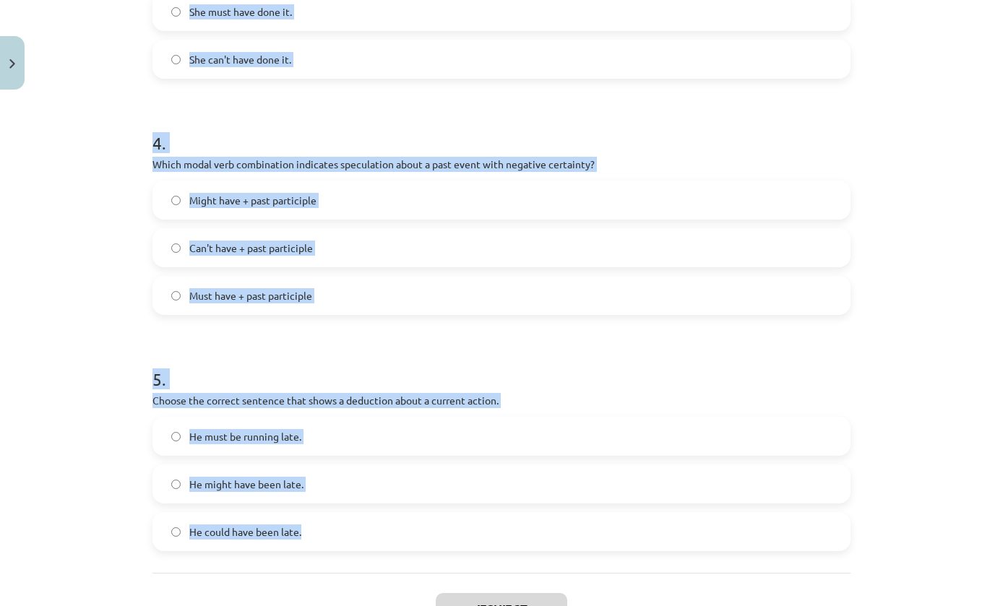
click at [944, 295] on div "Mācību tēma: Angļu valodas i - 11. klases 1. ieskaites mācību materiāls #4 📝 To…" at bounding box center [501, 303] width 1003 height 606
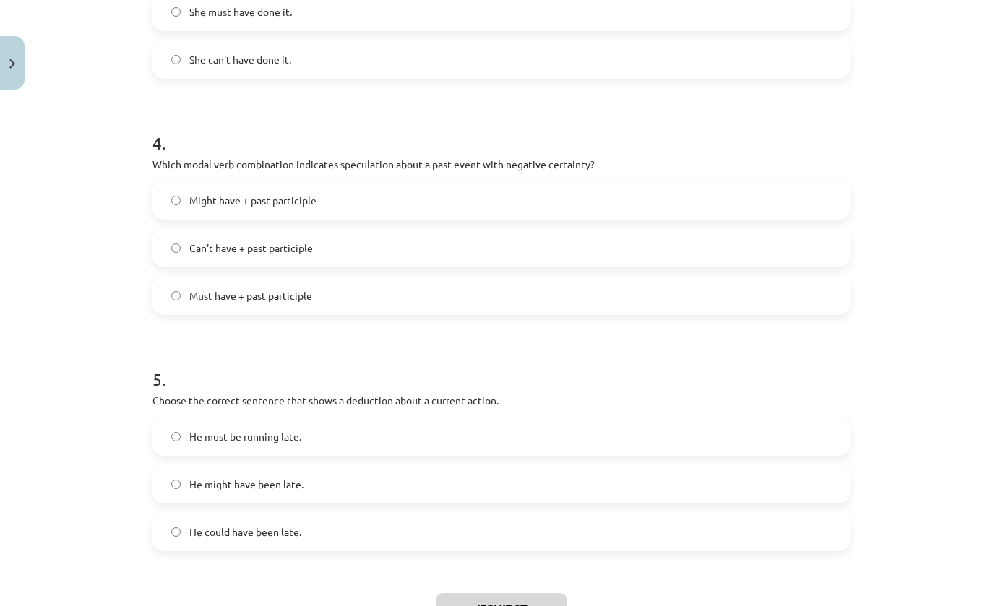
click at [743, 436] on label "He must be running late." at bounding box center [501, 436] width 695 height 36
click at [468, 311] on label "Must have + past participle" at bounding box center [501, 295] width 695 height 36
click at [627, 236] on label "Can't have + past participle" at bounding box center [501, 248] width 695 height 36
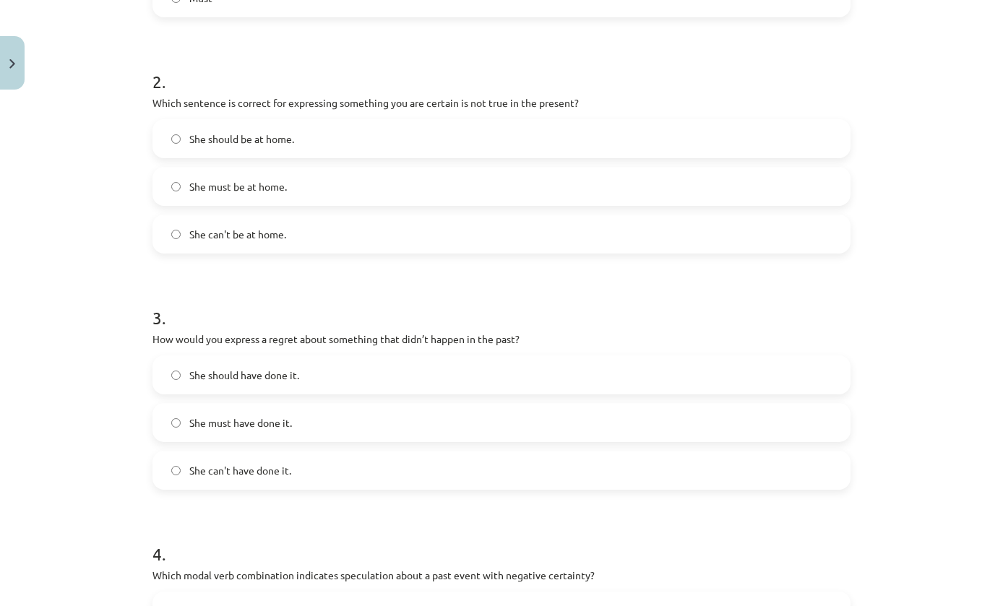
scroll to position [476, 0]
click at [524, 360] on label "She should have done it." at bounding box center [501, 376] width 695 height 36
click at [561, 230] on label "She can't be at home." at bounding box center [501, 235] width 695 height 36
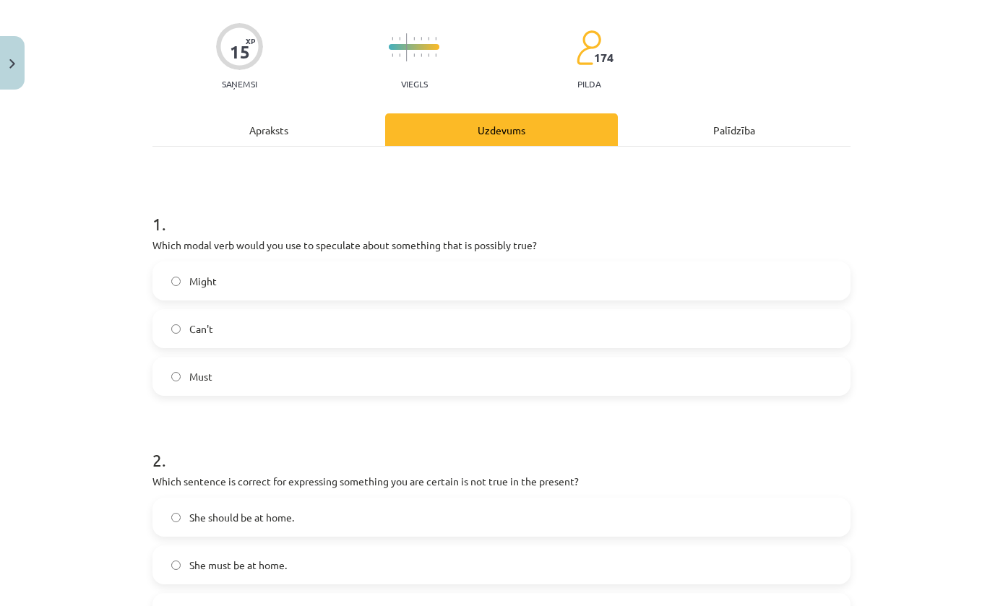
scroll to position [98, 0]
click at [531, 273] on label "Might" at bounding box center [501, 282] width 695 height 36
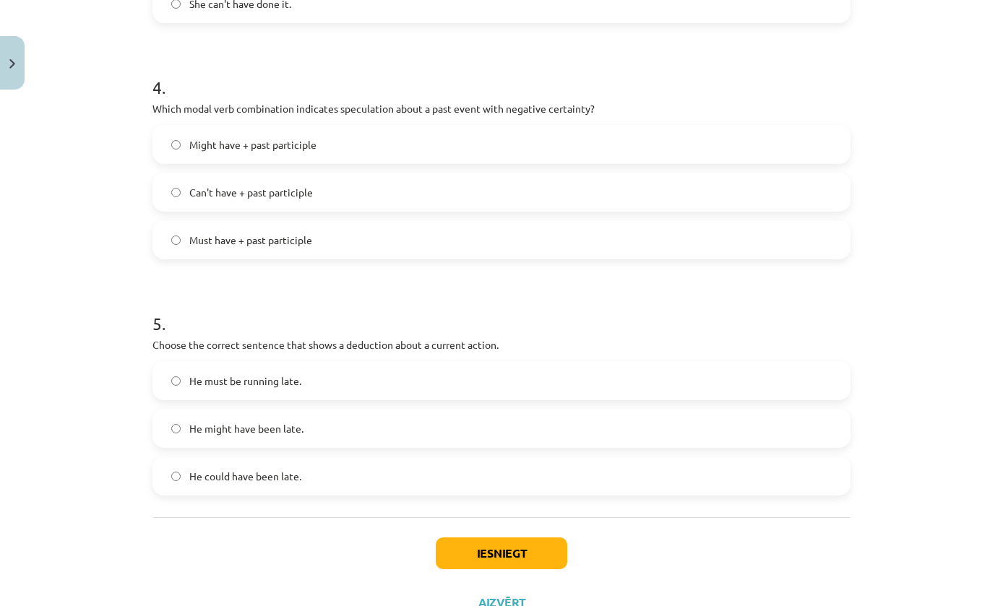
scroll to position [944, 0]
click at [553, 553] on button "Iesniegt" at bounding box center [502, 554] width 132 height 32
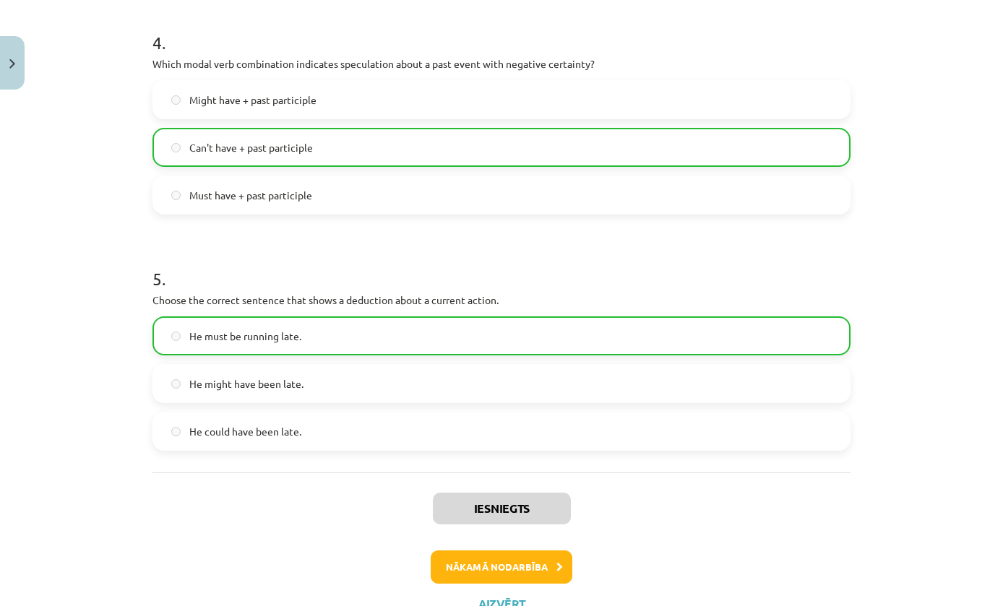
click at [541, 563] on button "Nākamā nodarbība" at bounding box center [502, 567] width 142 height 33
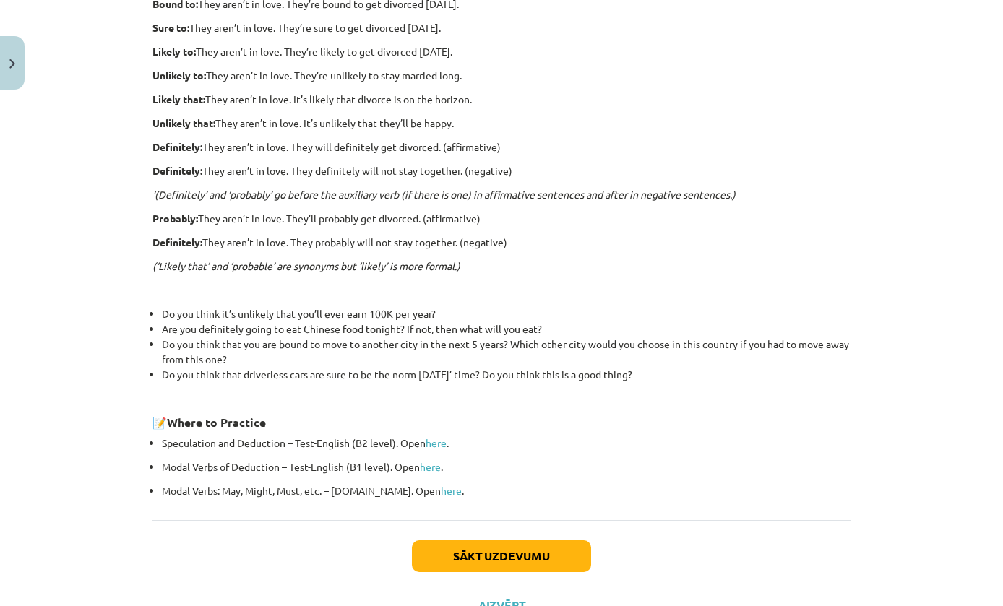
click at [554, 549] on button "Sākt uzdevumu" at bounding box center [501, 556] width 179 height 32
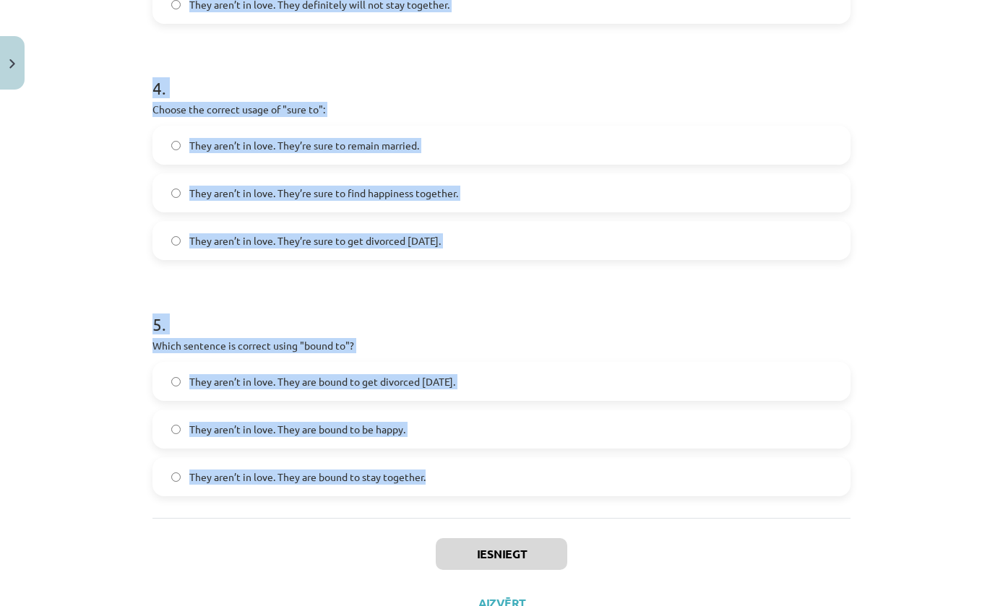
scroll to position [913, 0]
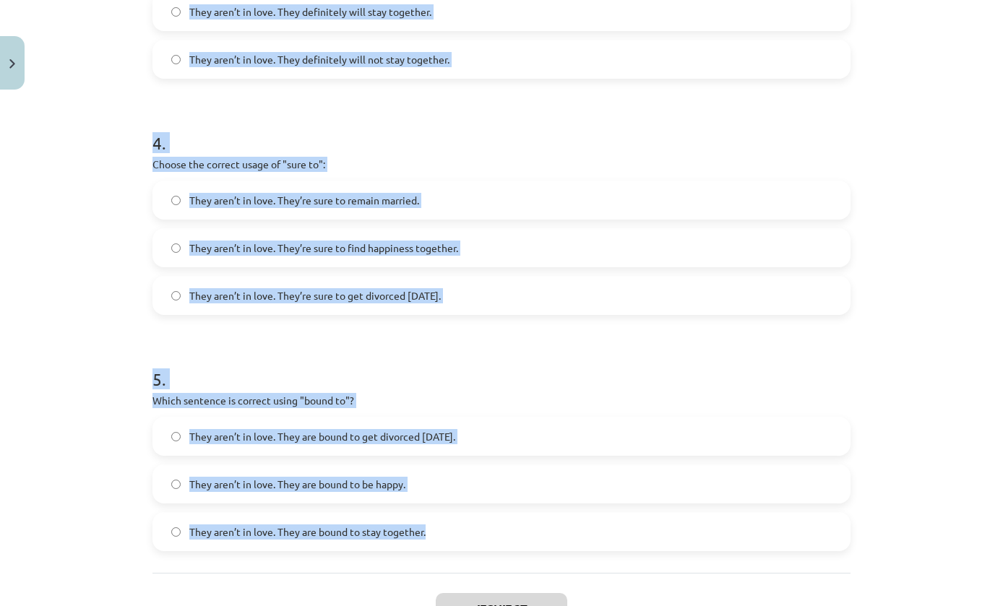
click at [923, 254] on div "Mācību tēma: Angļu valodas i - 11. klases 1. ieskaites mācību materiāls #5 📝 To…" at bounding box center [501, 303] width 1003 height 606
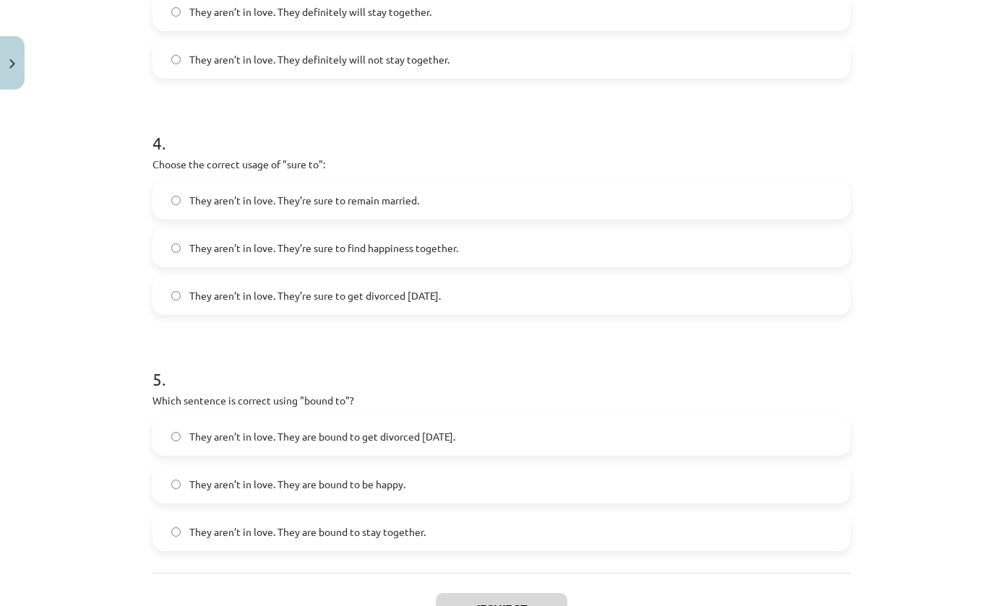
click at [739, 425] on label "They aren’t in love. They are bound to get divorced [DATE]." at bounding box center [501, 436] width 695 height 36
click at [597, 298] on label "They aren’t in love. They’re sure to get divorced [DATE]." at bounding box center [501, 295] width 695 height 36
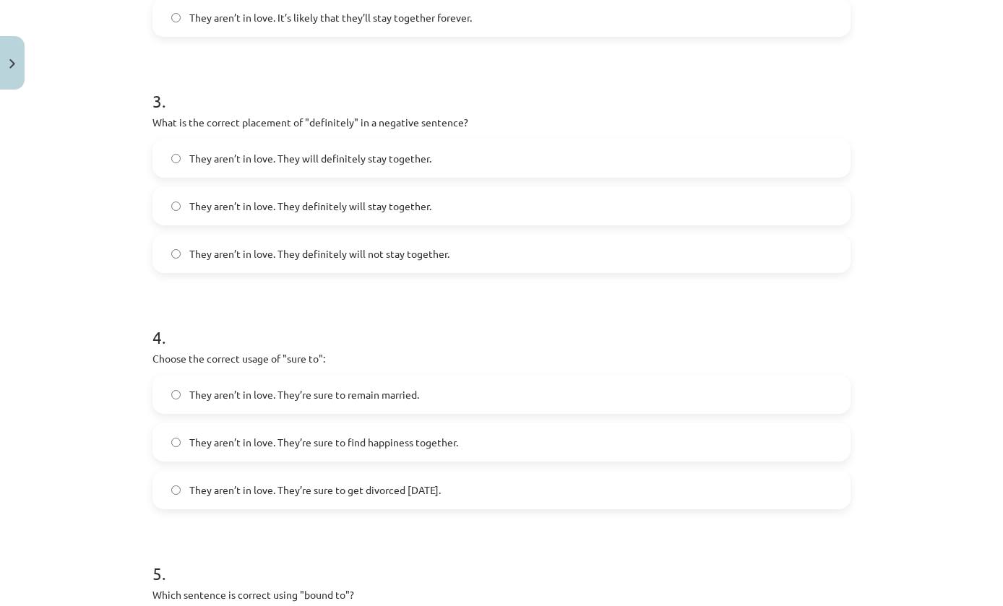
scroll to position [710, 0]
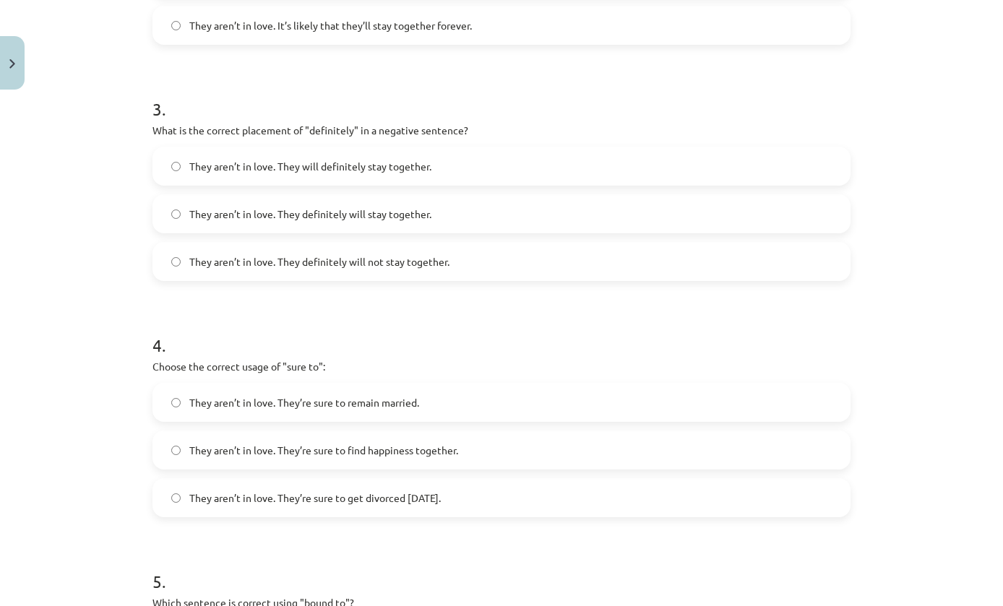
click at [574, 269] on label "They aren’t in love. They definitely will not stay together." at bounding box center [501, 262] width 695 height 36
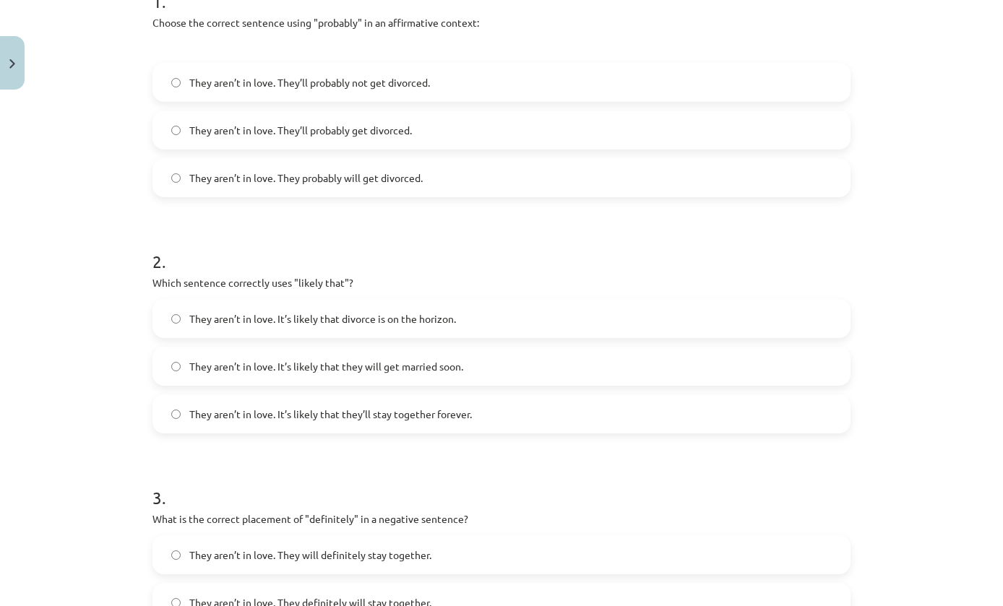
scroll to position [315, 0]
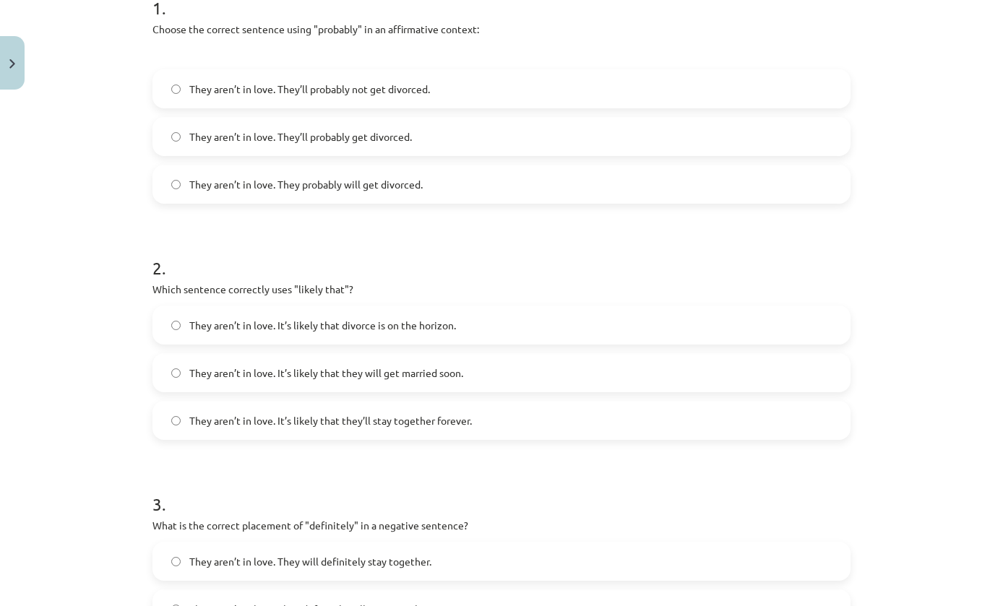
click at [564, 322] on label "They aren’t in love. It’s likely that divorce is on the horizon." at bounding box center [501, 325] width 695 height 36
click at [801, 149] on label "They aren’t in love. They’ll probably get divorced." at bounding box center [501, 136] width 695 height 36
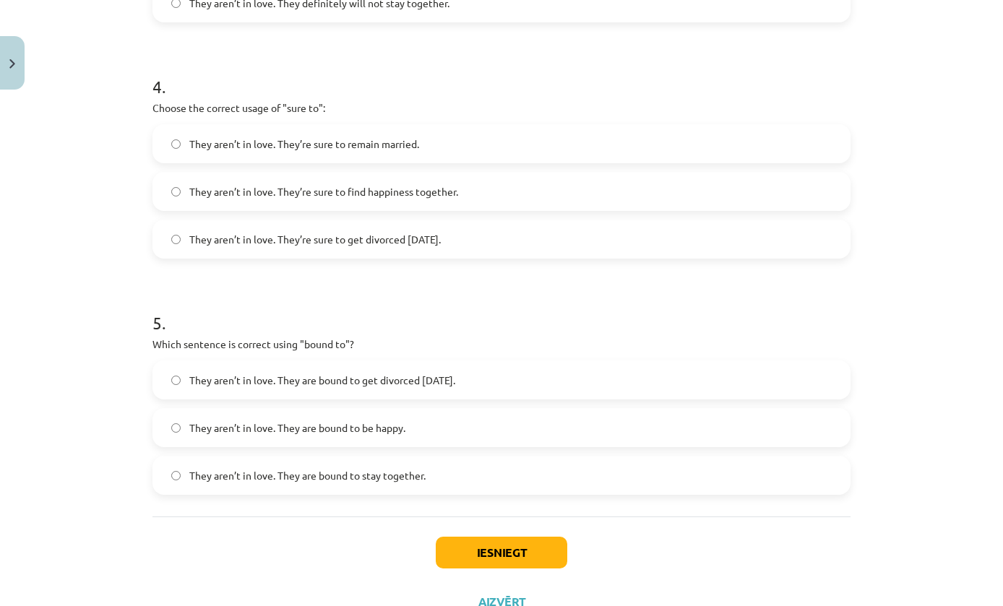
scroll to position [968, 0]
click at [532, 548] on button "Iesniegt" at bounding box center [502, 554] width 132 height 32
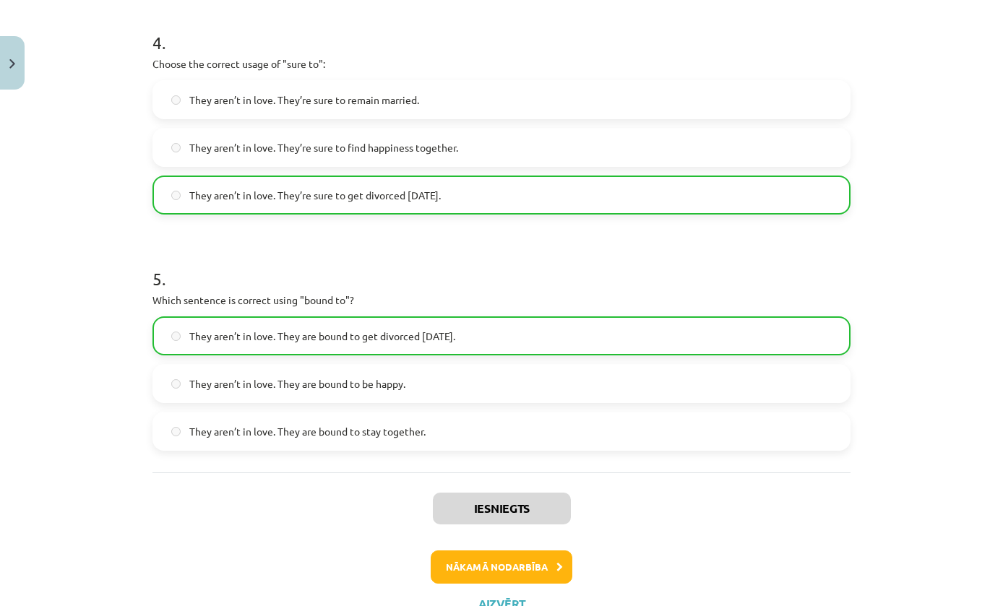
click at [528, 567] on button "Nākamā nodarbība" at bounding box center [502, 567] width 142 height 33
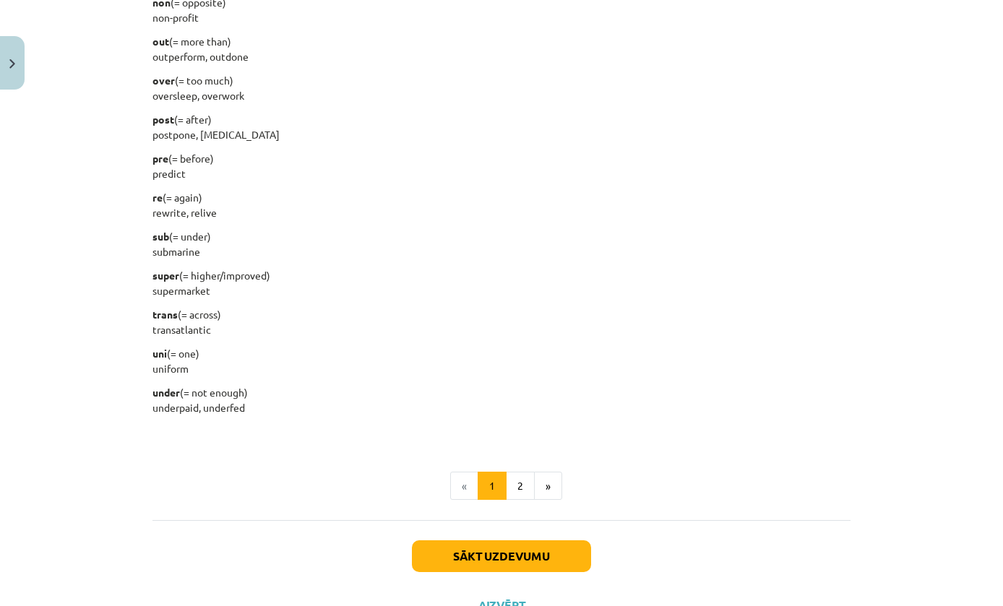
scroll to position [1697, 0]
click at [559, 553] on button "Sākt uzdevumu" at bounding box center [501, 557] width 179 height 32
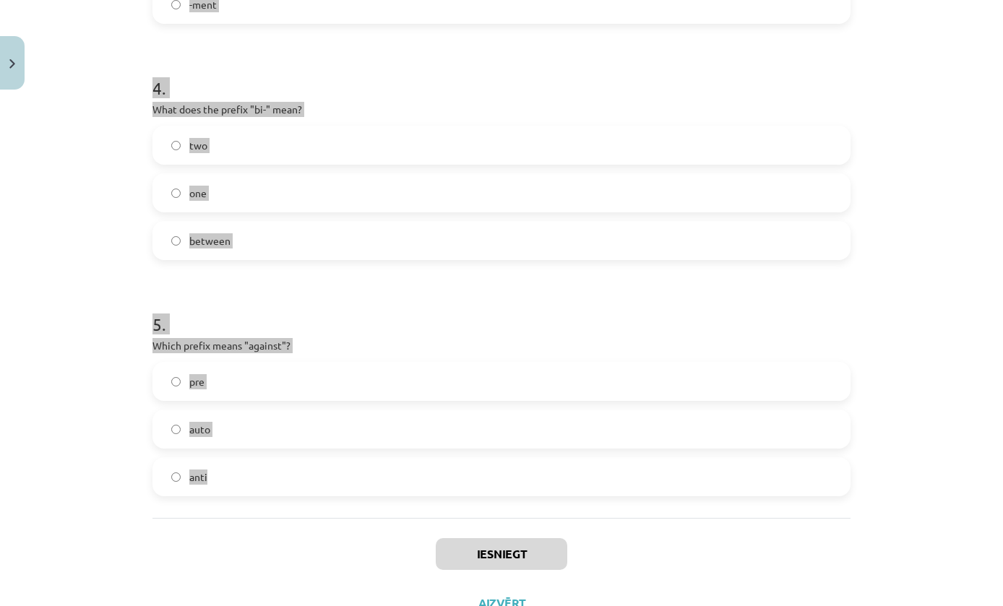
scroll to position [913, 0]
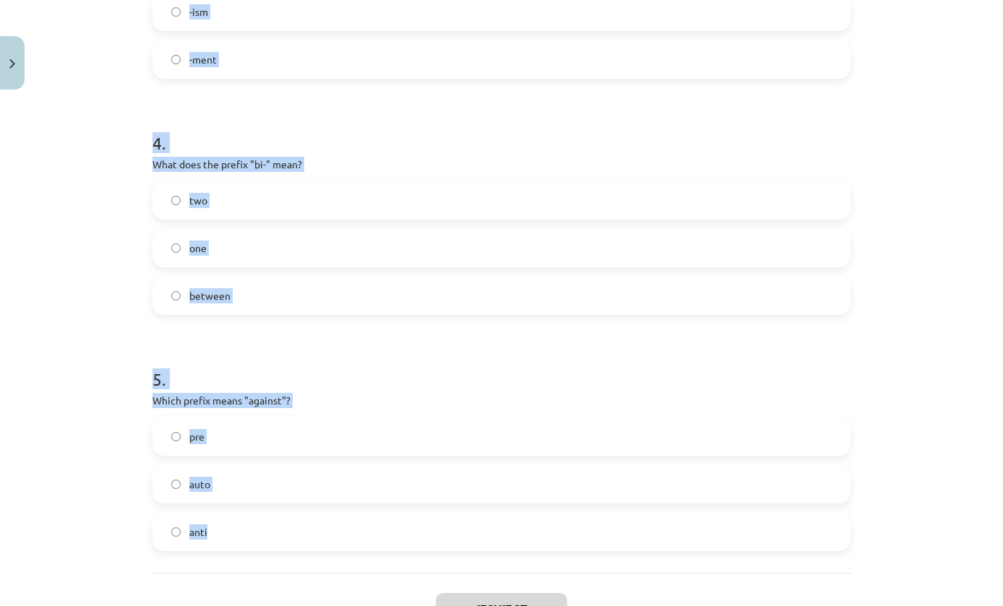
click at [136, 406] on div "Mācību tēma: Angļu valodas i - 11. klases 1. ieskaites mācību materiāls #6 📝 To…" at bounding box center [501, 303] width 1003 height 606
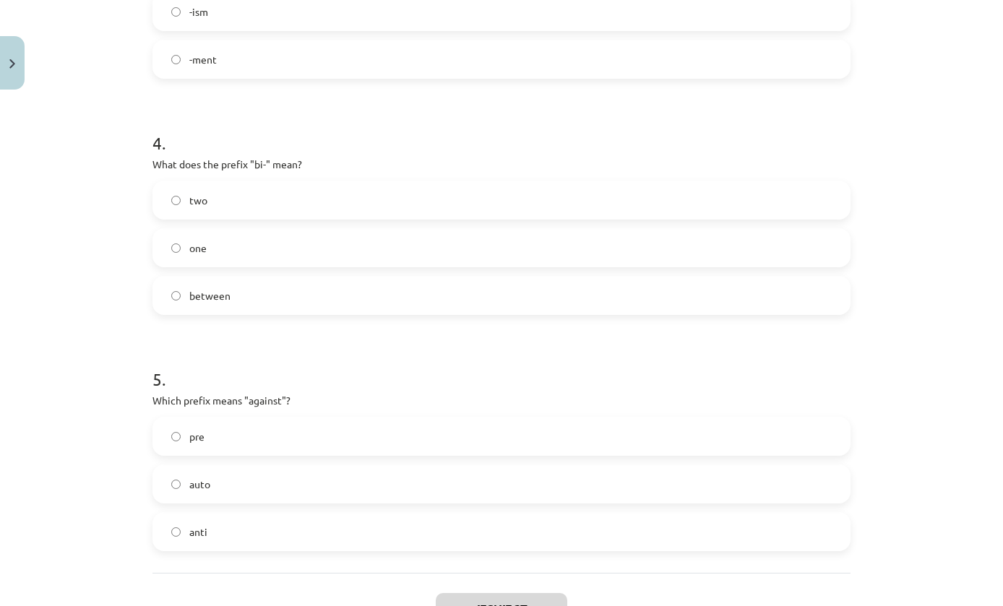
click at [288, 528] on label "anti" at bounding box center [501, 532] width 695 height 36
click at [394, 187] on label "two" at bounding box center [501, 200] width 695 height 36
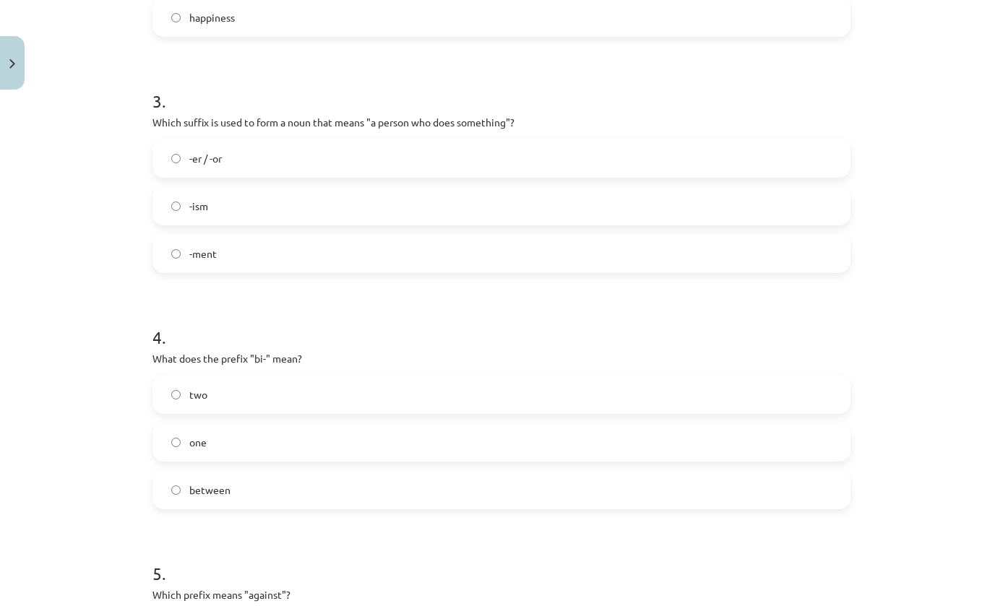
click at [527, 163] on label "-er / -or" at bounding box center [501, 158] width 695 height 36
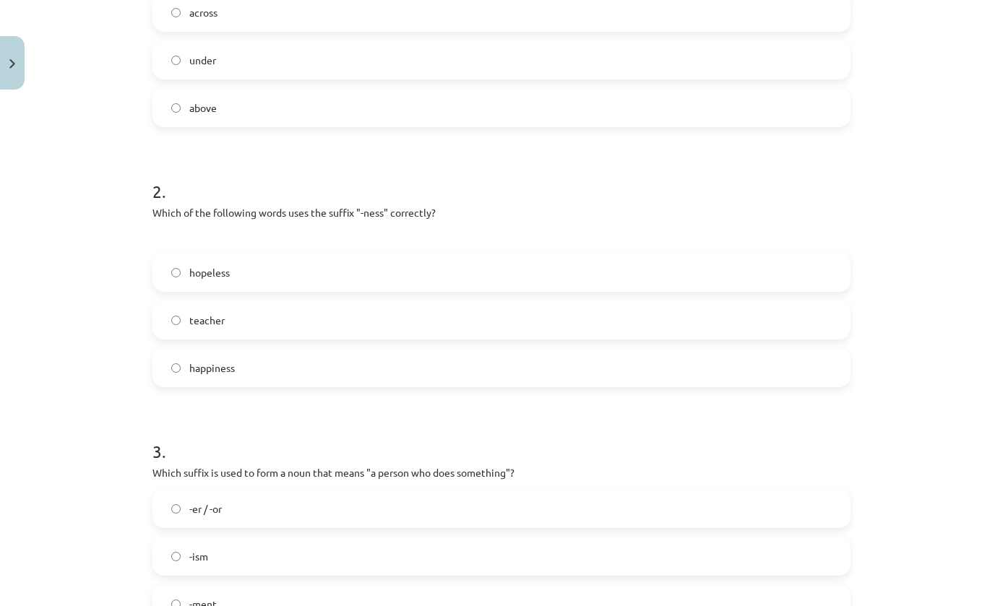
scroll to position [321, 0]
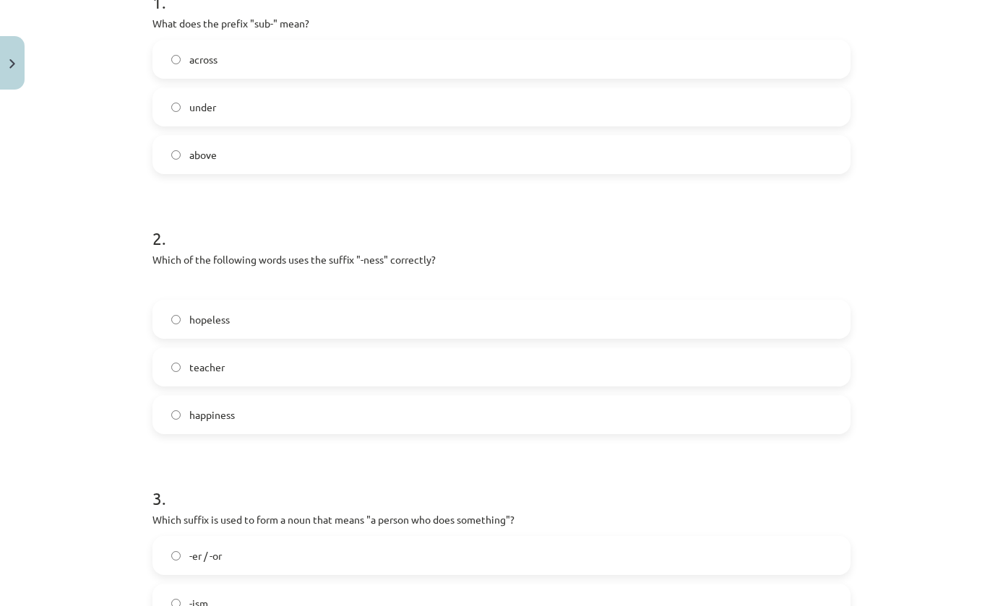
click at [572, 100] on label "under" at bounding box center [501, 107] width 695 height 36
click at [580, 337] on label "hopeless" at bounding box center [501, 319] width 695 height 36
click at [558, 404] on label "happiness" at bounding box center [501, 415] width 695 height 36
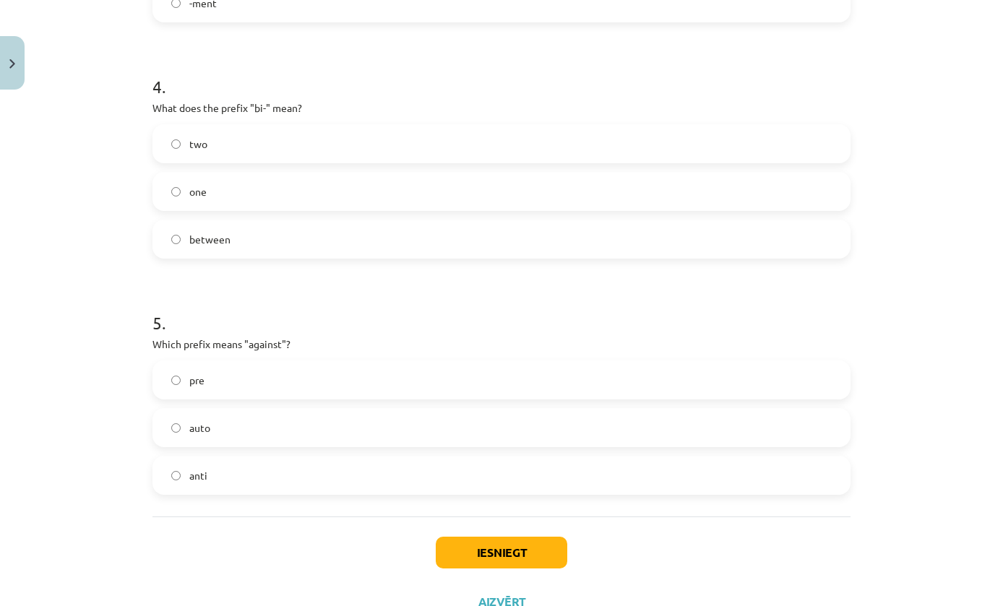
scroll to position [968, 0]
click at [517, 556] on button "Iesniegt" at bounding box center [502, 554] width 132 height 32
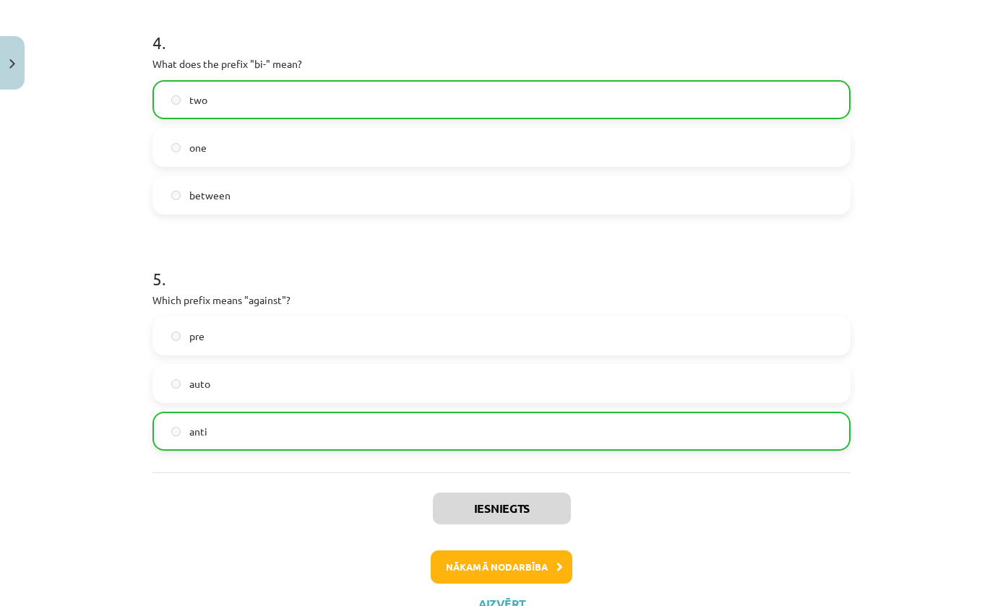
click at [509, 563] on button "Nākamā nodarbība" at bounding box center [502, 567] width 142 height 33
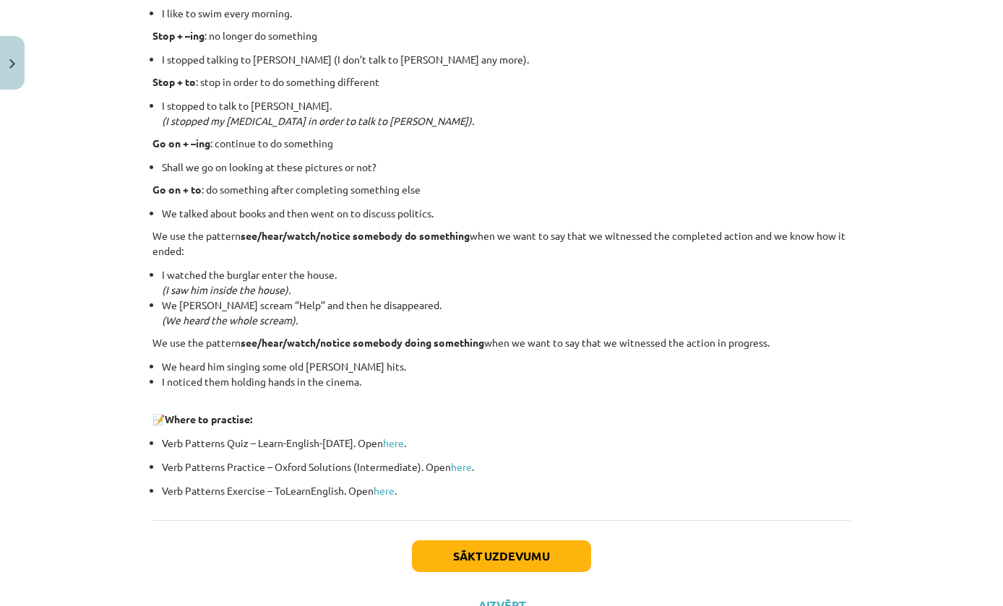
scroll to position [1798, 0]
click at [507, 555] on button "Sākt uzdevumu" at bounding box center [501, 557] width 179 height 32
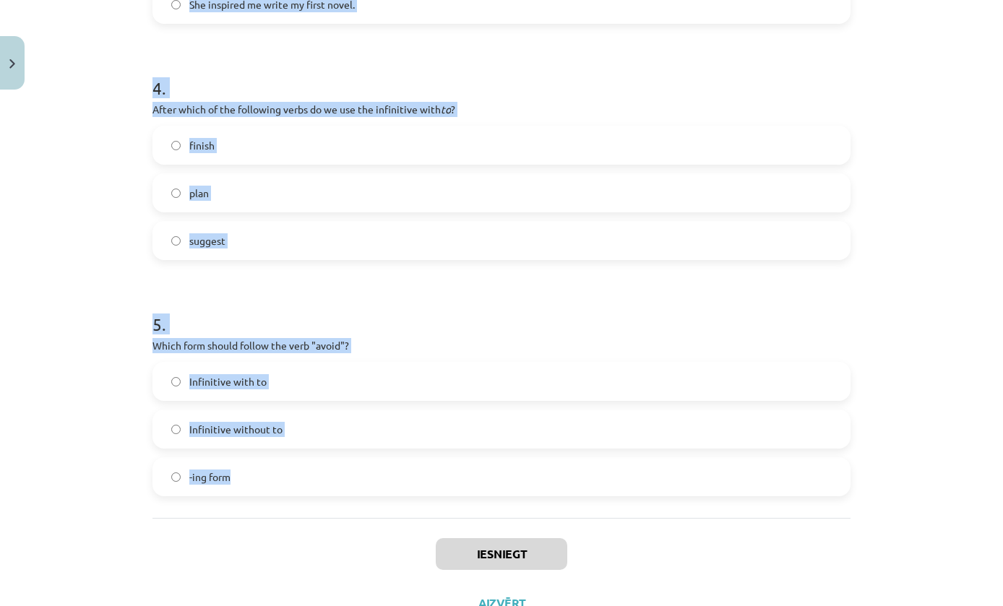
scroll to position [889, 0]
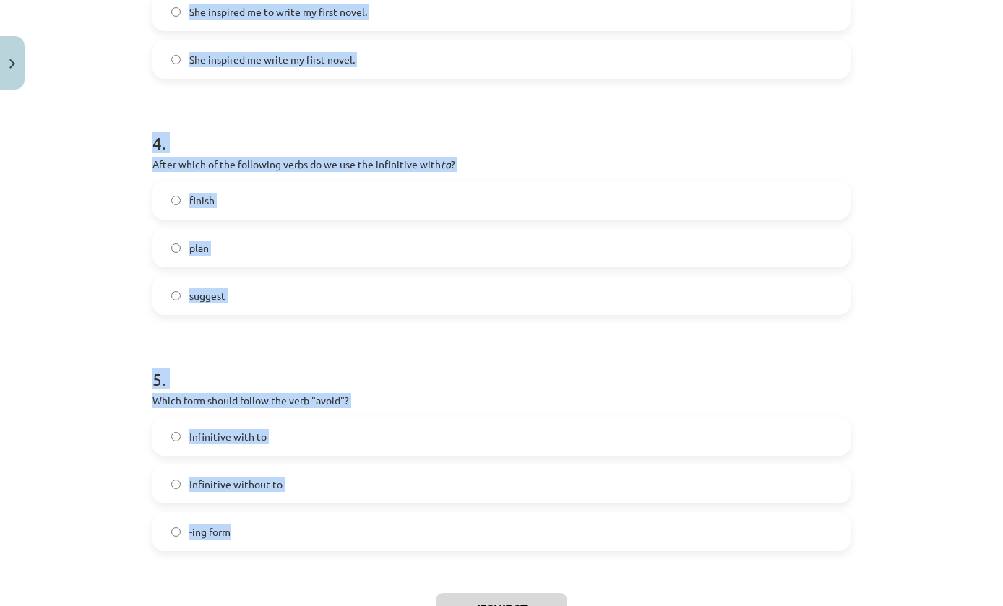
click at [653, 525] on label "-ing form" at bounding box center [501, 532] width 695 height 36
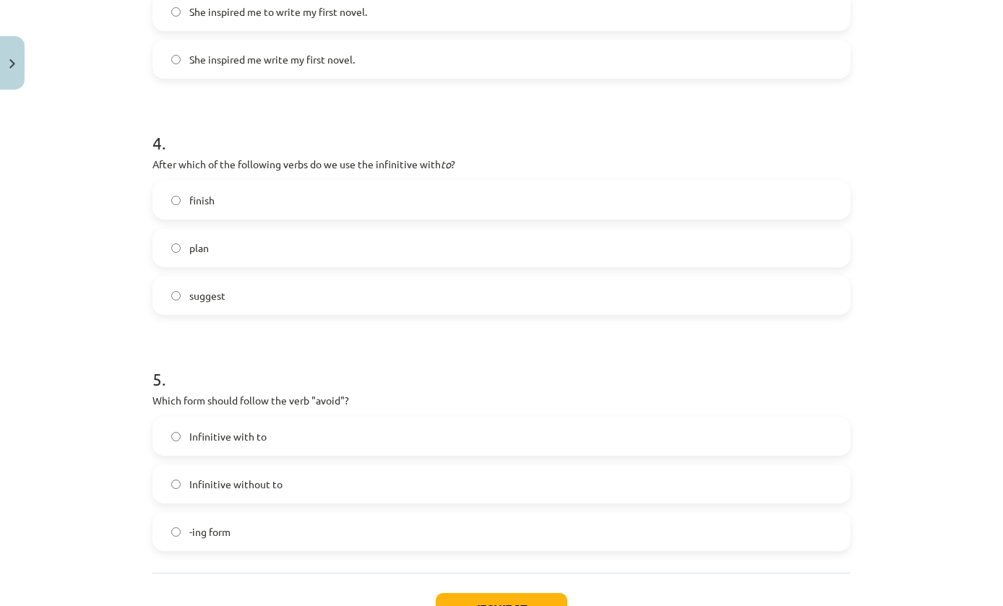
click at [517, 249] on label "plan" at bounding box center [501, 248] width 695 height 36
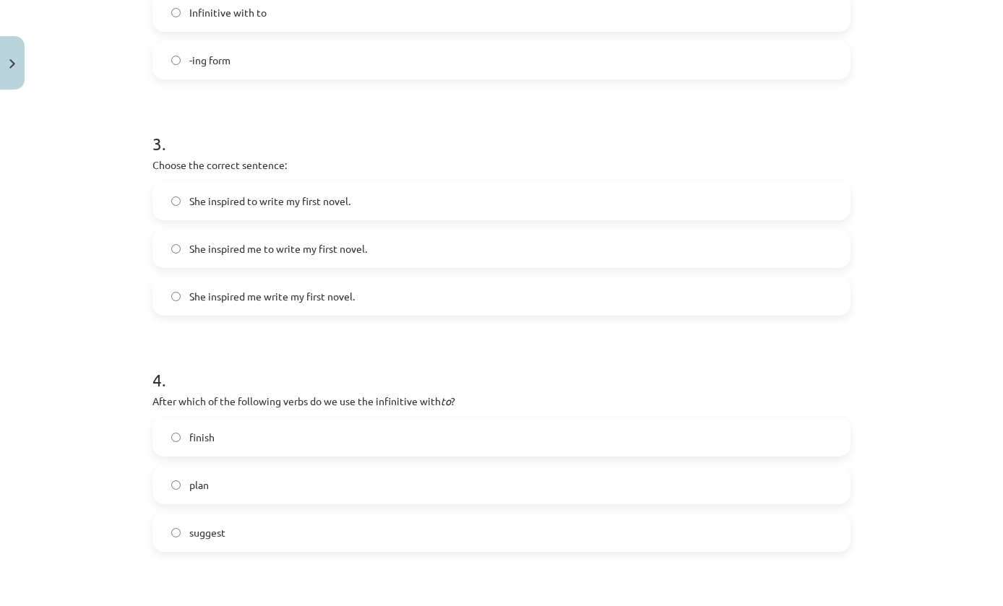
scroll to position [640, 0]
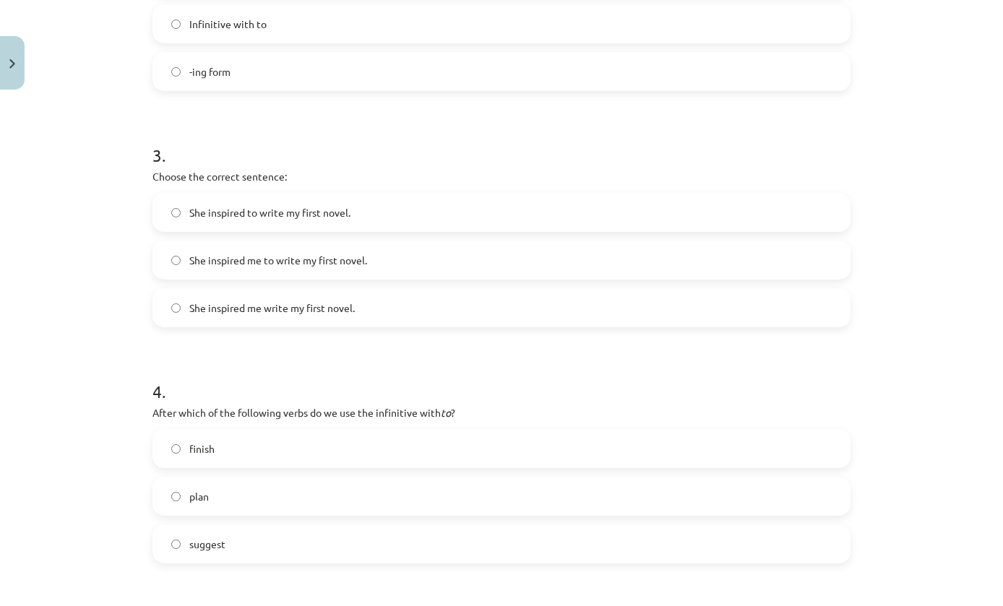
click at [811, 216] on label "She inspired to write my first novel." at bounding box center [501, 212] width 695 height 36
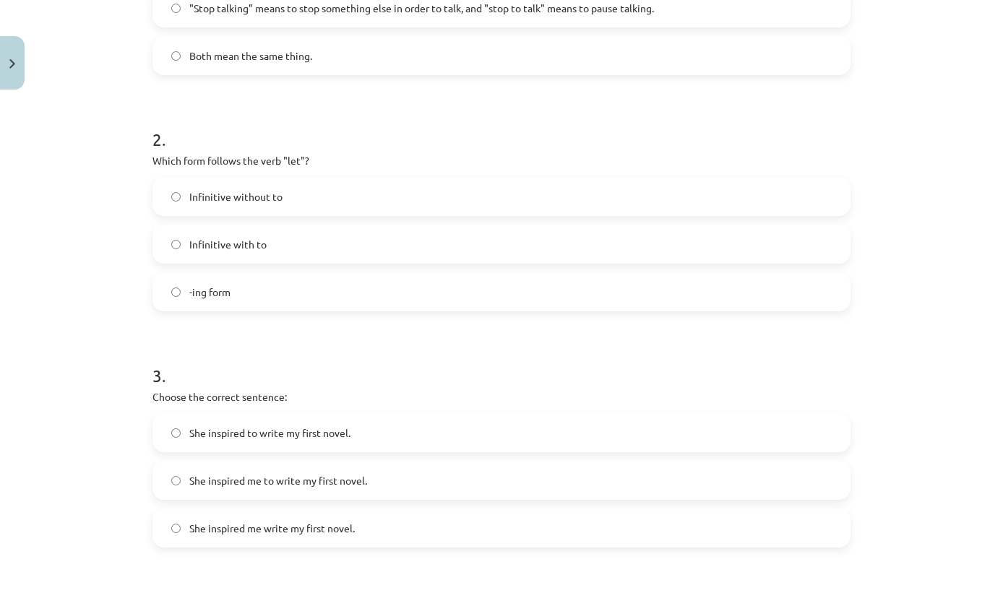
scroll to position [355, 0]
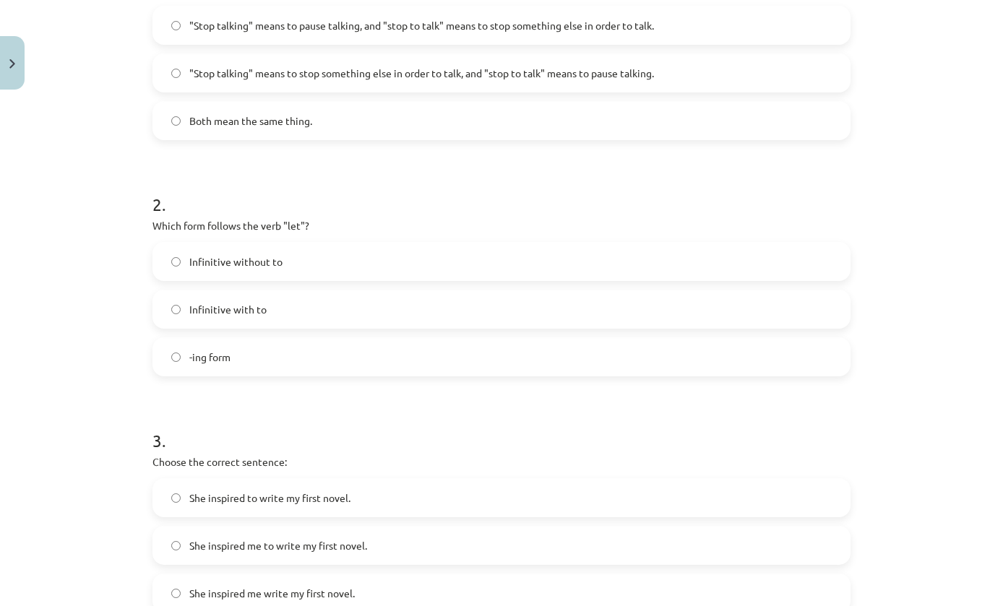
click at [859, 308] on div "Mācību tēma: Angļu valodas i - 11. klases 1. ieskaites mācību materiāls #7 📝 To…" at bounding box center [501, 303] width 1003 height 606
click at [846, 291] on label "Infinitive with to" at bounding box center [501, 309] width 695 height 36
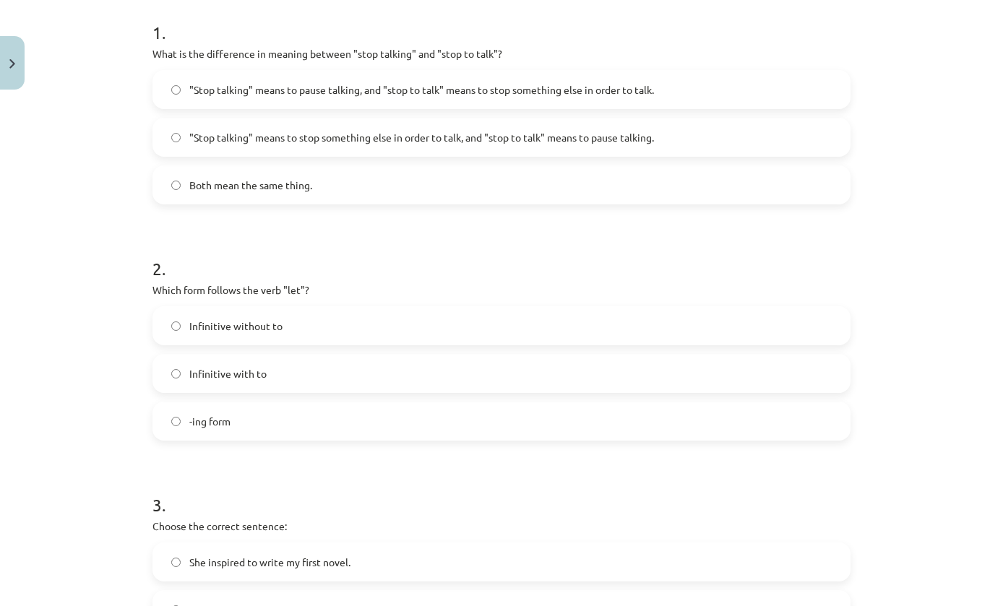
scroll to position [280, 0]
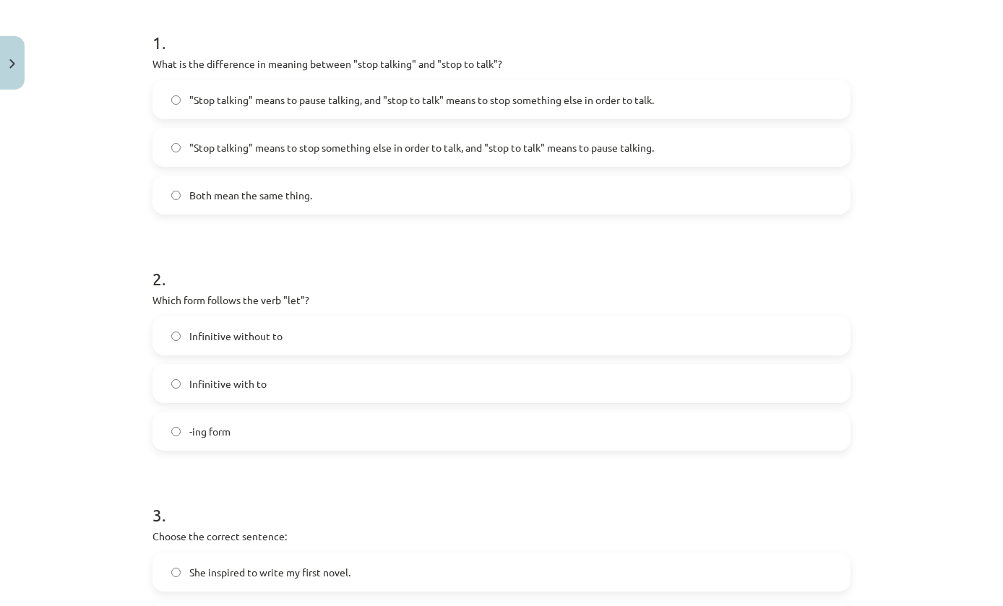
click at [647, 103] on span ""Stop talking" means to pause talking, and "stop to talk" means to stop somethi…" at bounding box center [421, 99] width 465 height 15
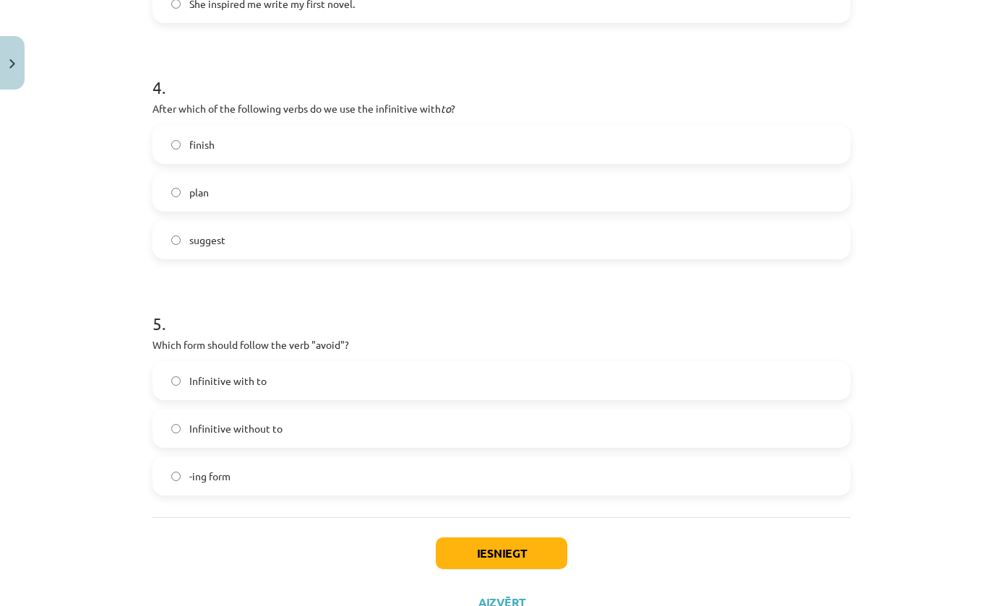
scroll to position [944, 0]
click at [520, 551] on button "Iesniegt" at bounding box center [502, 554] width 132 height 32
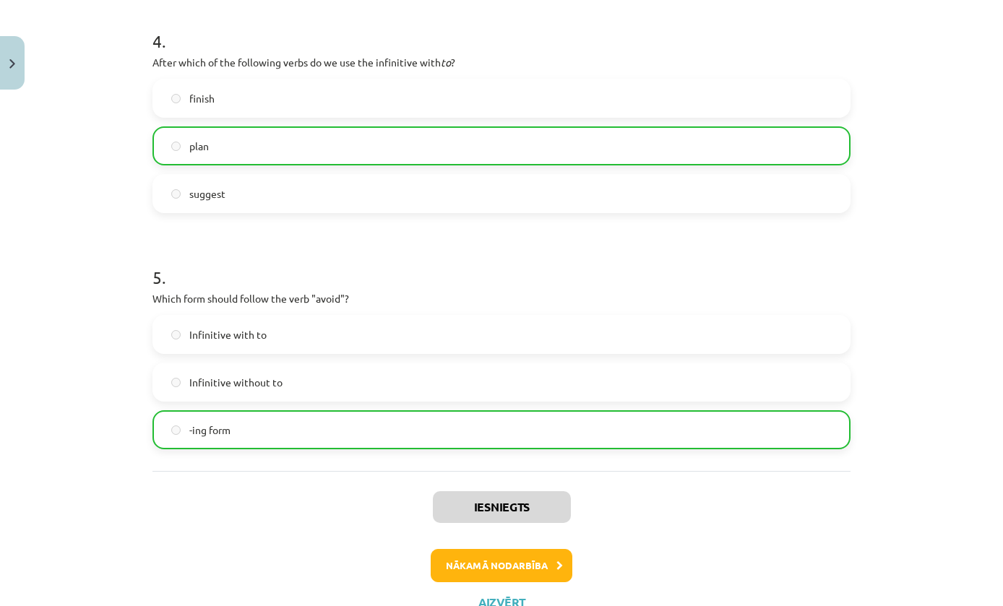
scroll to position [989, 0]
click at [509, 600] on button "Aizvērt" at bounding box center [501, 604] width 55 height 14
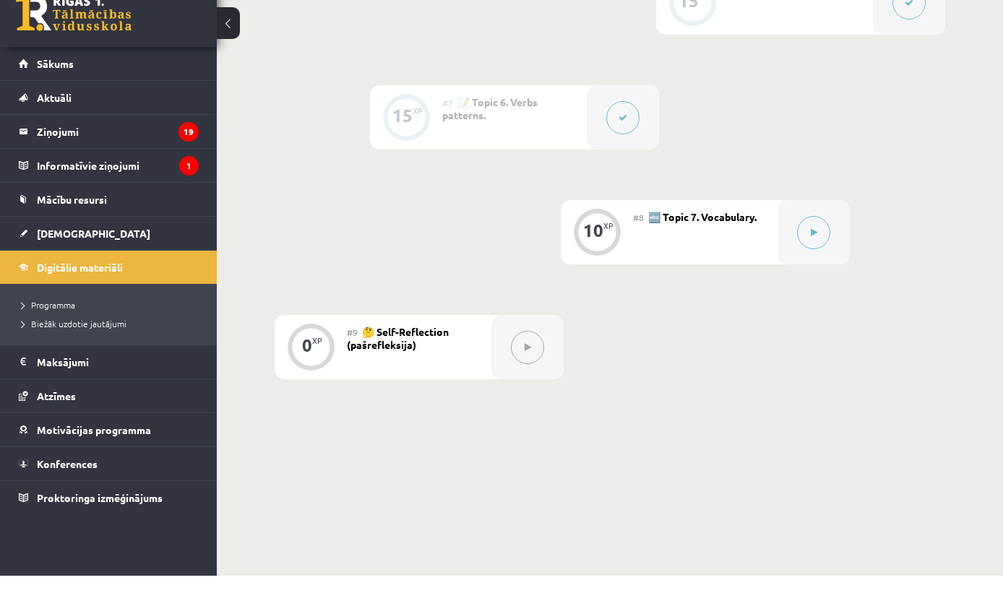
scroll to position [1012, 0]
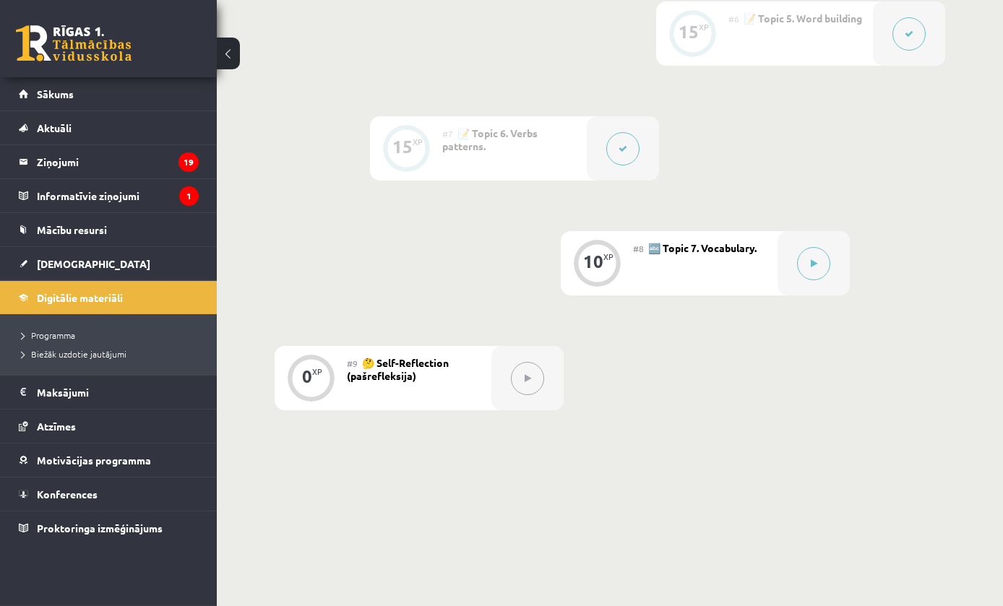
click at [823, 269] on button at bounding box center [813, 263] width 33 height 33
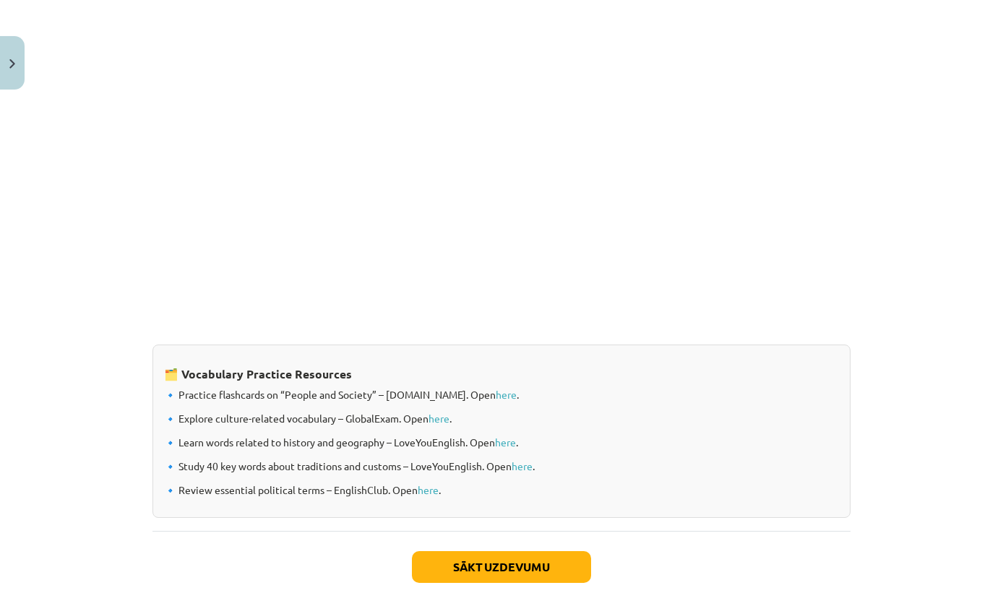
click at [550, 561] on button "Sākt uzdevumu" at bounding box center [501, 567] width 179 height 32
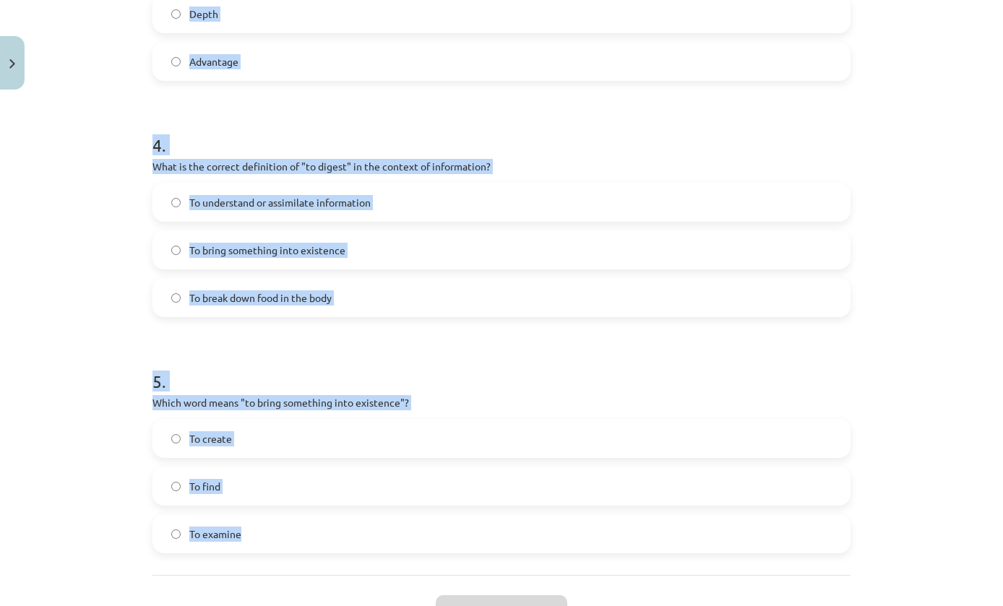
scroll to position [1013, 0]
click at [902, 389] on div "Mācību tēma: Angļu valodas i - 11. klases 1. ieskaites mācību materiāls #8 🔤 To…" at bounding box center [501, 303] width 1003 height 606
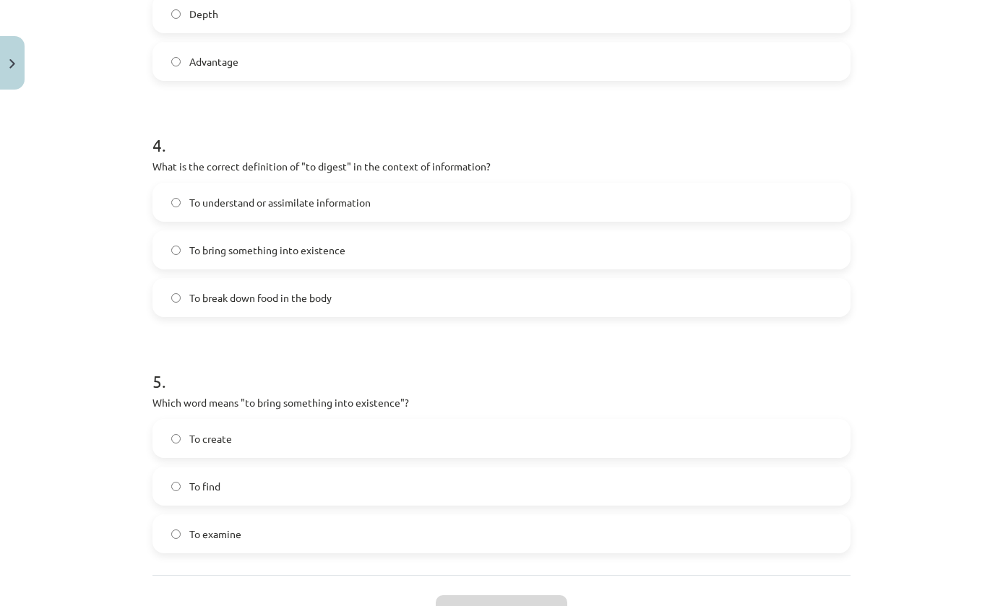
click at [828, 439] on label "To create" at bounding box center [501, 439] width 695 height 36
click at [561, 200] on label "To understand or assimilate information" at bounding box center [501, 202] width 695 height 36
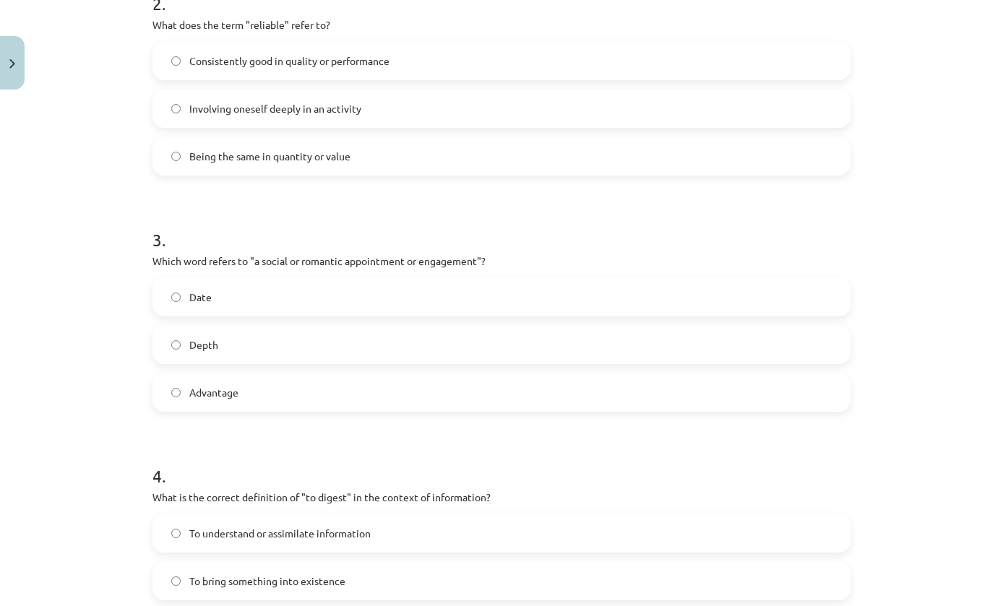
scroll to position [551, 0]
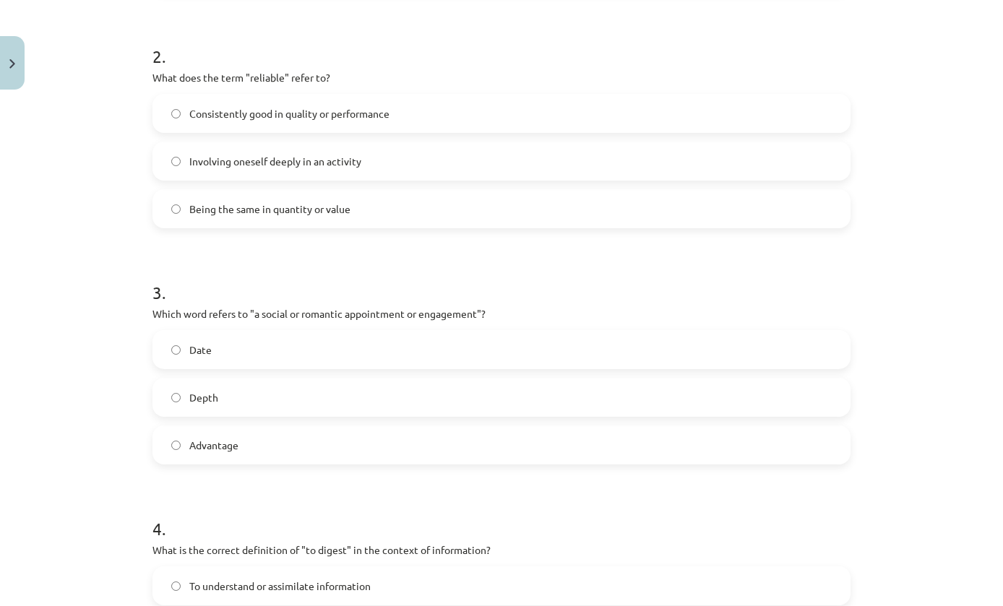
click at [434, 347] on label "Date" at bounding box center [501, 350] width 695 height 36
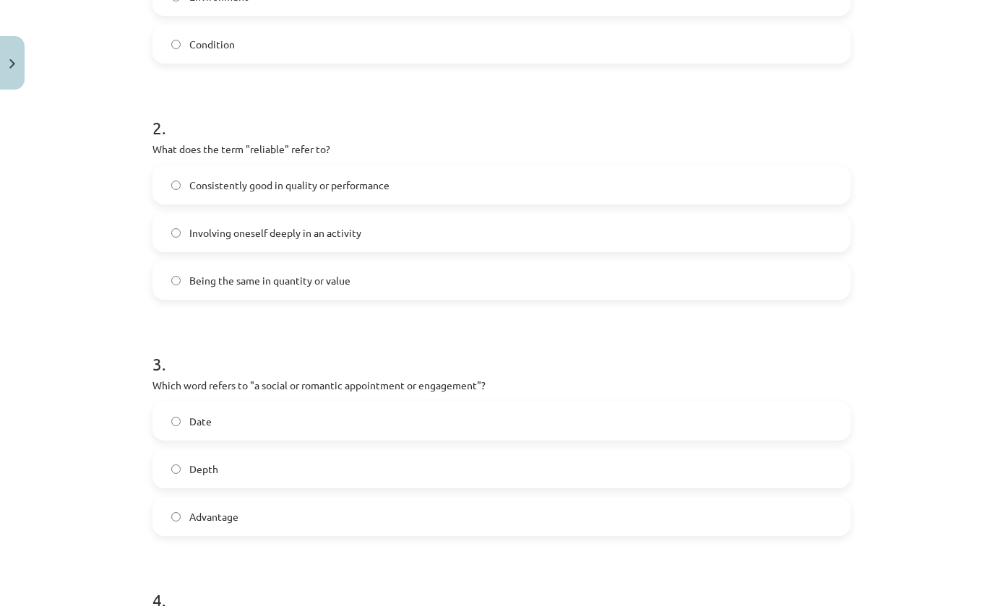
scroll to position [315, 0]
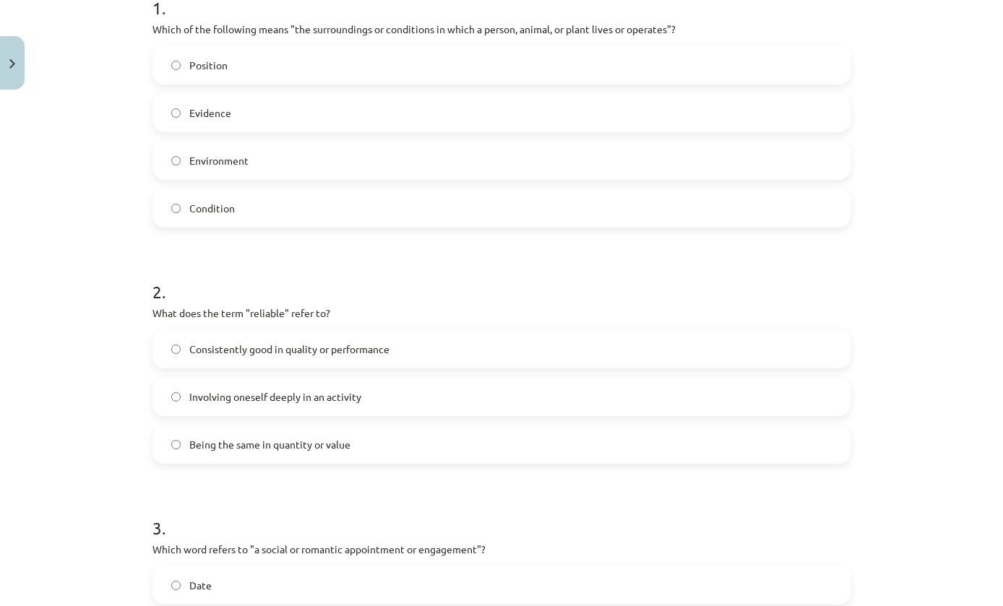
click at [470, 341] on label "Consistently good in quality or performance" at bounding box center [501, 349] width 695 height 36
click at [803, 145] on label "Environment" at bounding box center [501, 160] width 695 height 36
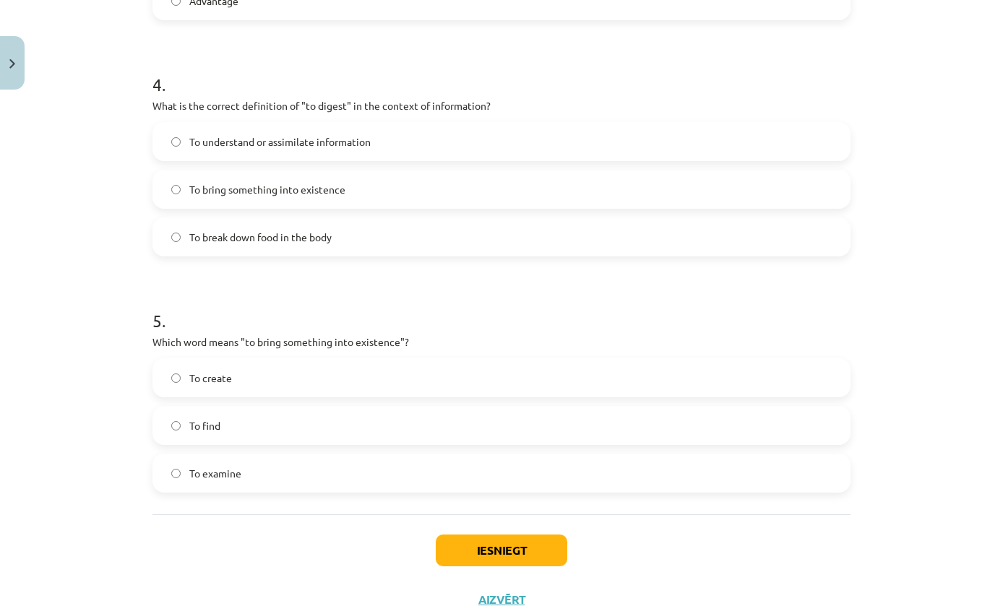
scroll to position [991, 0]
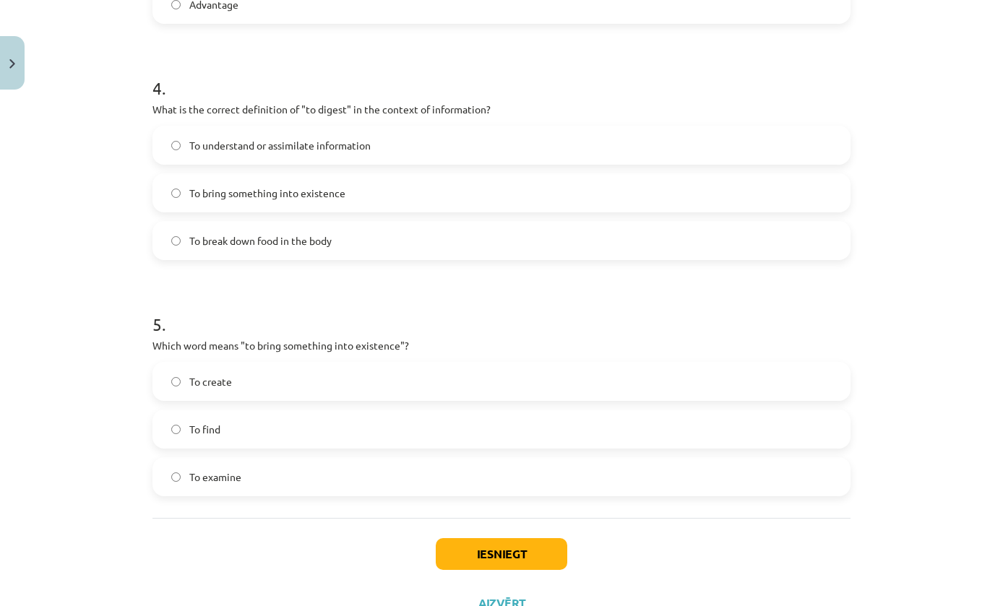
click at [551, 556] on button "Iesniegt" at bounding box center [502, 554] width 132 height 32
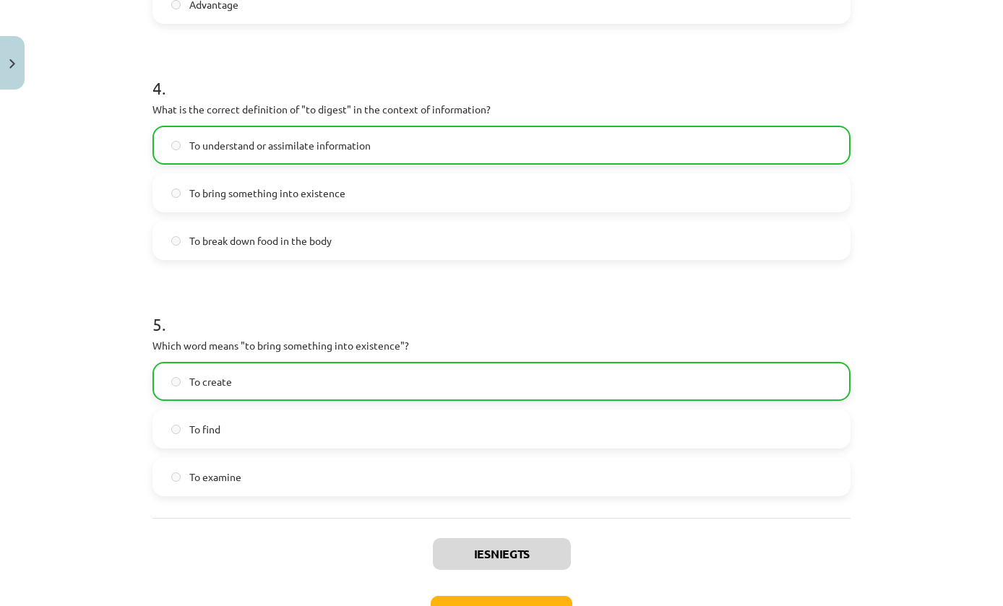
click at [536, 606] on button "Nākamā nodarbība" at bounding box center [502, 612] width 142 height 33
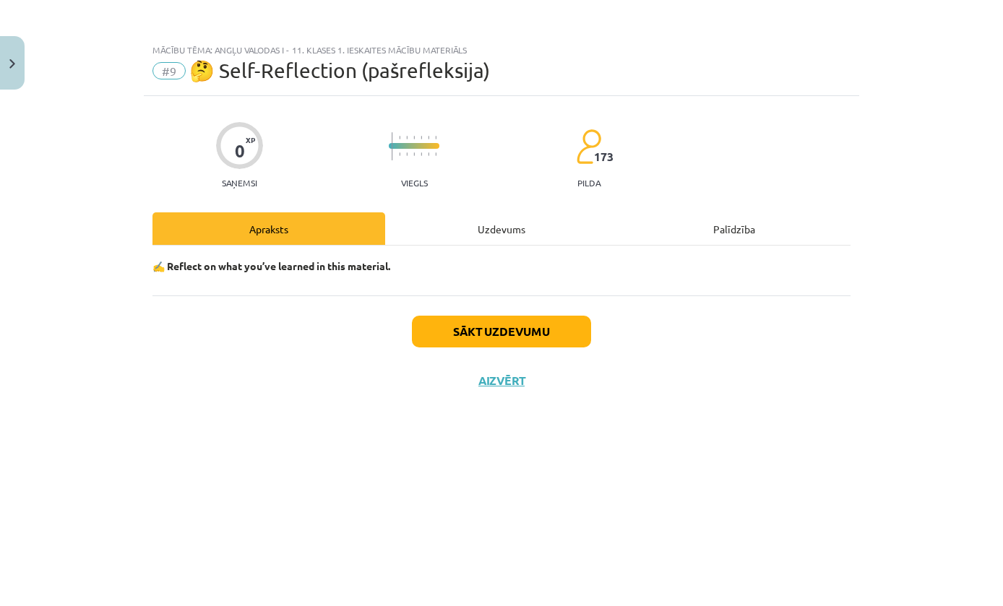
scroll to position [0, 0]
click at [512, 340] on button "Sākt uzdevumu" at bounding box center [501, 332] width 179 height 32
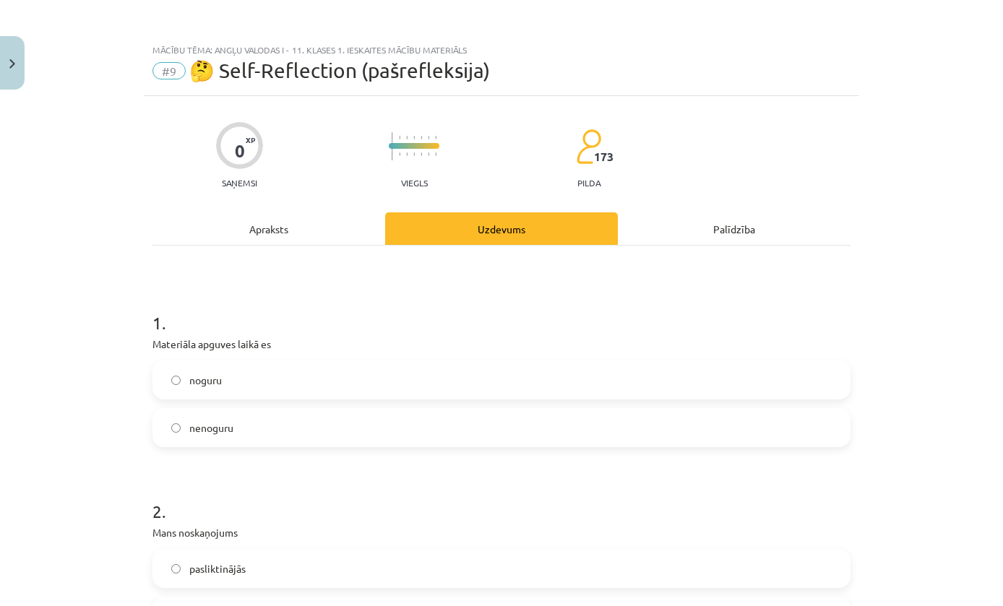
click at [762, 413] on label "nenoguru" at bounding box center [501, 428] width 695 height 36
click at [808, 382] on label "noguru" at bounding box center [501, 380] width 695 height 36
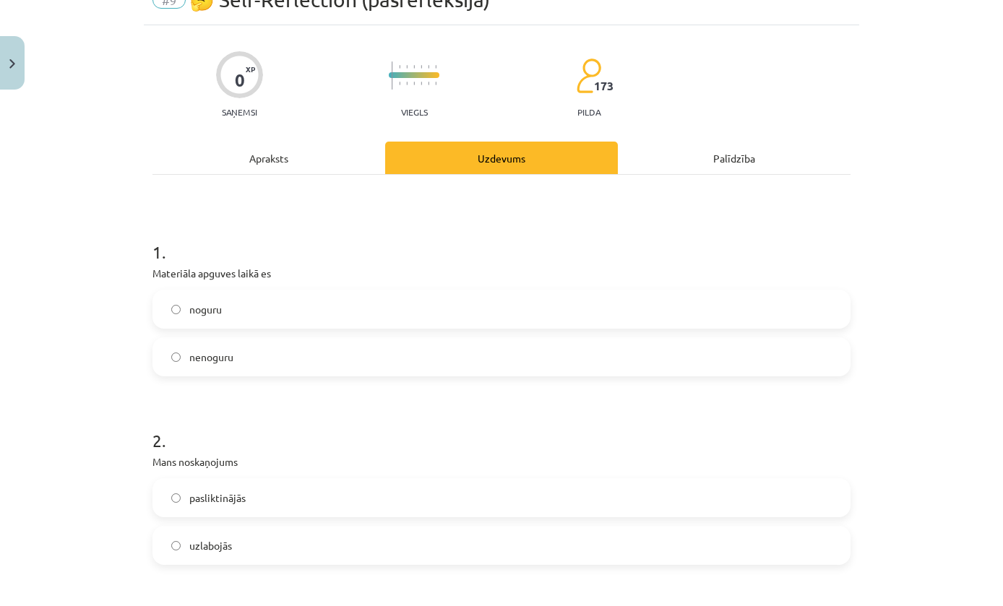
scroll to position [77, 0]
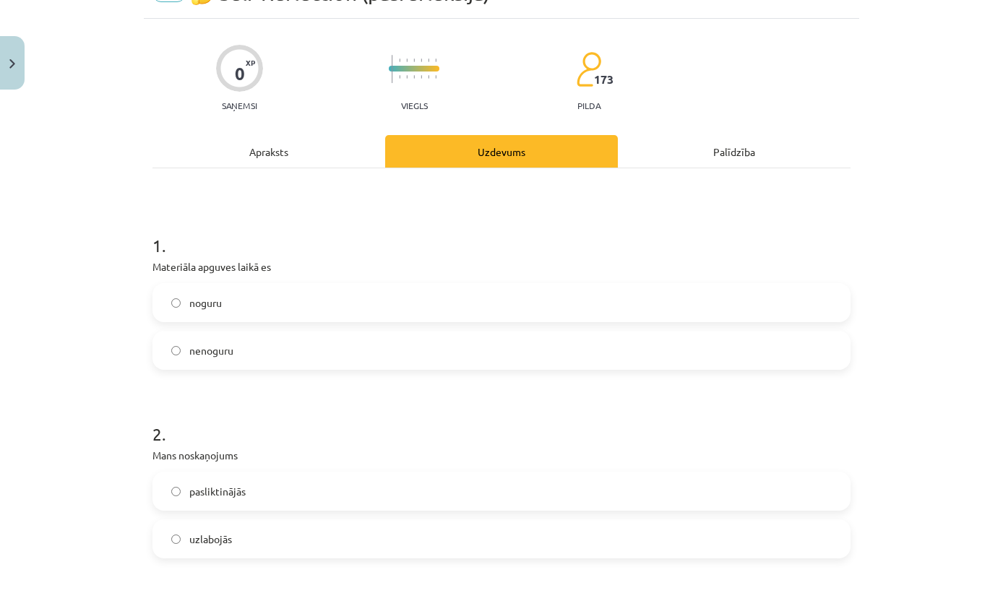
click at [606, 556] on label "uzlabojās" at bounding box center [501, 539] width 695 height 36
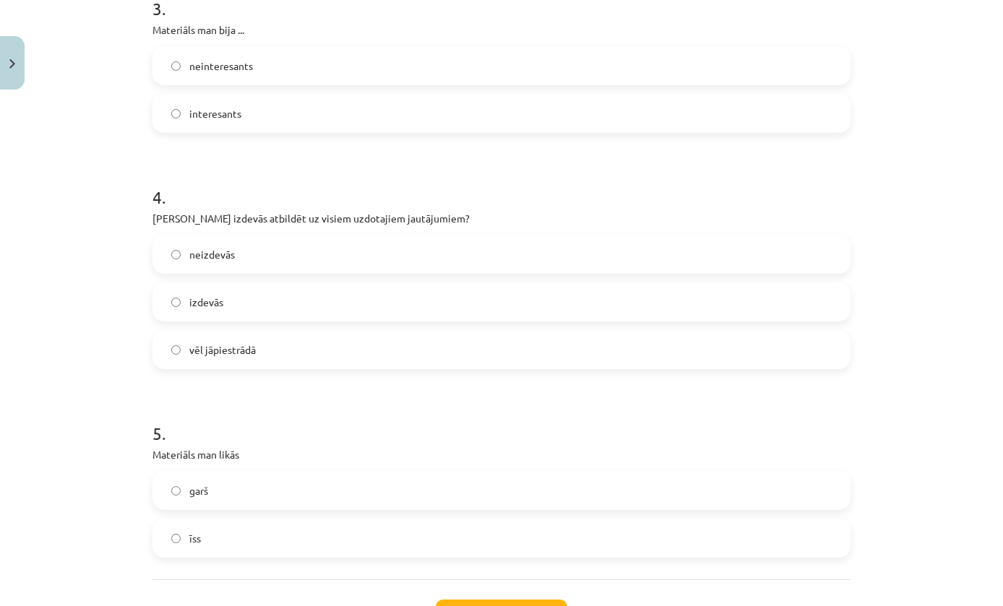
scroll to position [692, 0]
click at [524, 342] on label "vēl jāpiestrādā" at bounding box center [501, 349] width 695 height 36
click at [540, 606] on button "Iesniegt" at bounding box center [502, 615] width 132 height 32
click at [980, 306] on div "Mācību tēma: Angļu valodas i - 11. klases 1. ieskaites mācību materiāls #9 🤔 Se…" at bounding box center [501, 303] width 1003 height 606
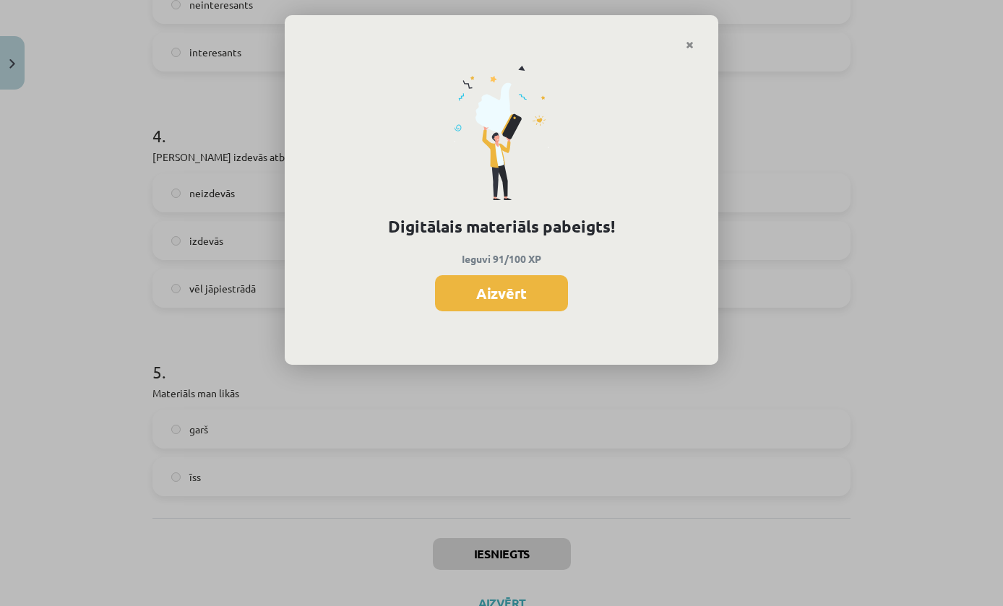
scroll to position [979, 0]
click at [979, 300] on div "Digitālais materiāls pabeigts! Ieguvi 91/100 XP Aizvērt" at bounding box center [501, 303] width 1003 height 606
click at [551, 306] on button "Aizvērt" at bounding box center [501, 293] width 133 height 36
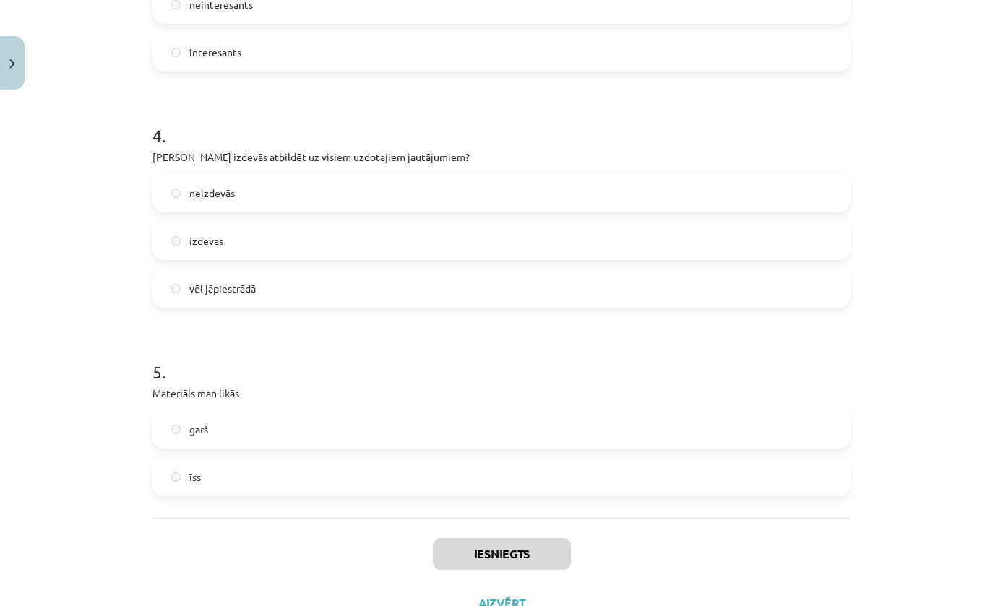
click at [505, 606] on button "Aizvērt" at bounding box center [501, 603] width 55 height 14
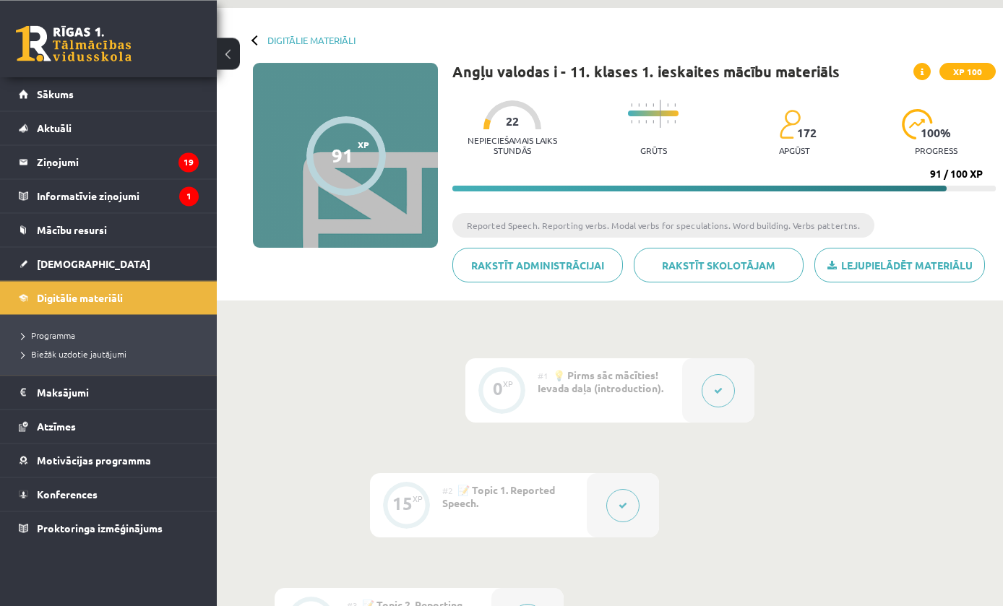
scroll to position [0, 0]
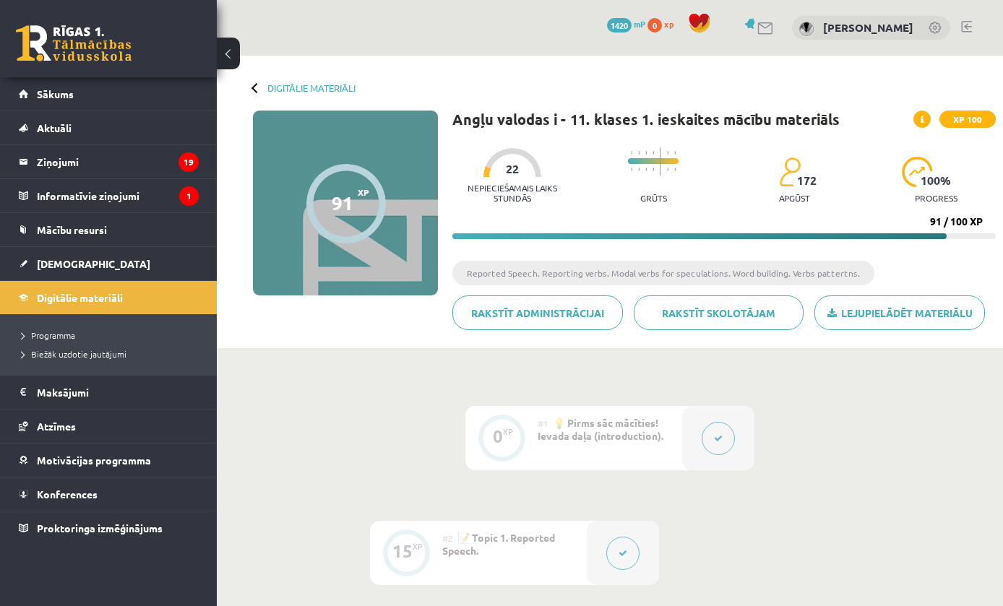
click at [296, 91] on link "Digitālie materiāli" at bounding box center [311, 87] width 88 height 11
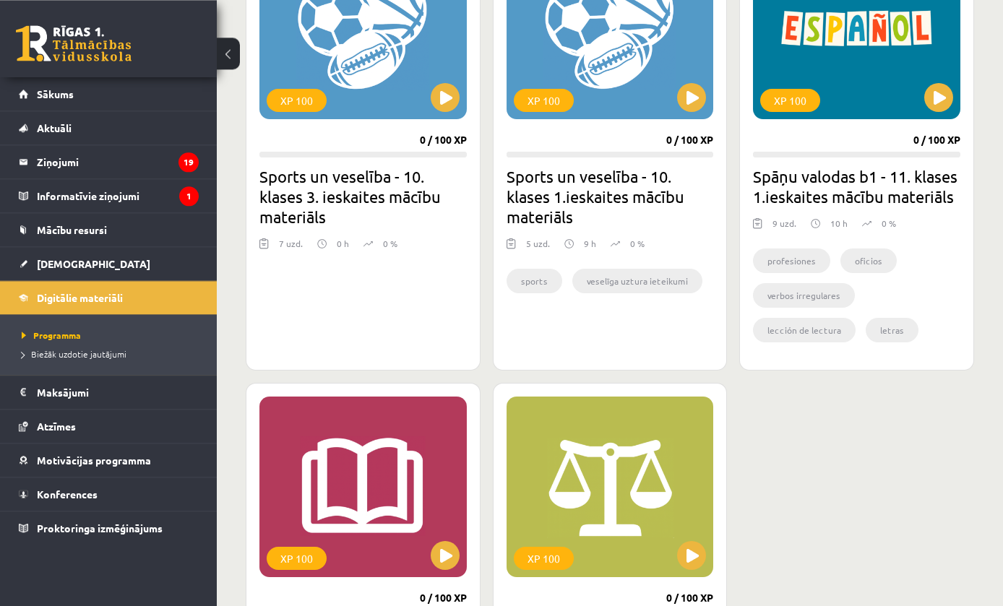
scroll to position [1403, 0]
click at [124, 276] on link "[DEMOGRAPHIC_DATA]" at bounding box center [109, 263] width 180 height 33
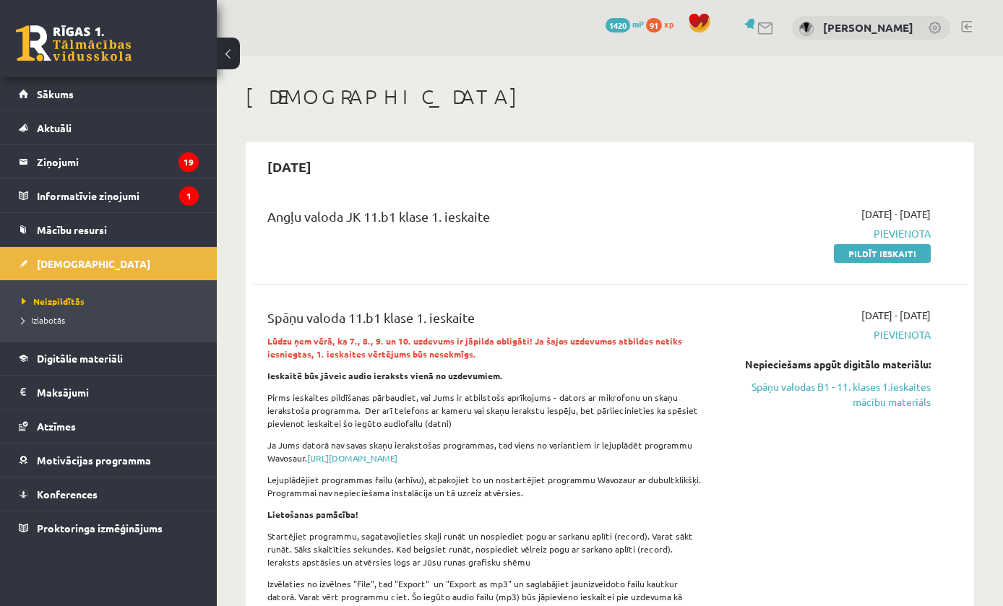
click at [894, 254] on link "Pildīt ieskaiti" at bounding box center [882, 253] width 97 height 19
click at [857, 379] on link "Spāņu valodas B1 - 11. klases 1.ieskaites mācību materiāls" at bounding box center [827, 394] width 207 height 30
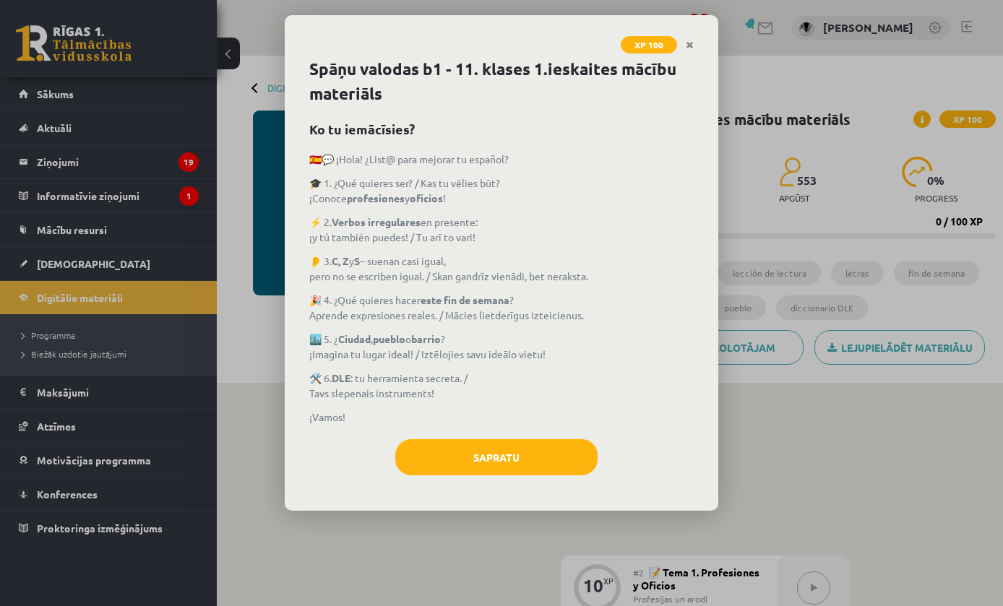
click at [546, 460] on button "Sapratu" at bounding box center [496, 457] width 202 height 36
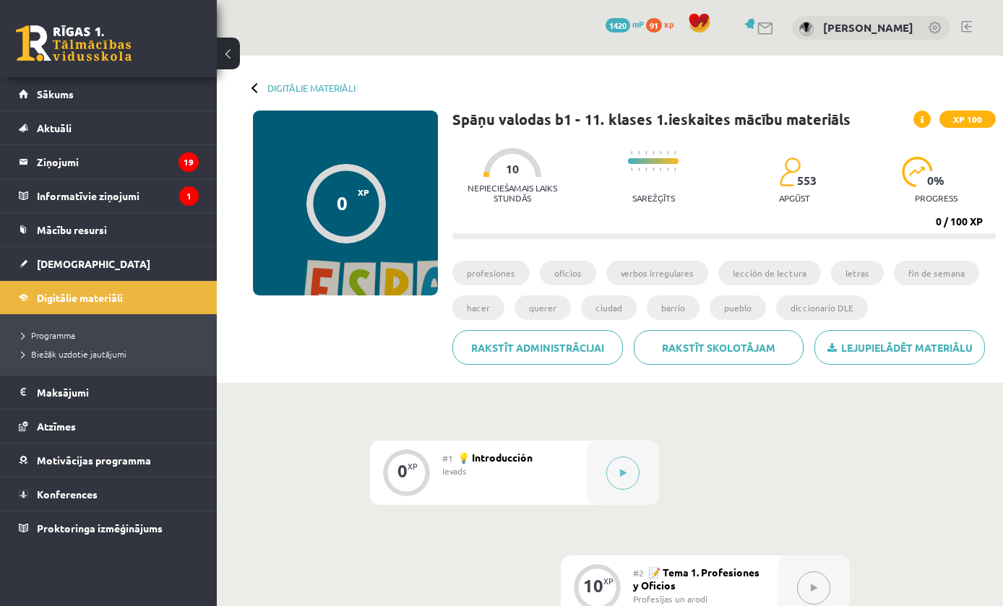
click at [614, 473] on button at bounding box center [622, 473] width 33 height 33
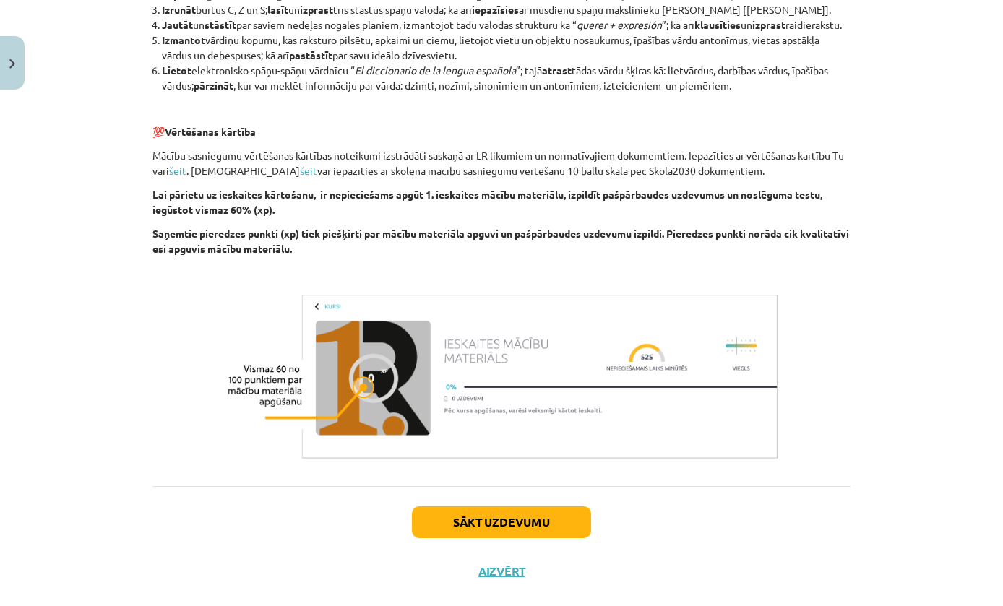
scroll to position [1029, 0]
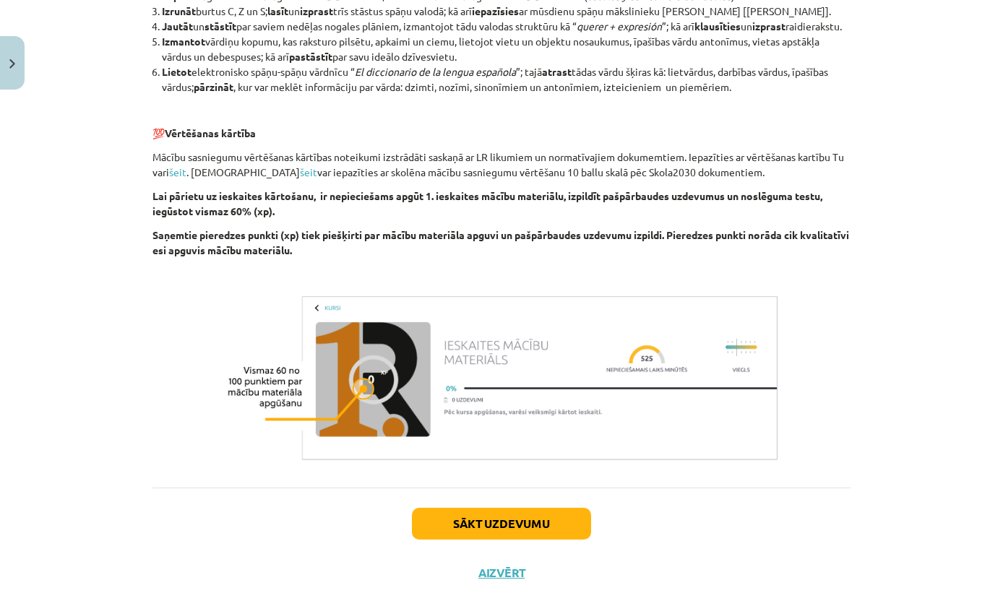
click at [429, 540] on button "Sākt uzdevumu" at bounding box center [501, 524] width 179 height 32
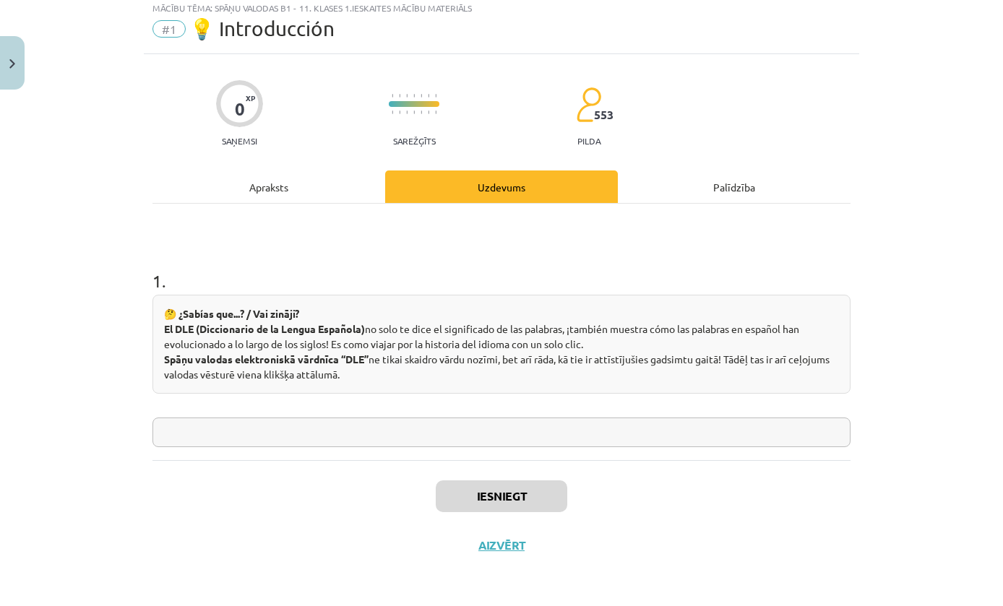
scroll to position [0, 0]
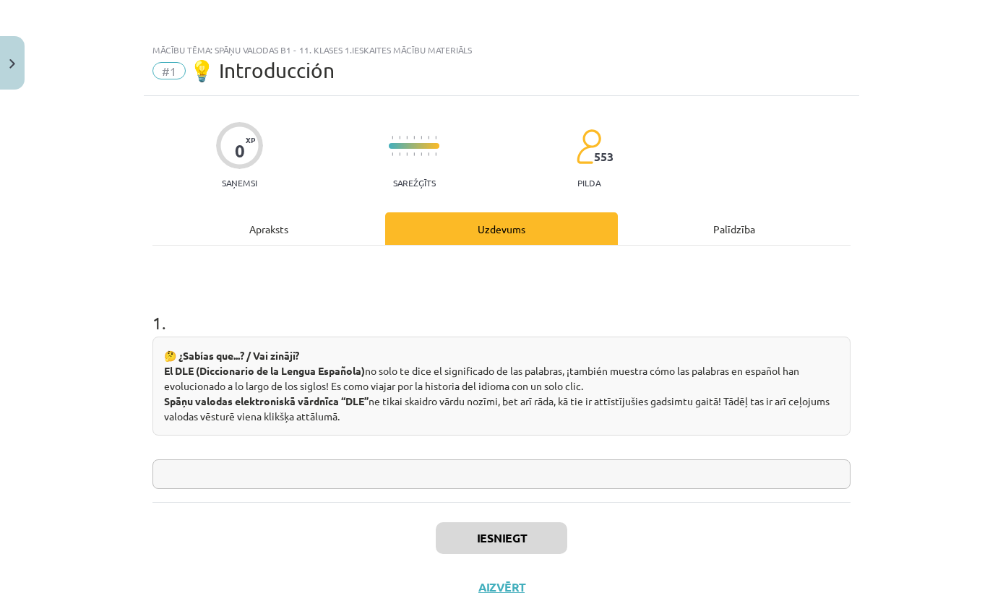
click at [497, 470] on input "text" at bounding box center [501, 475] width 698 height 30
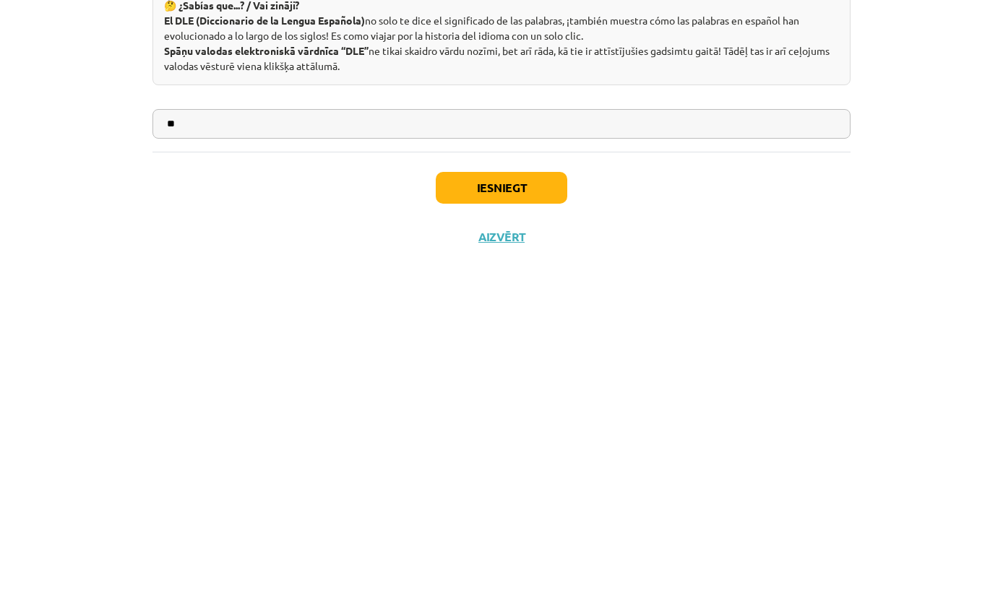
type input "**"
click at [517, 522] on button "Iesniegt" at bounding box center [502, 538] width 132 height 32
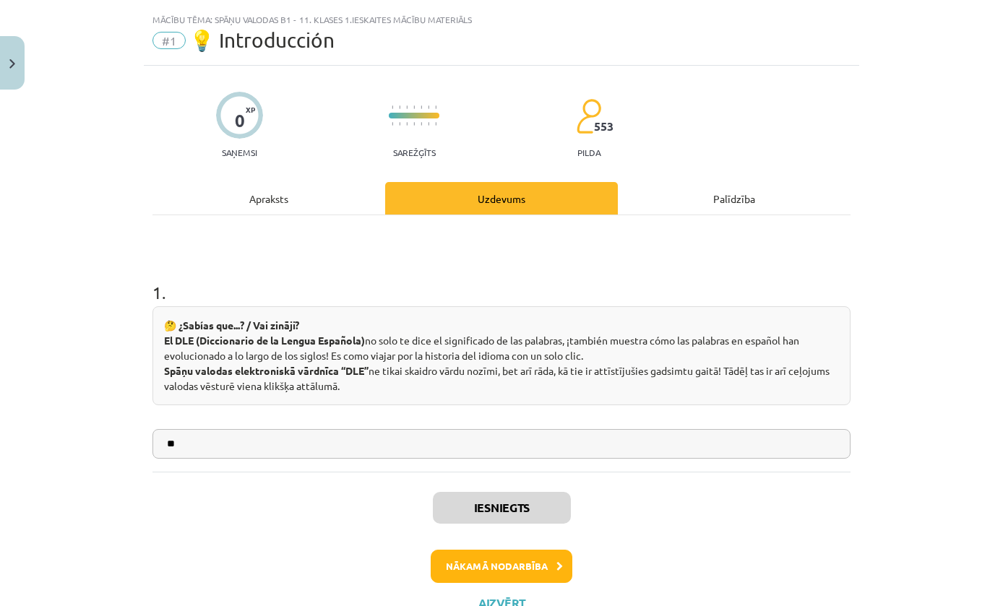
scroll to position [30, 0]
click at [461, 575] on button "Nākamā nodarbība" at bounding box center [502, 567] width 142 height 33
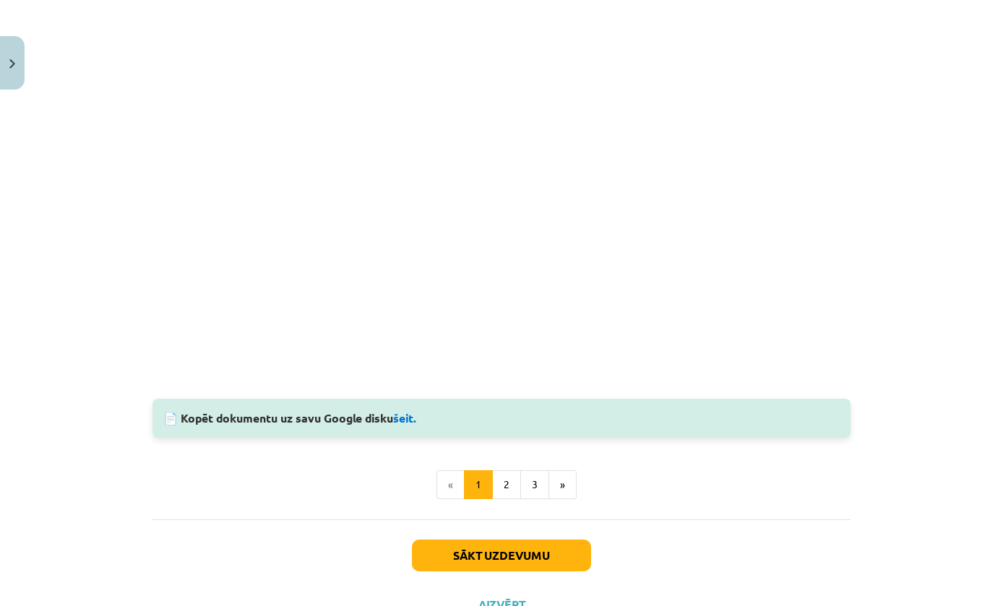
scroll to position [1429, 0]
click at [440, 548] on button "Sākt uzdevumu" at bounding box center [501, 556] width 179 height 32
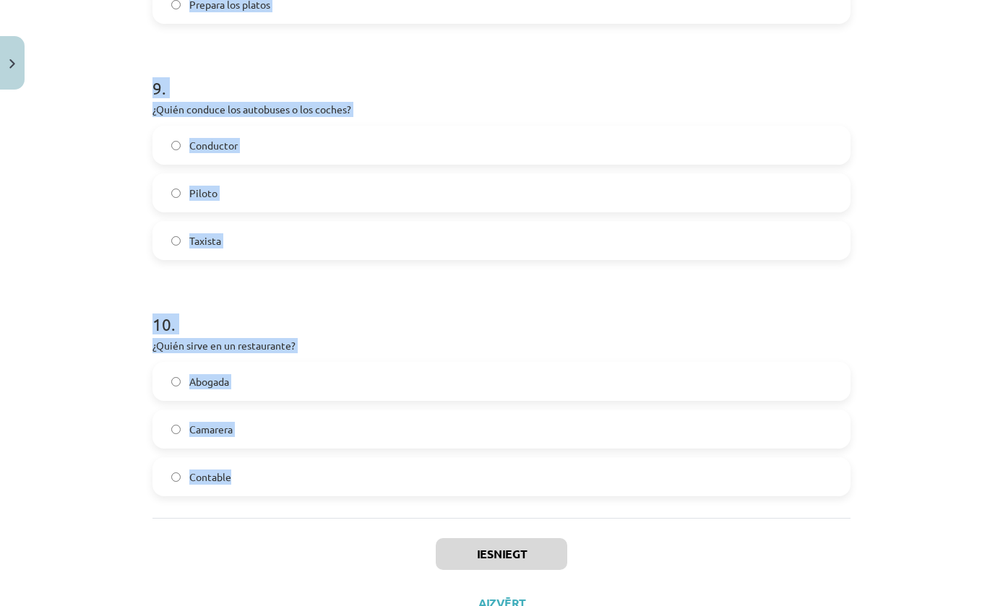
scroll to position [2070, 0]
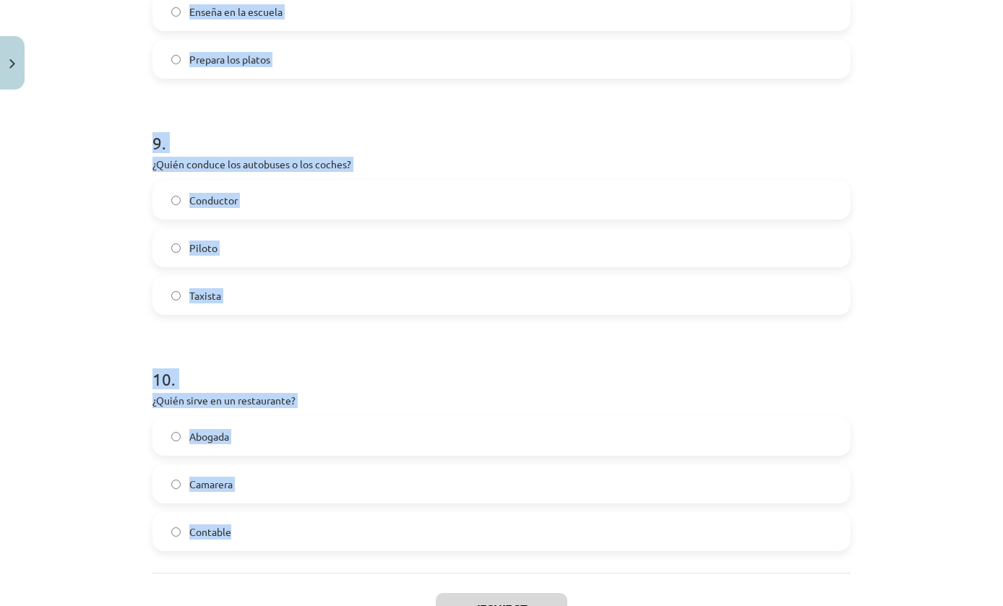
click at [891, 344] on div "Mācību tēma: Spāņu valodas b1 - 11. klases 1.ieskaites mācību materiāls #2 📝 Te…" at bounding box center [501, 303] width 1003 height 606
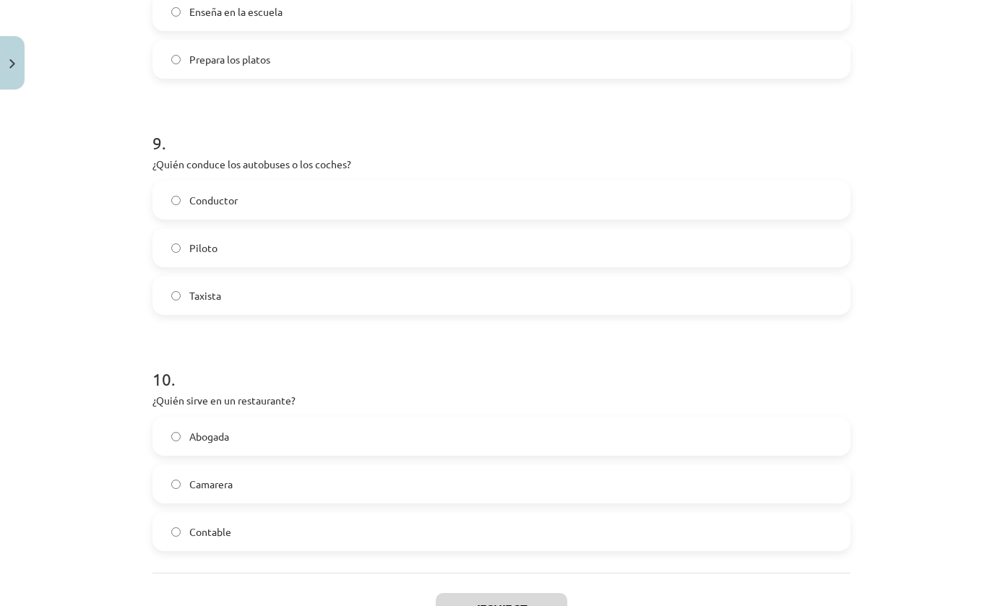
click at [687, 480] on label "Camarera" at bounding box center [501, 484] width 695 height 36
click at [608, 184] on label "Conductor" at bounding box center [501, 200] width 695 height 36
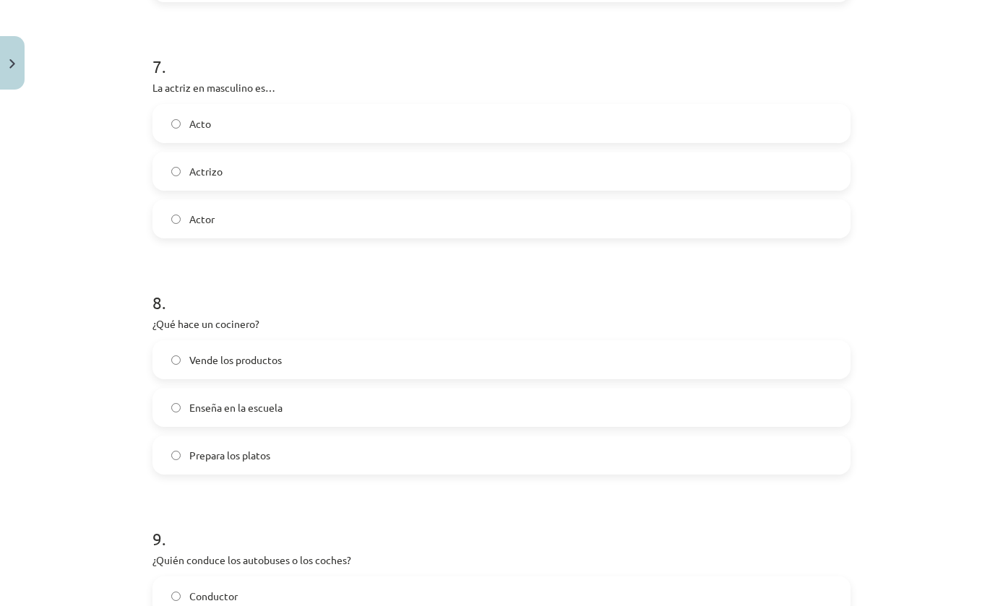
scroll to position [1643, 0]
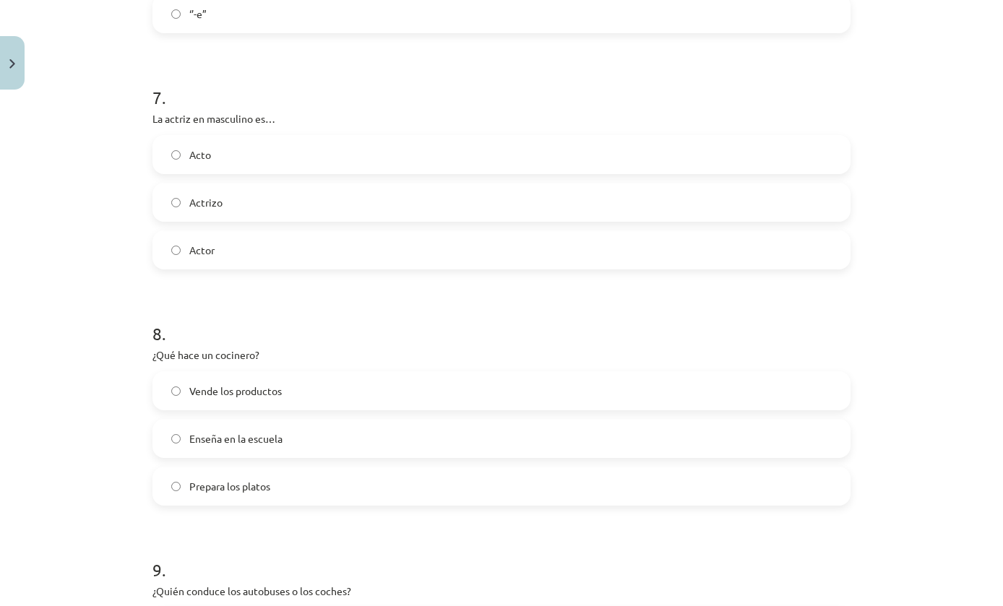
click at [652, 430] on label "Enseña en la escuela" at bounding box center [501, 439] width 695 height 36
click at [615, 489] on label "Prepara los platos" at bounding box center [501, 486] width 695 height 36
click at [520, 250] on label "Actor" at bounding box center [501, 250] width 695 height 36
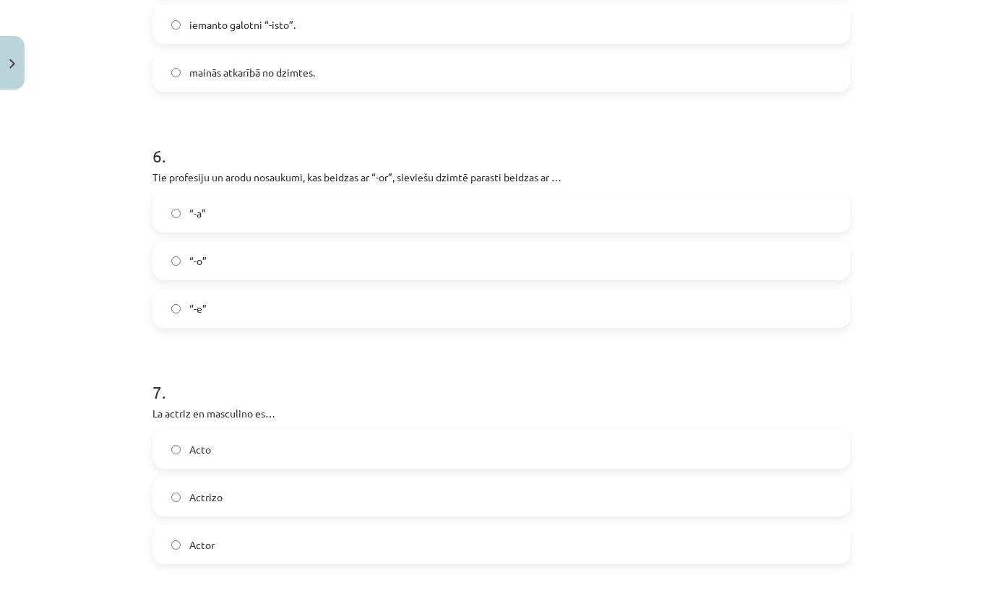
scroll to position [1340, 0]
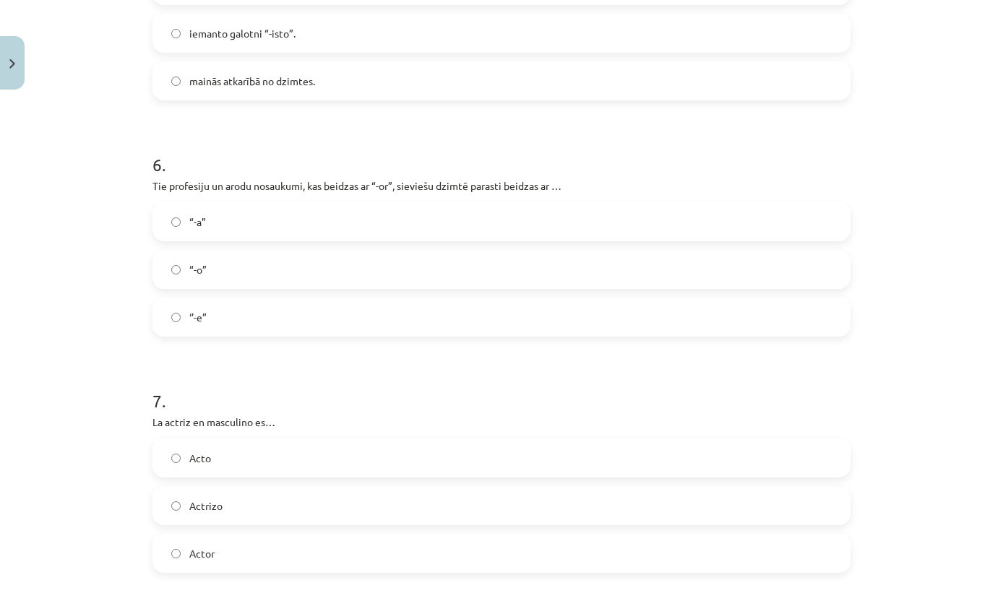
click at [551, 220] on label "“-a”" at bounding box center [501, 222] width 695 height 36
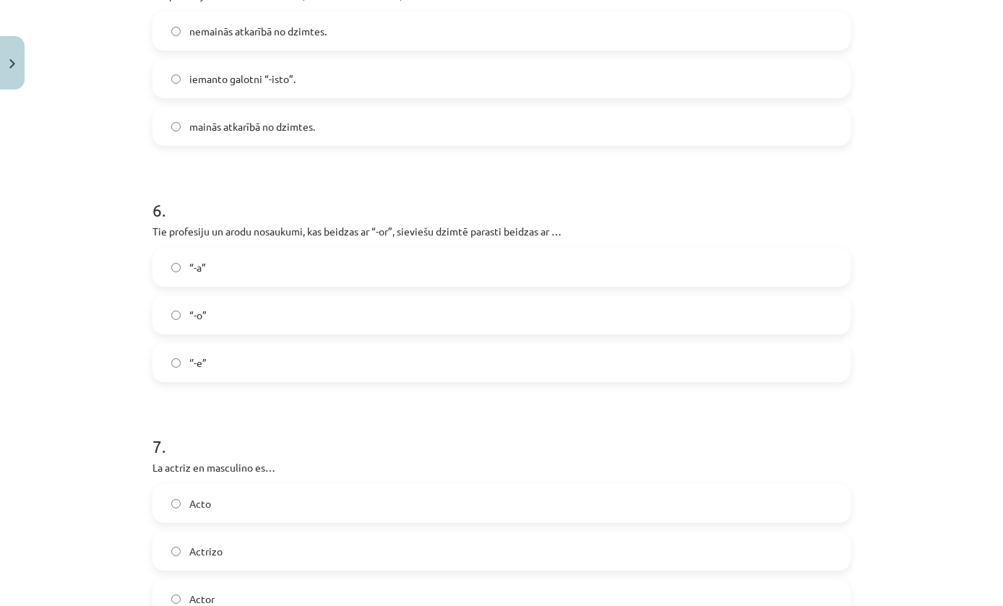
scroll to position [1272, 0]
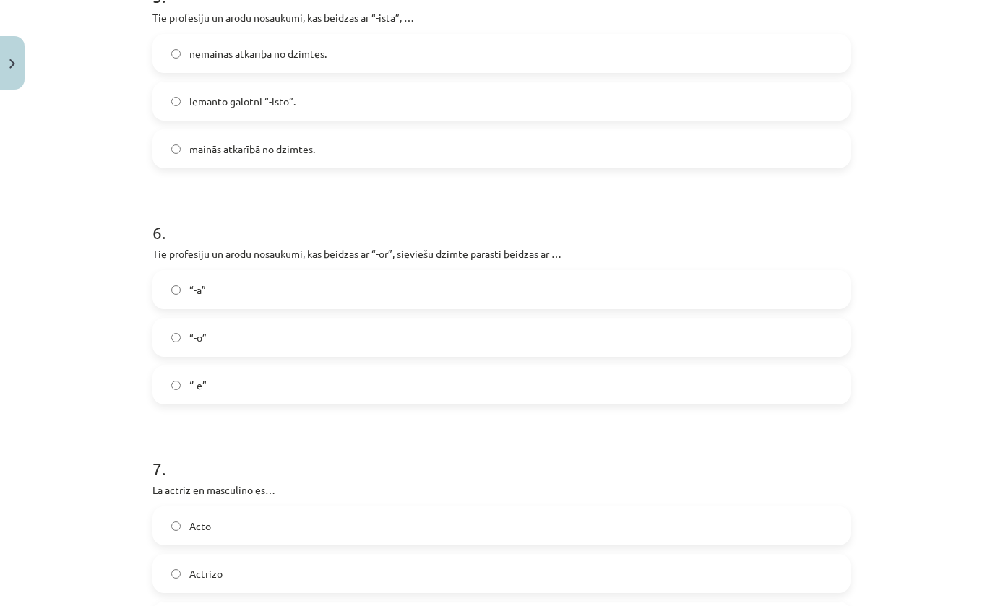
click at [474, 280] on label "“-a”" at bounding box center [501, 290] width 695 height 36
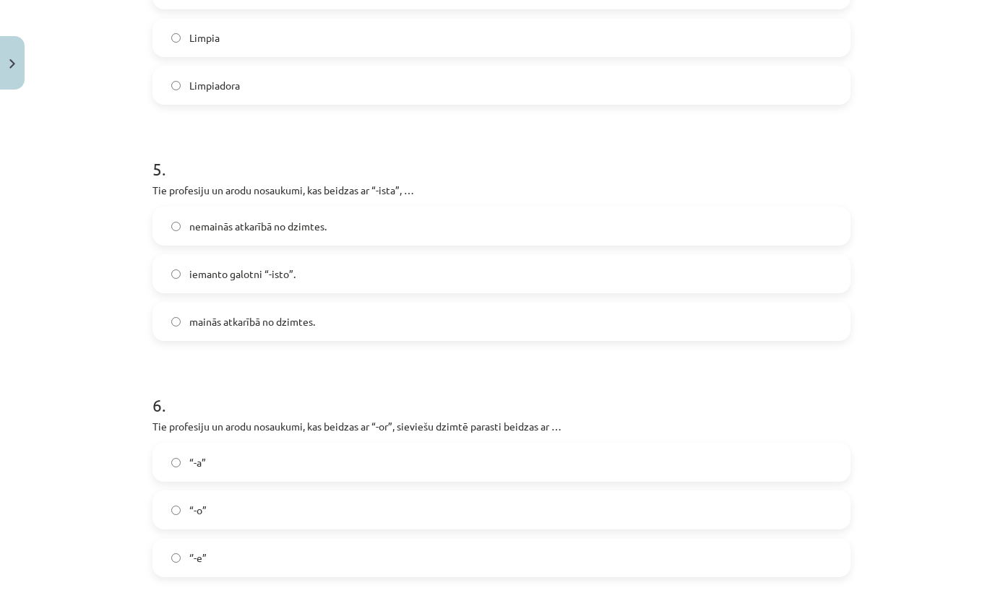
scroll to position [1095, 0]
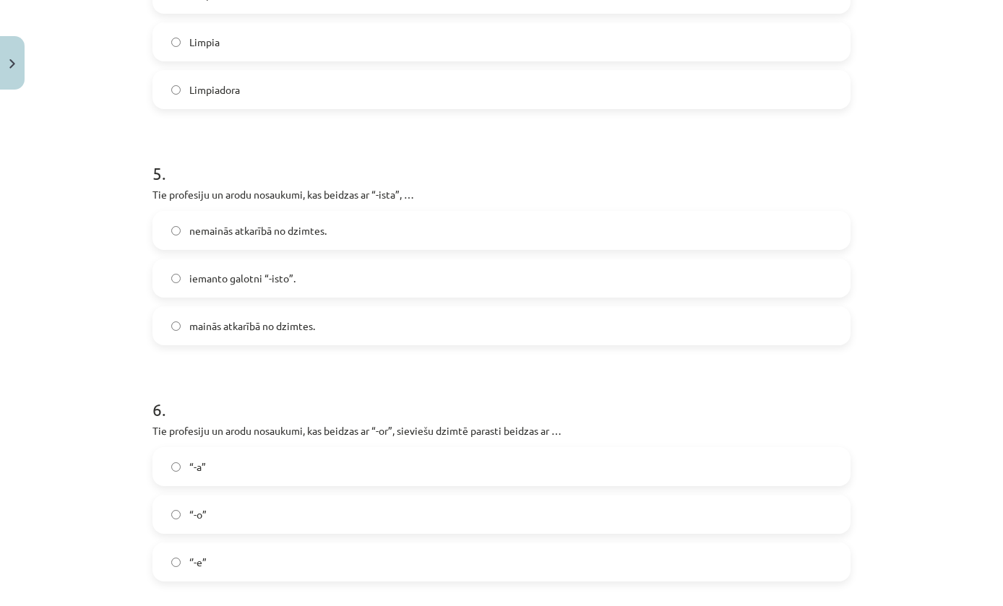
click at [528, 236] on label "nemainās atkarībā no dzimtes." at bounding box center [501, 230] width 695 height 36
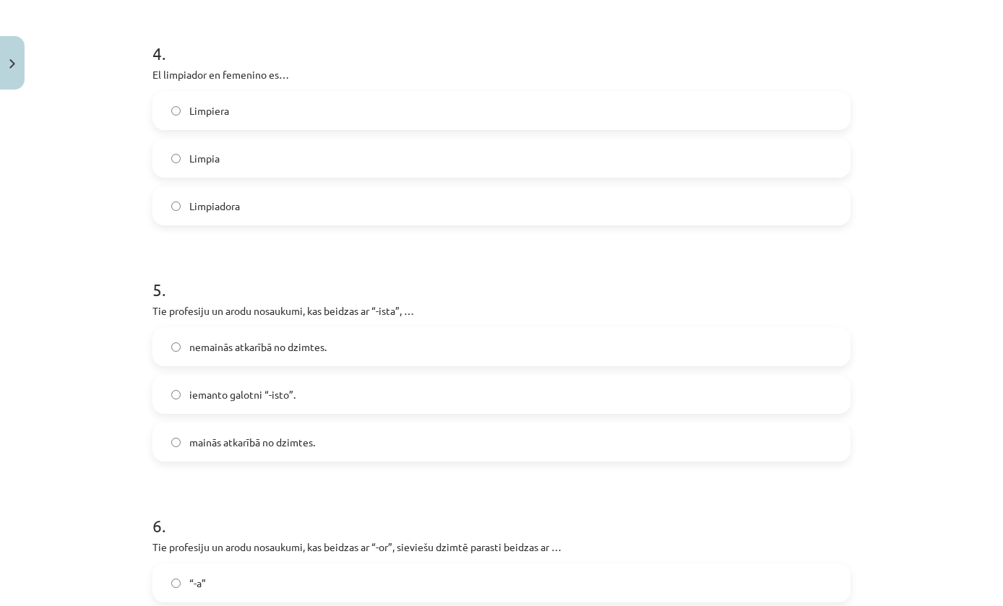
scroll to position [956, 0]
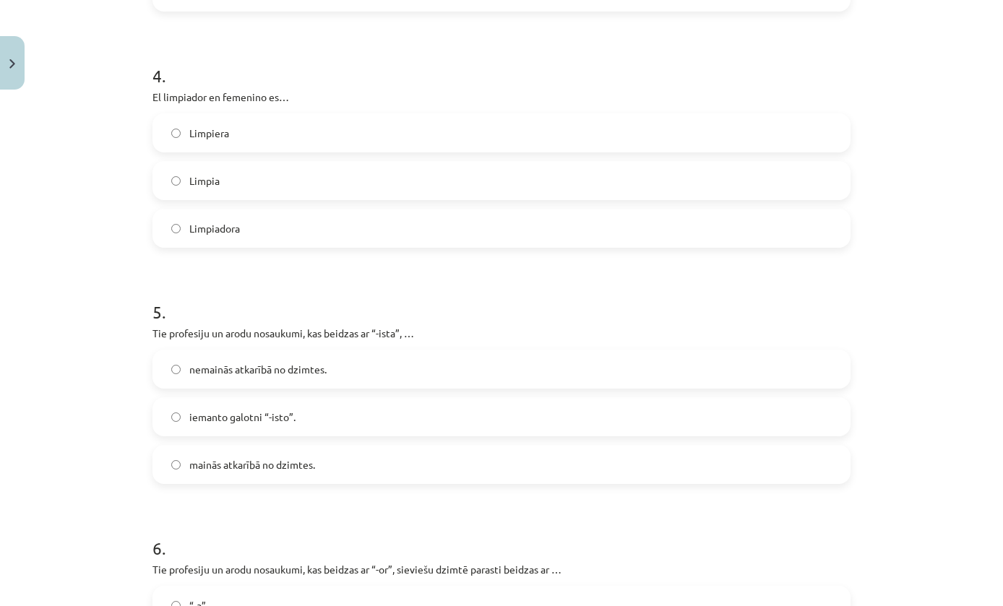
click at [621, 232] on label "Limpiadora" at bounding box center [501, 228] width 695 height 36
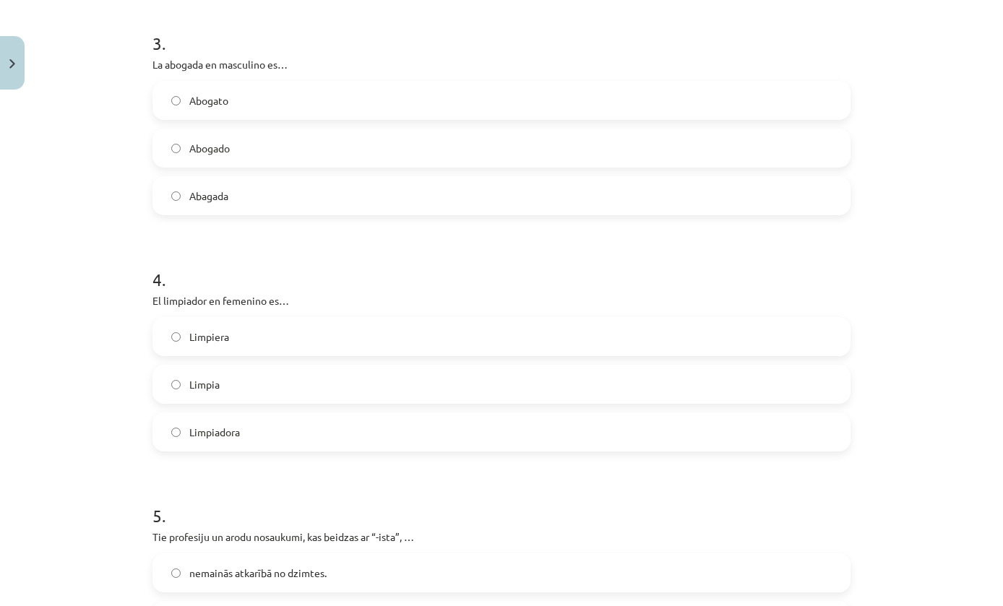
scroll to position [691, 0]
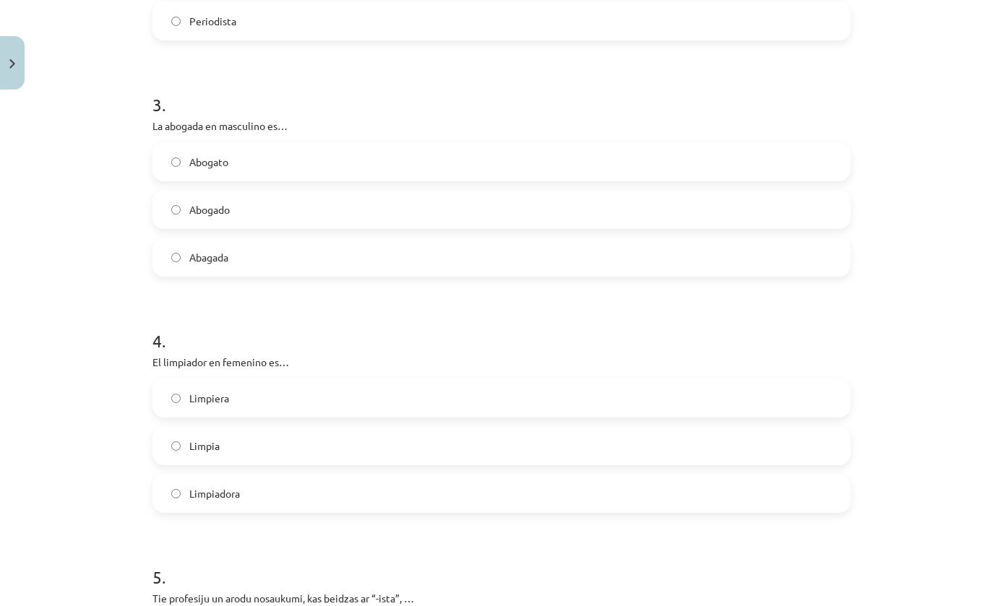
click at [651, 205] on label "Abogado" at bounding box center [501, 209] width 695 height 36
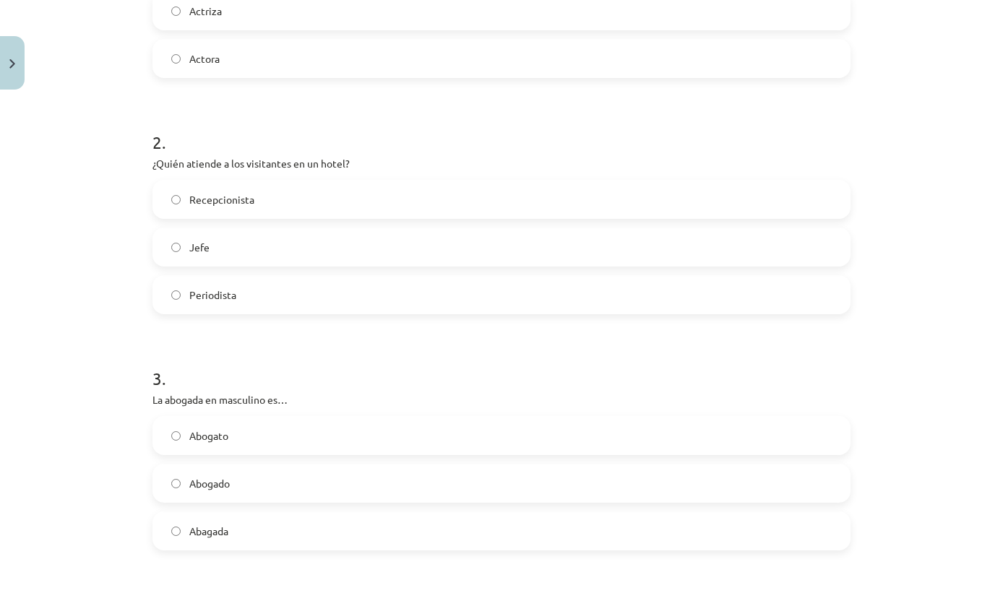
scroll to position [399, 0]
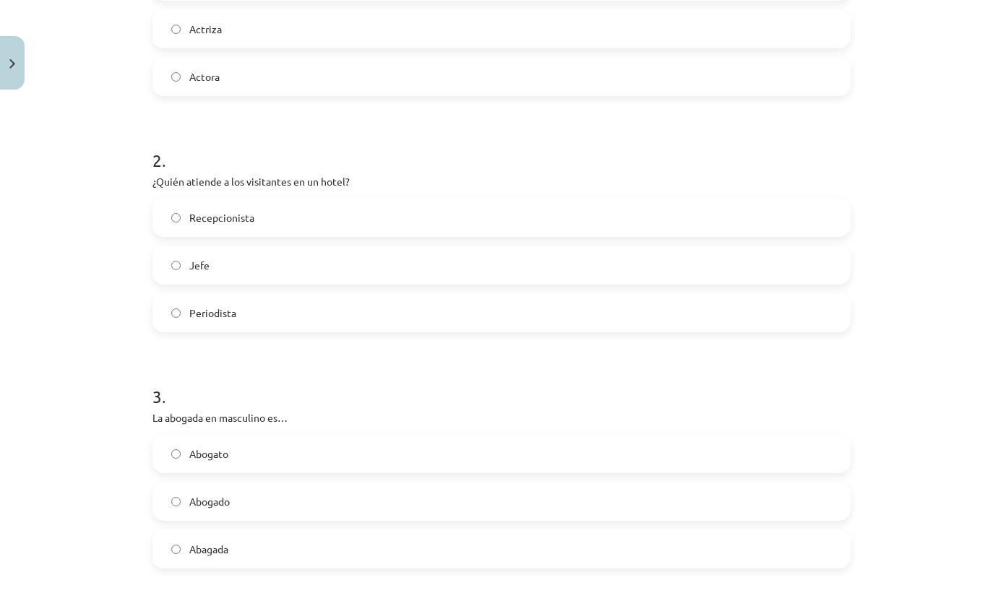
click at [846, 204] on label "Recepcionista" at bounding box center [501, 217] width 695 height 36
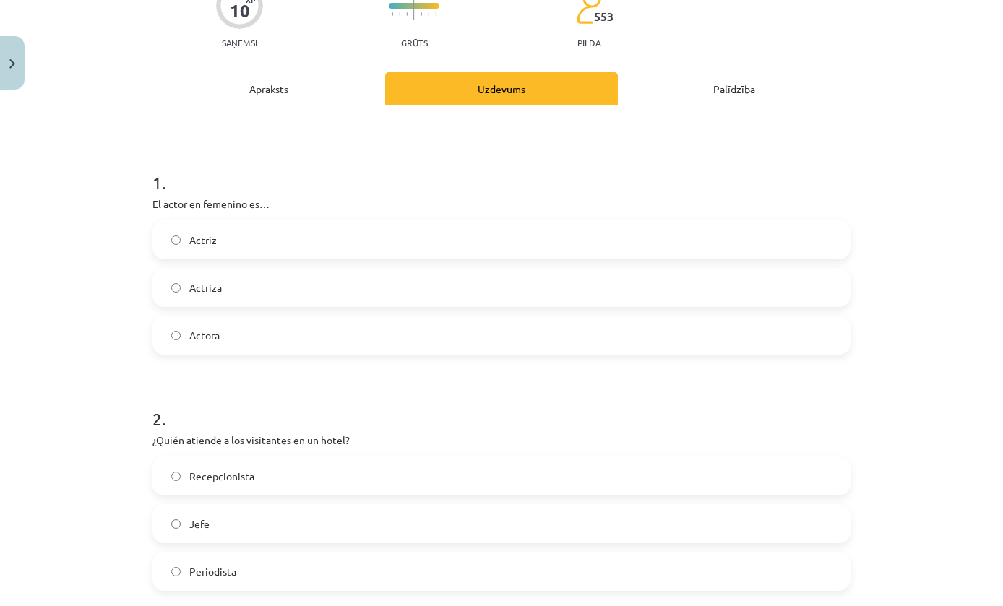
scroll to position [131, 0]
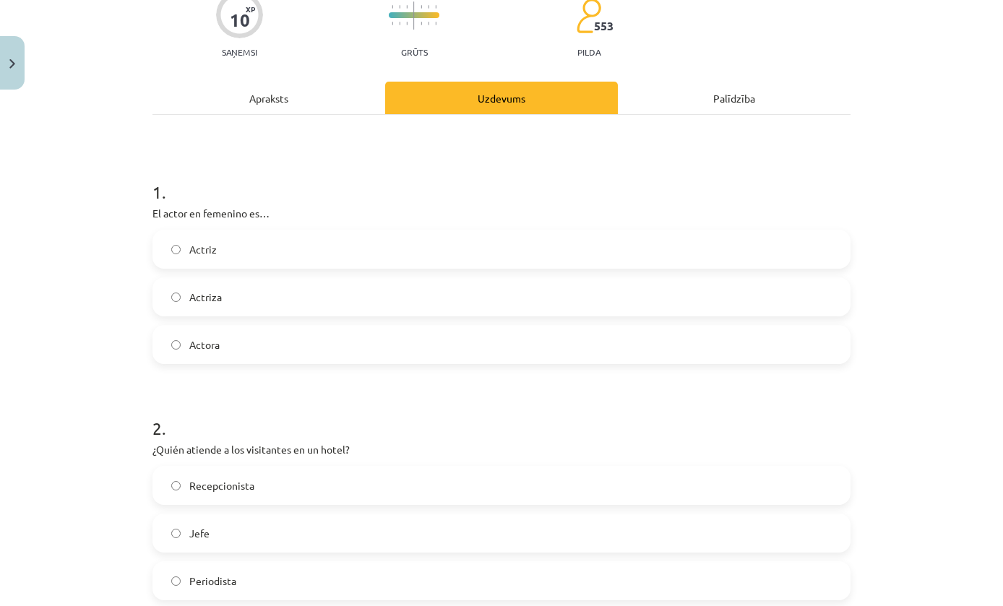
click at [848, 255] on label "Actriz" at bounding box center [501, 249] width 695 height 36
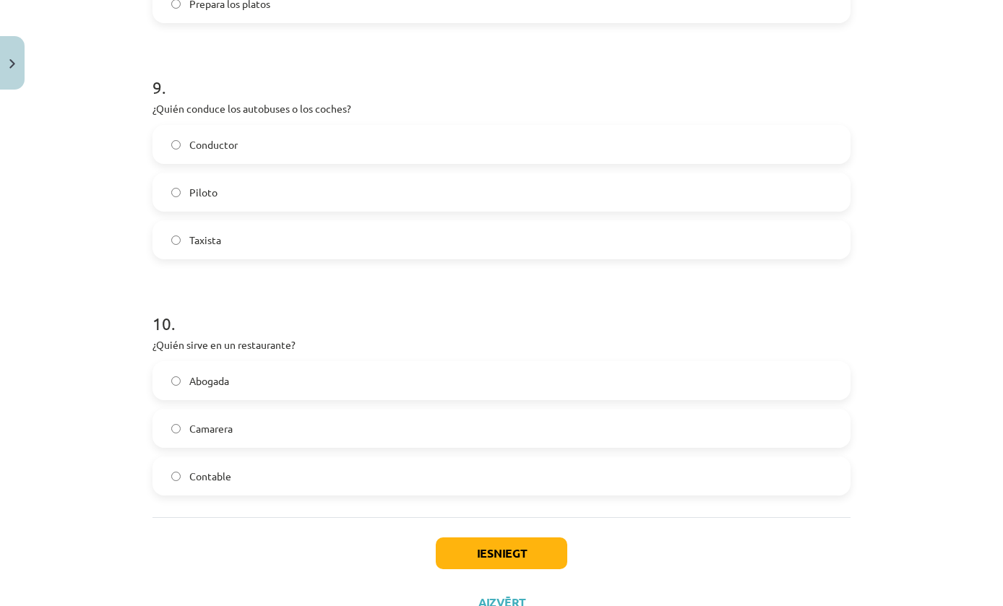
click at [535, 562] on button "Iesniegt" at bounding box center [502, 554] width 132 height 32
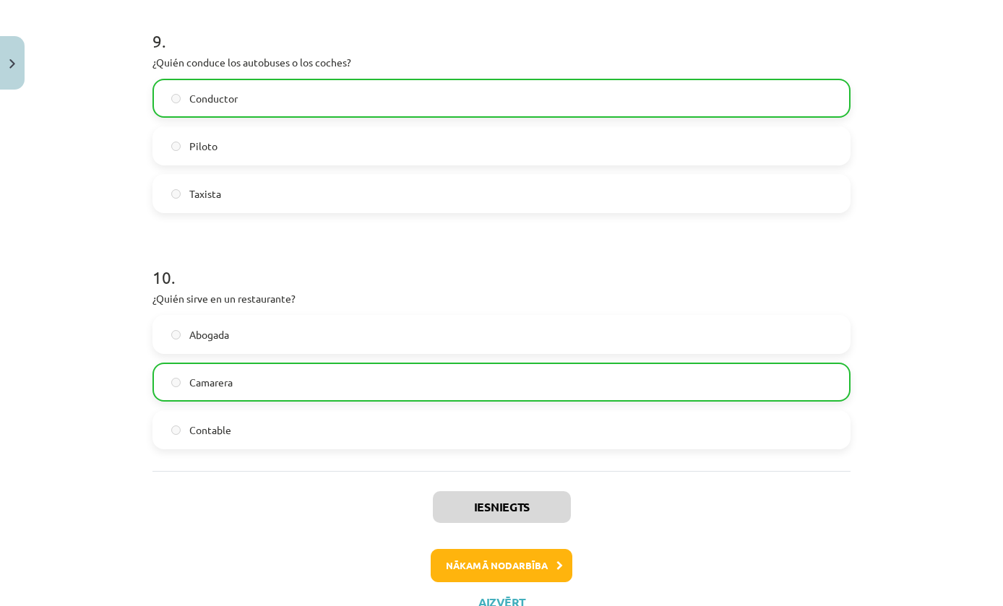
scroll to position [2171, 0]
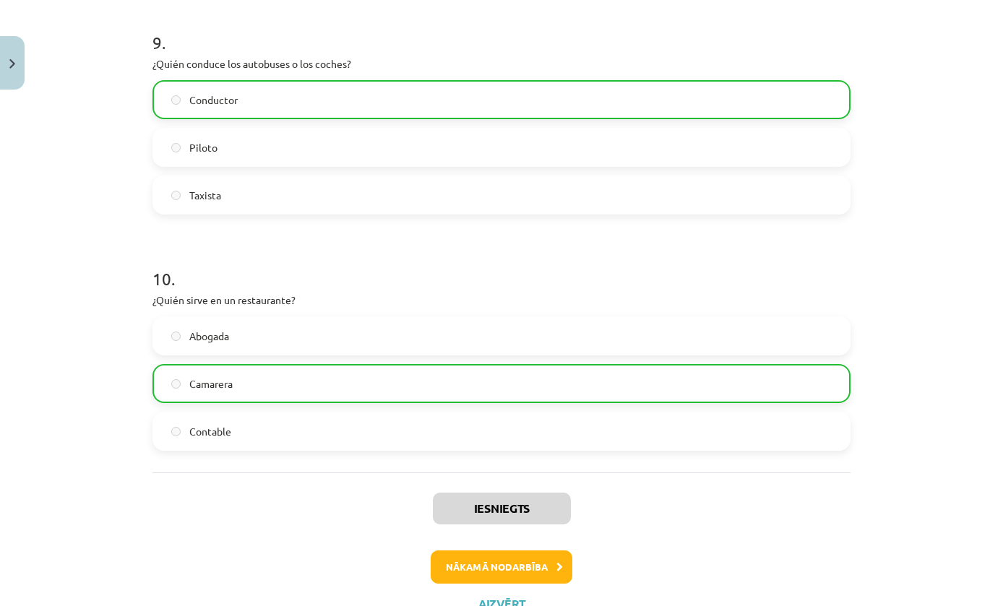
click at [514, 599] on button "Aizvērt" at bounding box center [501, 604] width 55 height 14
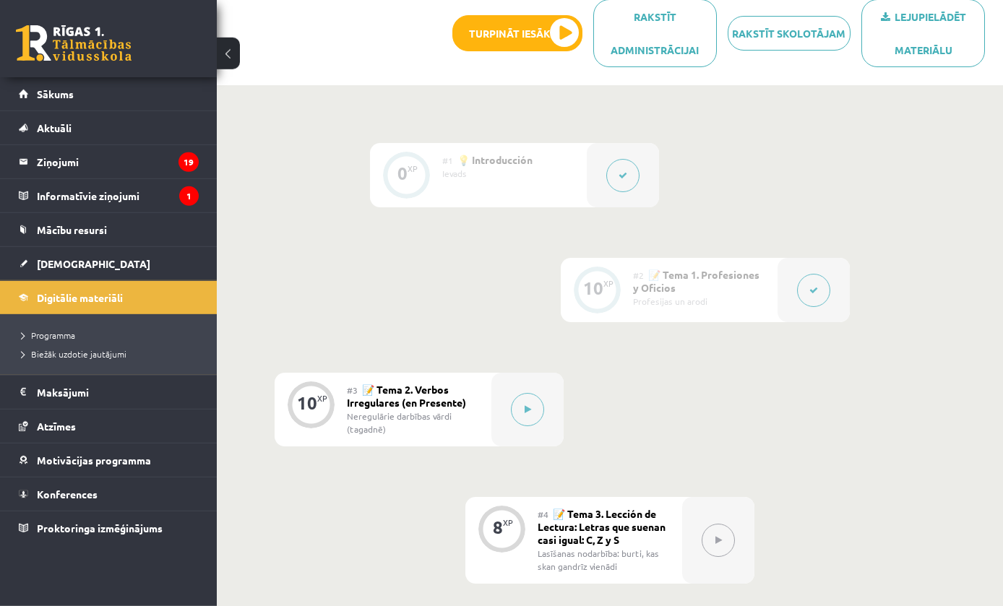
scroll to position [337, 0]
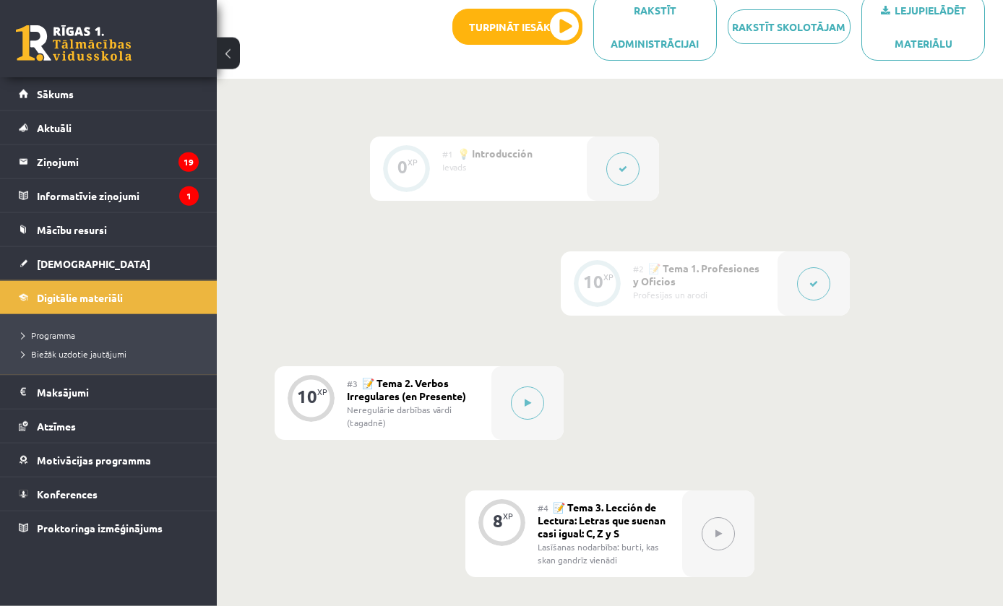
click at [537, 405] on button at bounding box center [527, 403] width 33 height 33
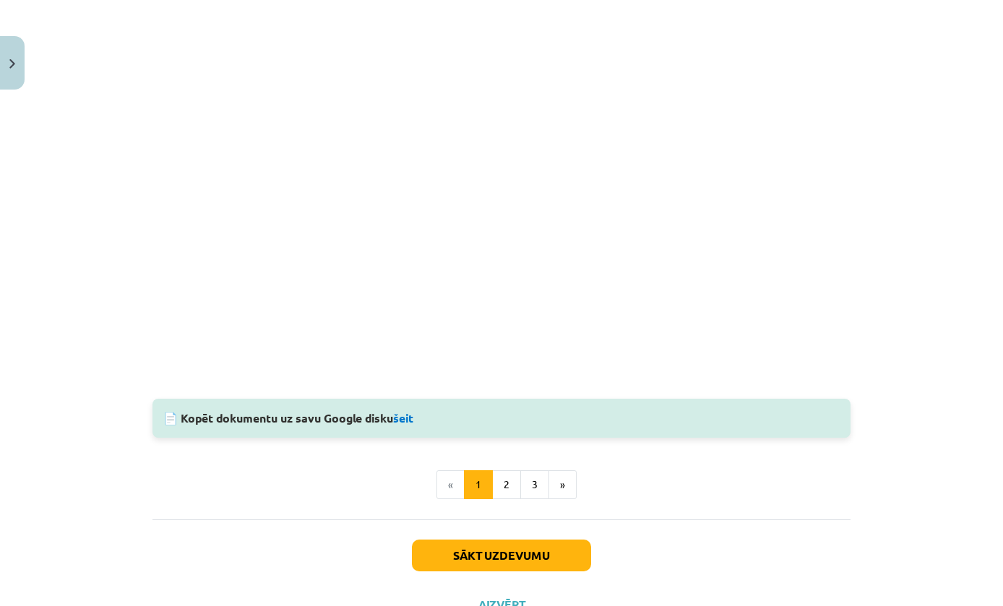
click at [563, 561] on button "Sākt uzdevumu" at bounding box center [501, 556] width 179 height 32
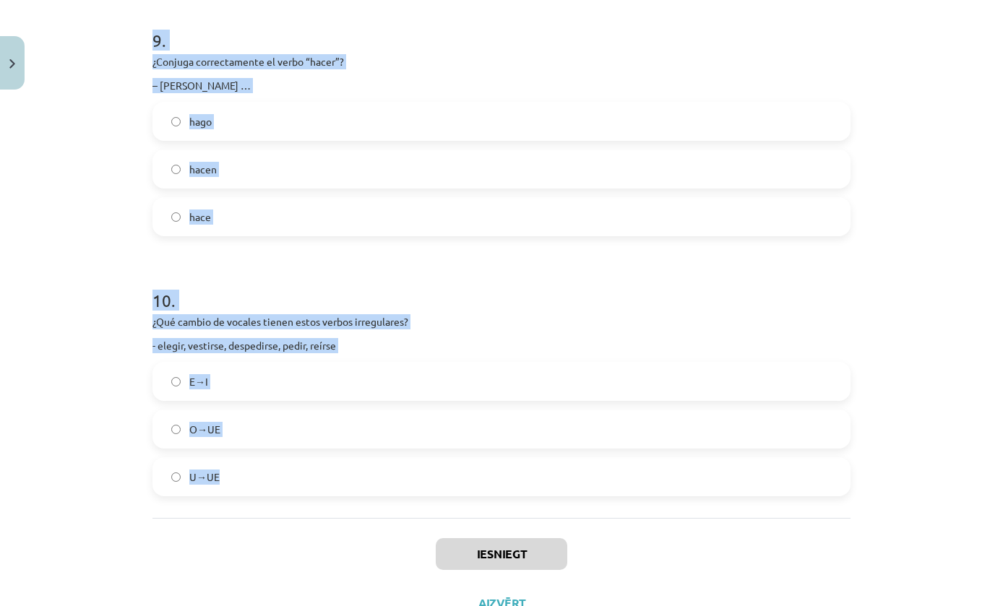
scroll to position [2237, 0]
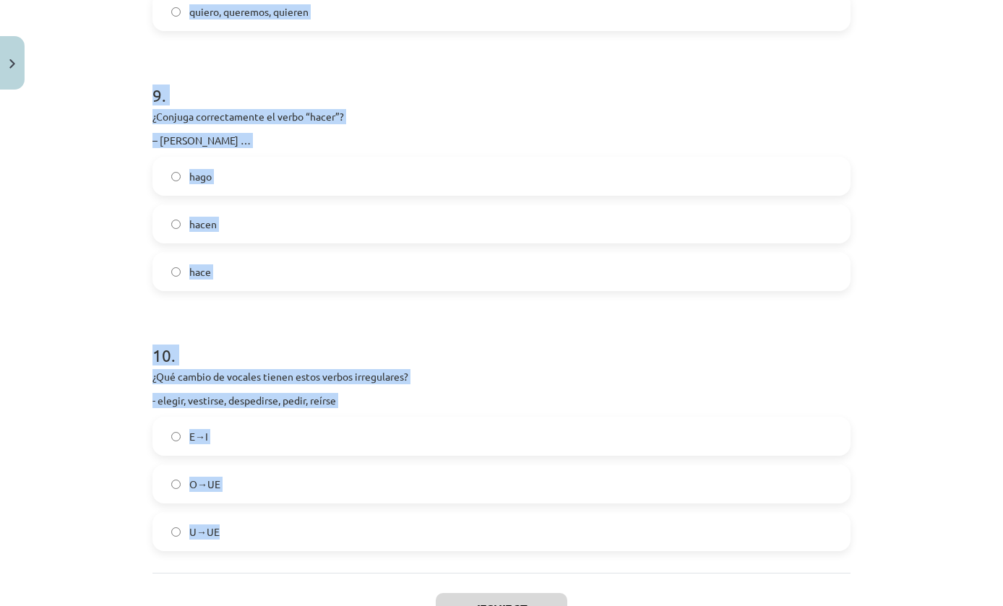
click at [895, 338] on div "Mācību tēma: Spāņu valodas b1 - 11. klases 1.ieskaites mācību materiāls #3 📝 Te…" at bounding box center [501, 303] width 1003 height 606
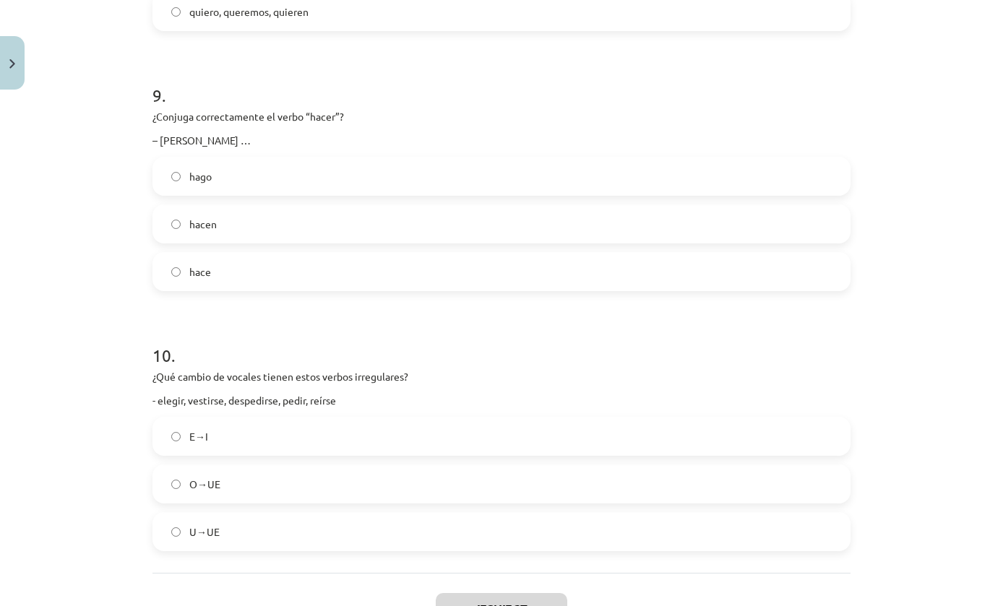
click at [785, 452] on label "E→I" at bounding box center [501, 436] width 695 height 36
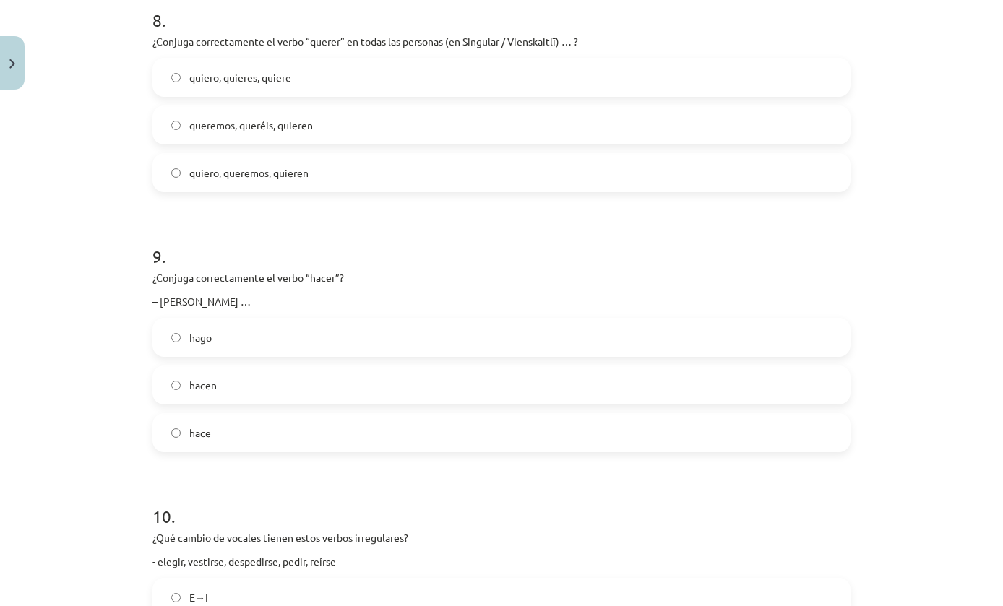
scroll to position [2067, 0]
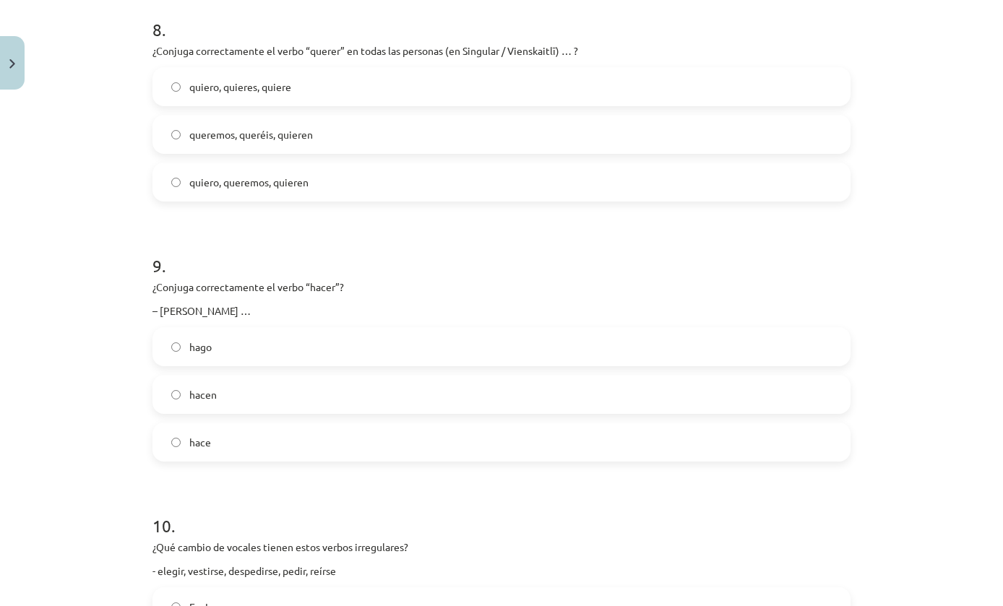
click at [650, 446] on label "hace" at bounding box center [501, 442] width 695 height 36
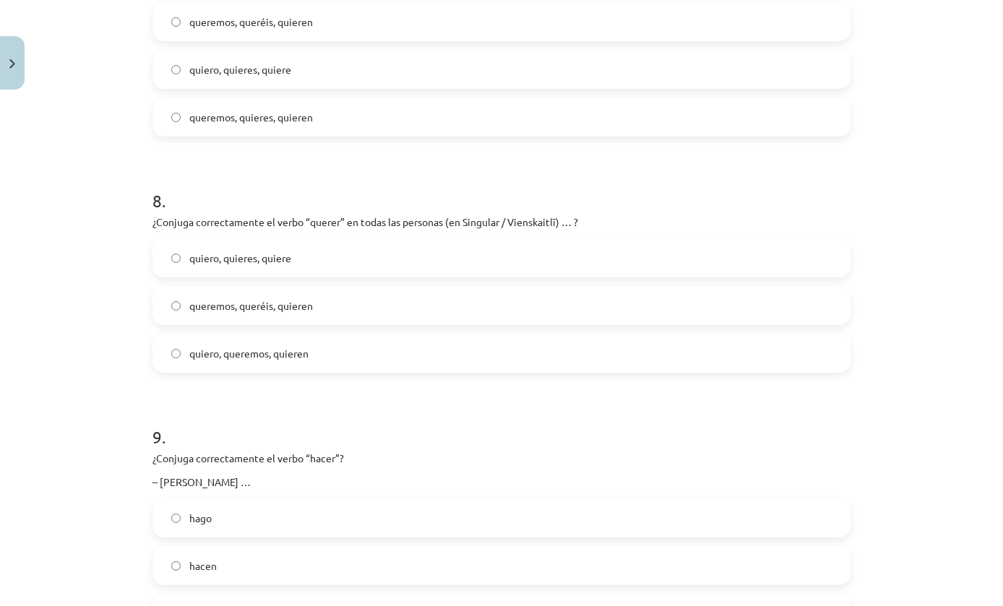
scroll to position [1889, 0]
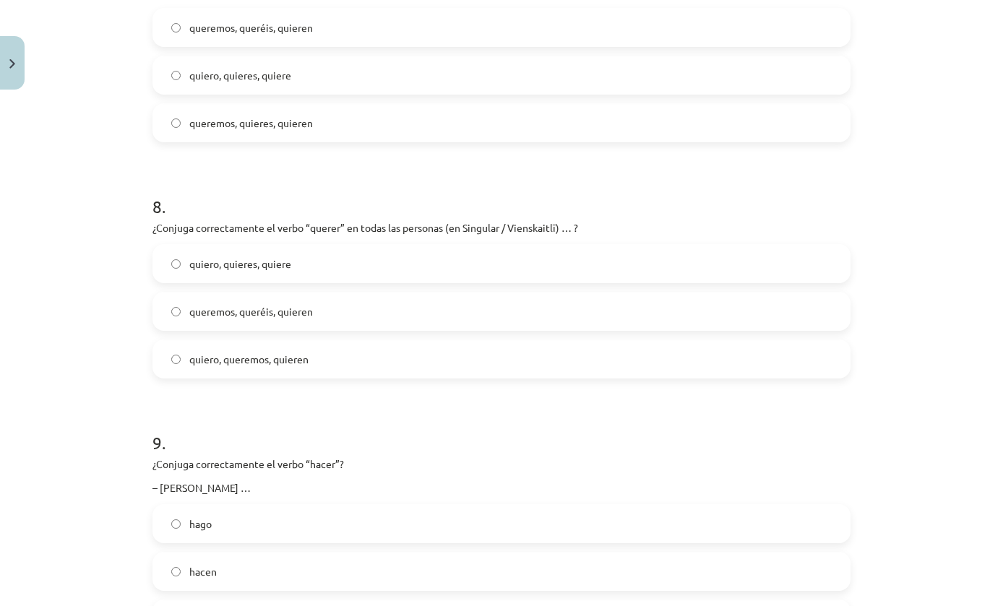
click at [842, 271] on label "quiero, quieres, quiere" at bounding box center [501, 264] width 695 height 36
click at [676, 24] on label "queremos, queréis, quieren" at bounding box center [501, 27] width 695 height 36
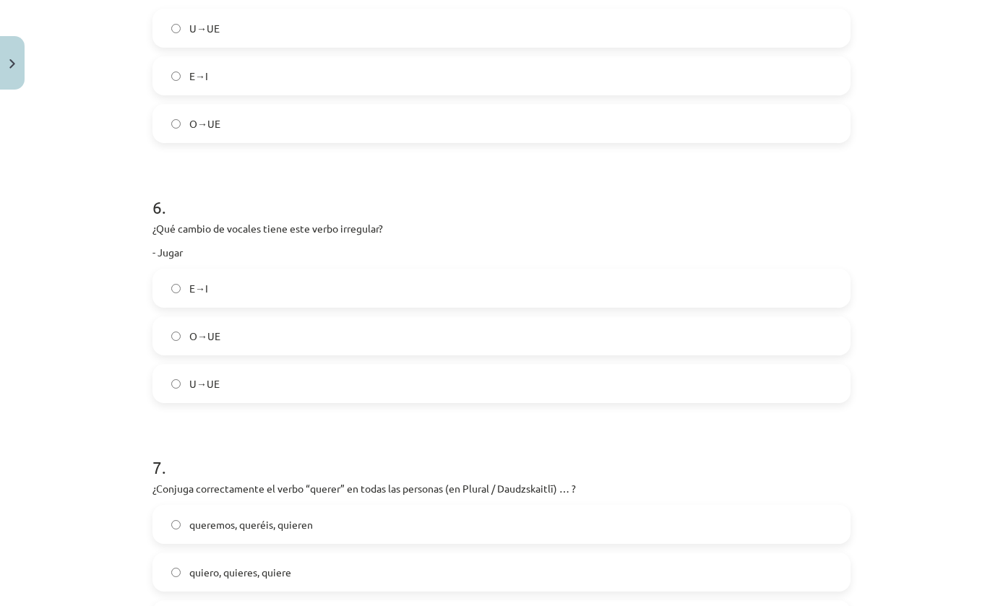
scroll to position [1376, 0]
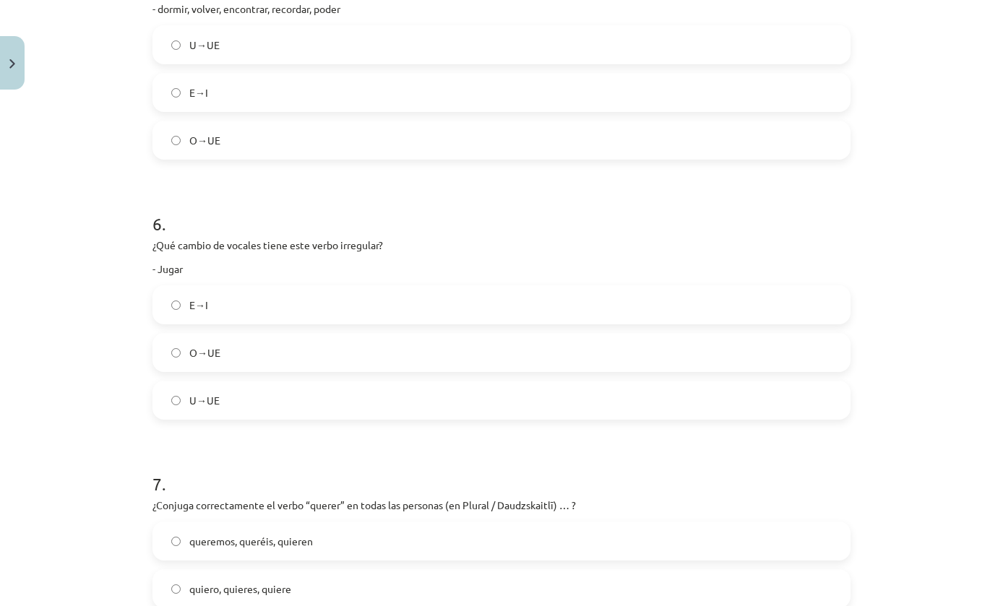
click at [355, 413] on label "U→UE" at bounding box center [501, 400] width 695 height 36
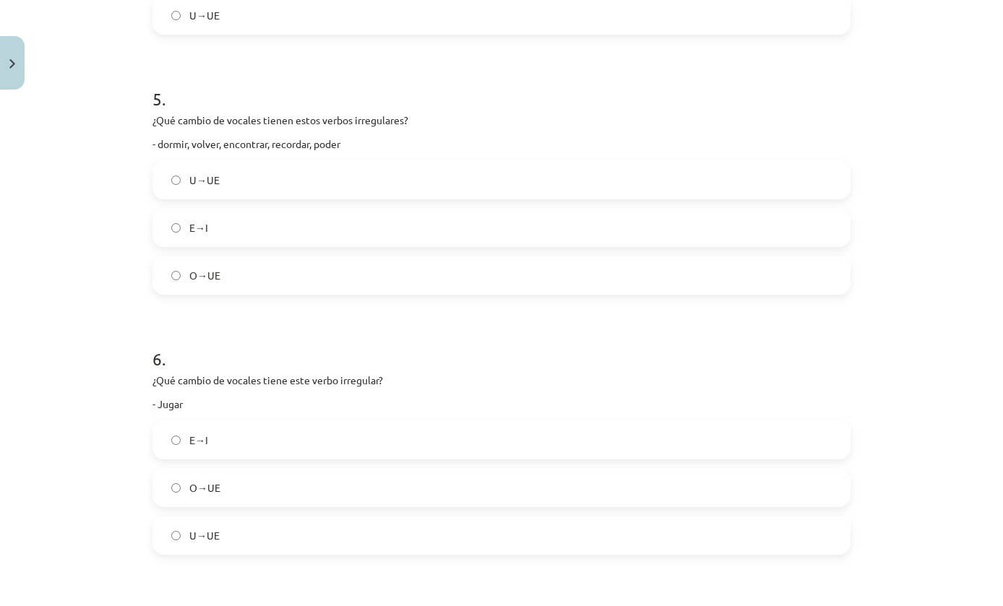
scroll to position [1232, 0]
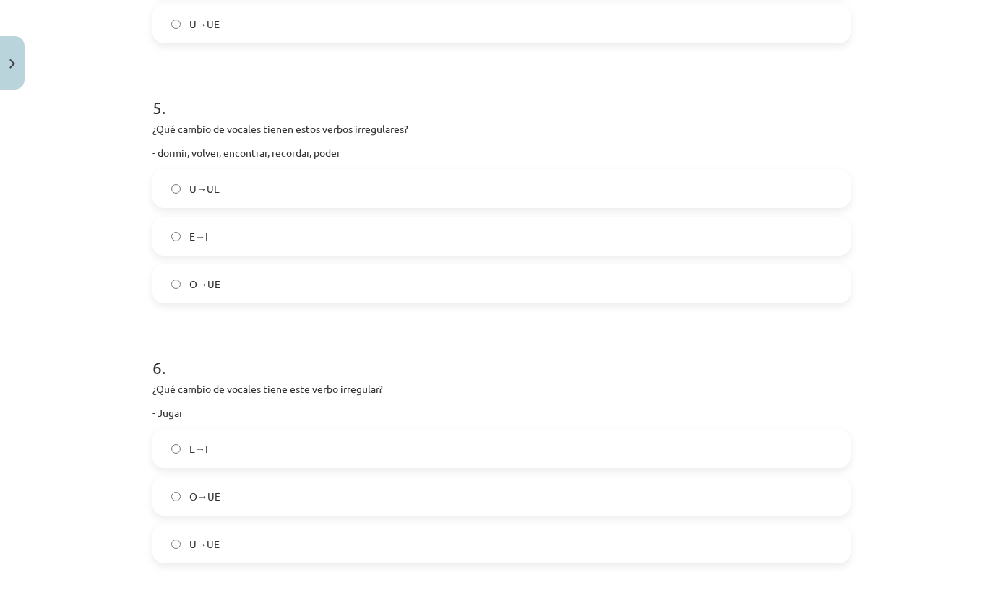
click at [486, 296] on label "O→UE" at bounding box center [501, 284] width 695 height 36
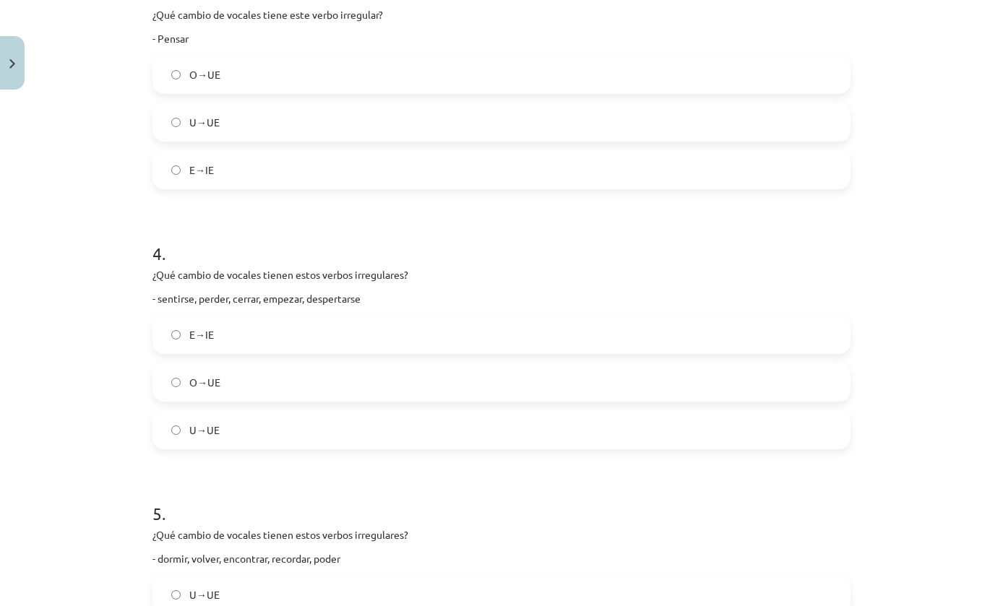
scroll to position [829, 0]
click at [712, 322] on label "E→IE" at bounding box center [501, 332] width 695 height 36
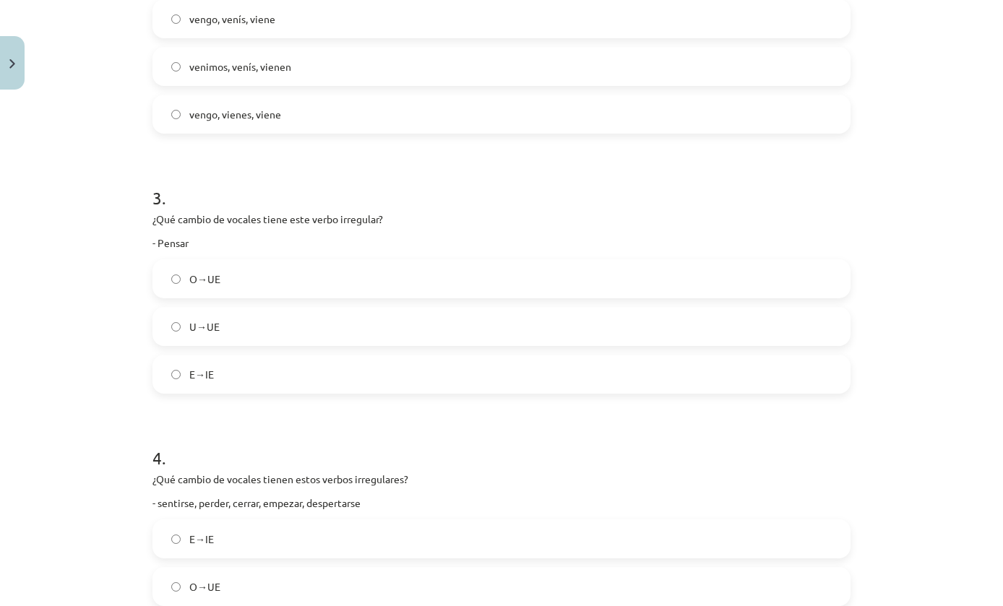
scroll to position [619, 0]
click at [695, 366] on label "E→IE" at bounding box center [501, 376] width 695 height 36
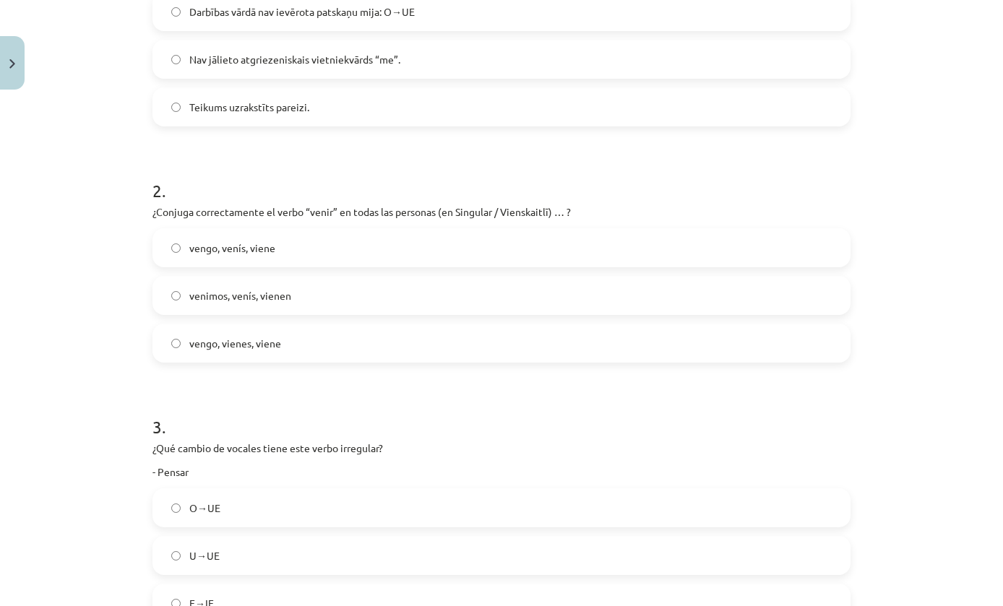
scroll to position [340, 0]
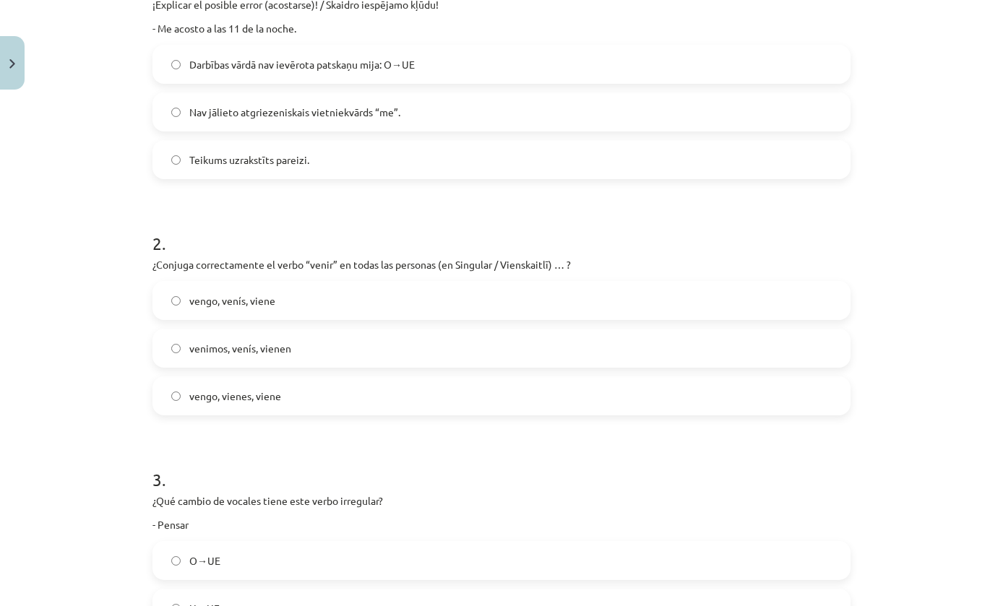
click at [705, 394] on label "vengo, vienes, viene" at bounding box center [501, 396] width 695 height 36
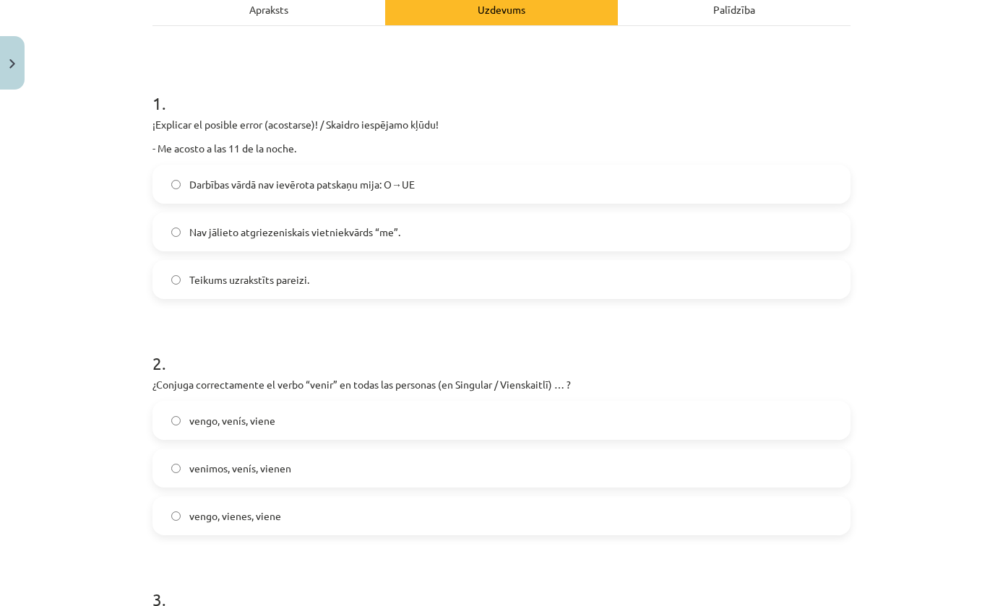
scroll to position [210, 0]
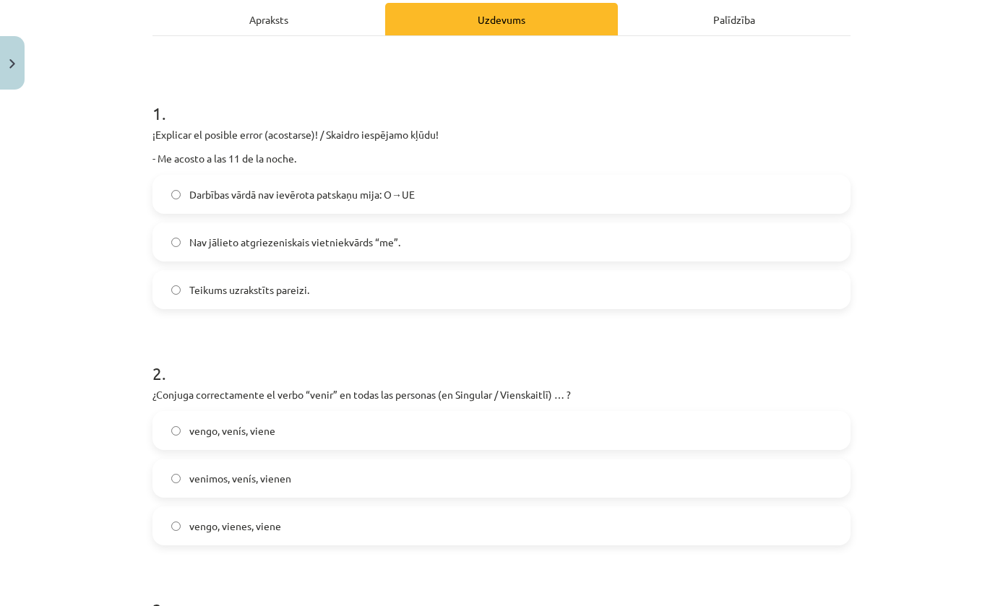
click at [661, 197] on label "Darbības vārdā nav ievērota patskaņu mija: O→UE" at bounding box center [501, 194] width 695 height 36
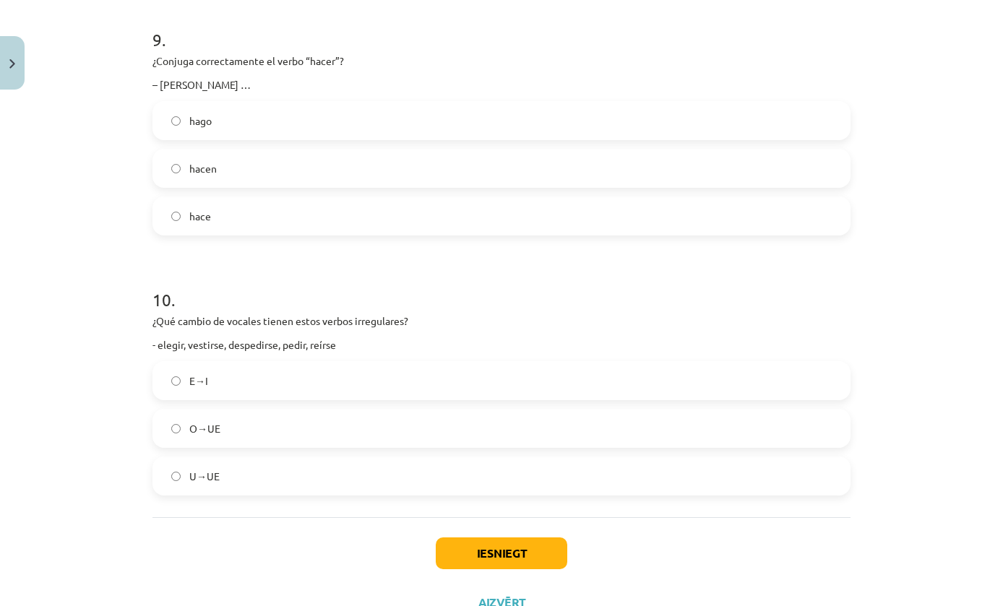
scroll to position [2292, 0]
click at [553, 558] on button "Iesniegt" at bounding box center [502, 554] width 132 height 32
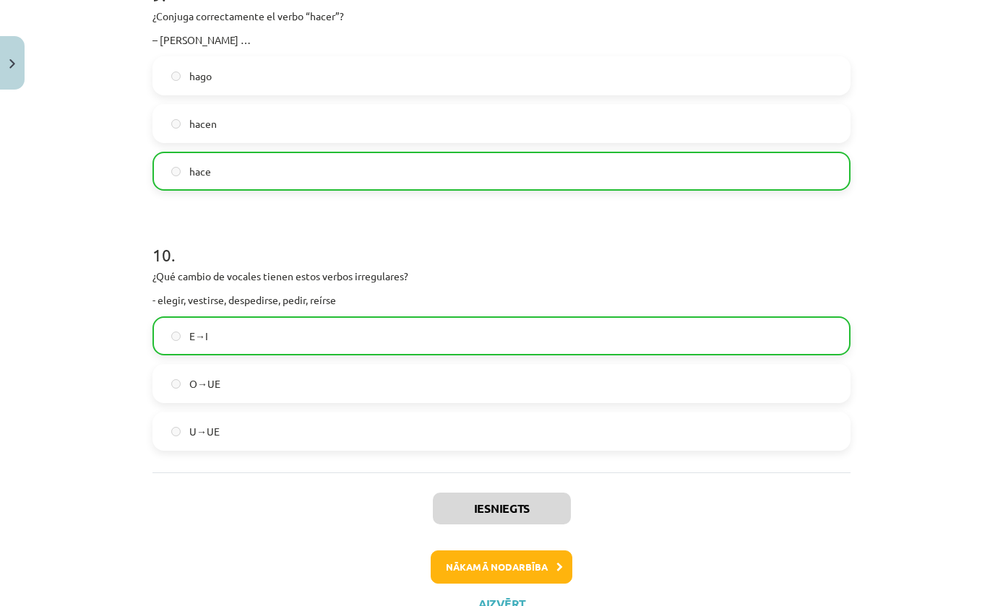
click at [512, 556] on button "Nākamā nodarbība" at bounding box center [502, 567] width 142 height 33
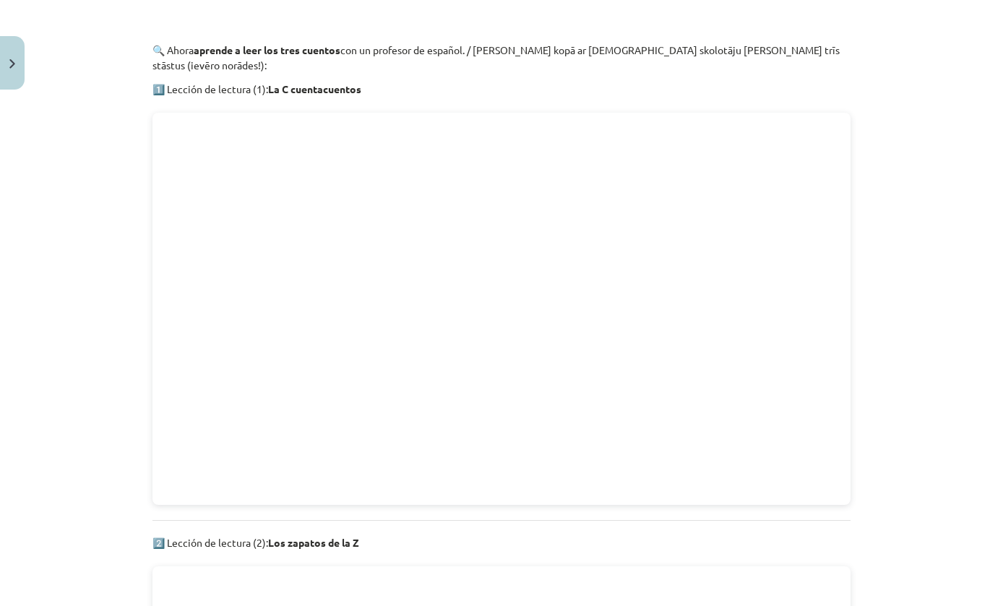
scroll to position [36, 0]
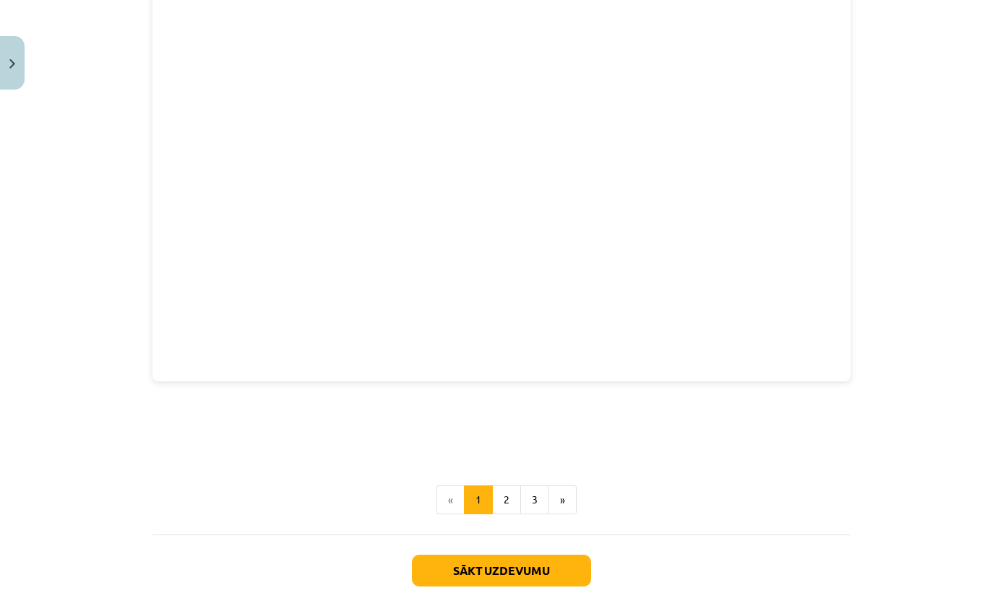
click at [561, 555] on button "Sākt uzdevumu" at bounding box center [501, 571] width 179 height 32
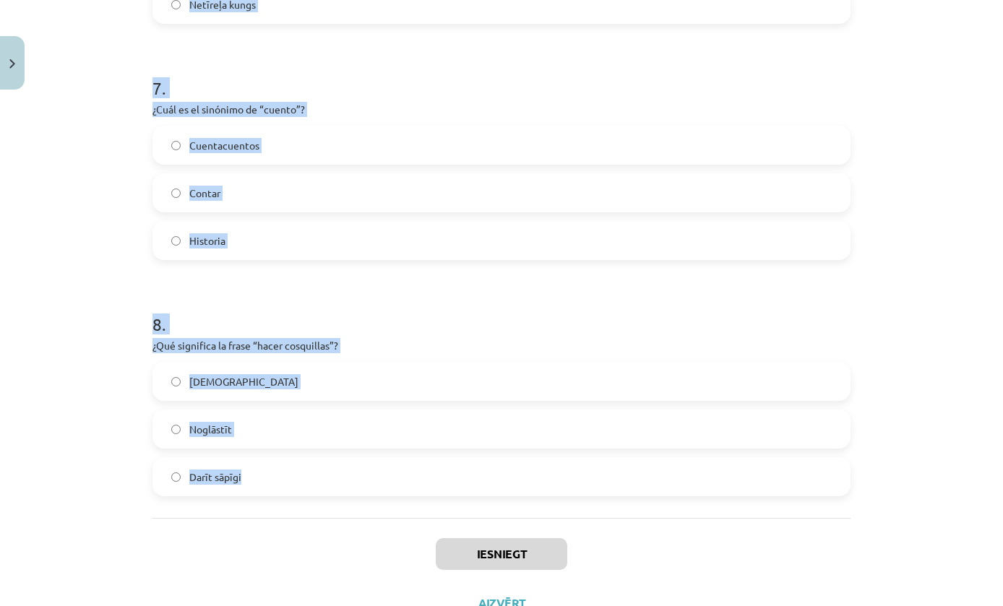
scroll to position [1598, 0]
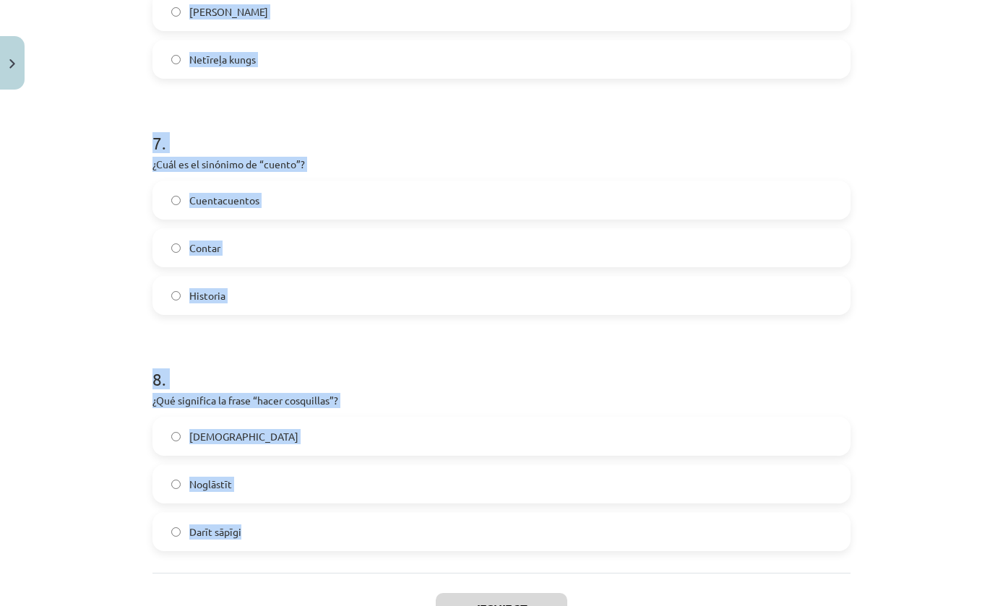
click at [956, 342] on div "Mācību tēma: Spāņu valodas b1 - 11. klases 1.ieskaites mācību materiāls #4 📝 Te…" at bounding box center [501, 303] width 1003 height 606
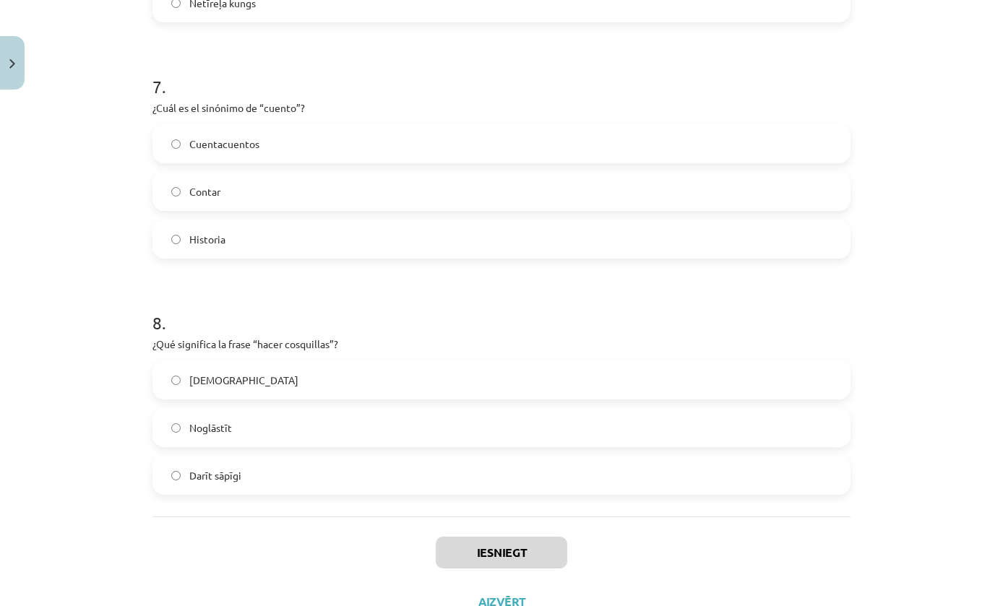
scroll to position [1652, 0]
click at [889, 369] on div "Mācību tēma: Spāņu valodas b1 - 11. klases 1.ieskaites mācību materiāls #4 📝 Te…" at bounding box center [501, 303] width 1003 height 606
click at [780, 384] on label "[DEMOGRAPHIC_DATA]" at bounding box center [501, 381] width 695 height 36
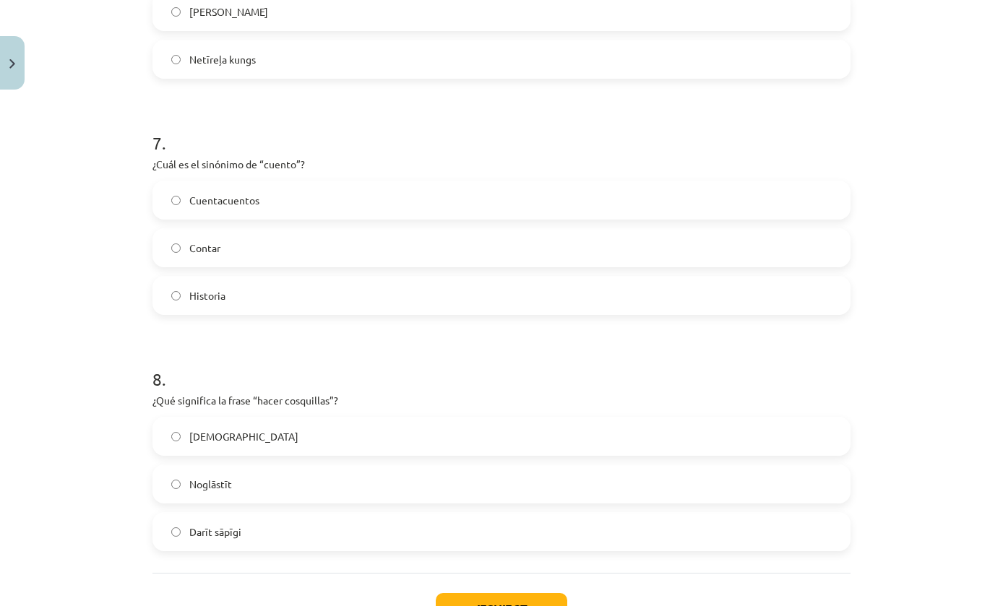
click at [845, 308] on label "Historia" at bounding box center [501, 295] width 695 height 36
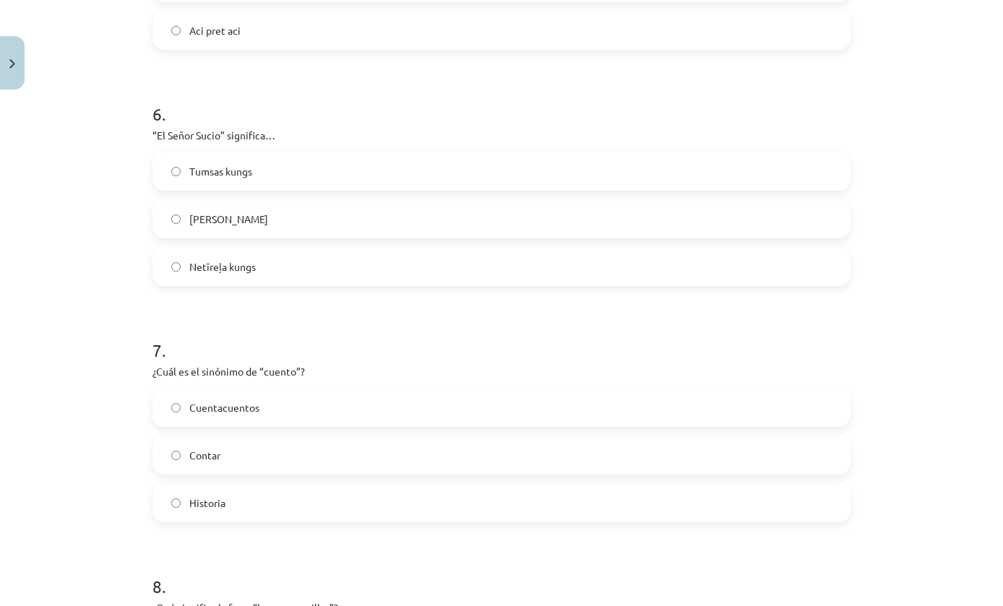
scroll to position [1389, 0]
click at [828, 267] on label "Netīreļa kungs" at bounding box center [501, 268] width 695 height 36
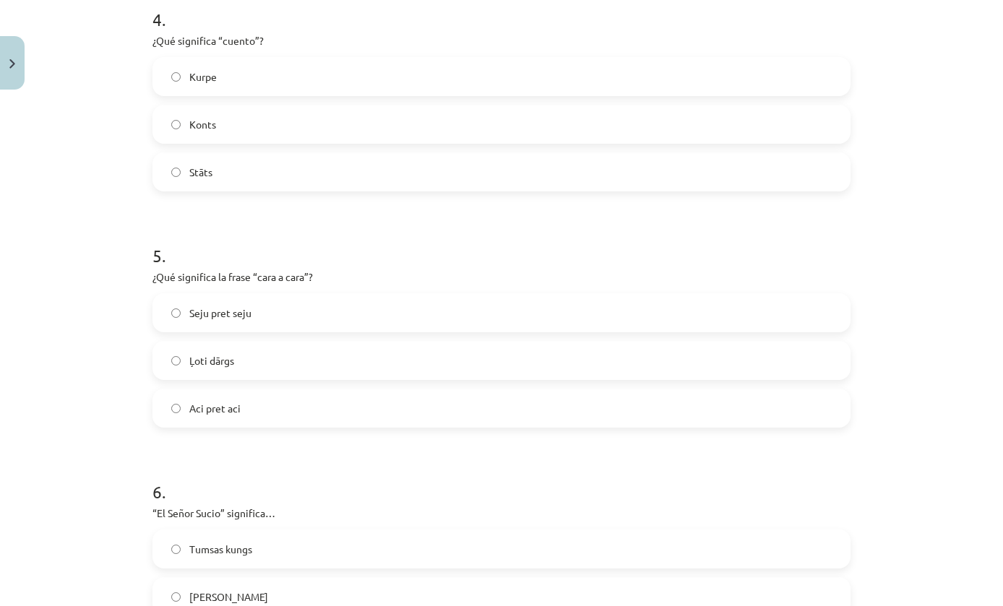
scroll to position [1011, 0]
click at [504, 306] on label "Seju pret seju" at bounding box center [501, 314] width 695 height 36
click at [627, 159] on label "Stāts" at bounding box center [501, 173] width 695 height 36
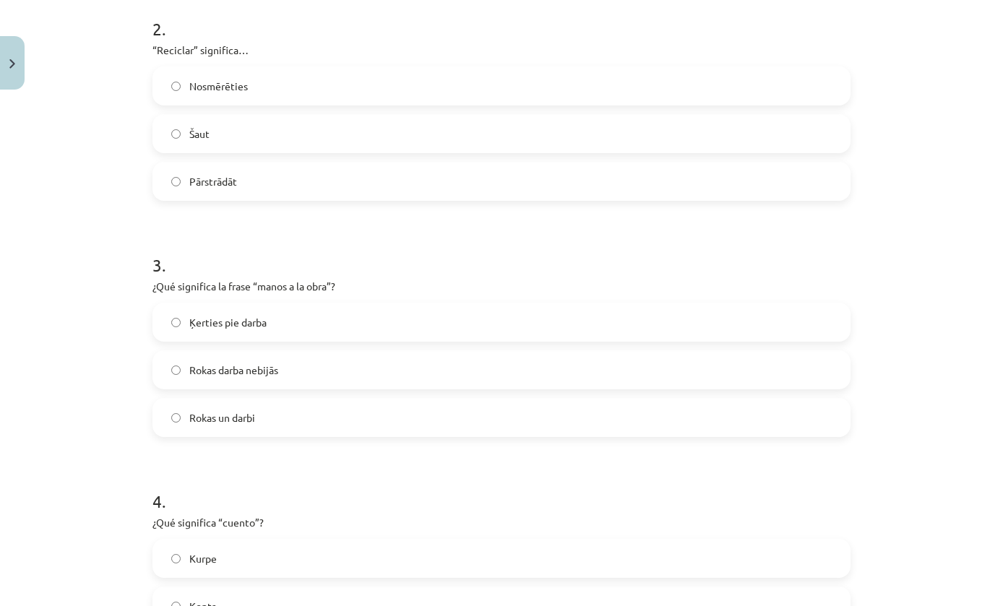
scroll to position [516, 0]
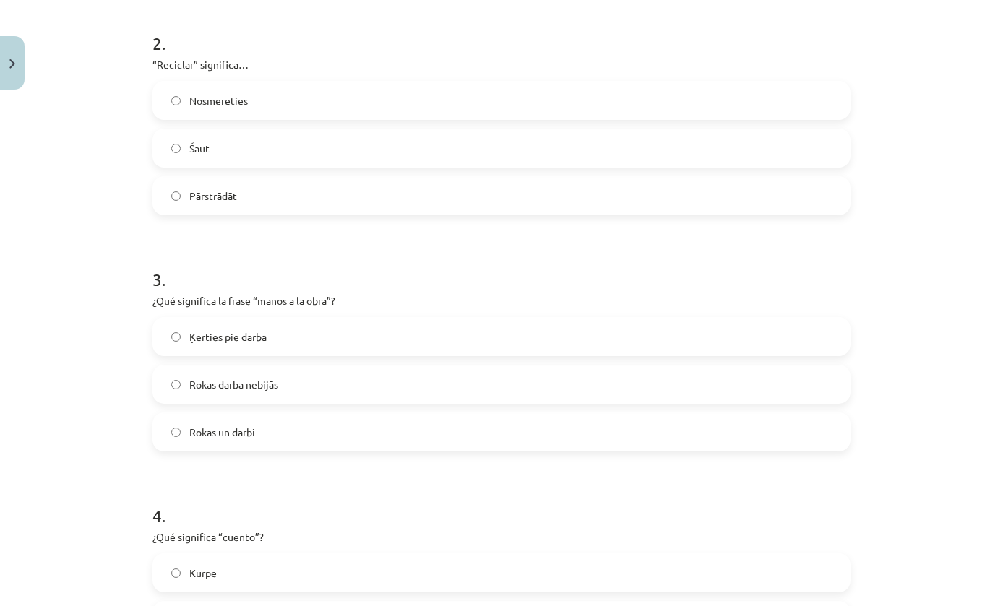
click at [769, 339] on label "Ķerties pie darba" at bounding box center [501, 337] width 695 height 36
click at [613, 204] on label "Pārstrādāt" at bounding box center [501, 196] width 695 height 36
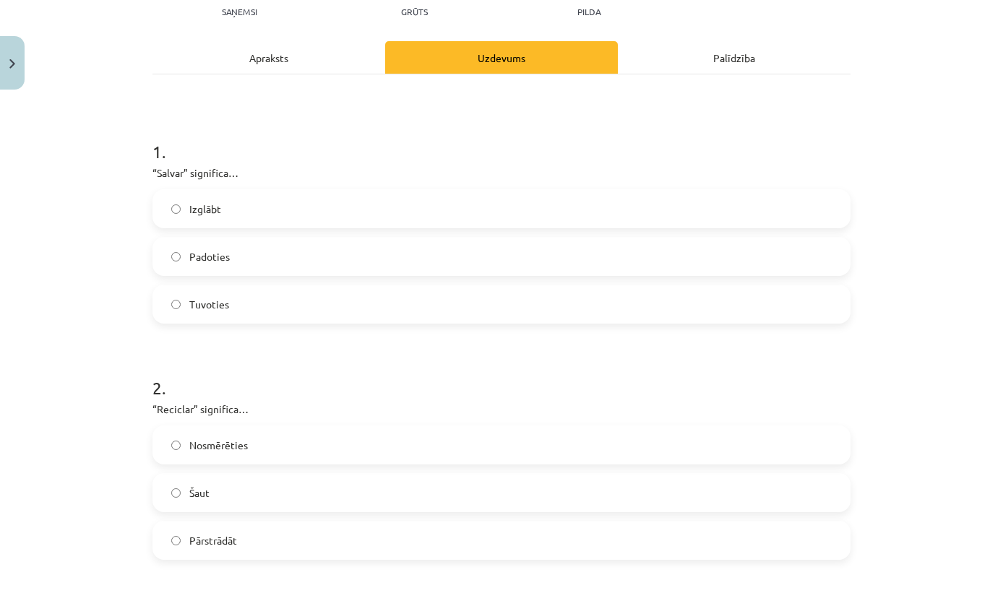
scroll to position [164, 0]
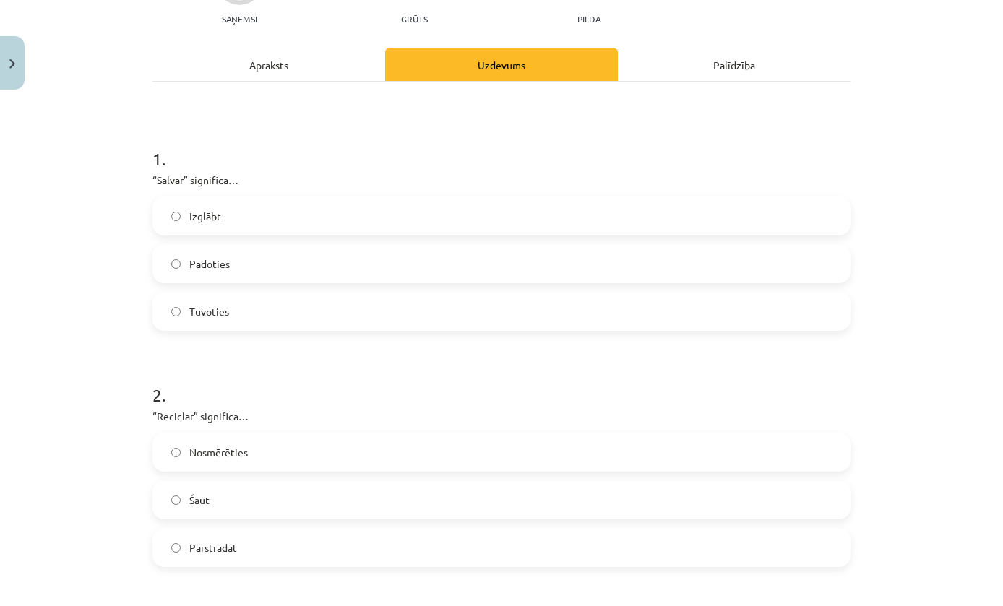
click at [621, 204] on label "Izglābt" at bounding box center [501, 216] width 695 height 36
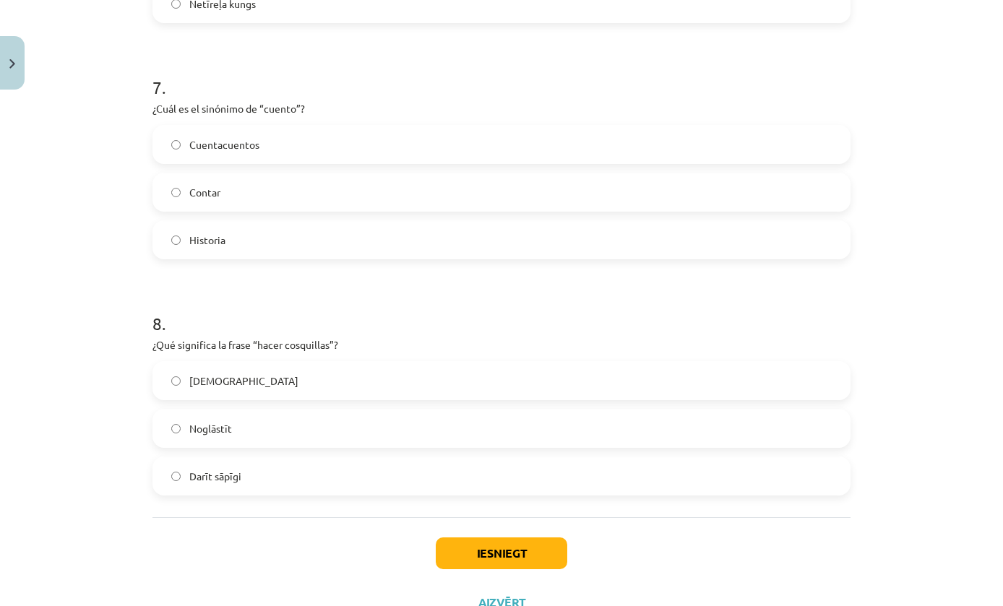
scroll to position [1652, 0]
click at [561, 541] on button "Iesniegt" at bounding box center [502, 554] width 132 height 32
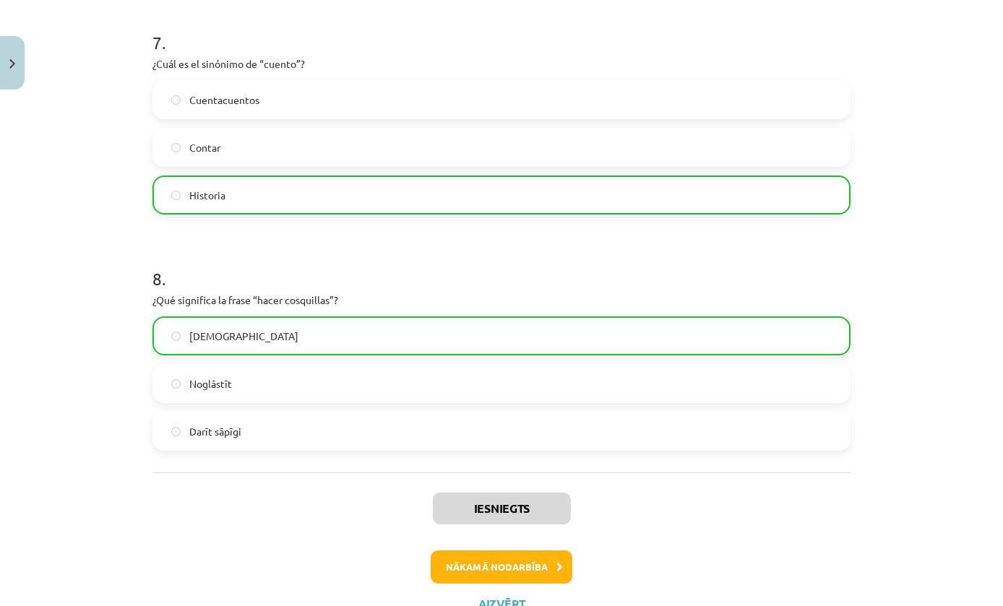
click at [541, 569] on button "Nākamā nodarbība" at bounding box center [502, 567] width 142 height 33
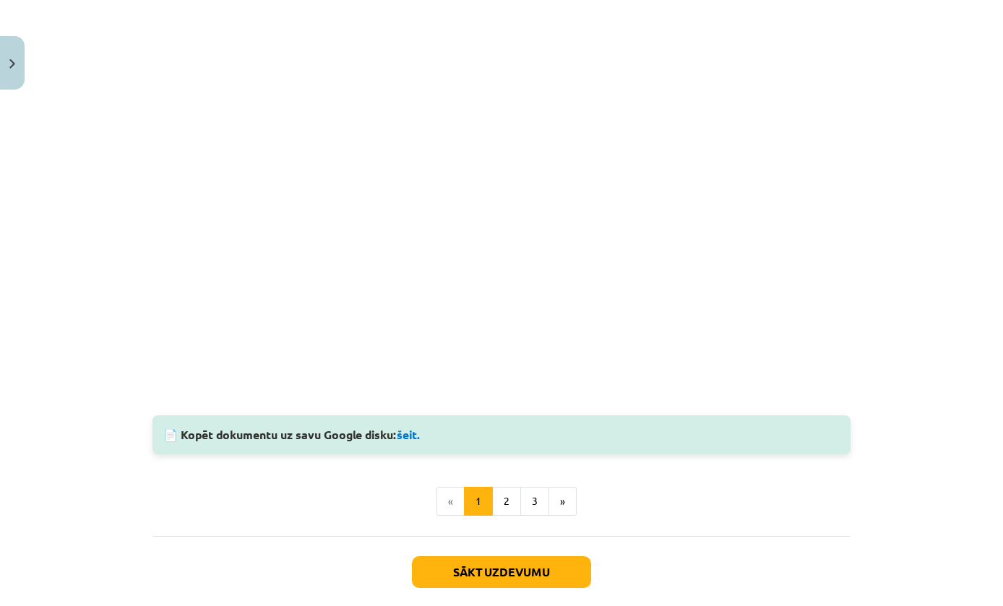
scroll to position [975, 0]
click at [565, 556] on button "Sākt uzdevumu" at bounding box center [501, 572] width 179 height 32
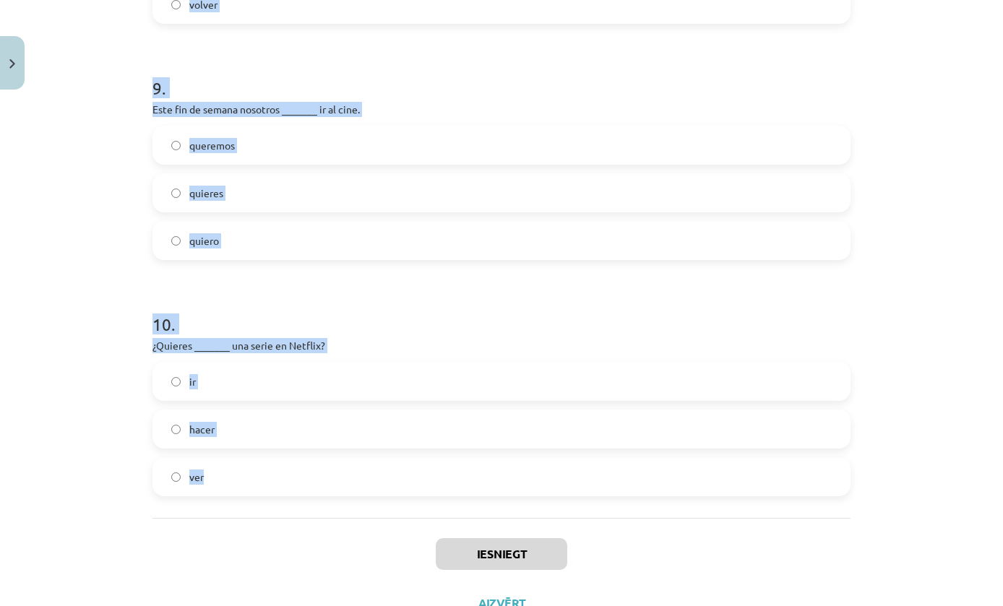
scroll to position [2070, 0]
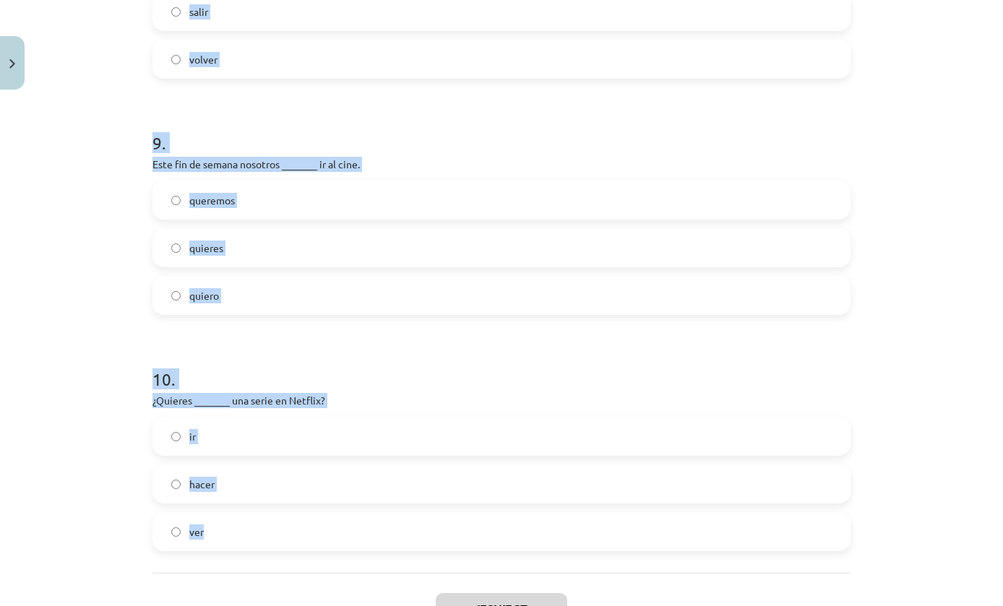
click at [775, 517] on label "ver" at bounding box center [501, 532] width 695 height 36
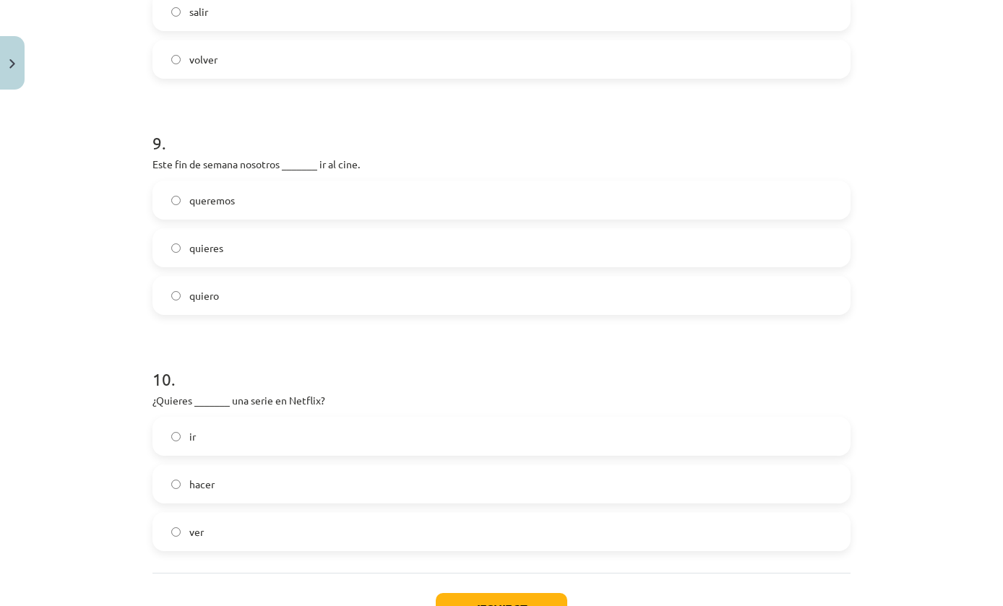
click at [776, 206] on label "queremos" at bounding box center [501, 200] width 695 height 36
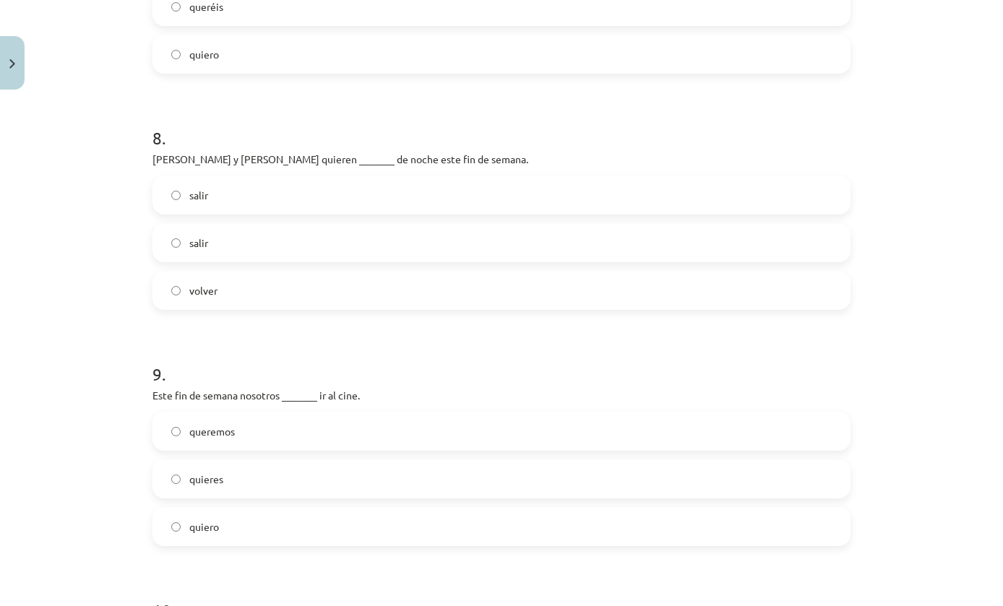
scroll to position [1780, 0]
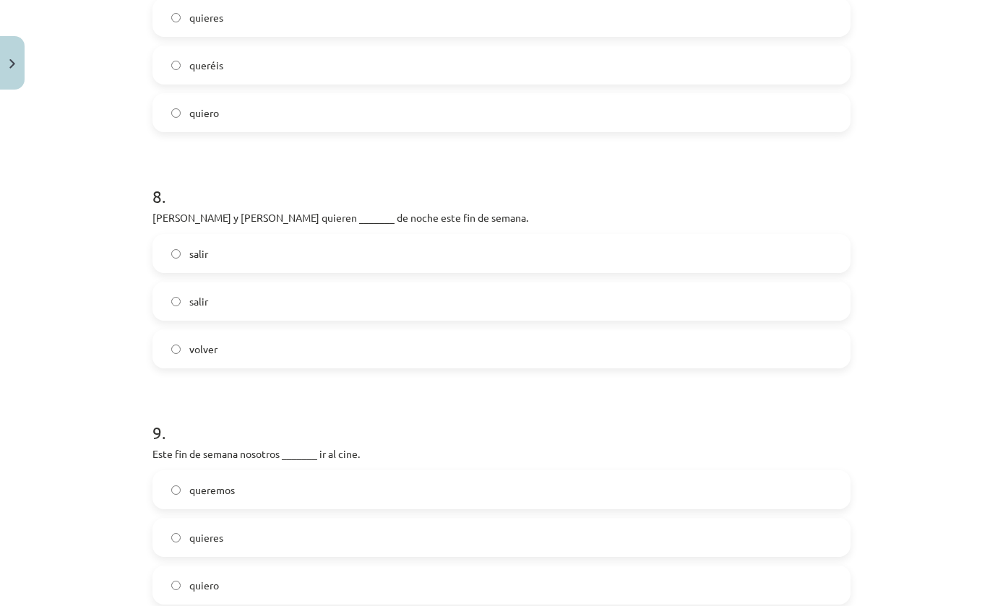
click at [846, 271] on label "salir" at bounding box center [501, 254] width 695 height 36
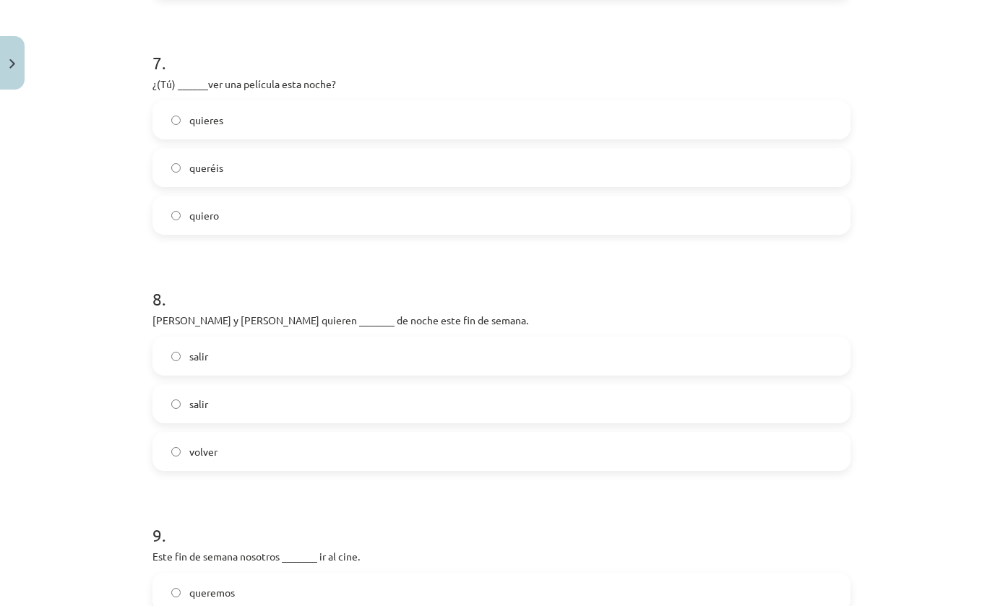
scroll to position [1677, 0]
click at [745, 108] on label "quieres" at bounding box center [501, 121] width 695 height 36
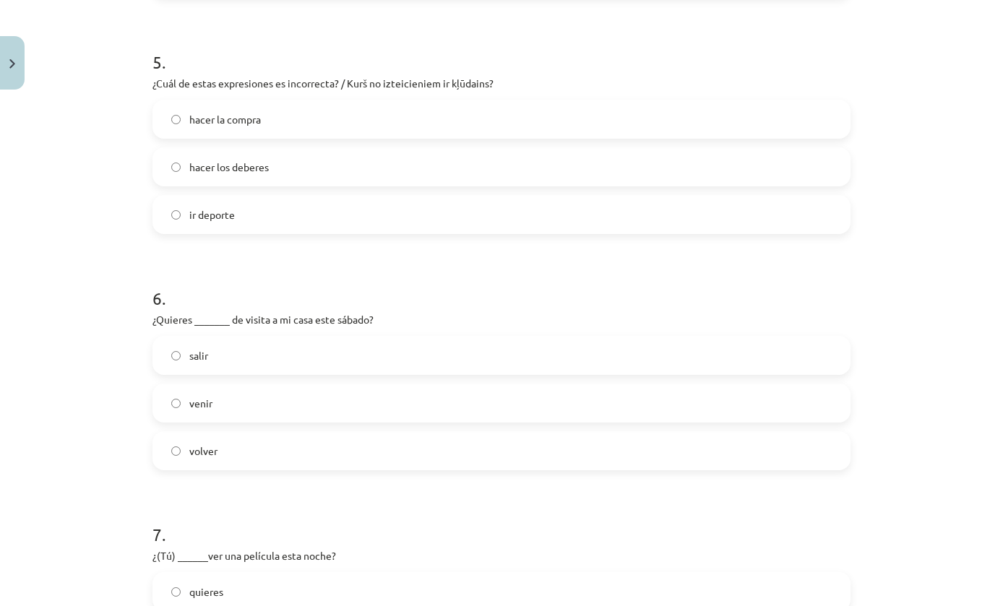
scroll to position [1187, 0]
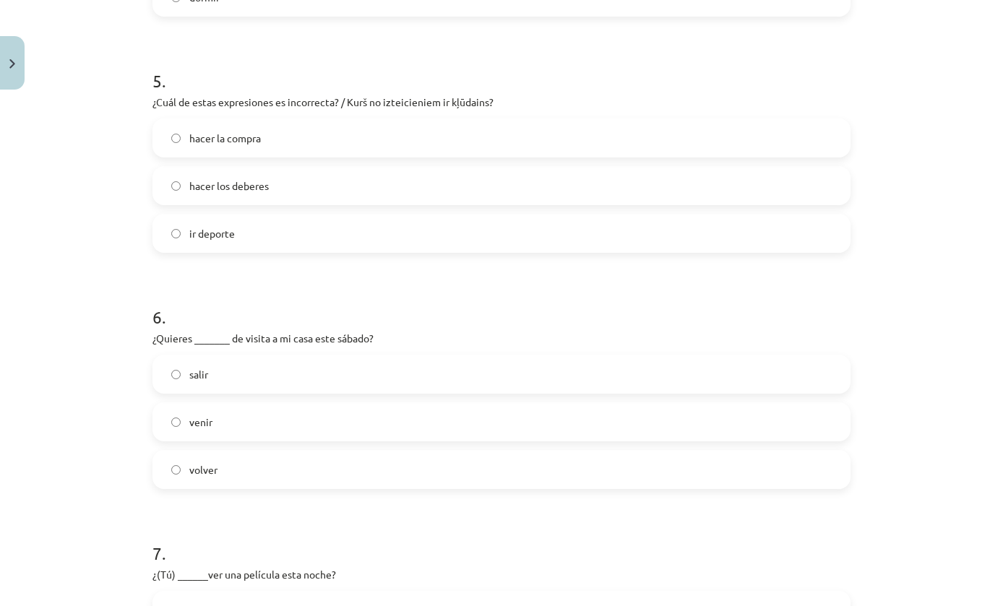
click at [581, 225] on label "ir deporte" at bounding box center [501, 233] width 695 height 36
click at [551, 600] on label "quieres" at bounding box center [501, 610] width 695 height 36
click at [670, 420] on label "venir" at bounding box center [501, 422] width 695 height 36
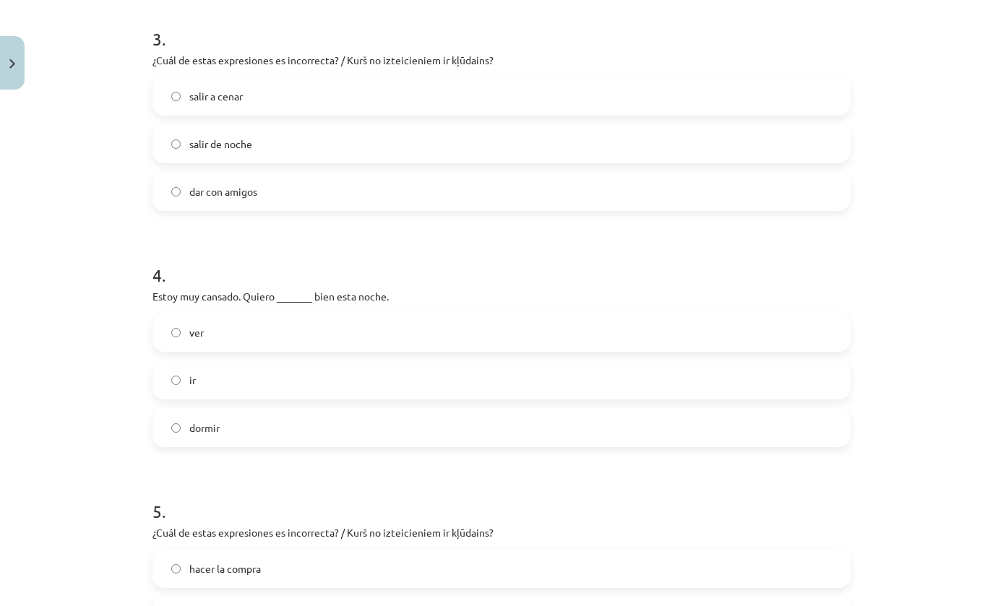
click at [724, 416] on label "dormir" at bounding box center [501, 428] width 695 height 36
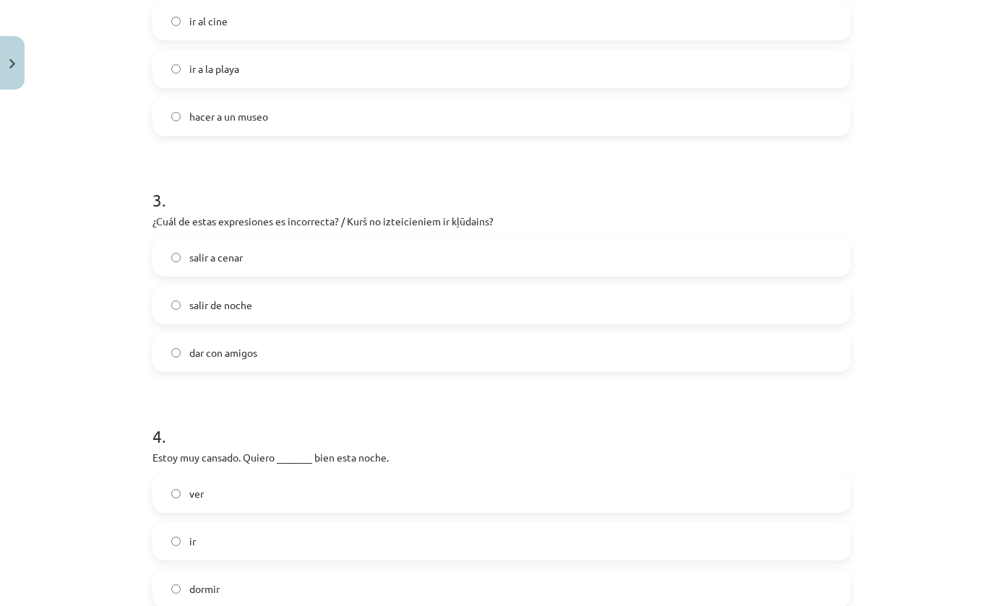
scroll to position [585, 0]
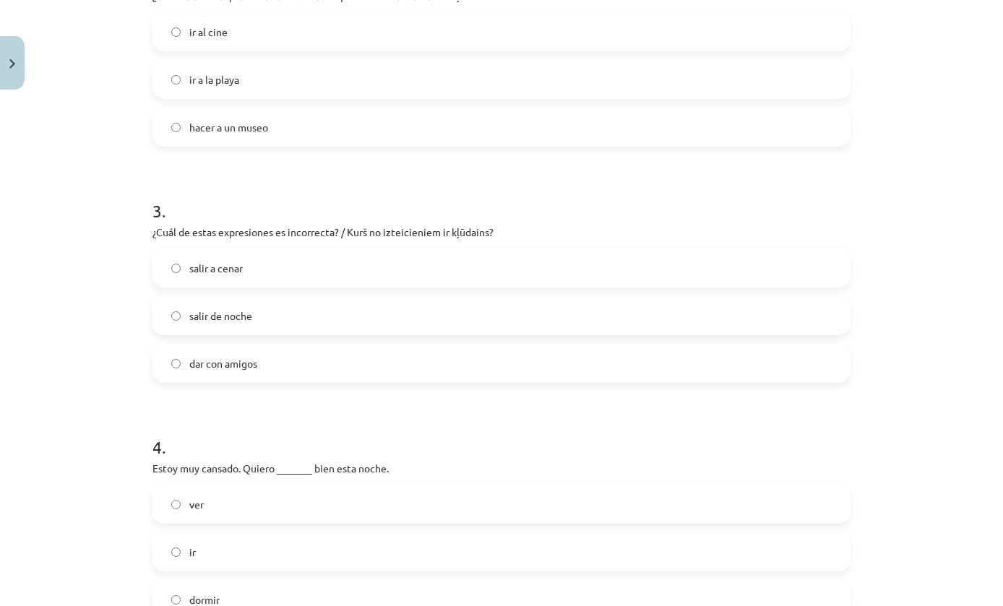
click at [770, 348] on label "dar con amigos" at bounding box center [501, 363] width 695 height 36
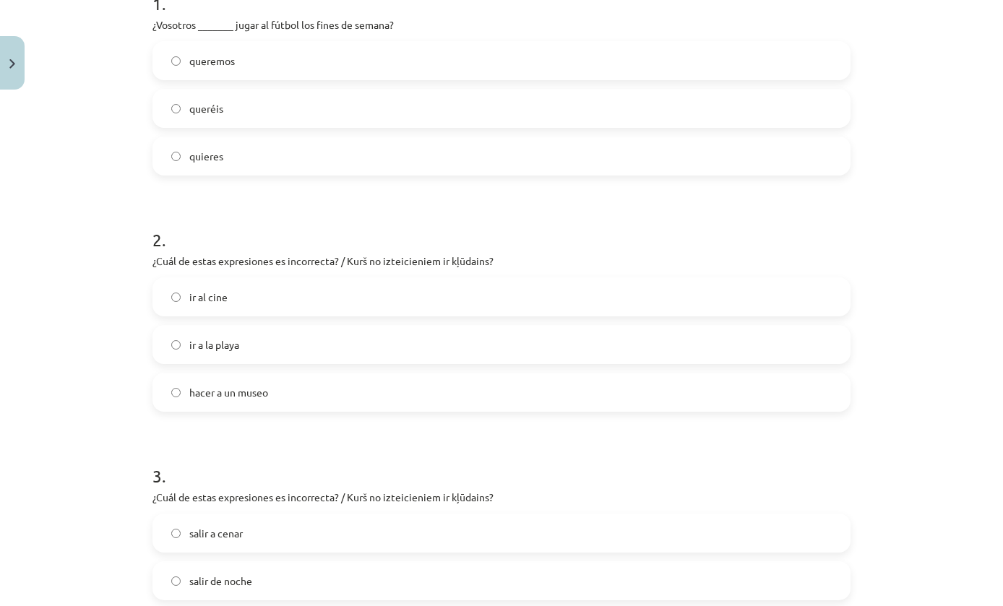
scroll to position [314, 0]
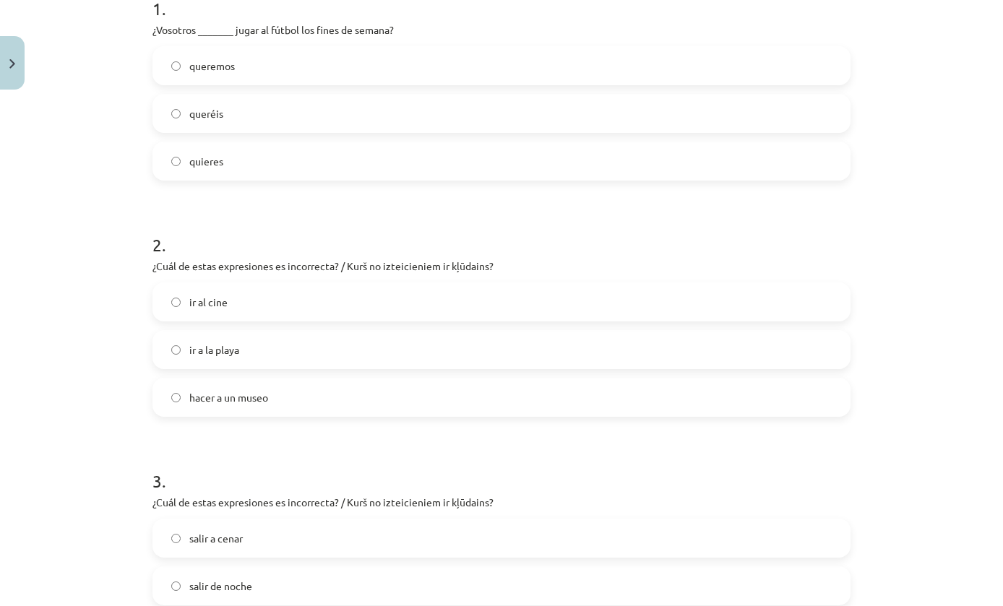
click at [691, 108] on label "queréis" at bounding box center [501, 113] width 695 height 36
click at [392, 397] on label "hacer a un museo" at bounding box center [501, 397] width 695 height 36
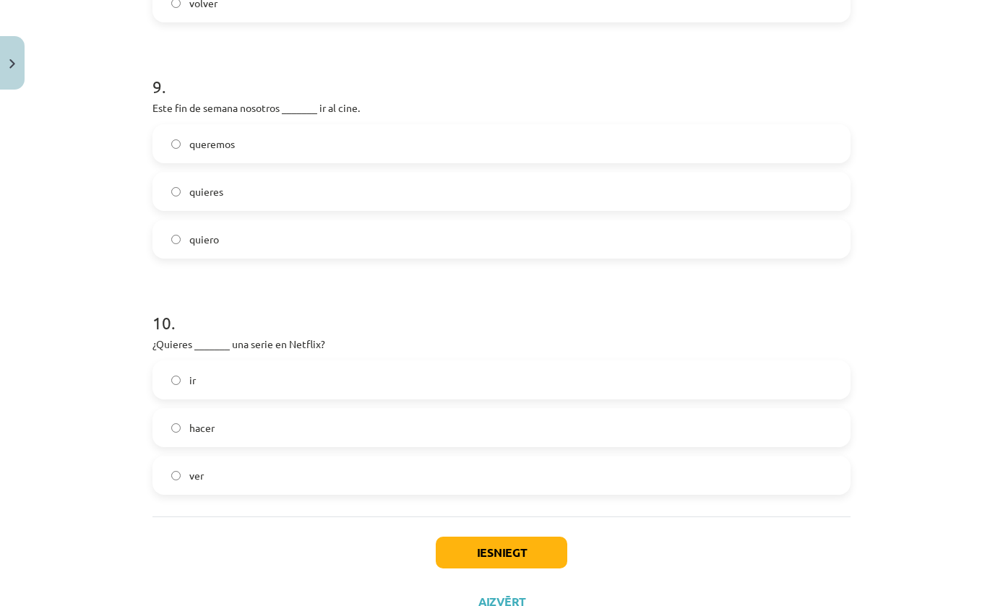
scroll to position [2125, 0]
click at [543, 551] on button "Iesniegt" at bounding box center [502, 554] width 132 height 32
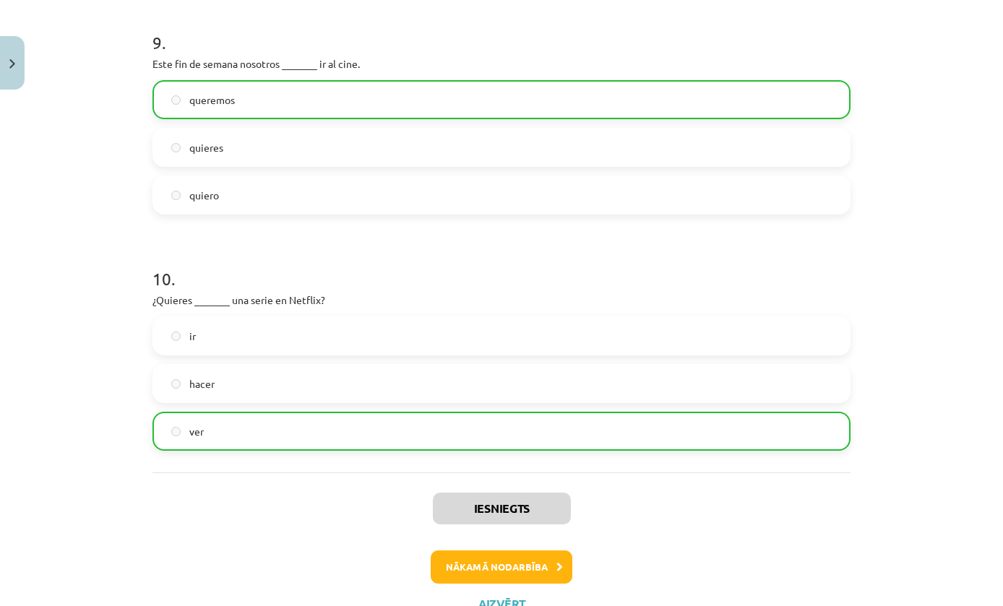
click at [488, 574] on button "Nākamā nodarbība" at bounding box center [502, 567] width 142 height 33
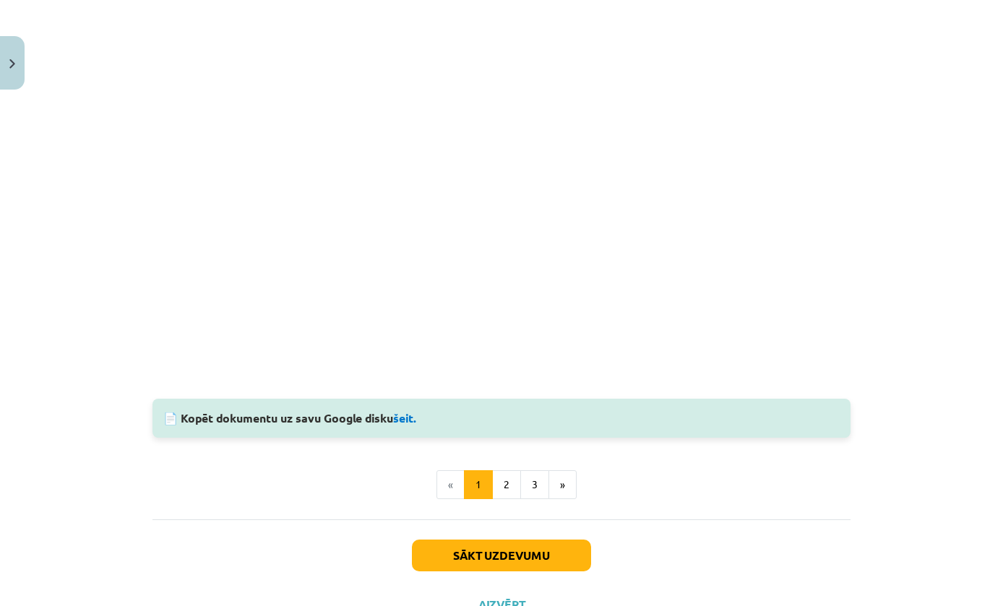
click at [485, 548] on button "Sākt uzdevumu" at bounding box center [501, 556] width 179 height 32
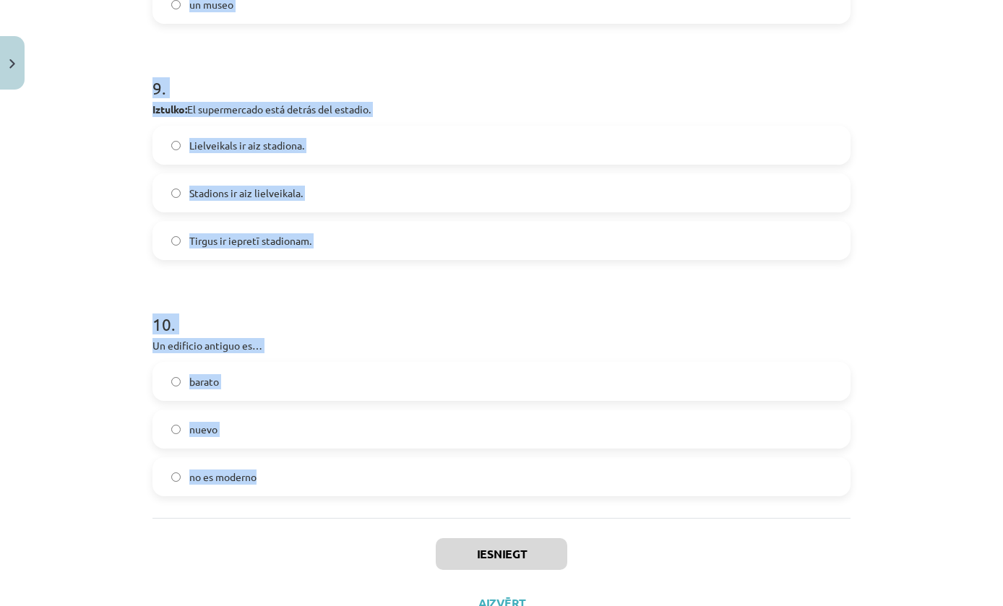
scroll to position [2070, 0]
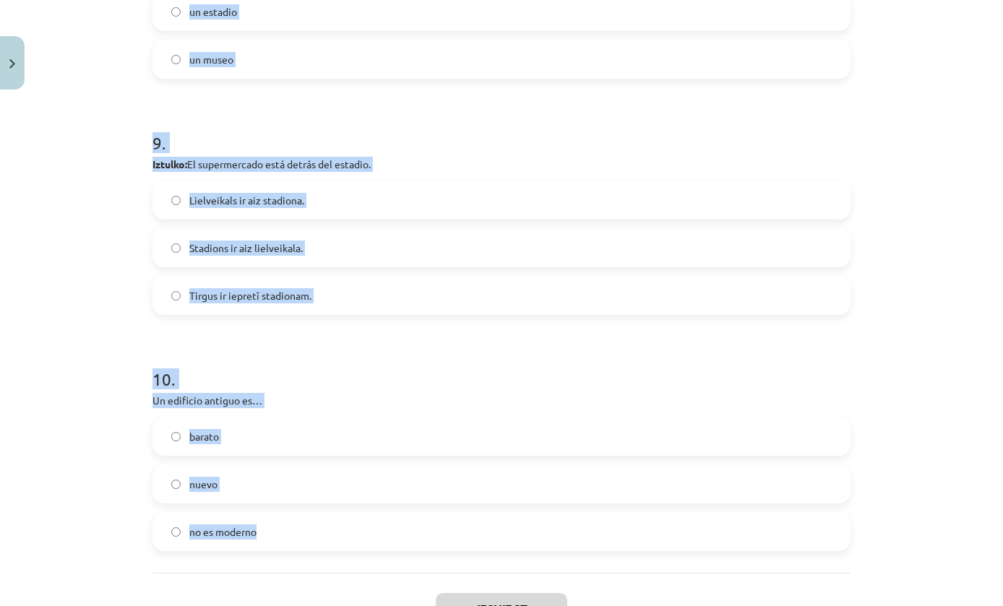
click at [711, 514] on label "no es moderno" at bounding box center [501, 532] width 695 height 36
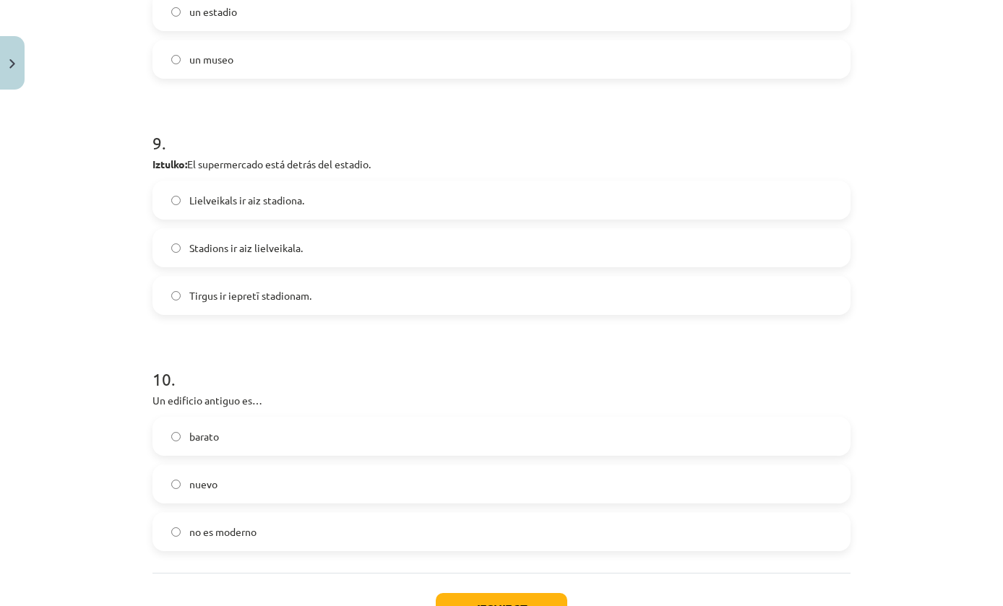
click at [811, 259] on label "Stadions ir aiz lielveikala." at bounding box center [501, 248] width 695 height 36
click at [859, 202] on div "Mācību tēma: Spāņu valodas b1 - 11. klases 1.ieskaites mācību materiāls #6 📝 Te…" at bounding box center [501, 303] width 1003 height 606
click at [843, 185] on label "Lielveikals ir aiz stadiona." at bounding box center [501, 200] width 695 height 36
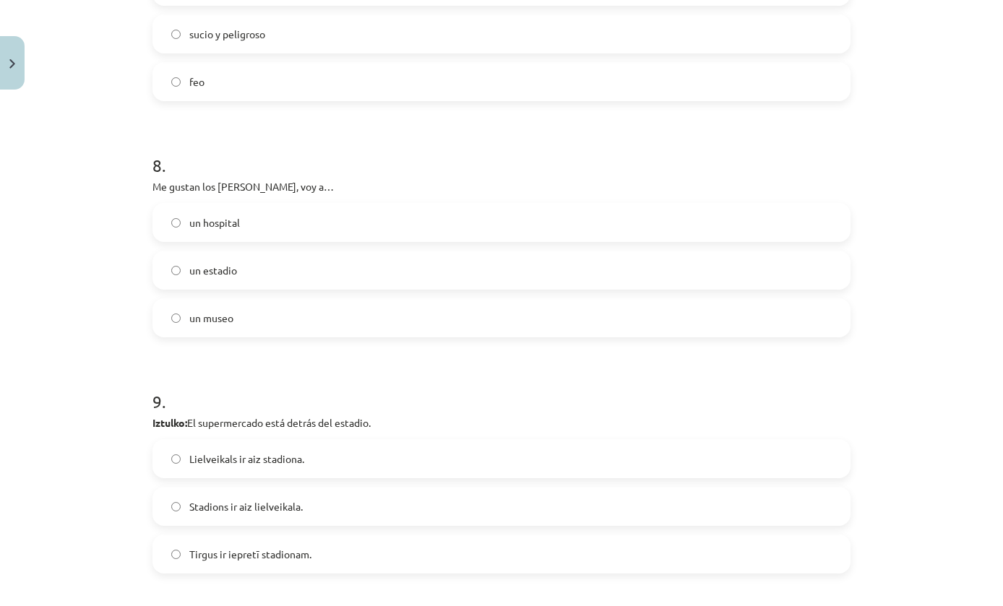
scroll to position [1811, 0]
click at [444, 322] on label "un museo" at bounding box center [501, 318] width 695 height 36
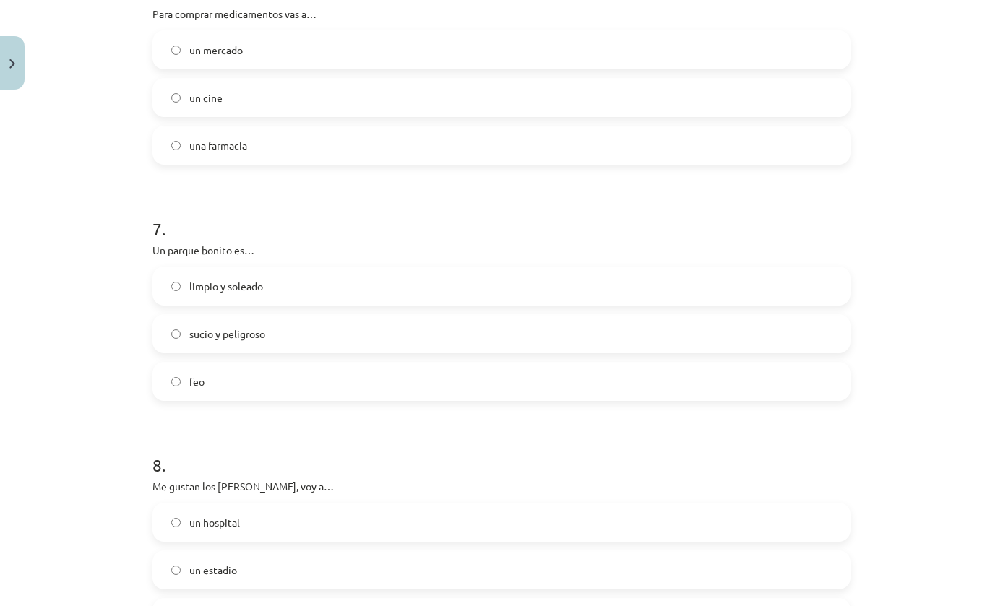
scroll to position [1500, 0]
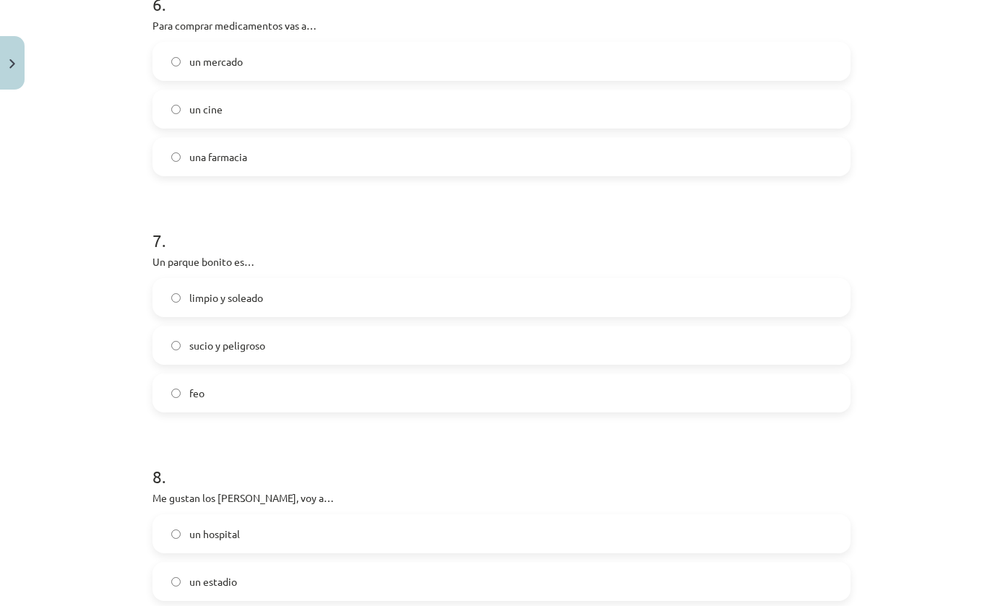
click at [699, 285] on label "limpio y soleado" at bounding box center [501, 298] width 695 height 36
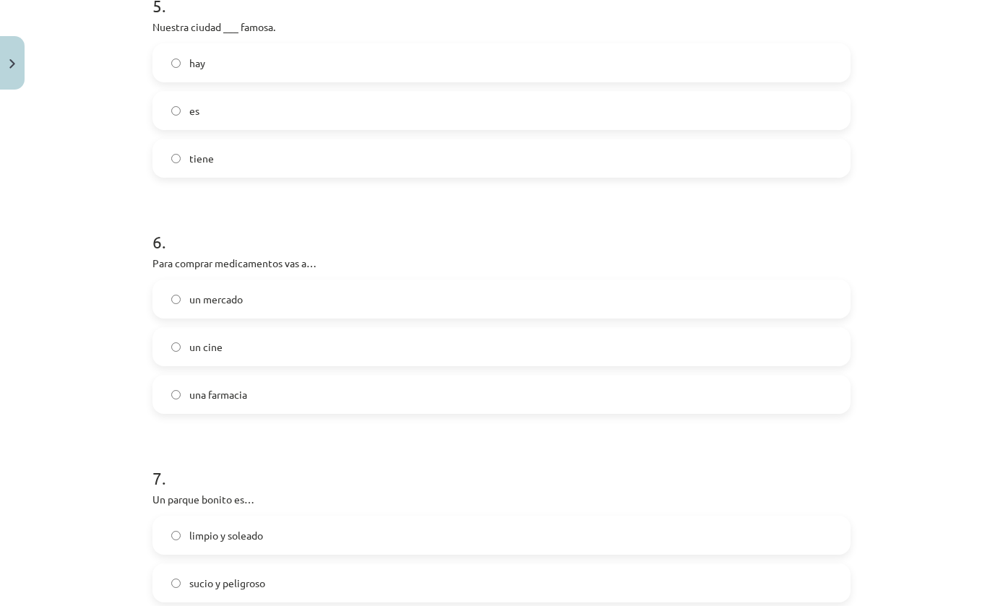
scroll to position [1254, 0]
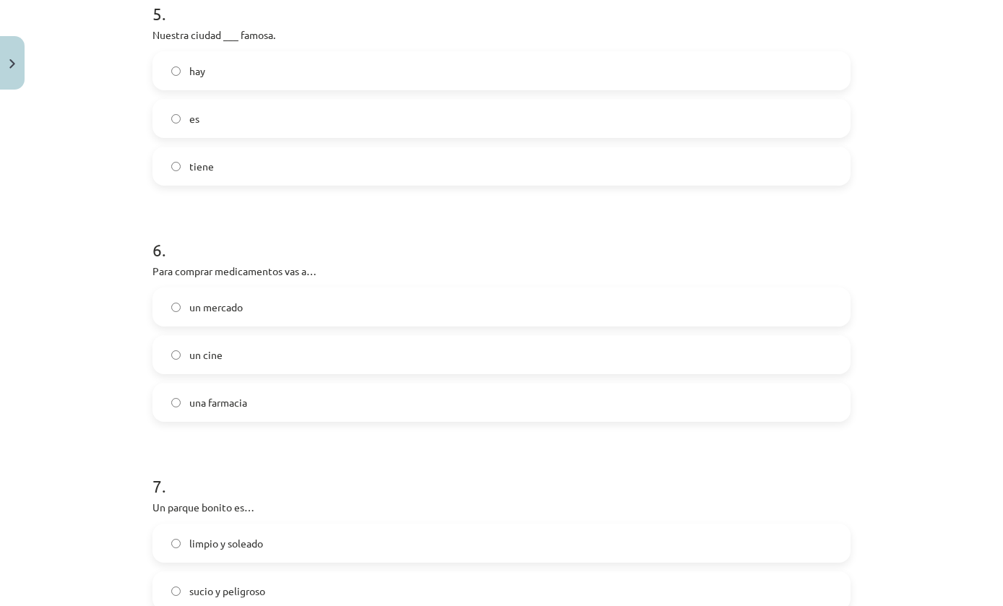
click at [621, 385] on label "una farmacia" at bounding box center [501, 402] width 695 height 36
click at [541, 116] on label "es" at bounding box center [501, 118] width 695 height 36
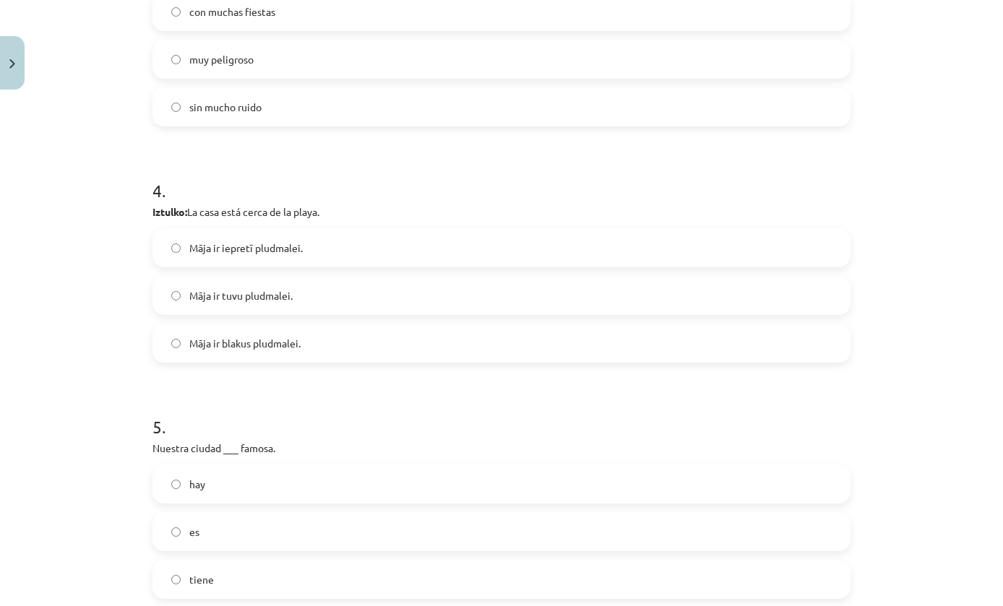
scroll to position [835, 0]
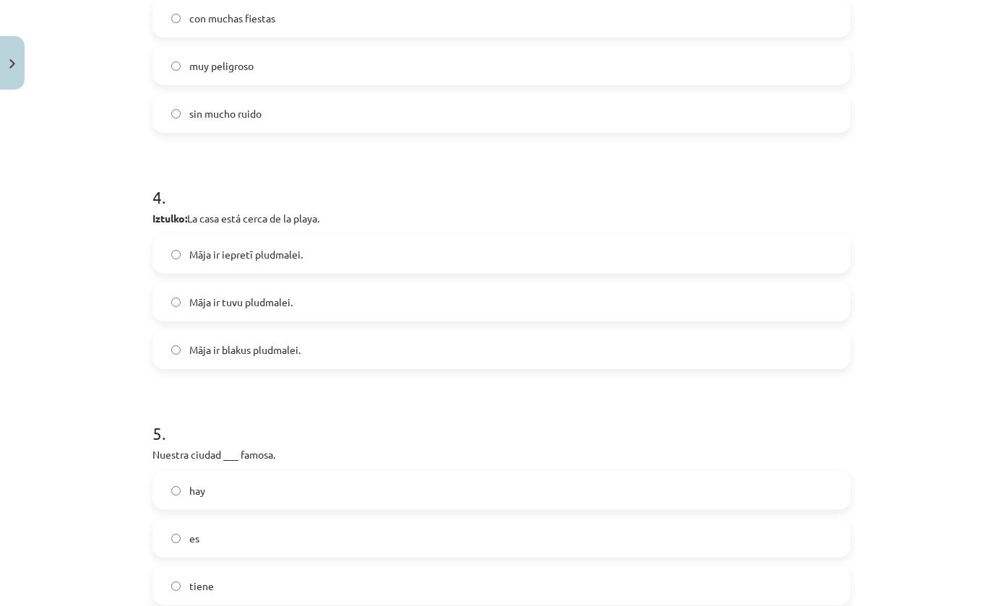
click at [671, 293] on label "Māja ir tuvu pludmalei." at bounding box center [501, 302] width 695 height 36
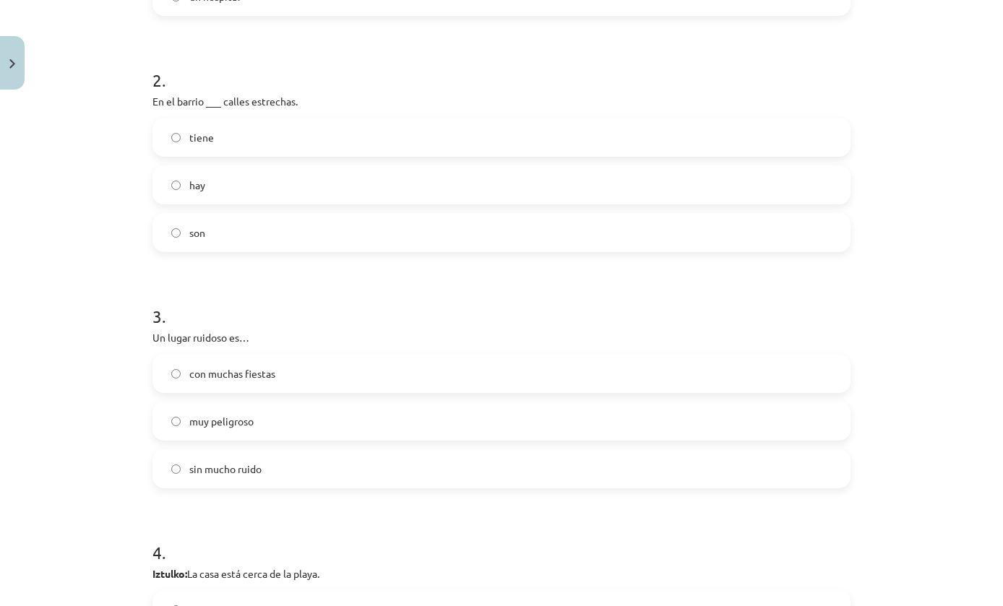
scroll to position [474, 0]
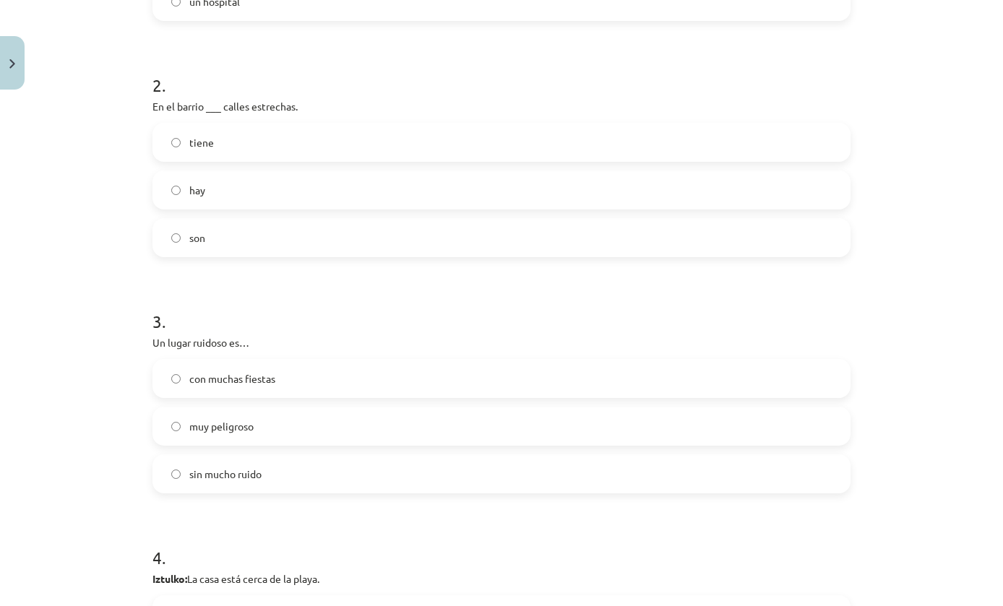
click at [531, 187] on label "hay" at bounding box center [501, 190] width 695 height 36
click at [391, 386] on label "con muchas fiestas" at bounding box center [501, 379] width 695 height 36
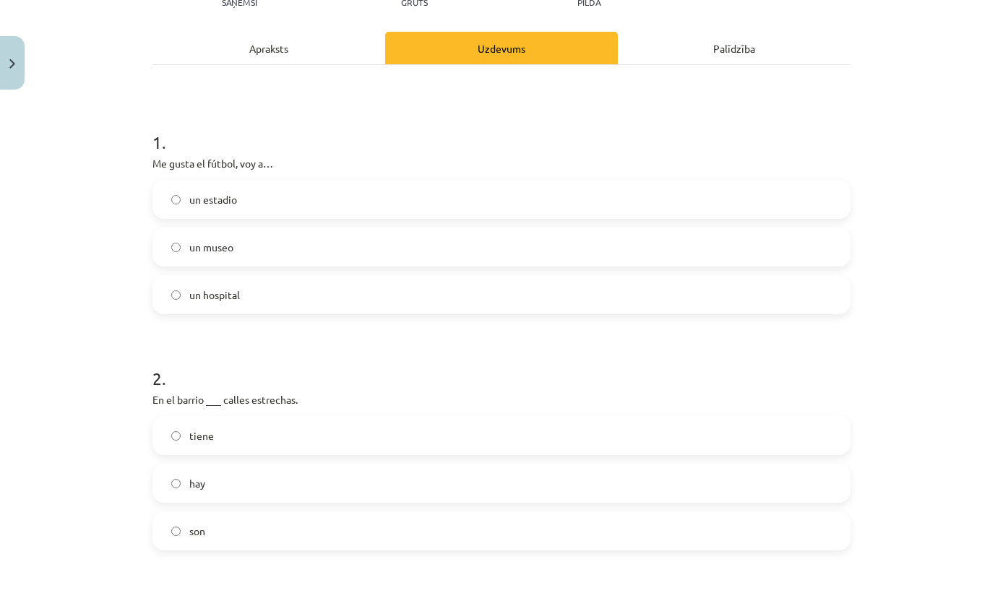
scroll to position [150, 0]
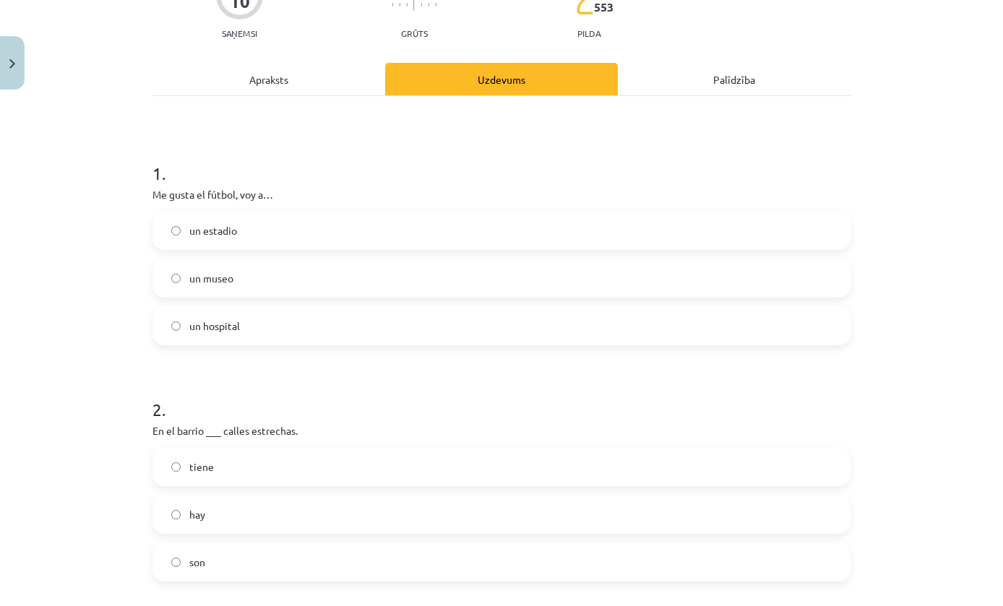
click at [469, 237] on label "un estadio" at bounding box center [501, 230] width 695 height 36
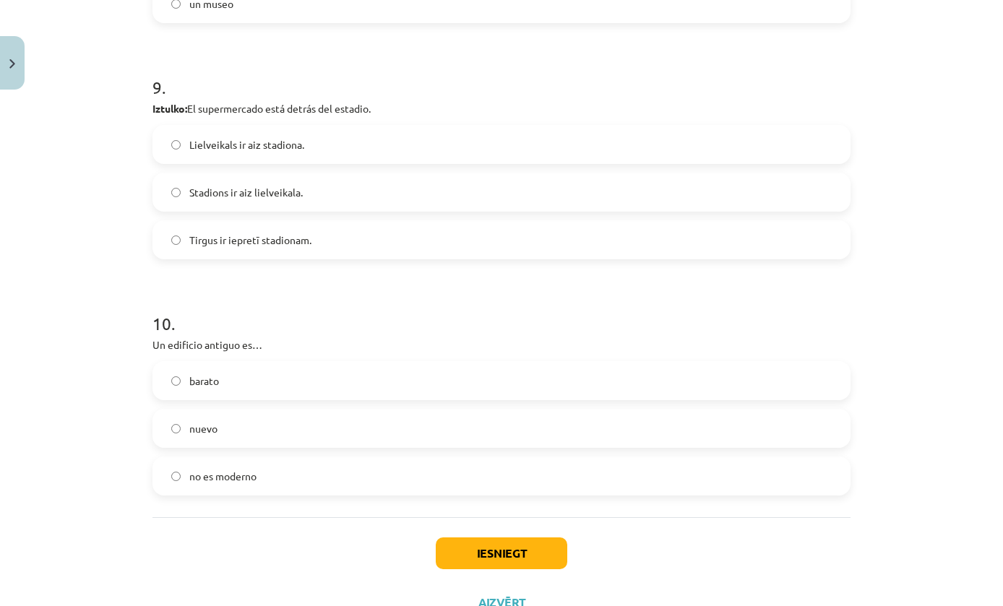
scroll to position [2125, 0]
click at [540, 546] on button "Iesniegt" at bounding box center [502, 554] width 132 height 32
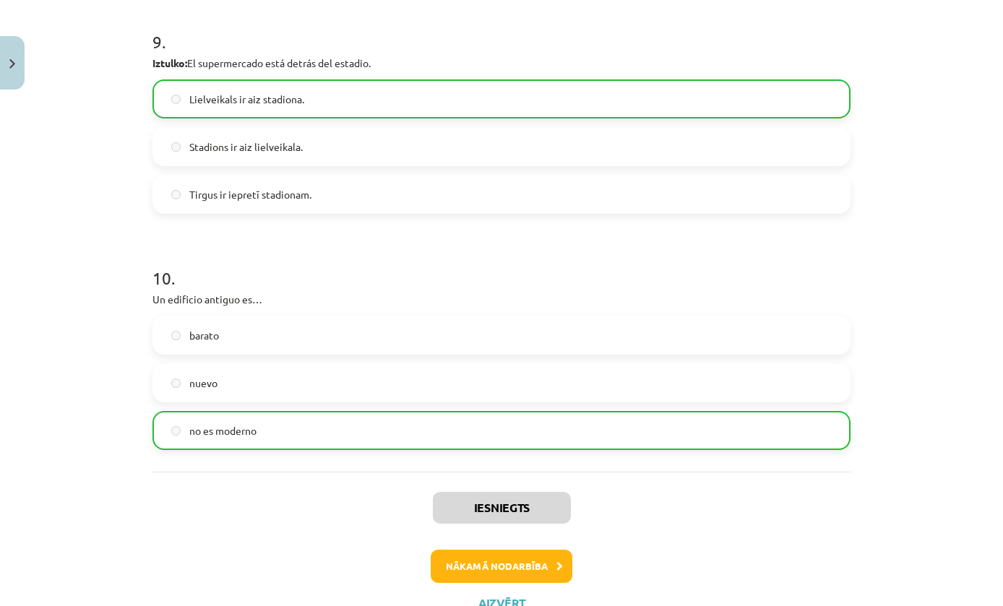
scroll to position [2171, 0]
click at [513, 599] on button "Aizvērt" at bounding box center [501, 604] width 55 height 14
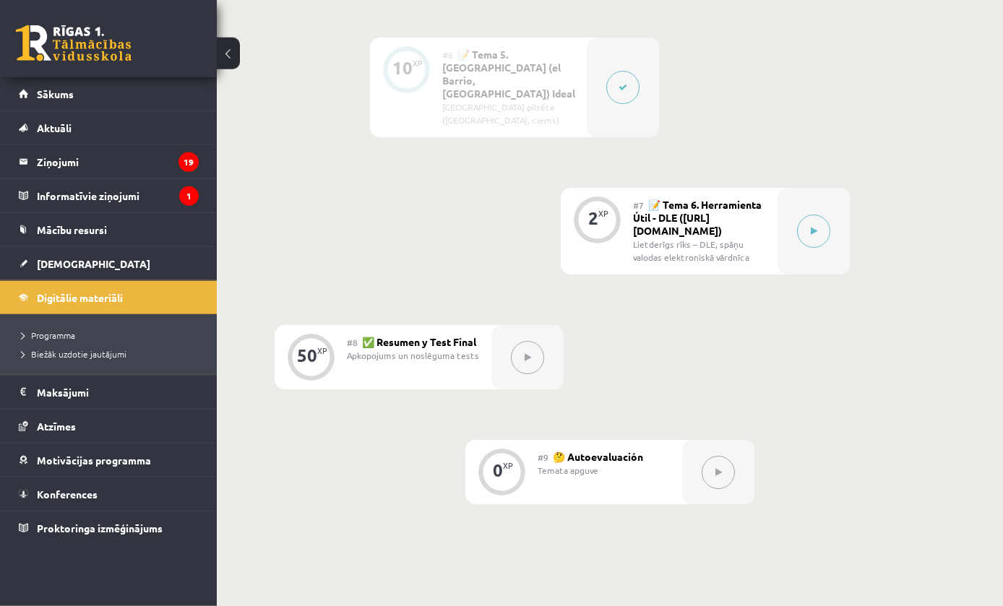
scroll to position [1065, 0]
click at [827, 215] on button at bounding box center [813, 231] width 33 height 33
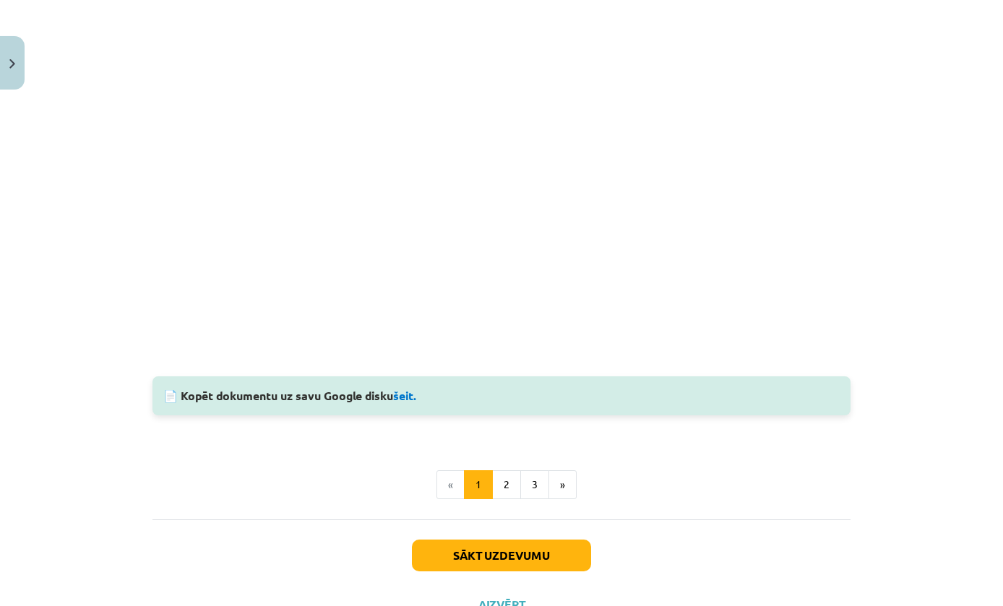
click at [573, 543] on button "Sākt uzdevumu" at bounding box center [501, 556] width 179 height 32
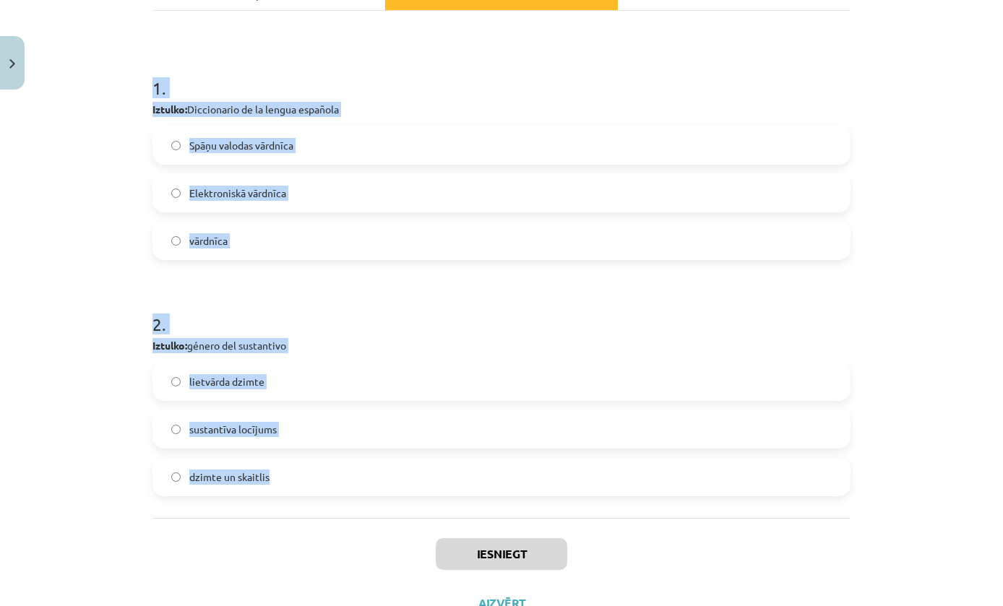
scroll to position [180, 0]
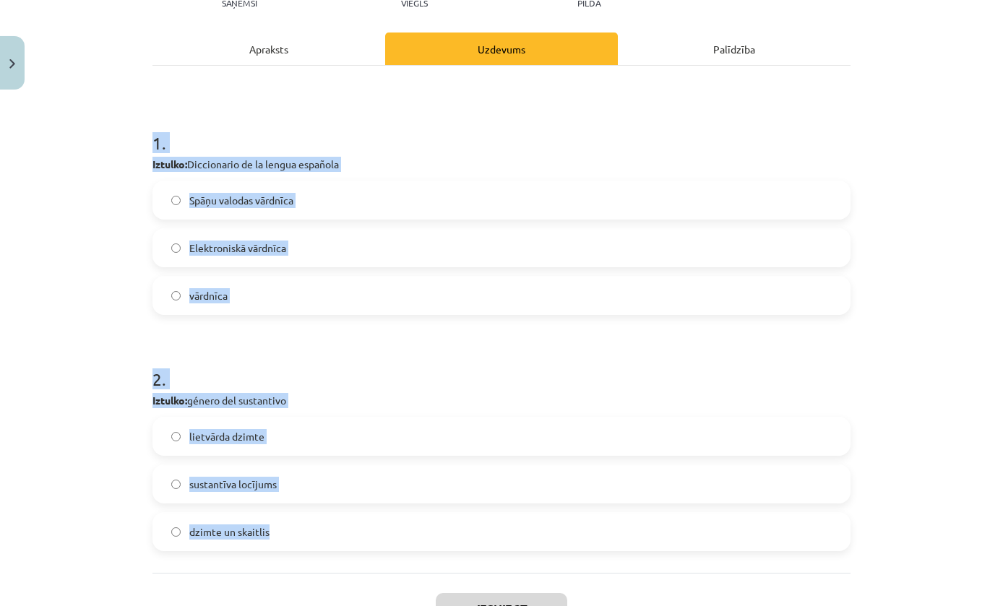
click at [882, 411] on div "Mācību tēma: Spāņu valodas b1 - 11. klases 1.ieskaites mācību materiāls #7 📝 Te…" at bounding box center [501, 303] width 1003 height 606
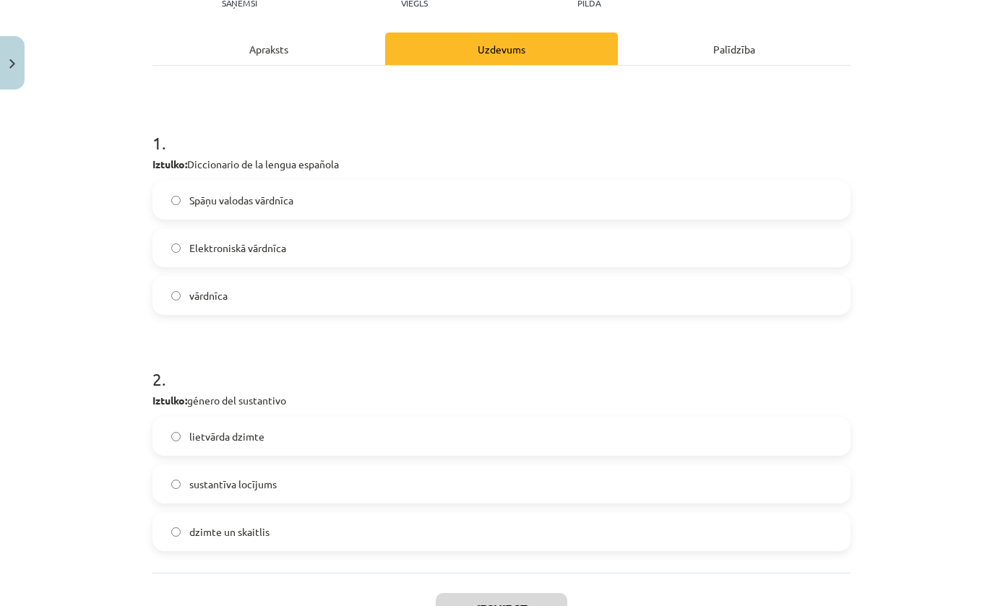
click at [831, 431] on label "lietvārda dzimte" at bounding box center [501, 436] width 695 height 36
click at [803, 192] on label "Spāņu valodas vārdnīca" at bounding box center [501, 200] width 695 height 36
click at [517, 606] on button "Iesniegt" at bounding box center [502, 609] width 132 height 32
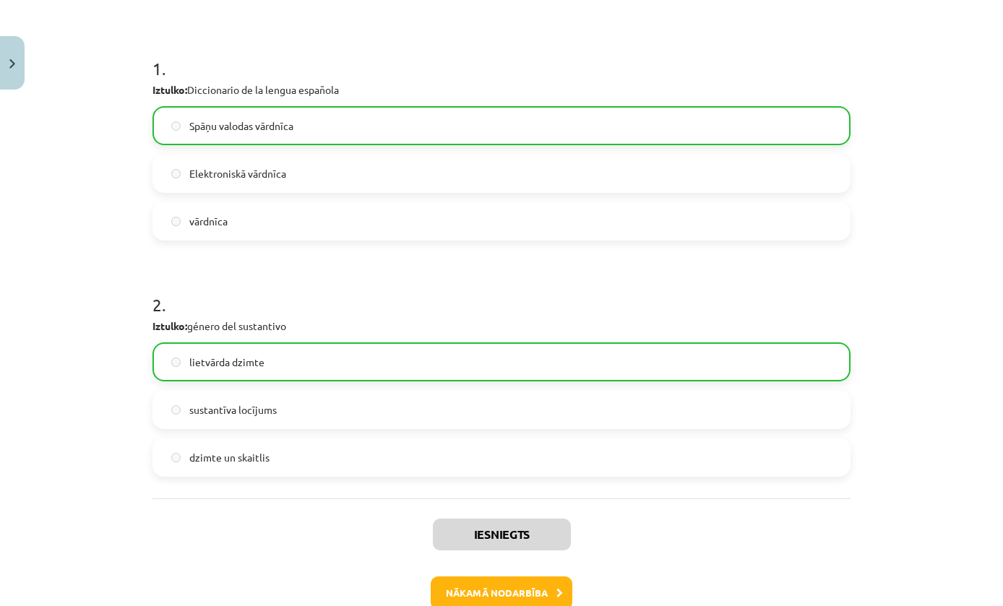
scroll to position [270, 0]
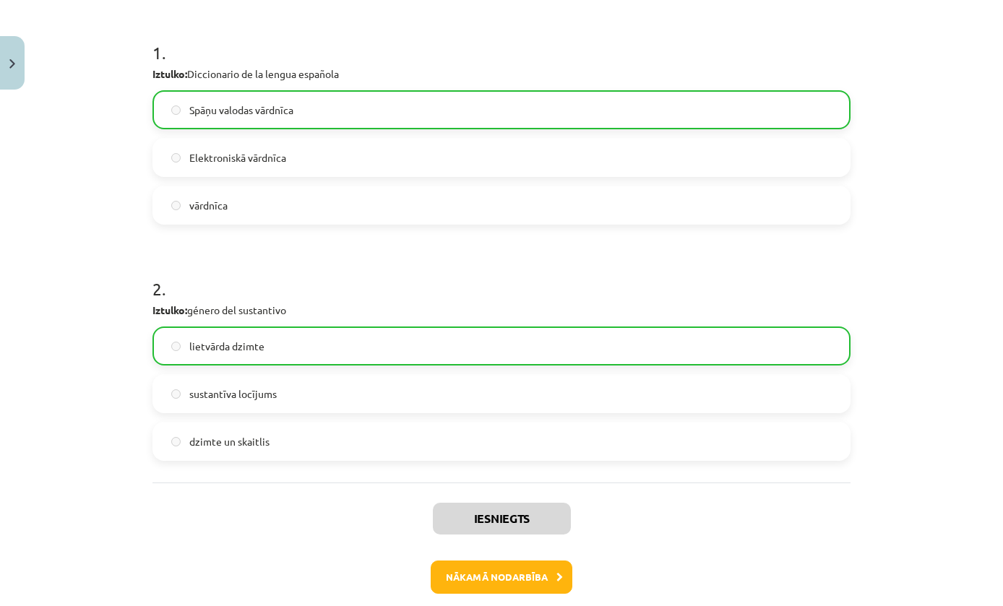
click at [557, 585] on button "Nākamā nodarbība" at bounding box center [502, 577] width 142 height 33
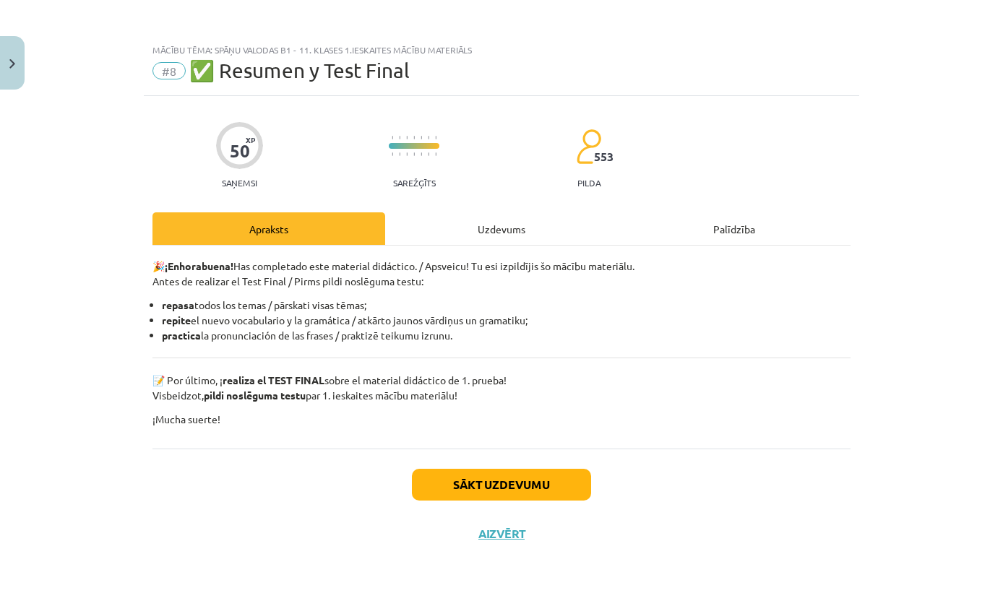
scroll to position [0, 0]
click at [591, 480] on button "Sākt uzdevumu" at bounding box center [501, 485] width 179 height 32
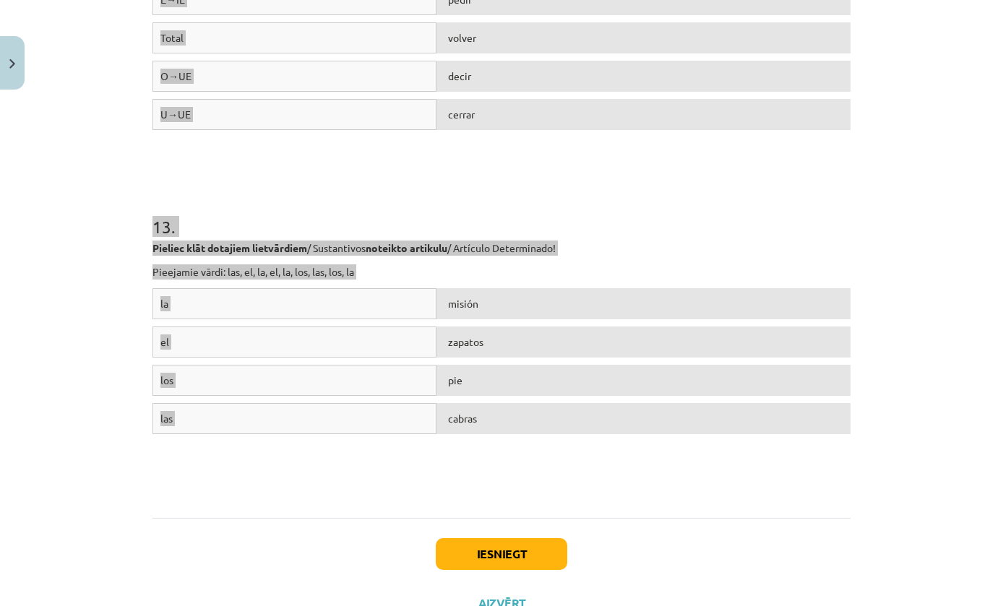
scroll to position [3631, 0]
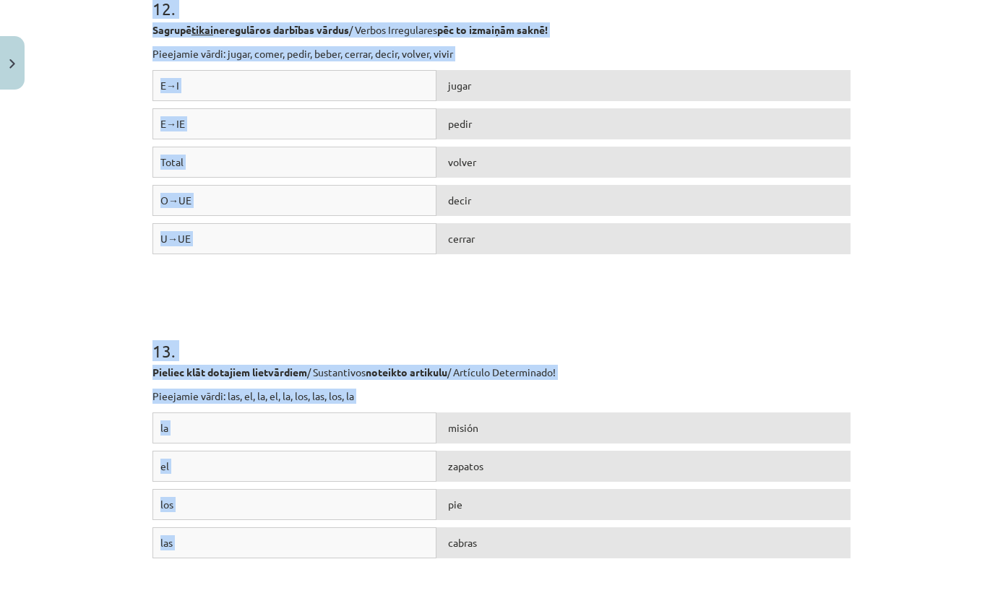
click at [941, 296] on div "Mācību tēma: Spāņu valodas b1 - 11. klases 1.ieskaites mācību materiāls #8 ✅ Re…" at bounding box center [501, 303] width 1003 height 606
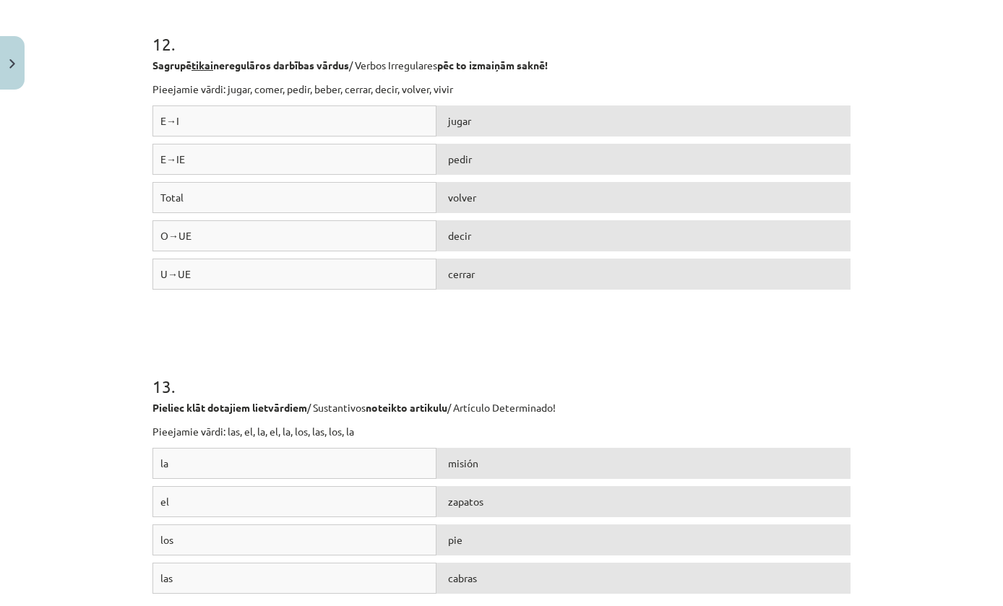
scroll to position [3593, 0]
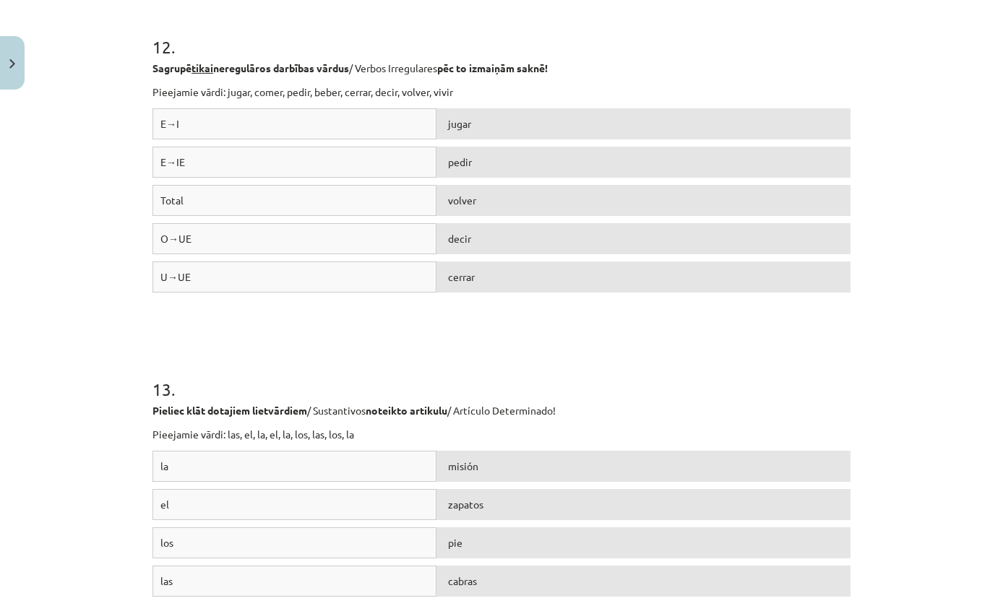
click at [432, 508] on div "el" at bounding box center [294, 504] width 284 height 31
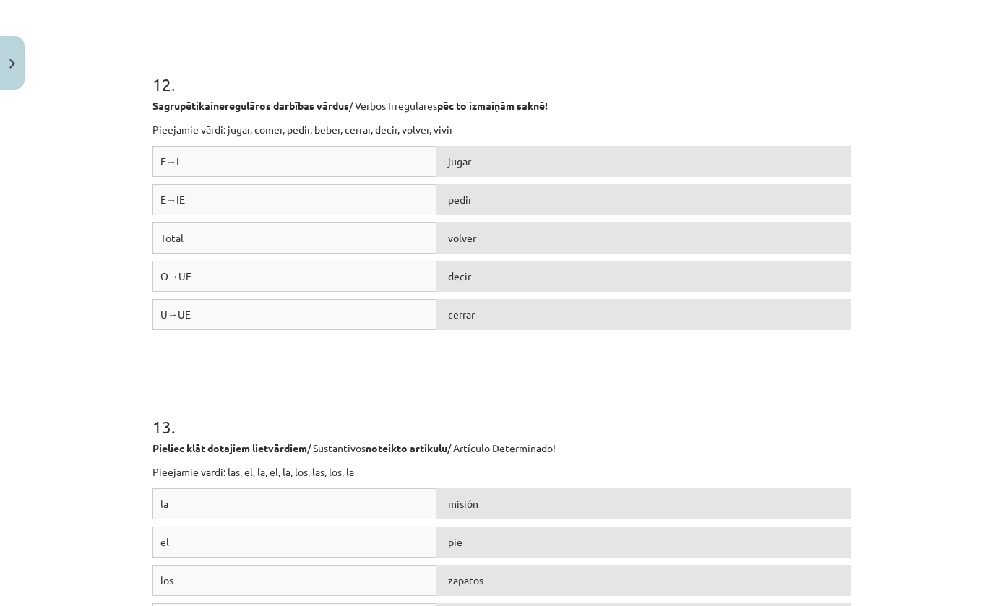
scroll to position [1099, 0]
click at [845, 69] on h1 "12 ." at bounding box center [501, 71] width 698 height 45
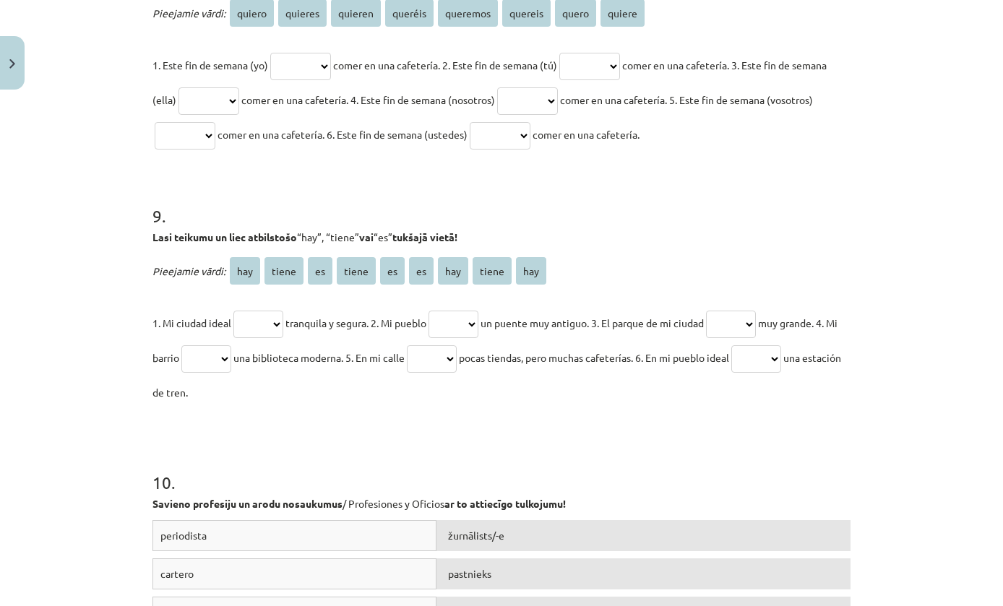
scroll to position [2518, 0]
click at [781, 358] on select "*** ***** ** ***** ** ** *** ***** ***" at bounding box center [756, 360] width 50 height 27
select select "***"
click at [452, 361] on select "*** ***** ** ***** ** ** *** ***** ***" at bounding box center [432, 360] width 50 height 27
click at [456, 361] on select "*** ***** ** ***** ** ** *** ***** ***" at bounding box center [432, 360] width 50 height 27
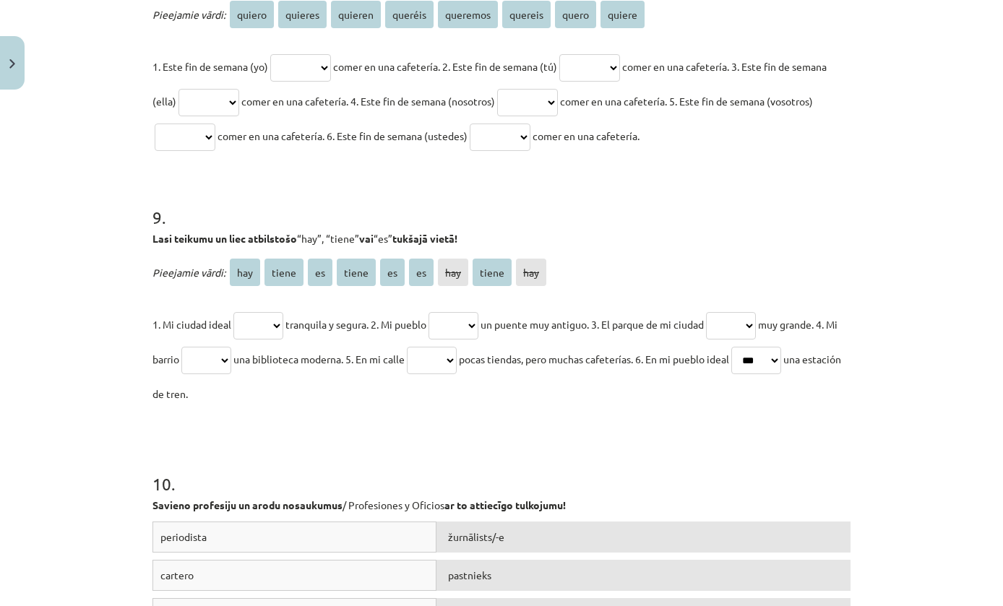
select select "***"
click at [194, 362] on select "*** ***** ** ***** ** ** *** ***** ***" at bounding box center [206, 360] width 50 height 27
select select "*****"
click at [272, 322] on select "*** ***** ** ***** ** ** *** ***** ***" at bounding box center [258, 325] width 50 height 27
select select "**"
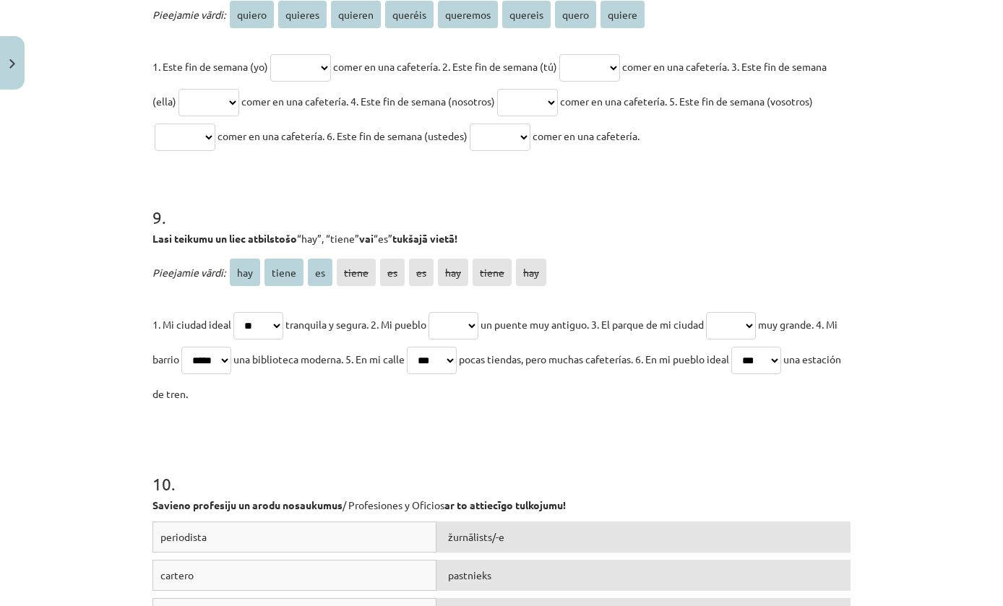
click at [478, 329] on select "*** ***** ** ***** ** ** *** ***** ***" at bounding box center [453, 325] width 50 height 27
select select "*****"
click at [754, 324] on select "*** ***** ** ***** ** ** *** ***** ***" at bounding box center [731, 325] width 50 height 27
select select "**"
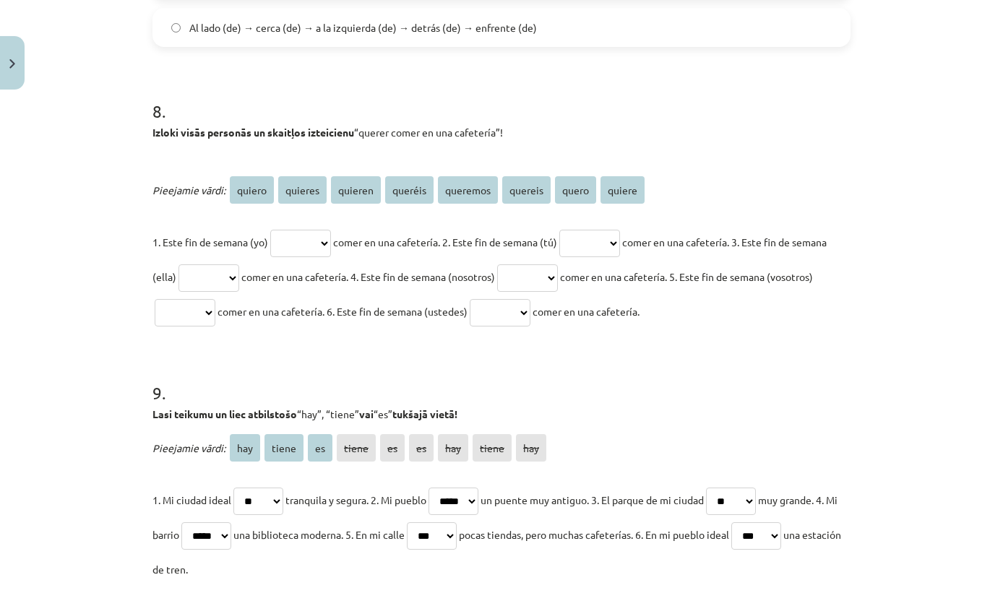
scroll to position [2352, 0]
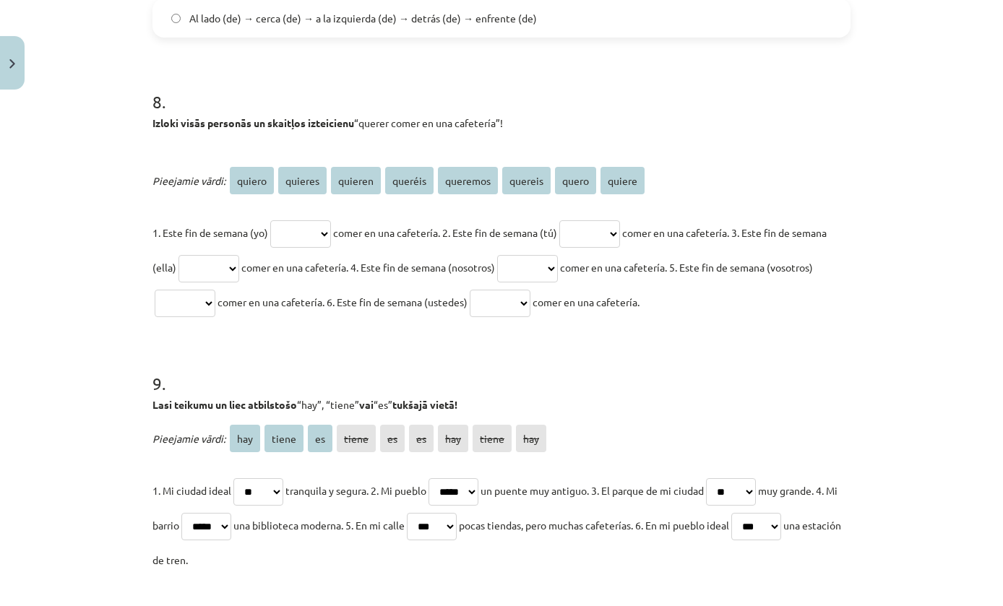
click at [530, 301] on select "****** ******* ******* ******* ******** ******* ***** ******" at bounding box center [500, 303] width 61 height 27
select select "*******"
click at [215, 305] on select "****** ******* ******* ******* ******** ******* ***** ******" at bounding box center [185, 303] width 61 height 27
select select "*******"
click at [558, 262] on select "****** ******* ******* ******* ******** ******* ***** ******" at bounding box center [527, 268] width 61 height 27
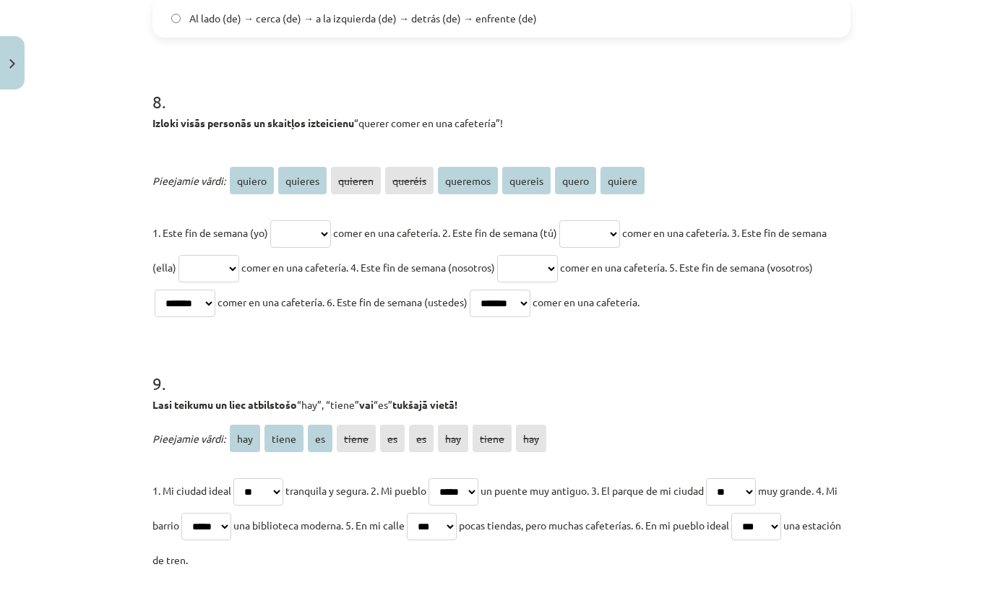
select select "********"
click at [239, 269] on select "****** ******* ******* ******* ******** ******* ***** ******" at bounding box center [208, 268] width 61 height 27
select select "******"
click at [310, 240] on select "****** ******* ******* ******* ******** ******* ***** ******" at bounding box center [300, 233] width 61 height 27
select select "*****"
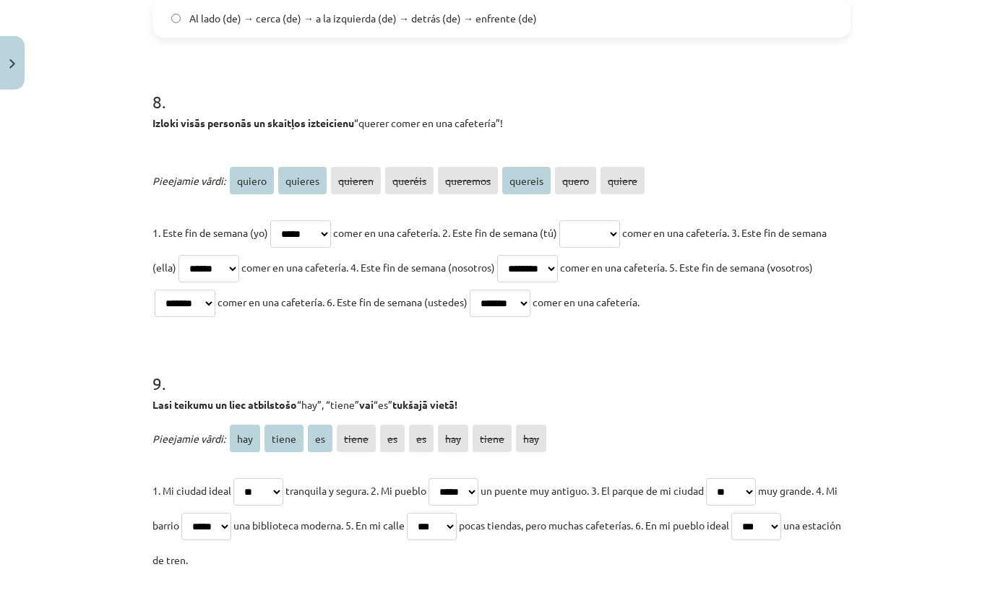
click at [620, 233] on select "****** ******* ******* ******* ******** ******* ***** ******" at bounding box center [589, 233] width 61 height 27
click at [598, 233] on select "****** ******* ******* ******* ******** ******* ***** ******" at bounding box center [589, 233] width 61 height 27
select select "*******"
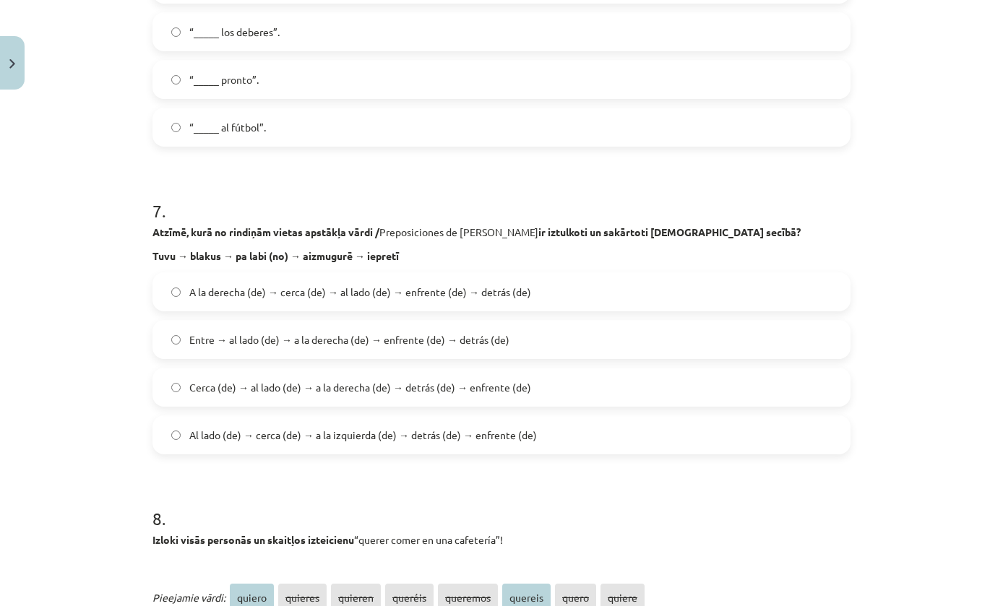
scroll to position [1124, 0]
click at [846, 390] on label "Cerca (de) → al lado (de) → a la derecha (de) → detrás (de) → enfrente (de)" at bounding box center [501, 387] width 695 height 36
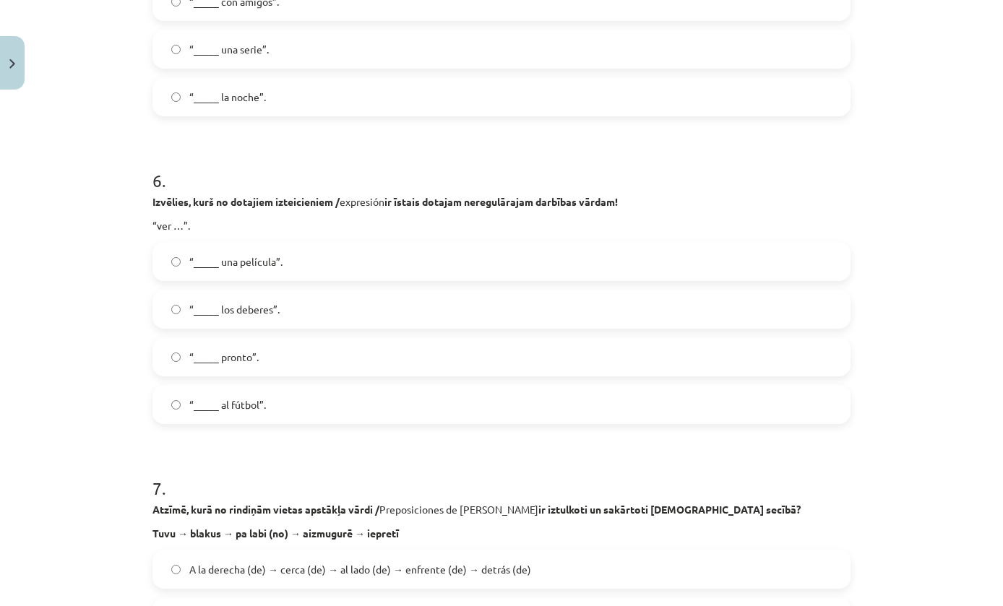
scroll to position [1594, 0]
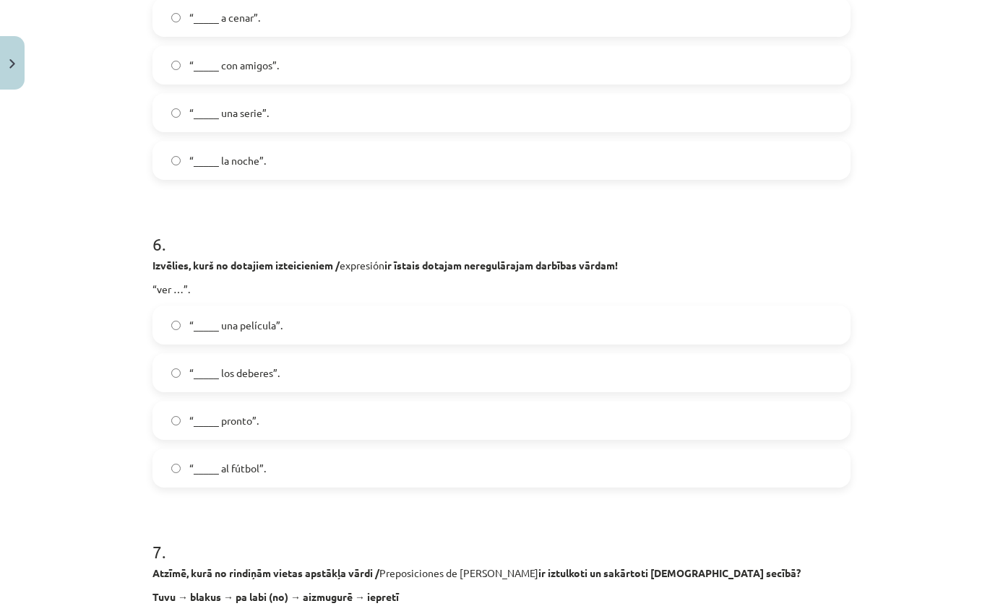
click at [755, 455] on label "“_____ al fútbol”." at bounding box center [501, 468] width 695 height 36
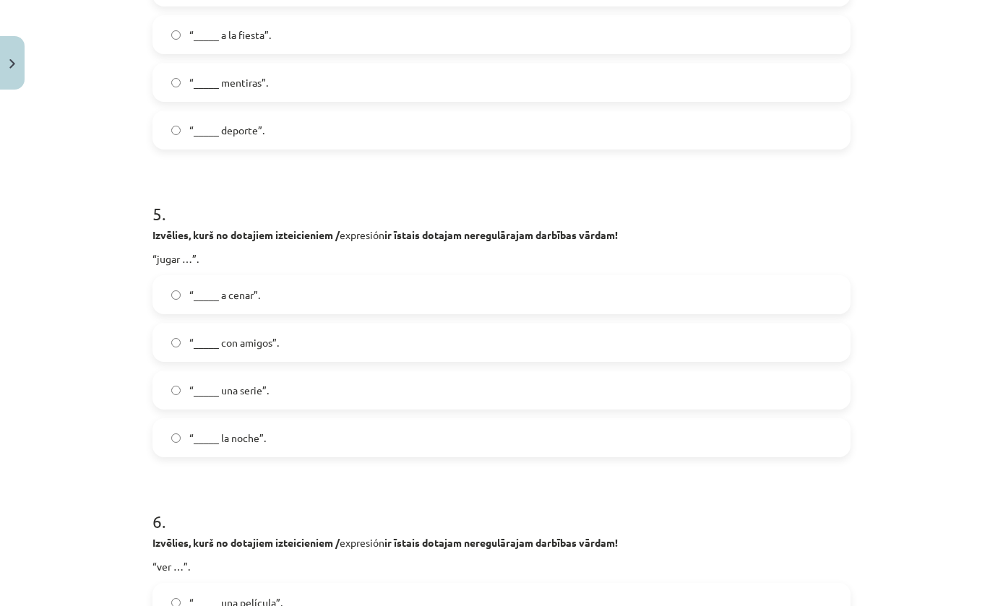
scroll to position [1248, 0]
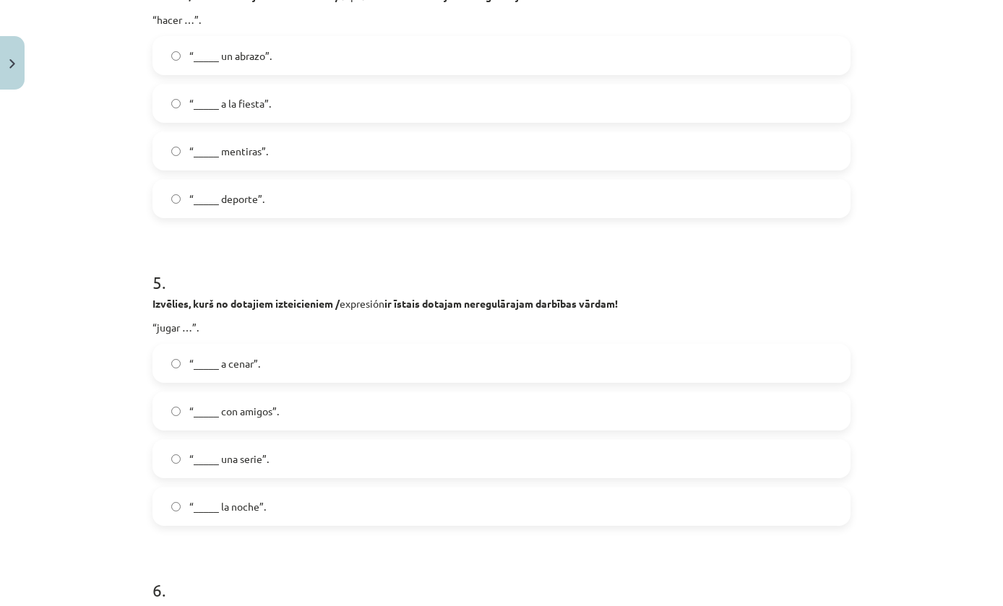
click at [777, 407] on label "“_____ con amigos”." at bounding box center [501, 411] width 695 height 36
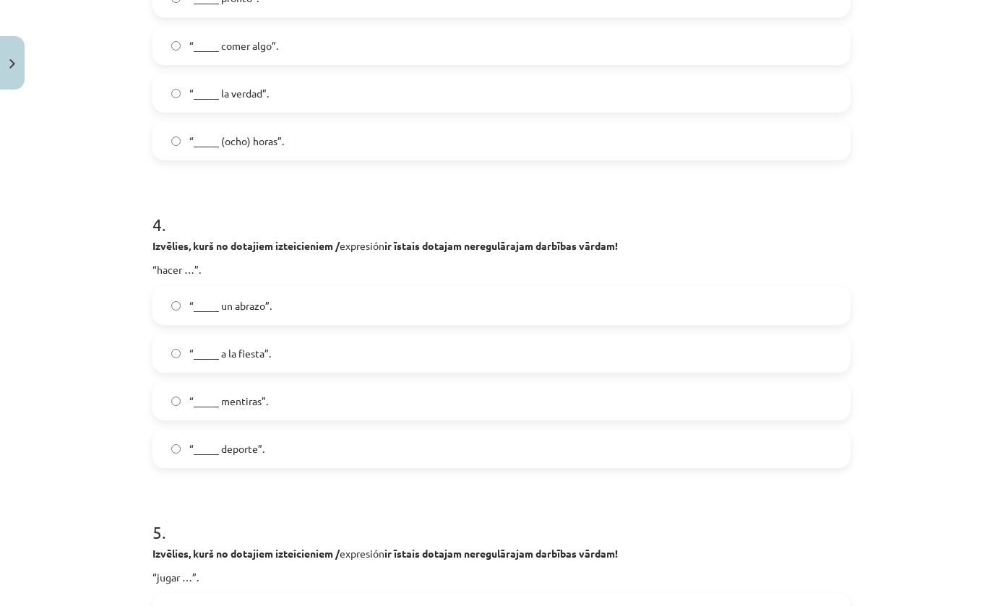
scroll to position [1001, 0]
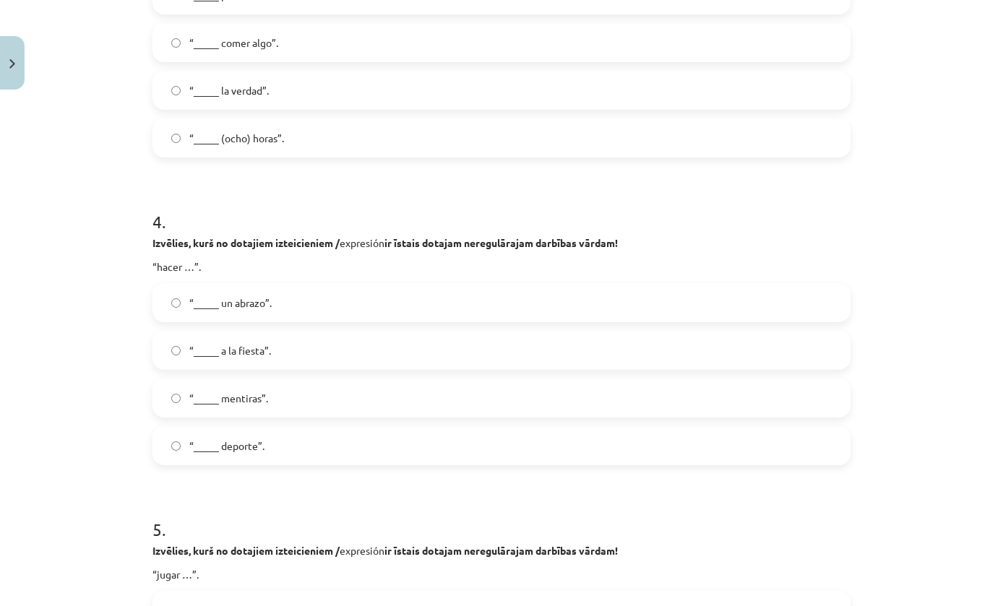
click at [793, 428] on label "“_____ deporte”." at bounding box center [501, 446] width 695 height 36
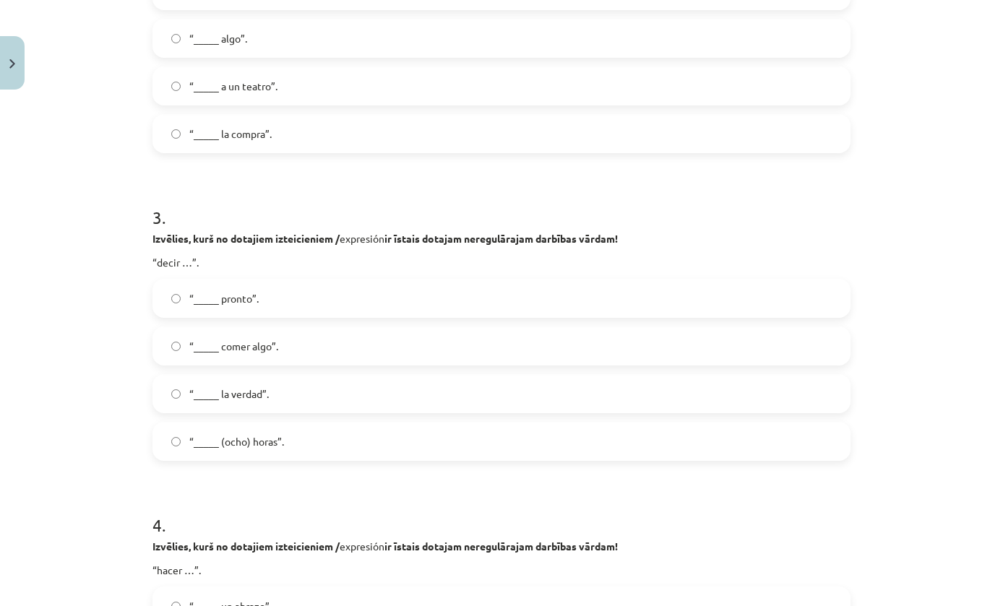
scroll to position [695, 0]
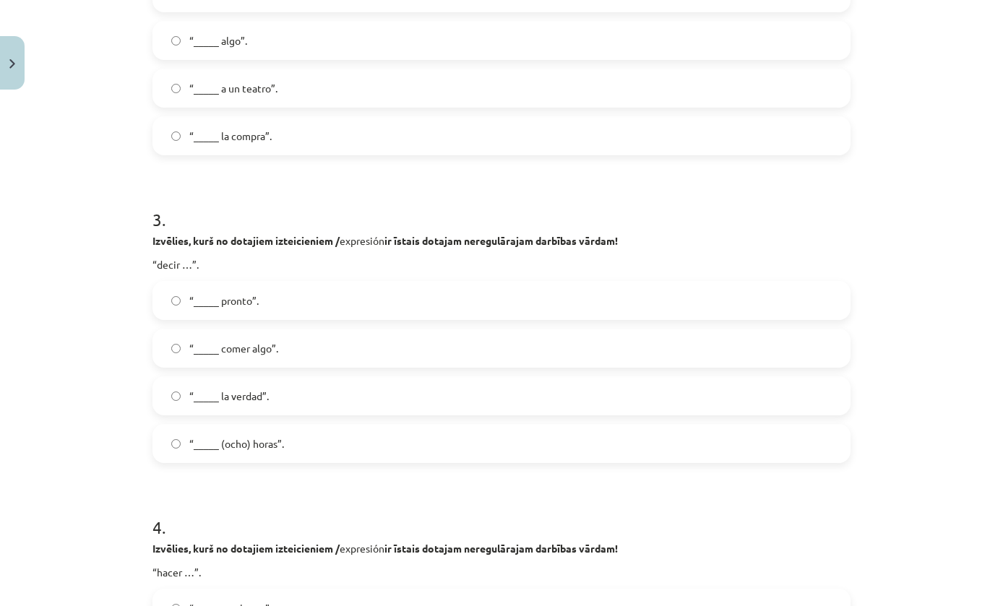
click at [772, 382] on label "“_____ la verdad”." at bounding box center [501, 396] width 695 height 36
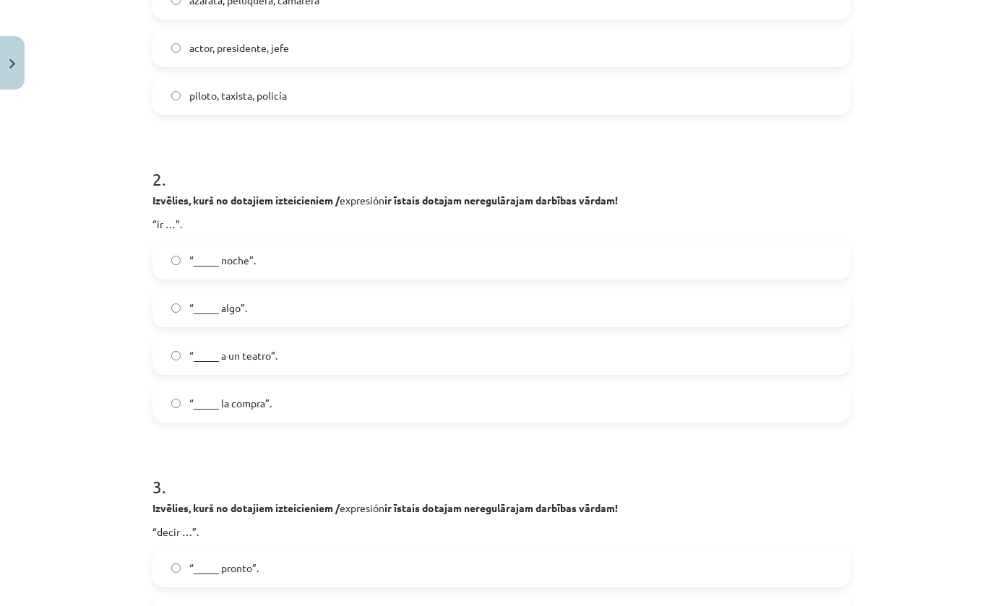
click at [897, 264] on div "Mācību tēma: Spāņu valodas b1 - 11. klases 1.ieskaites mācību materiāls #8 ✅ Re…" at bounding box center [501, 303] width 1003 height 606
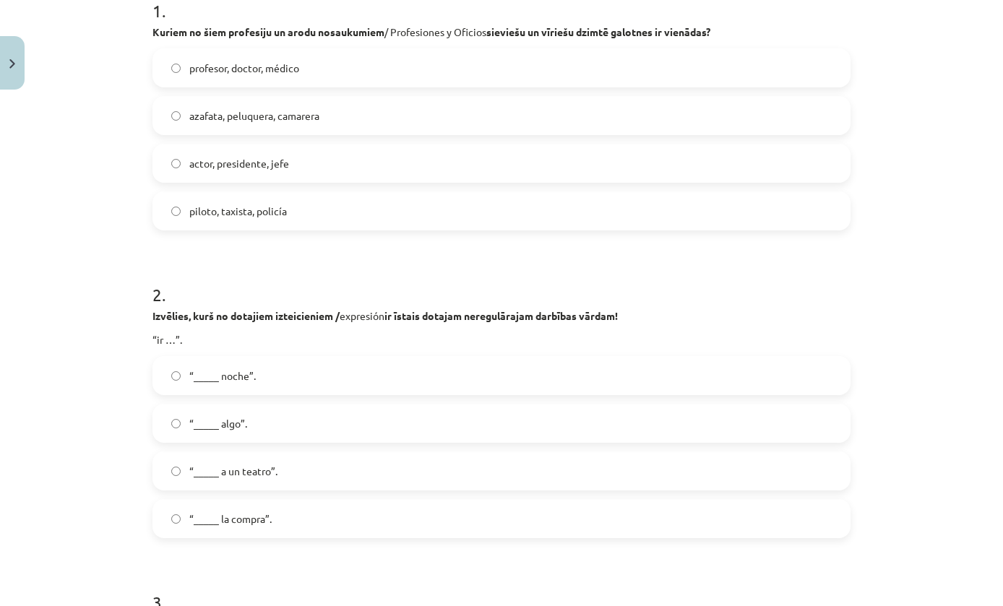
scroll to position [277, 0]
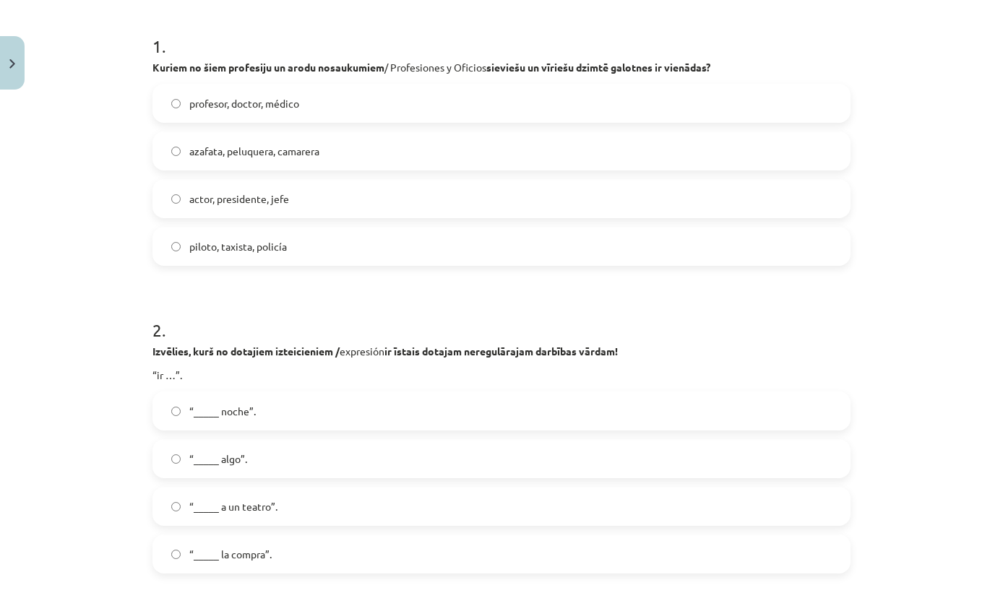
click at [843, 416] on label "“_____ noche”." at bounding box center [501, 411] width 695 height 36
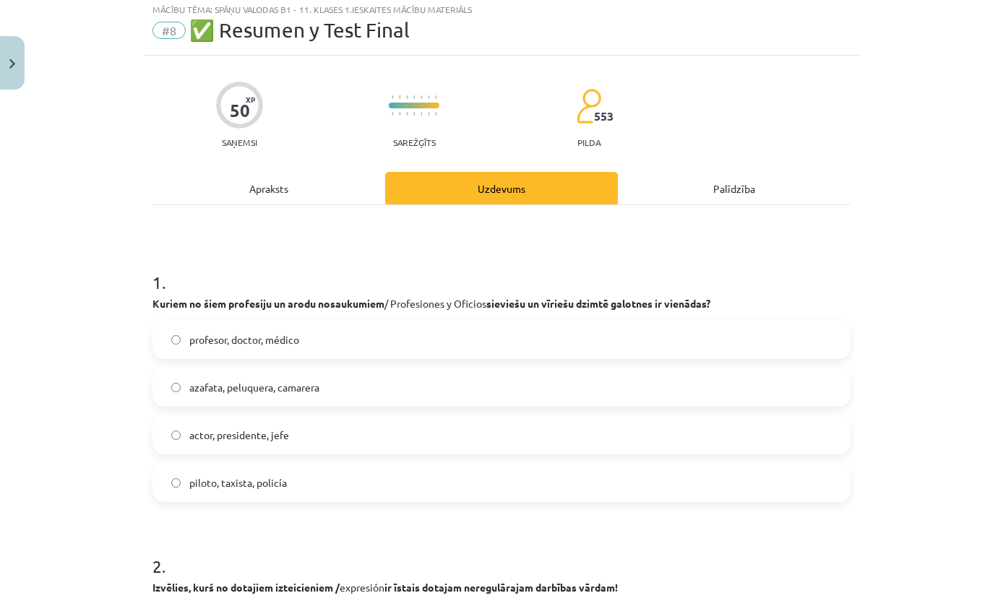
scroll to position [32, 0]
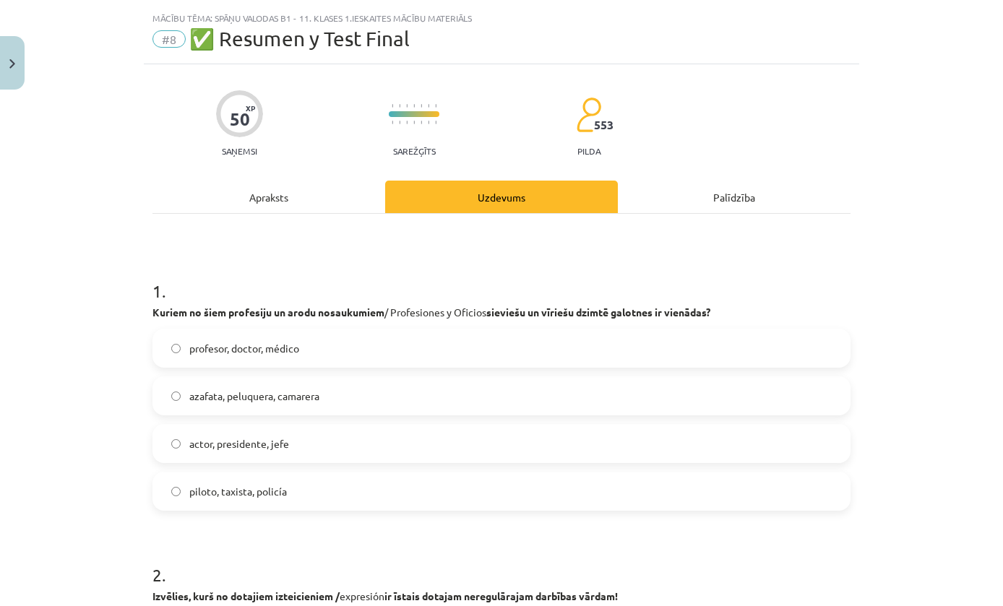
click at [840, 351] on label "profesor, doctor, médico" at bounding box center [501, 348] width 695 height 36
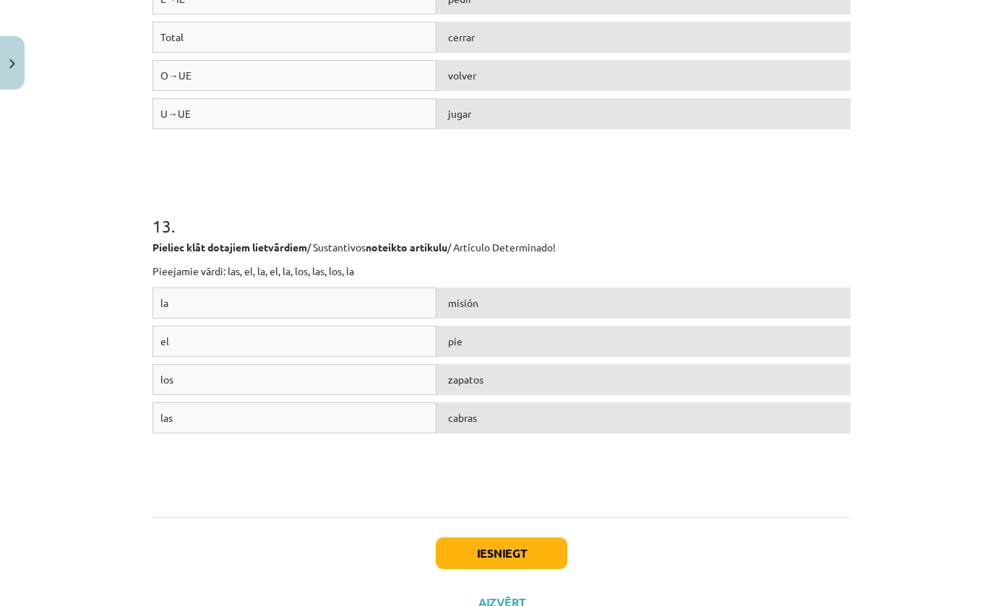
scroll to position [3755, 0]
click at [555, 550] on button "Iesniegt" at bounding box center [502, 554] width 132 height 32
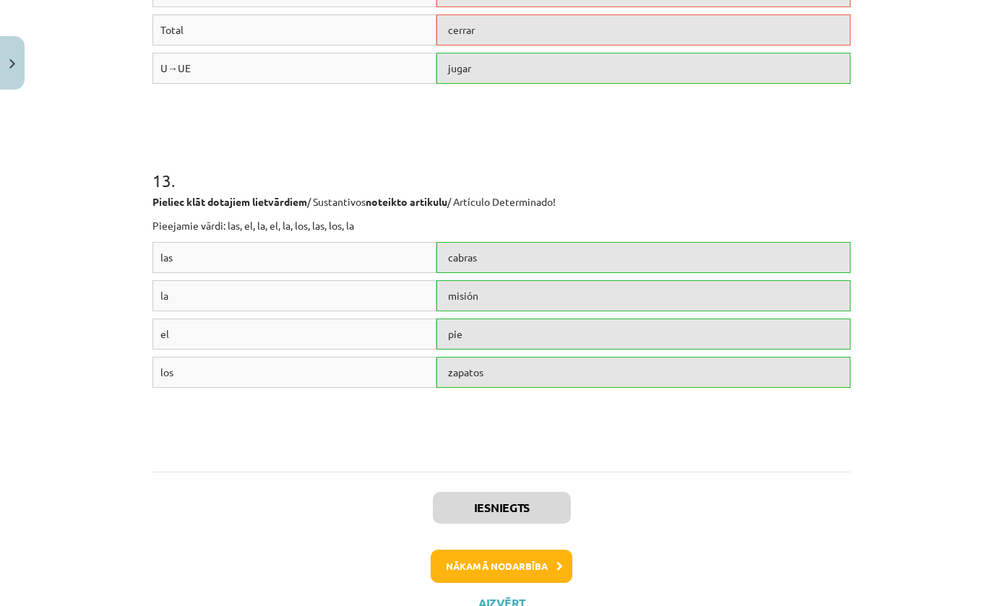
scroll to position [3801, 0]
click at [504, 606] on button "Aizvērt" at bounding box center [501, 604] width 55 height 14
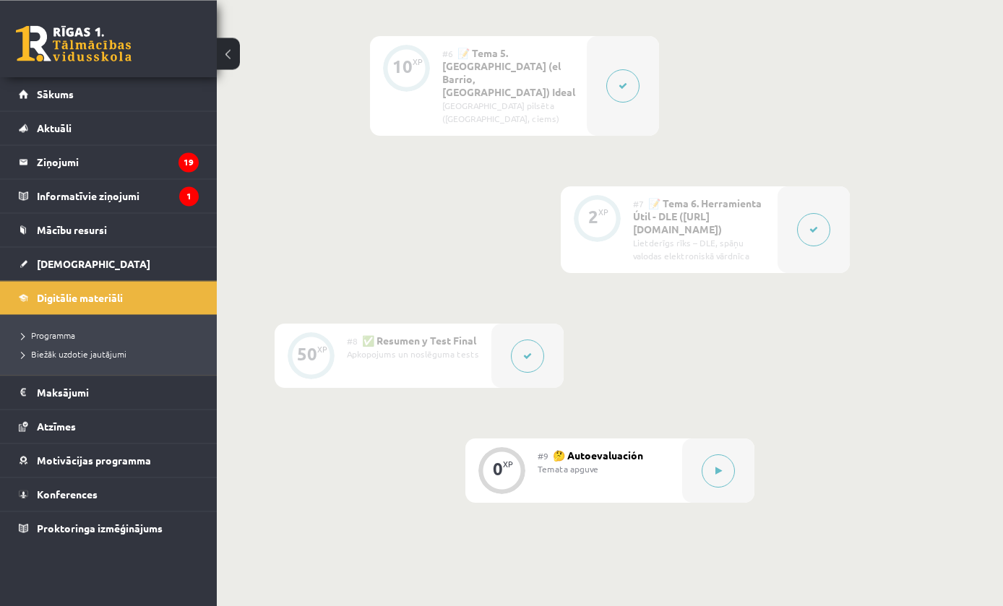
scroll to position [1154, 0]
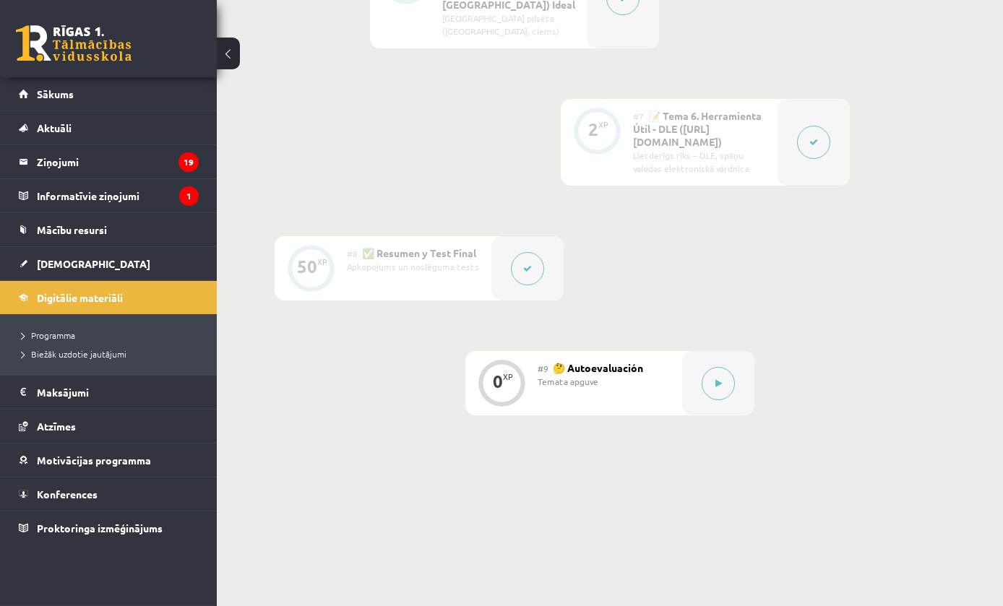
click at [731, 355] on div at bounding box center [718, 383] width 72 height 64
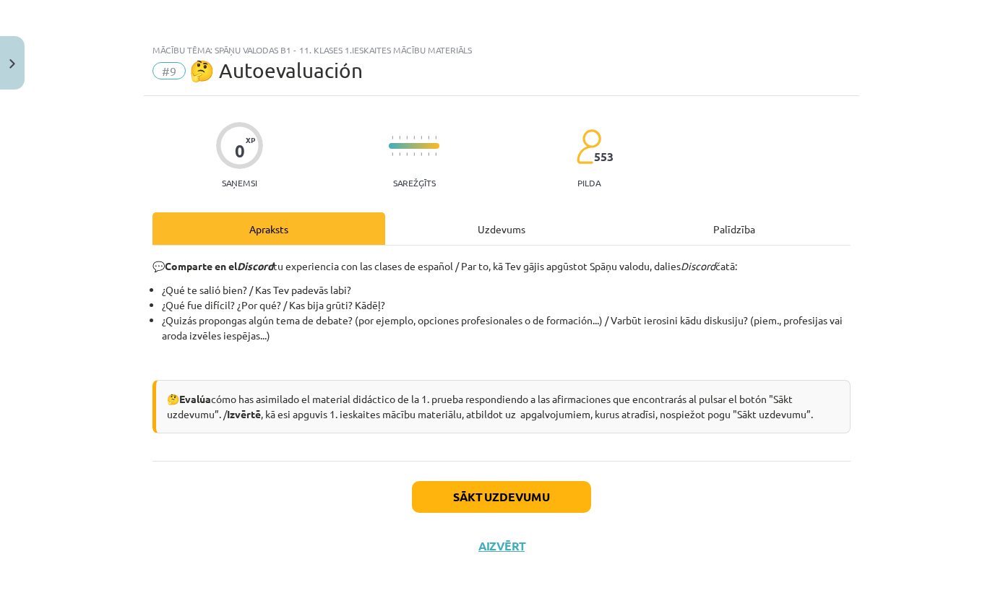
scroll to position [1124, 0]
click at [536, 496] on button "Sākt uzdevumu" at bounding box center [501, 497] width 179 height 32
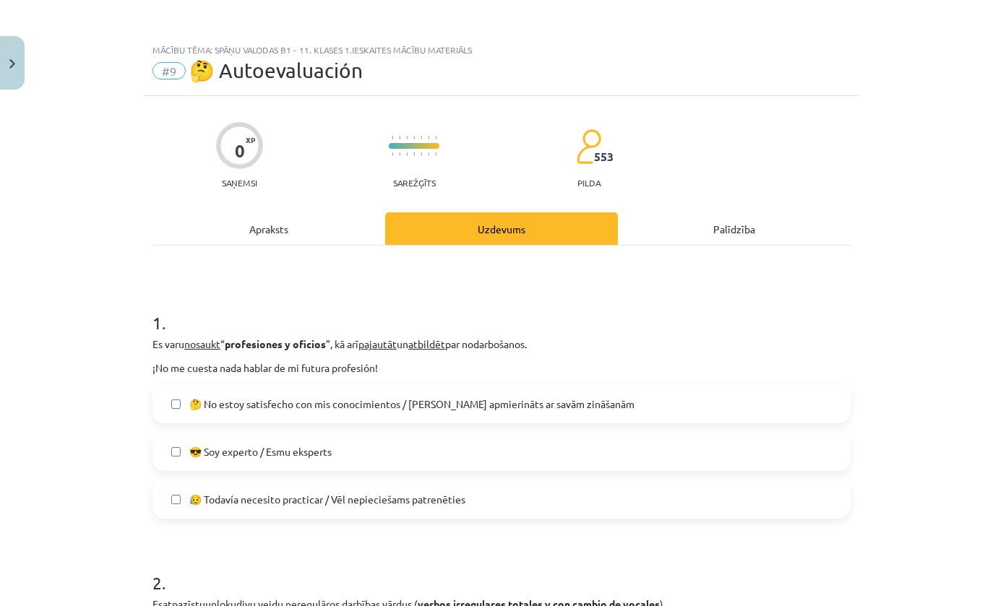
click at [624, 399] on label "🤔 No estoy satisfecho con mis conocimientos / [PERSON_NAME] apmierināts ar savā…" at bounding box center [501, 404] width 695 height 36
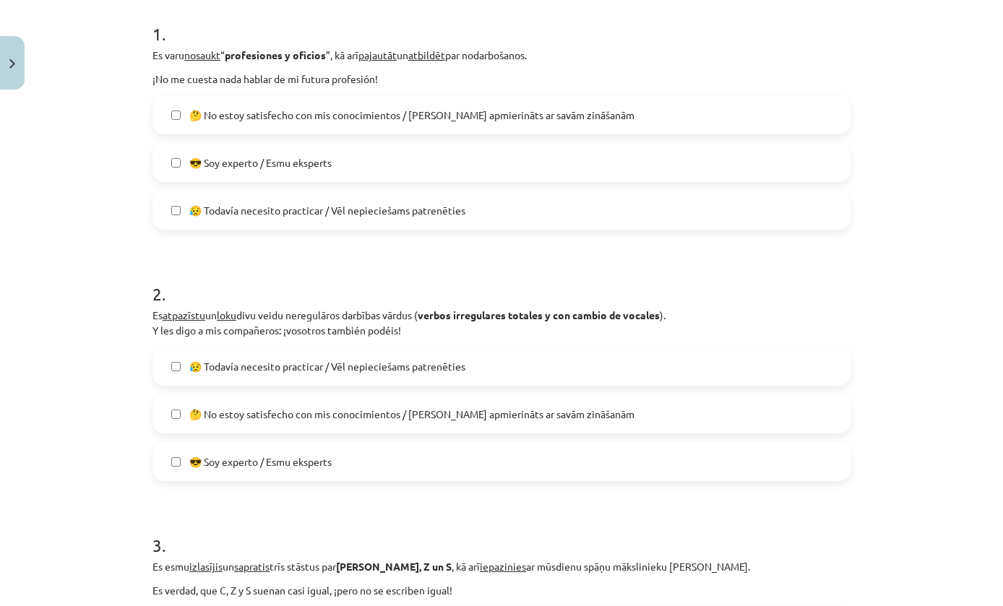
scroll to position [291, 0]
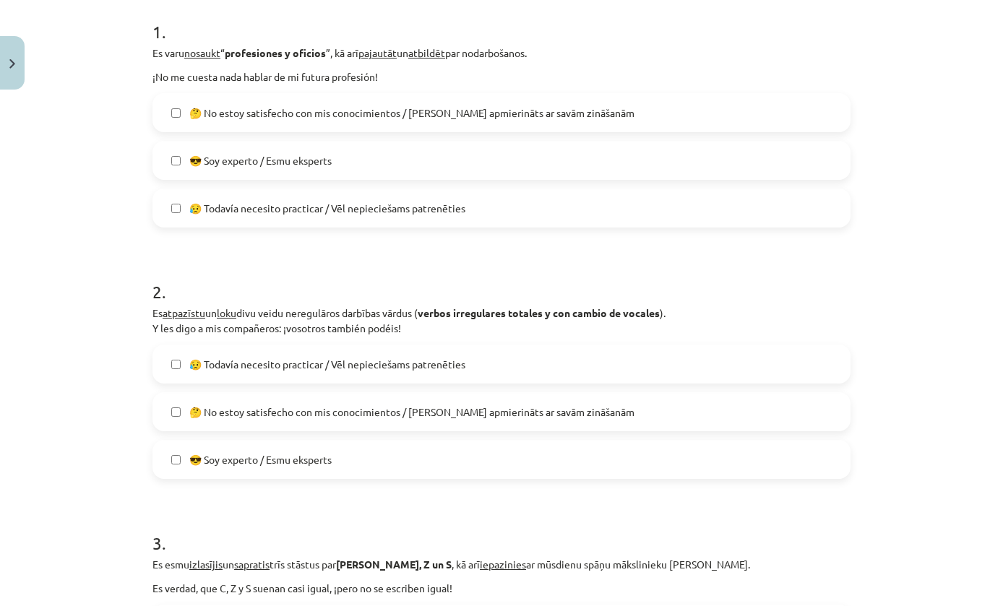
click at [666, 351] on label "😥 Todavía necesito practicar / Vēl nepieciešams patrenēties" at bounding box center [501, 364] width 695 height 36
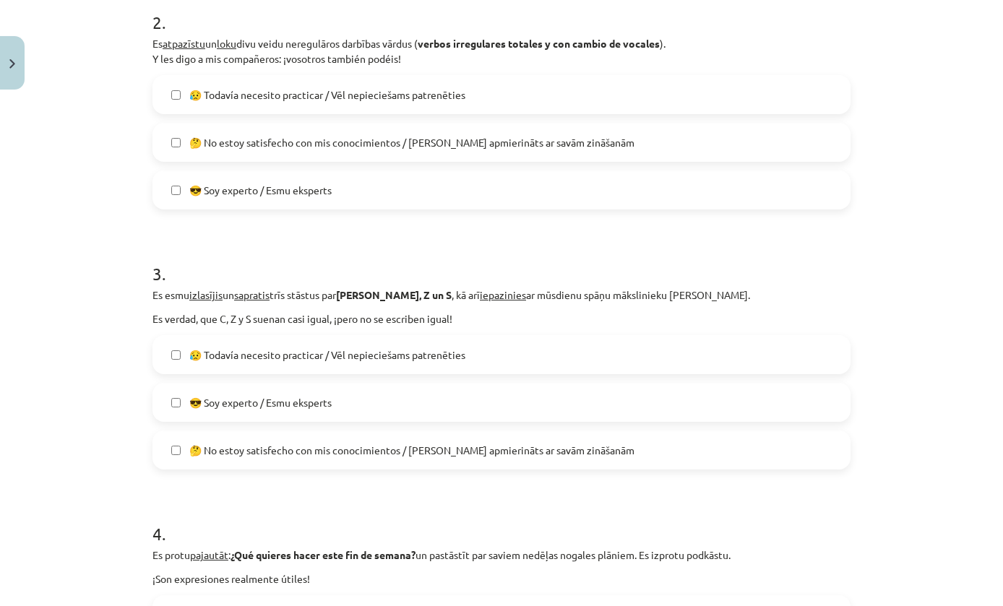
click at [666, 358] on label "😥 Todavía necesito practicar / Vēl nepieciešams patrenēties" at bounding box center [501, 355] width 695 height 36
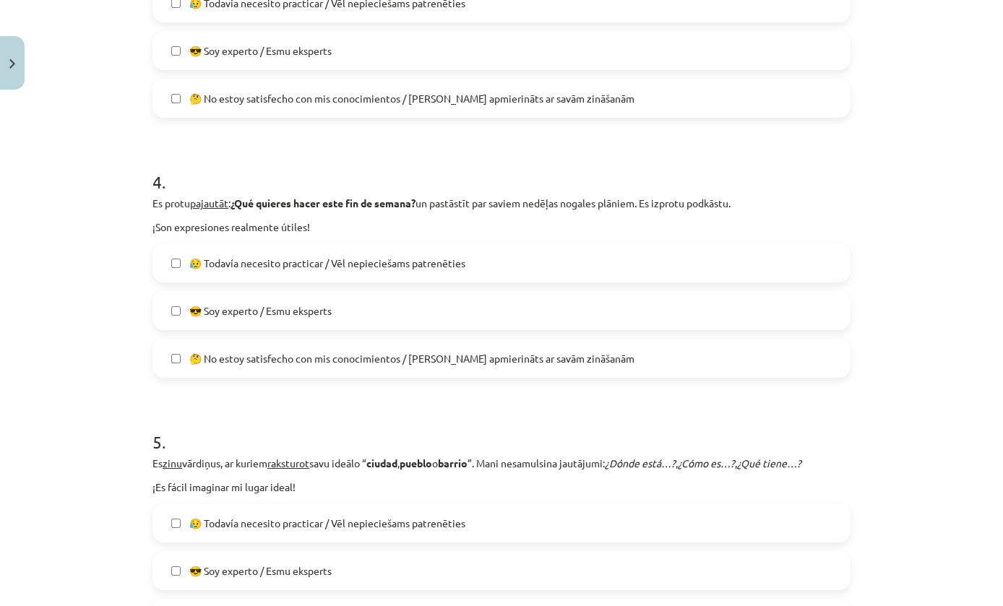
click at [734, 278] on label "😥 Todavía necesito practicar / Vēl nepieciešams patrenēties" at bounding box center [501, 263] width 695 height 36
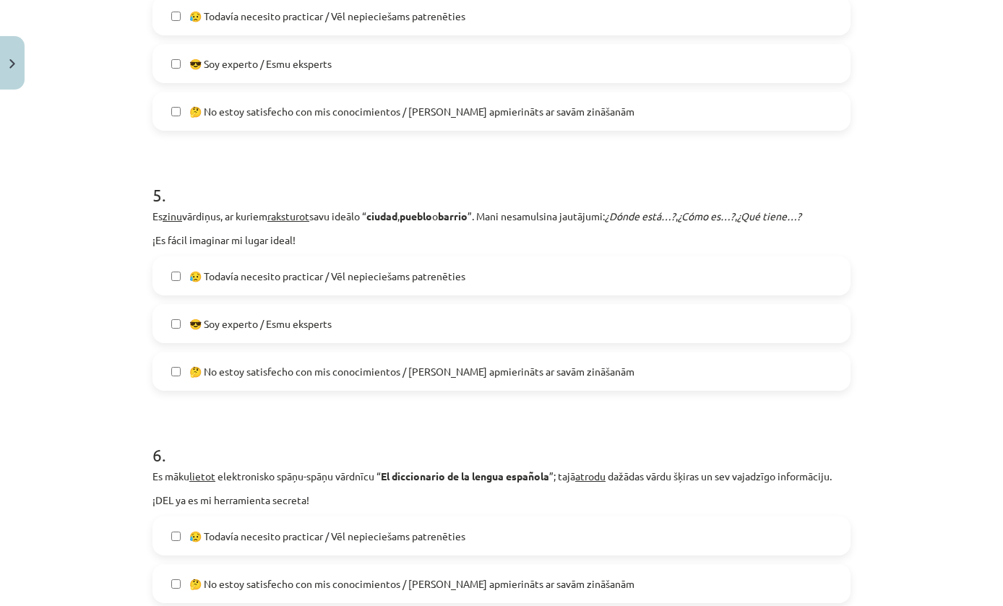
scroll to position [1195, 0]
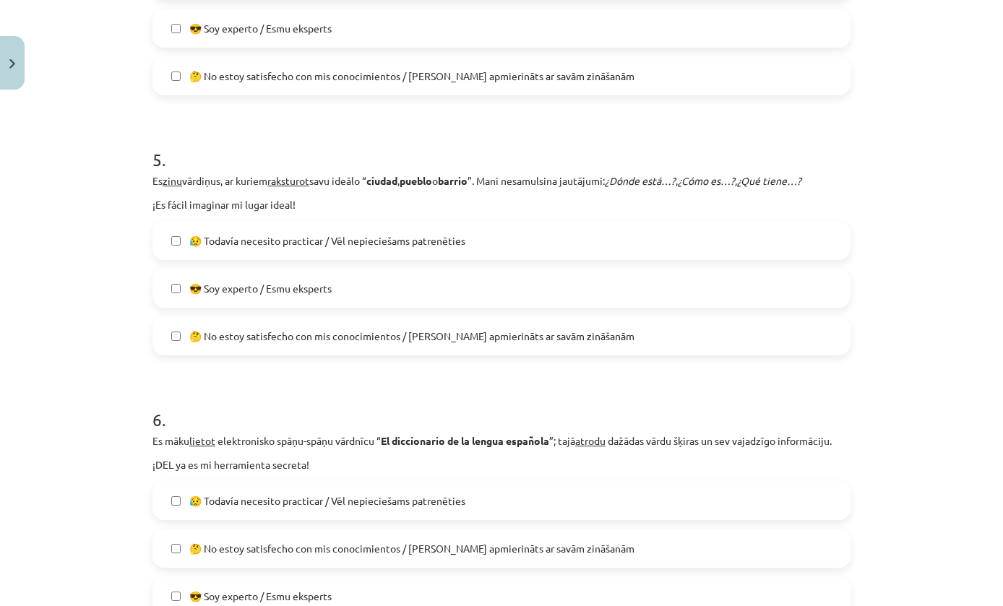
click at [749, 245] on label "😥 Todavía necesito practicar / Vēl nepieciešams patrenēties" at bounding box center [501, 241] width 695 height 36
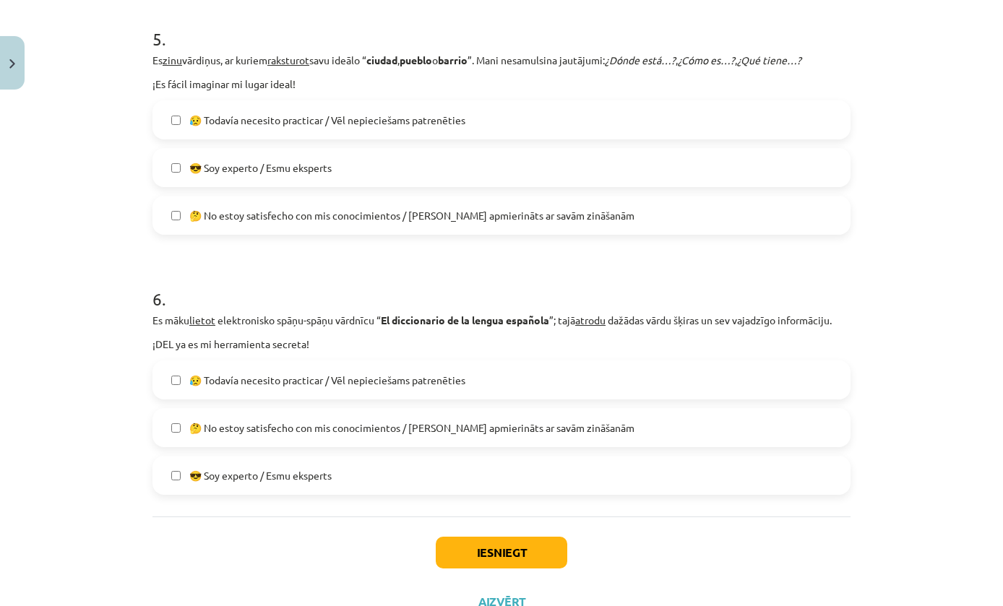
scroll to position [1314, 0]
click at [579, 375] on label "😥 Todavía necesito practicar / Vēl nepieciešams patrenēties" at bounding box center [501, 381] width 695 height 36
click at [598, 433] on label "🤔 No estoy satisfecho con mis conocimientos / [PERSON_NAME] apmierināts ar savā…" at bounding box center [501, 429] width 695 height 36
click at [528, 554] on button "Iesniegt" at bounding box center [502, 554] width 132 height 32
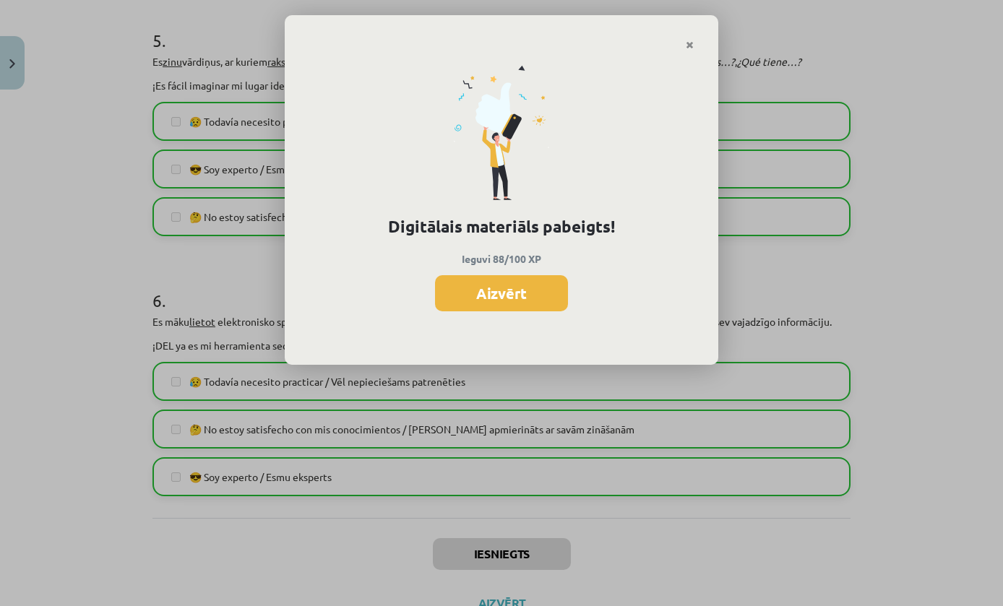
scroll to position [1090, 0]
click at [491, 306] on button "Aizvērt" at bounding box center [501, 293] width 133 height 36
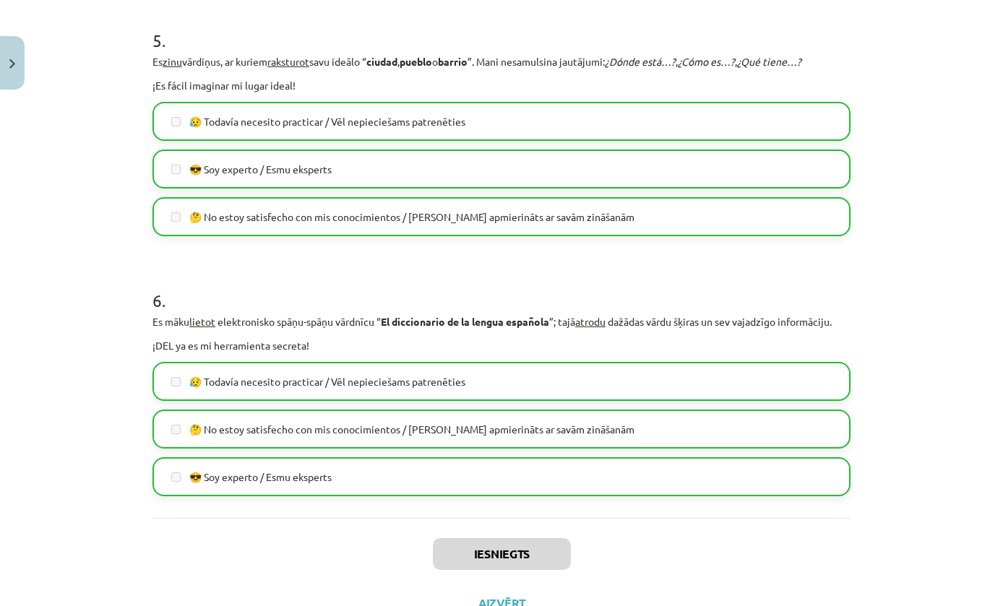
click at [21, 62] on button "Close" at bounding box center [12, 62] width 25 height 53
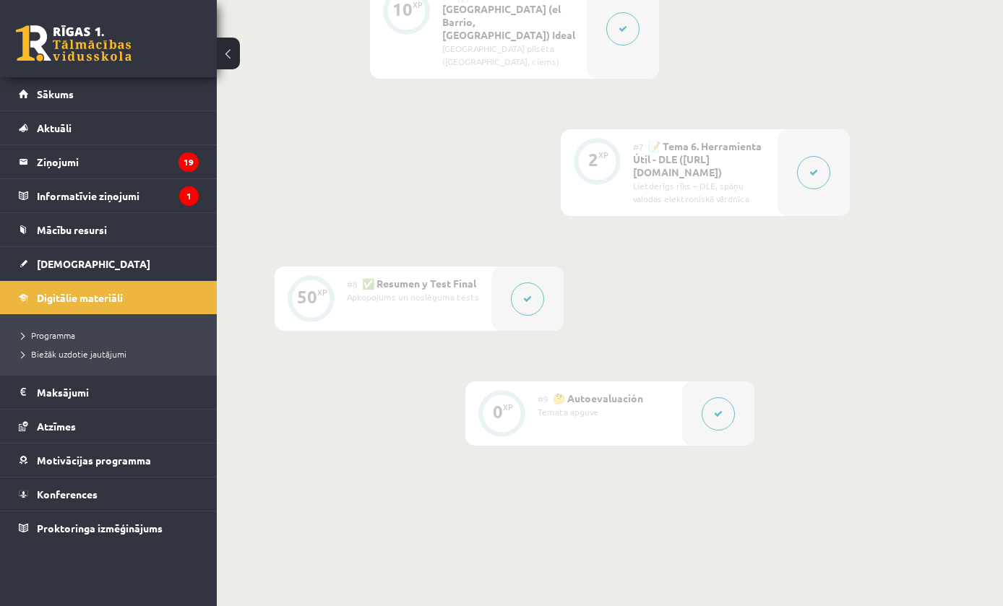
click at [66, 263] on span "[DEMOGRAPHIC_DATA]" at bounding box center [93, 263] width 113 height 13
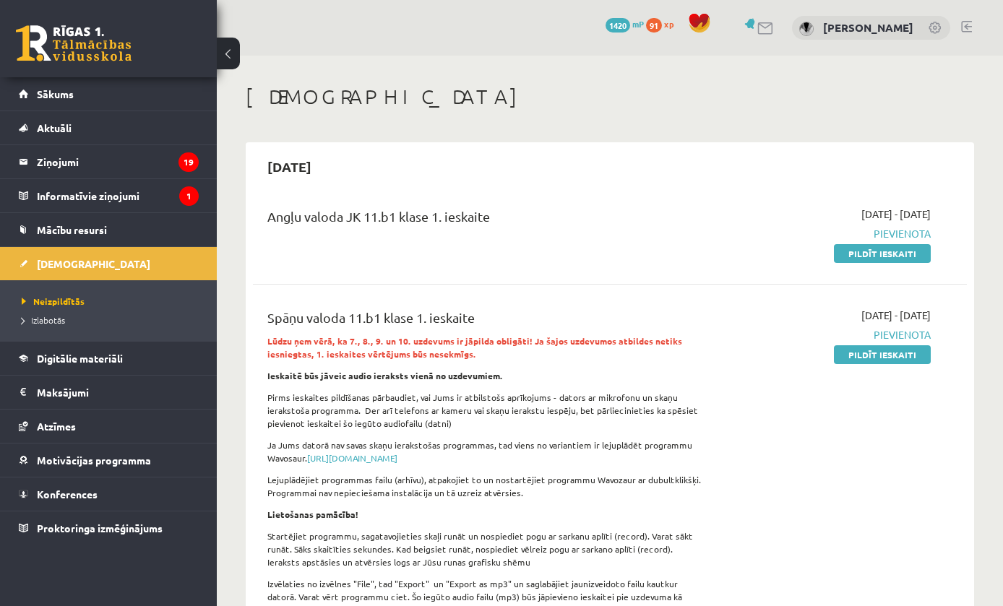
click at [860, 361] on link "Pildīt ieskaiti" at bounding box center [882, 354] width 97 height 19
click at [871, 257] on link "Pildīt ieskaiti" at bounding box center [882, 253] width 97 height 19
